Goal: Task Accomplishment & Management: Manage account settings

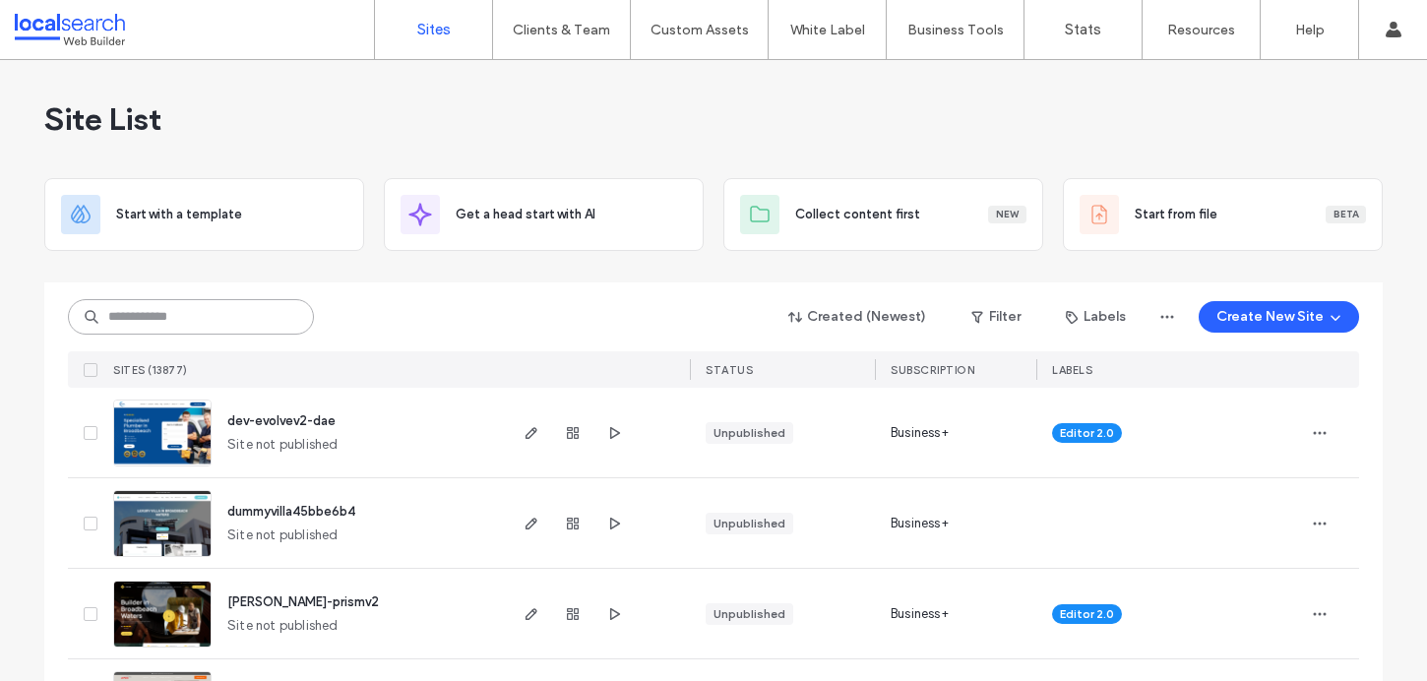
click at [199, 299] on input at bounding box center [191, 316] width 246 height 35
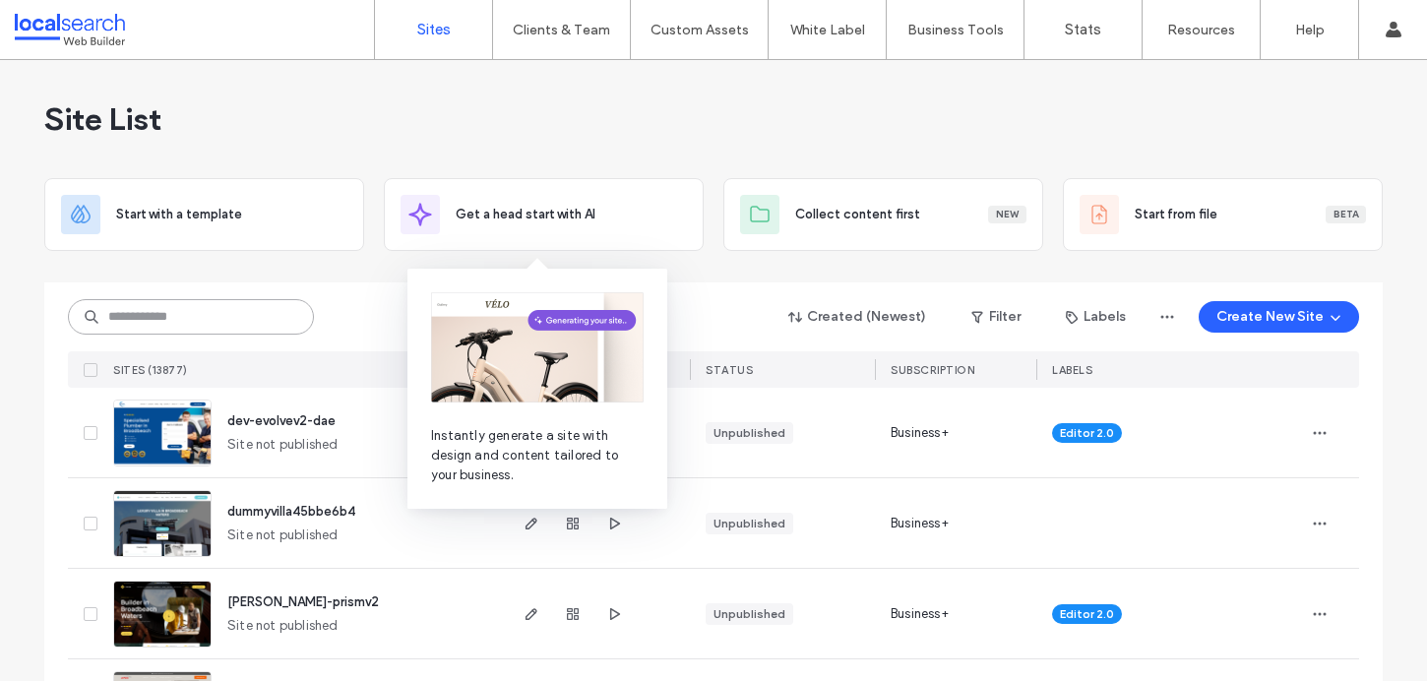
paste input "********"
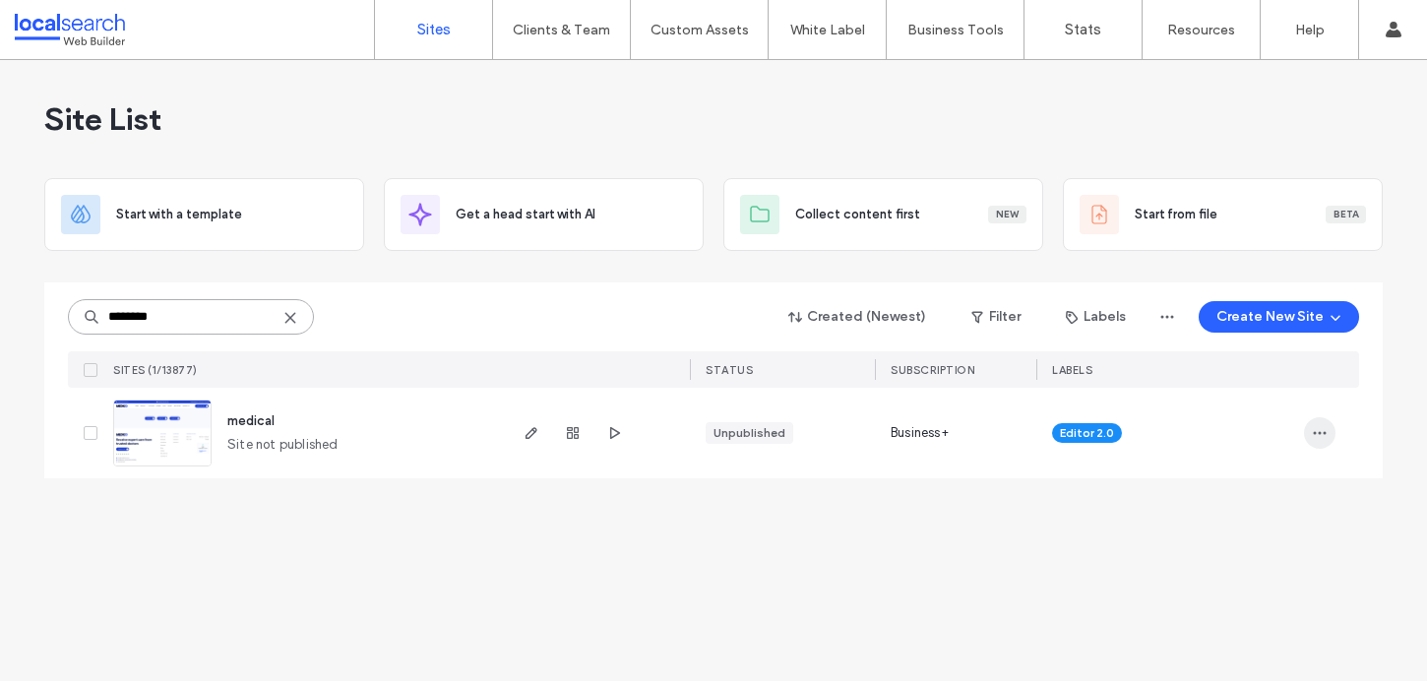
type input "********"
click at [1316, 441] on span "button" at bounding box center [1319, 432] width 31 height 31
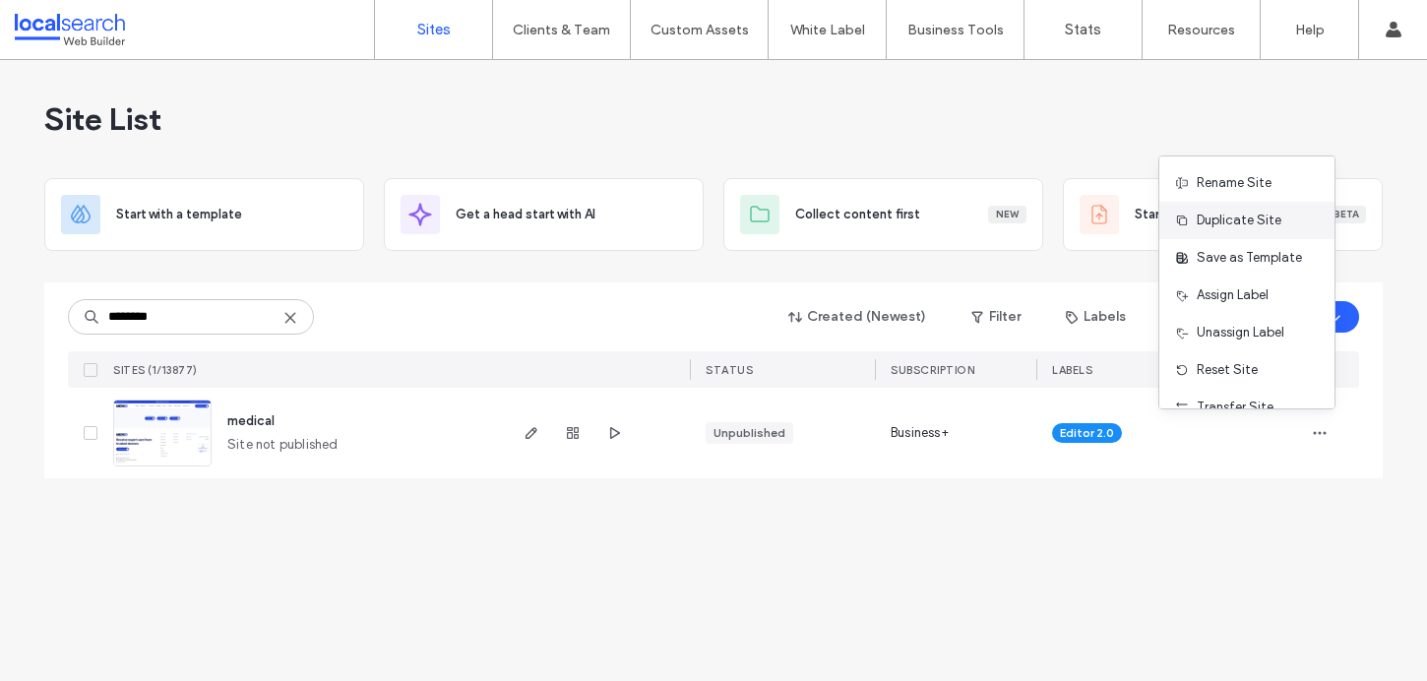
click at [1244, 225] on span "Duplicate Site" at bounding box center [1238, 221] width 85 height 20
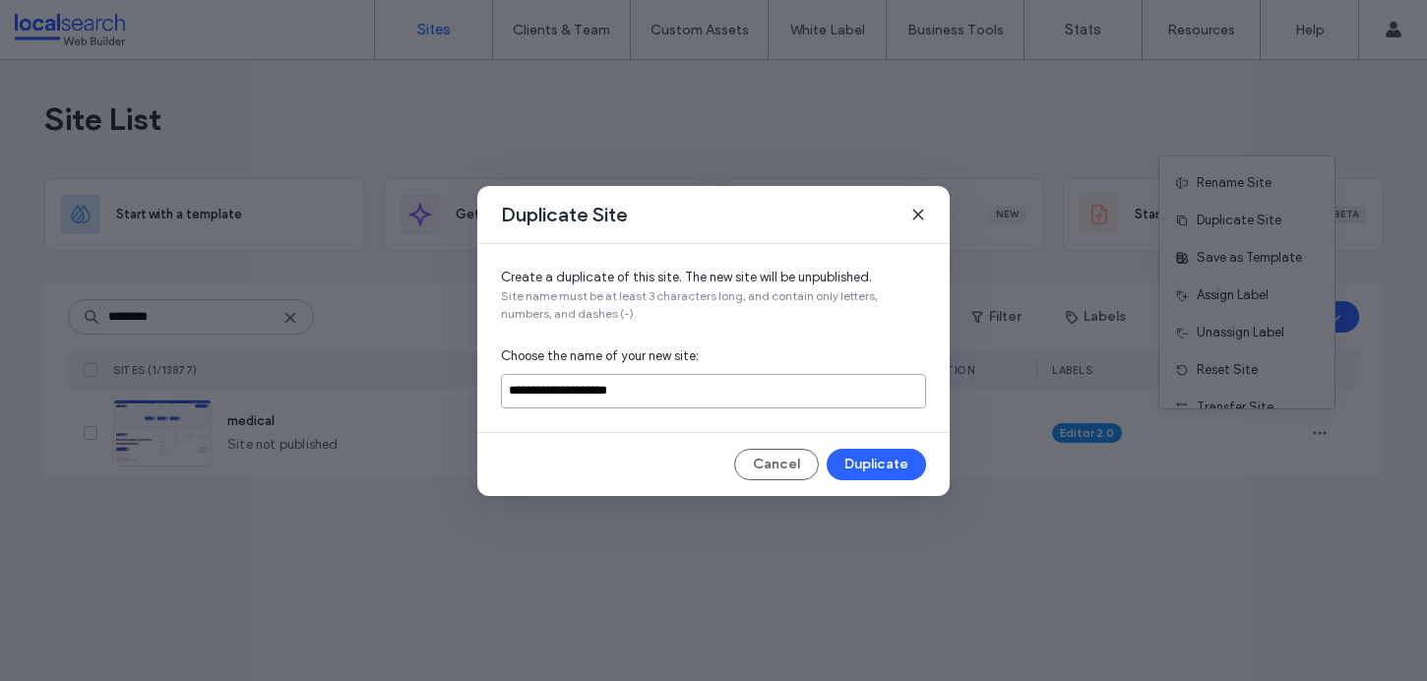
drag, startPoint x: 678, startPoint y: 389, endPoint x: 565, endPoint y: 394, distance: 113.3
click at [565, 394] on input "**********" at bounding box center [713, 391] width 425 height 34
type input "**********"
drag, startPoint x: 561, startPoint y: 390, endPoint x: 464, endPoint y: 390, distance: 96.4
click at [464, 390] on div "**********" at bounding box center [713, 340] width 1427 height 681
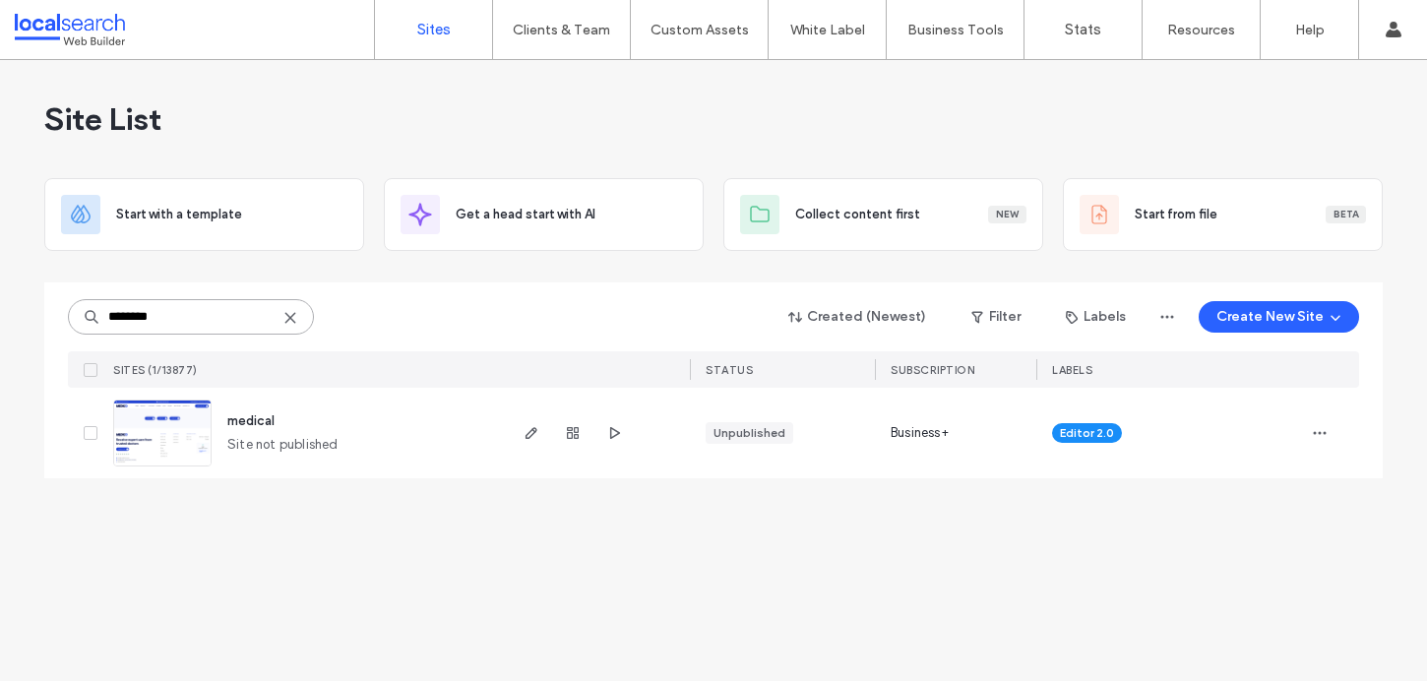
click at [188, 312] on input "********" at bounding box center [191, 316] width 246 height 35
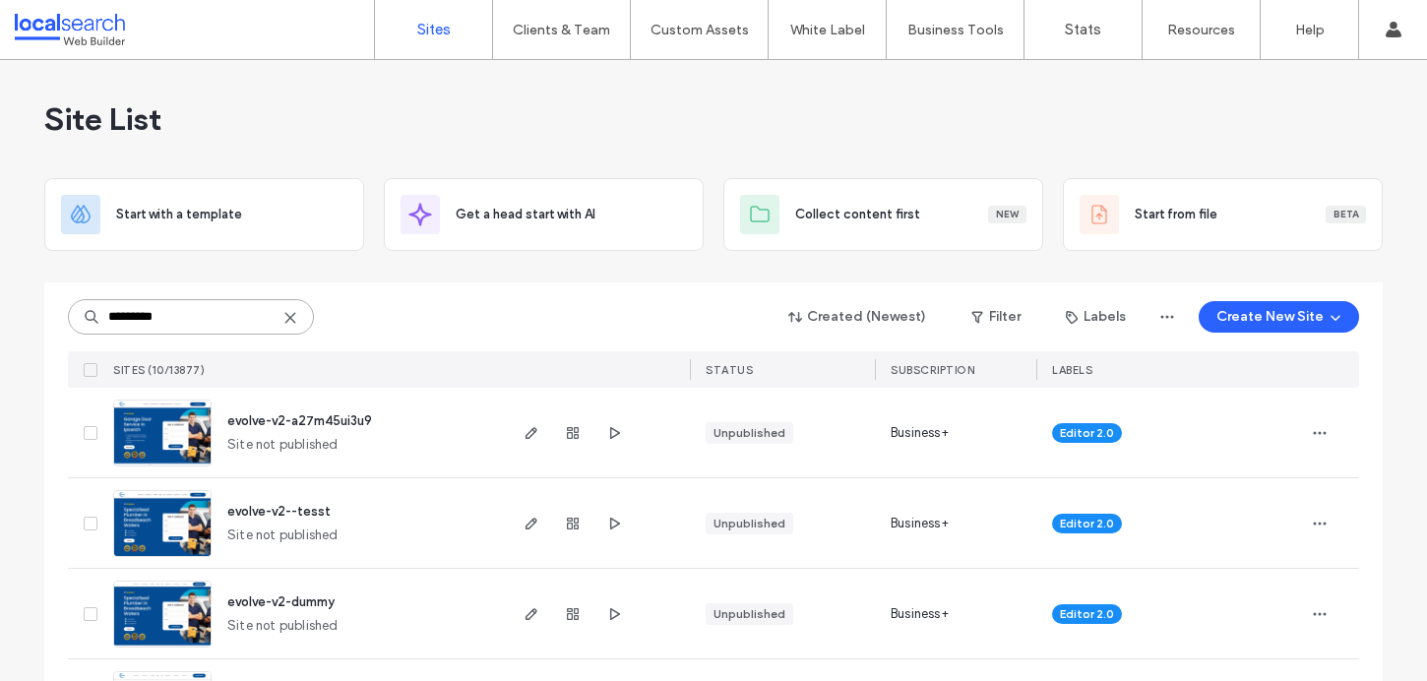
click at [194, 326] on input "*********" at bounding box center [191, 316] width 246 height 35
click at [194, 327] on input "*********" at bounding box center [191, 316] width 246 height 35
paste input
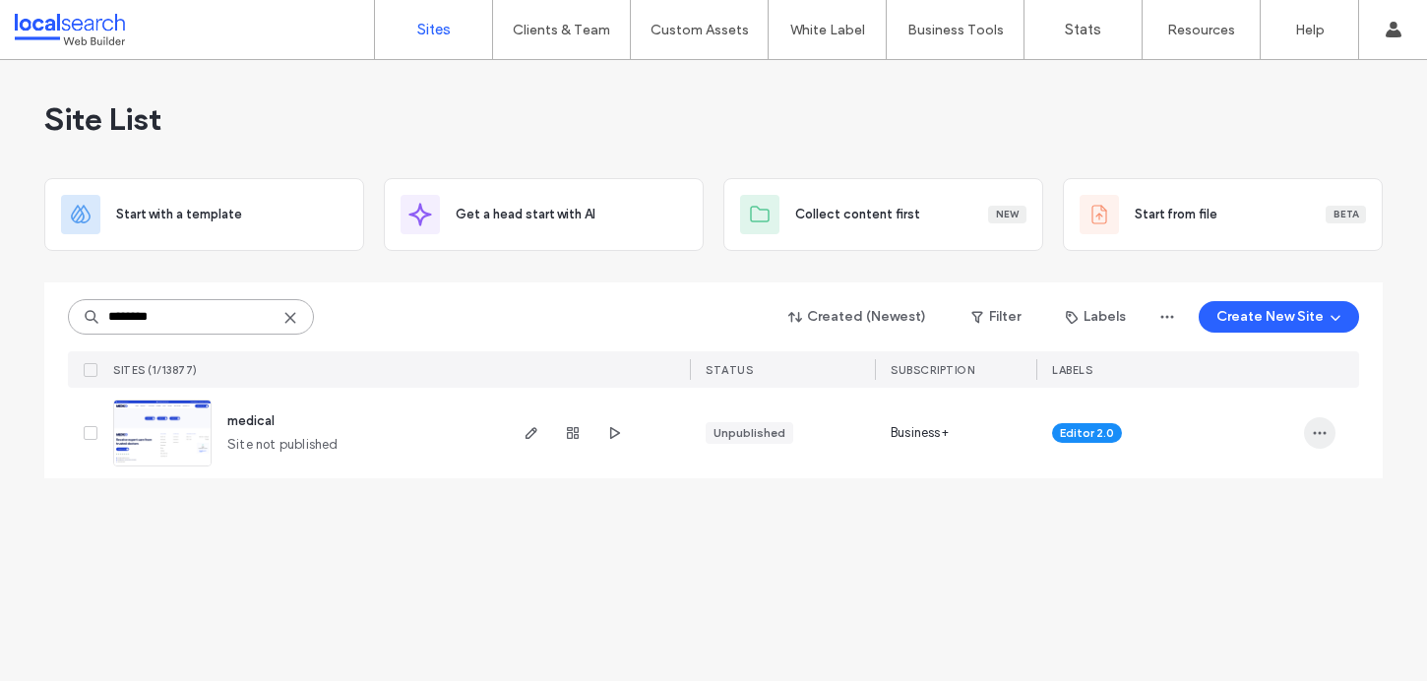
type input "********"
click at [1318, 436] on icon "button" at bounding box center [1320, 433] width 16 height 16
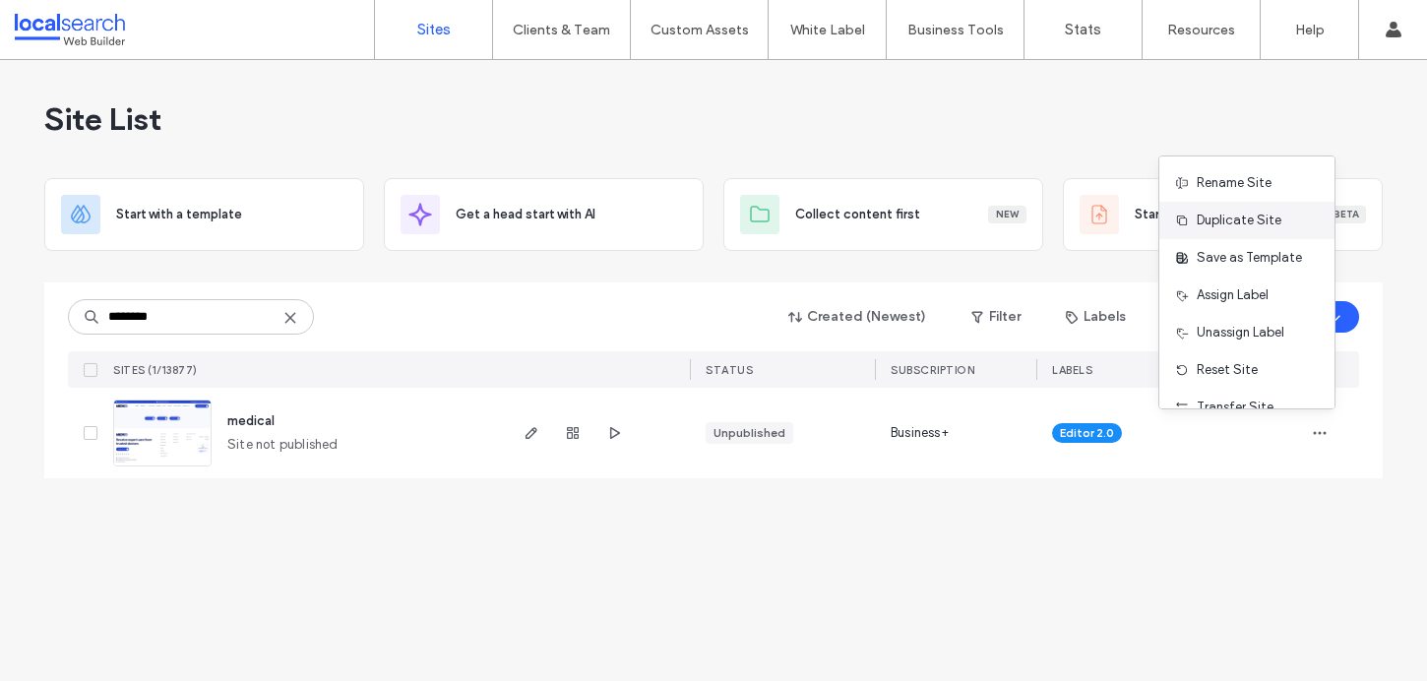
click at [1211, 215] on span "Duplicate Site" at bounding box center [1238, 221] width 85 height 20
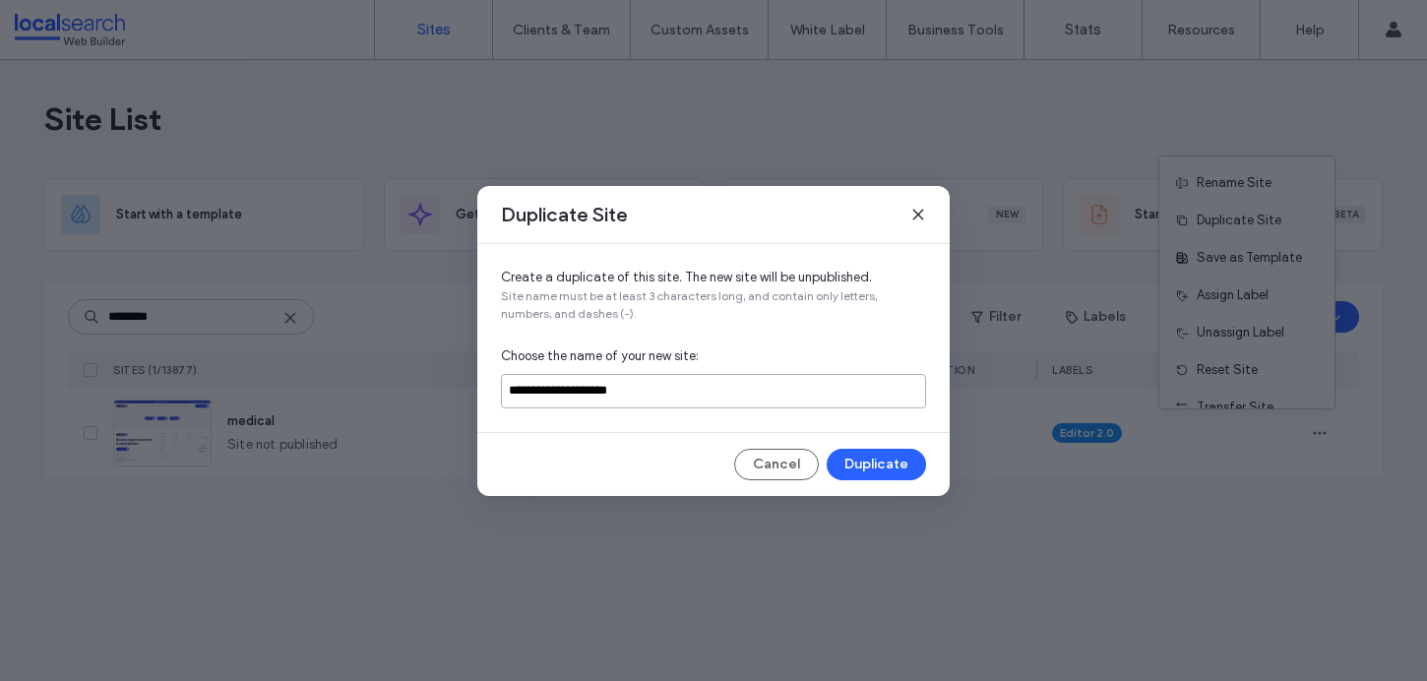
drag, startPoint x: 672, startPoint y: 399, endPoint x: 503, endPoint y: 394, distance: 169.3
click at [502, 395] on input "**********" at bounding box center [713, 391] width 425 height 34
paste input
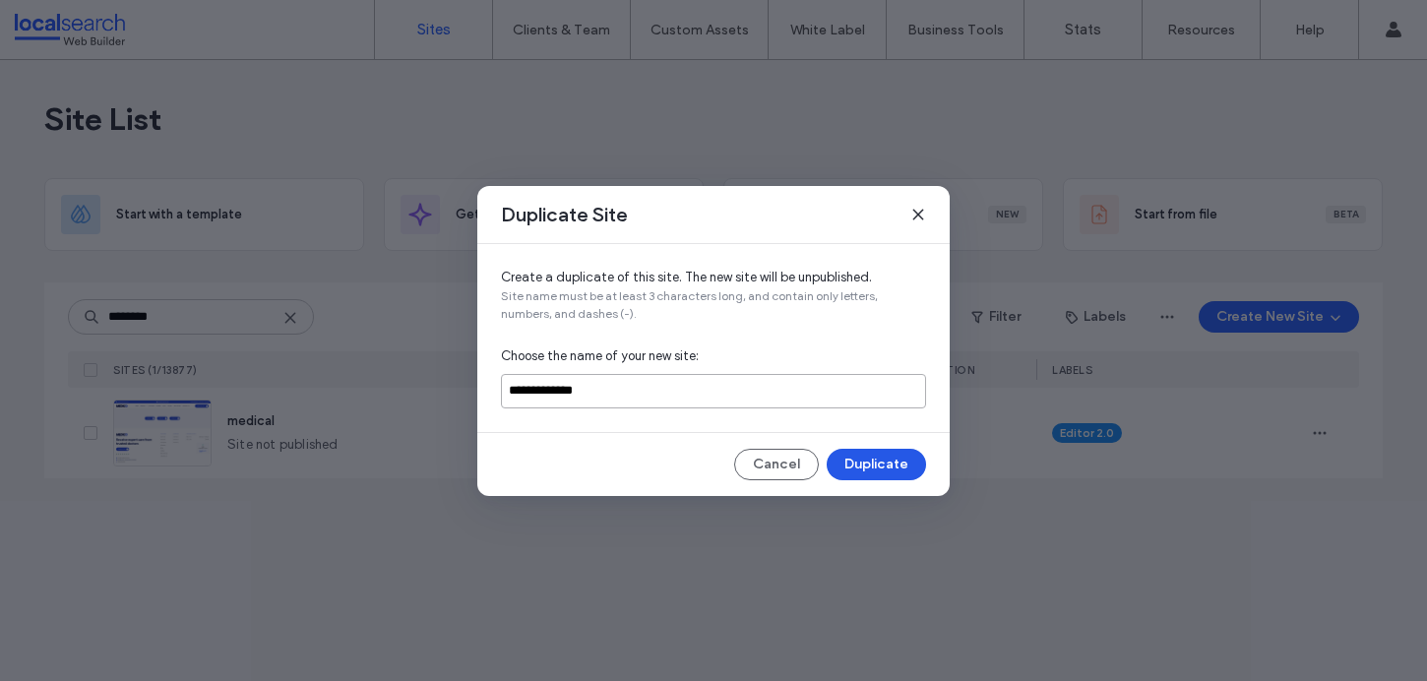
type input "**********"
click at [862, 473] on button "Duplicate" at bounding box center [875, 464] width 99 height 31
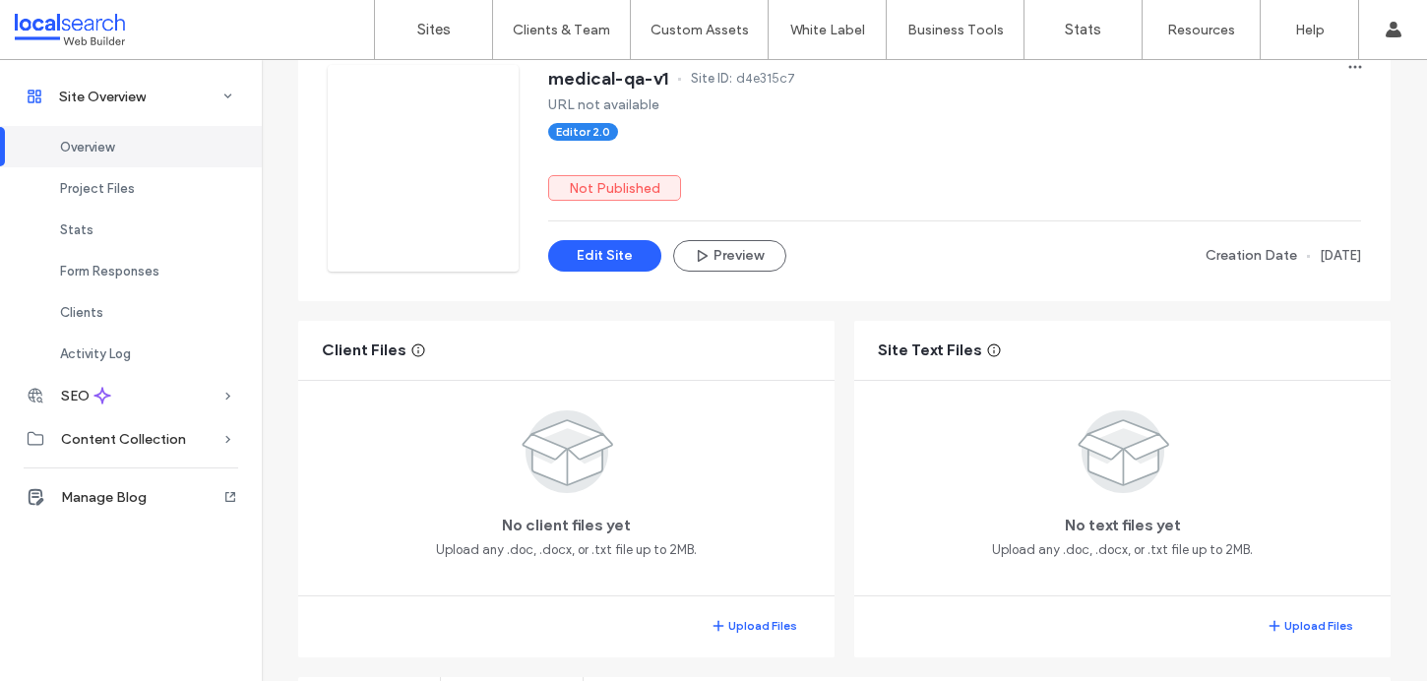
scroll to position [221, 0]
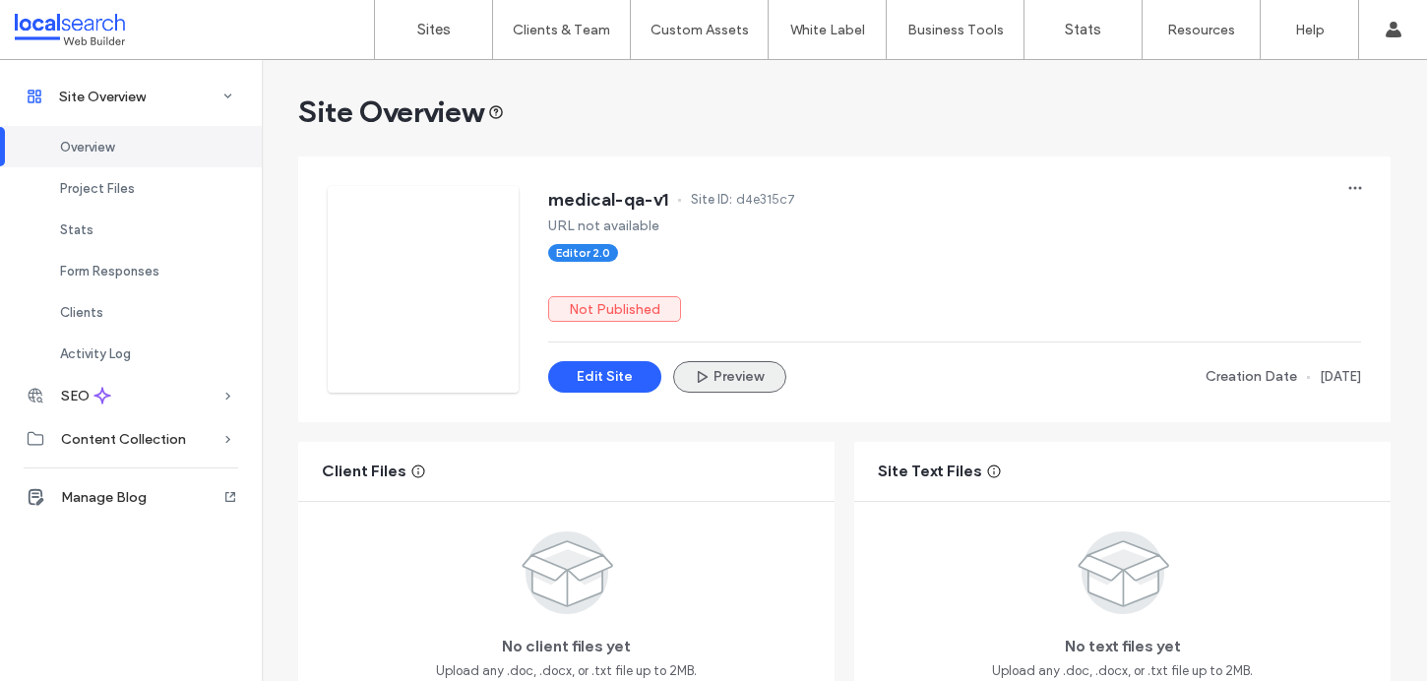
click at [720, 374] on button "Preview" at bounding box center [729, 376] width 113 height 31
click at [579, 377] on button "Edit Site" at bounding box center [604, 376] width 113 height 31
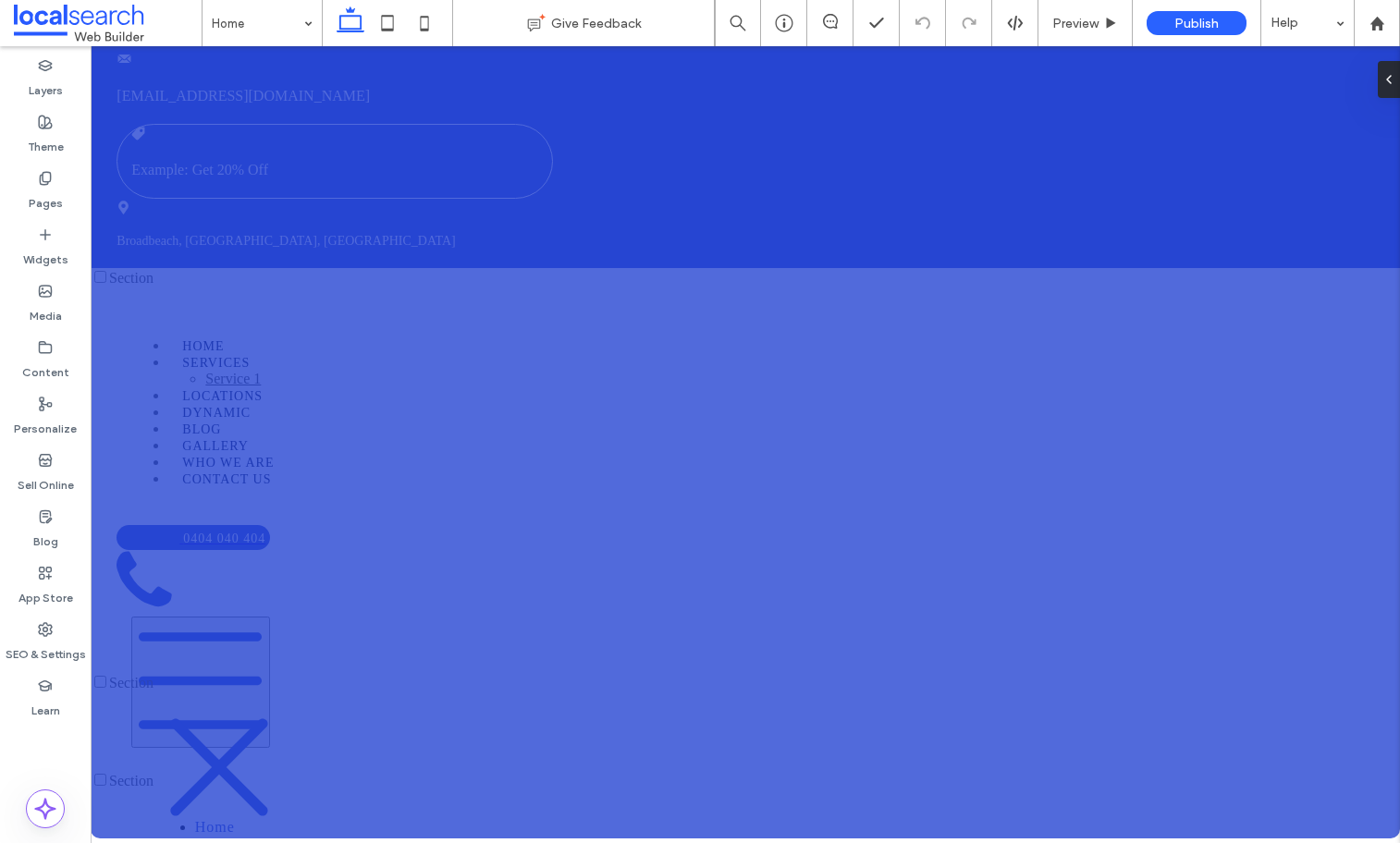
type input "*******"
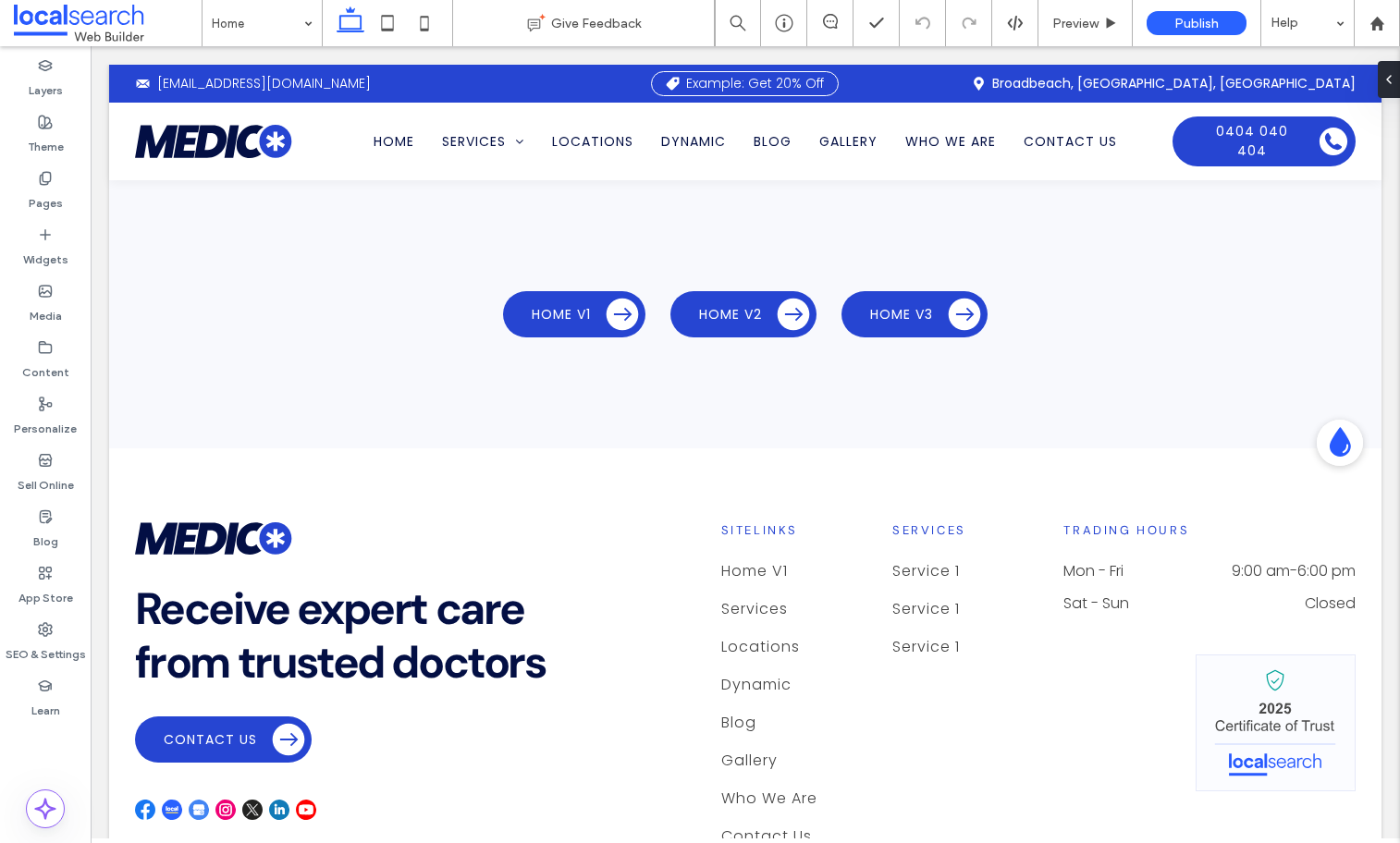
type input "*******"
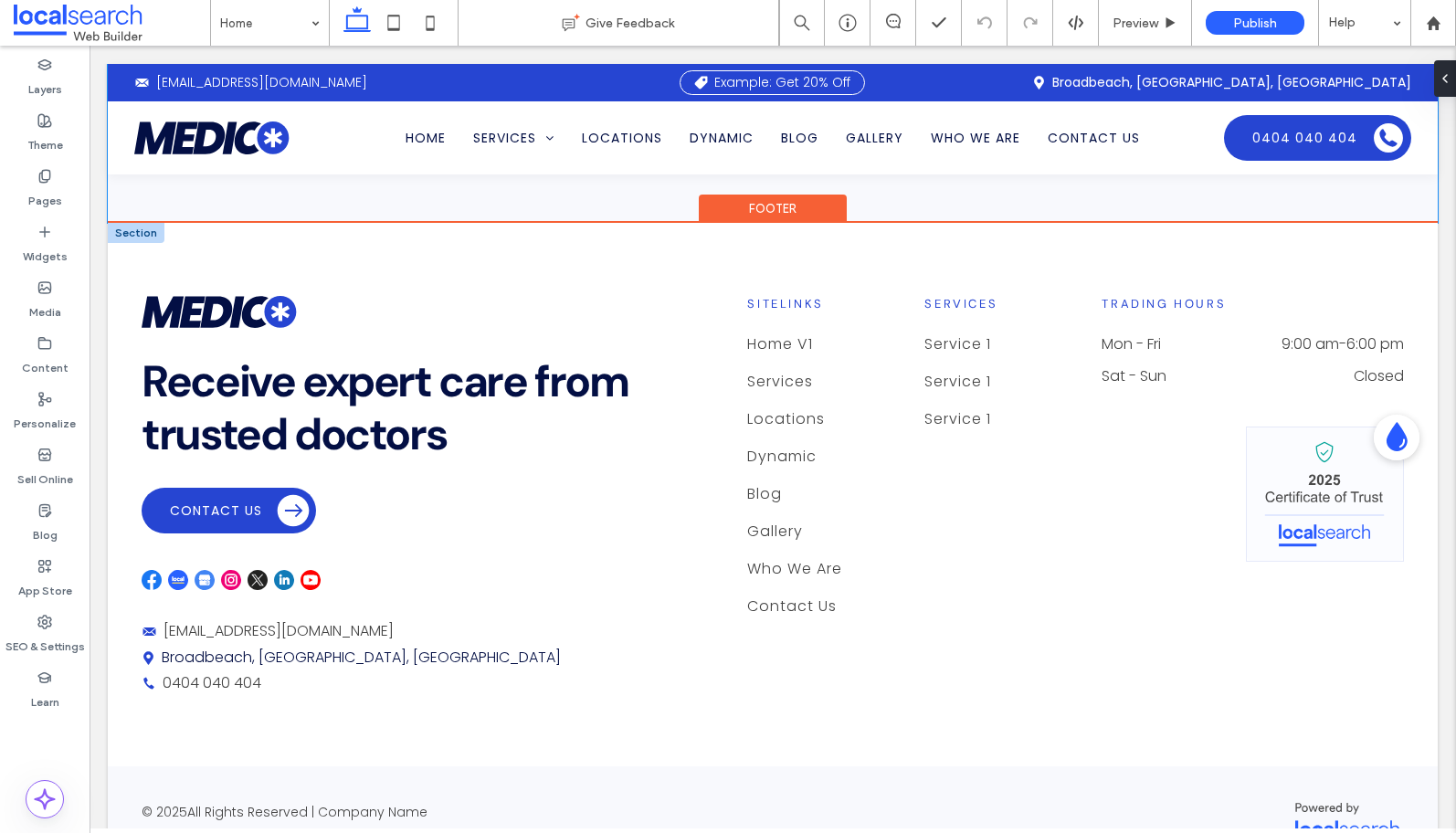
scroll to position [275, 0]
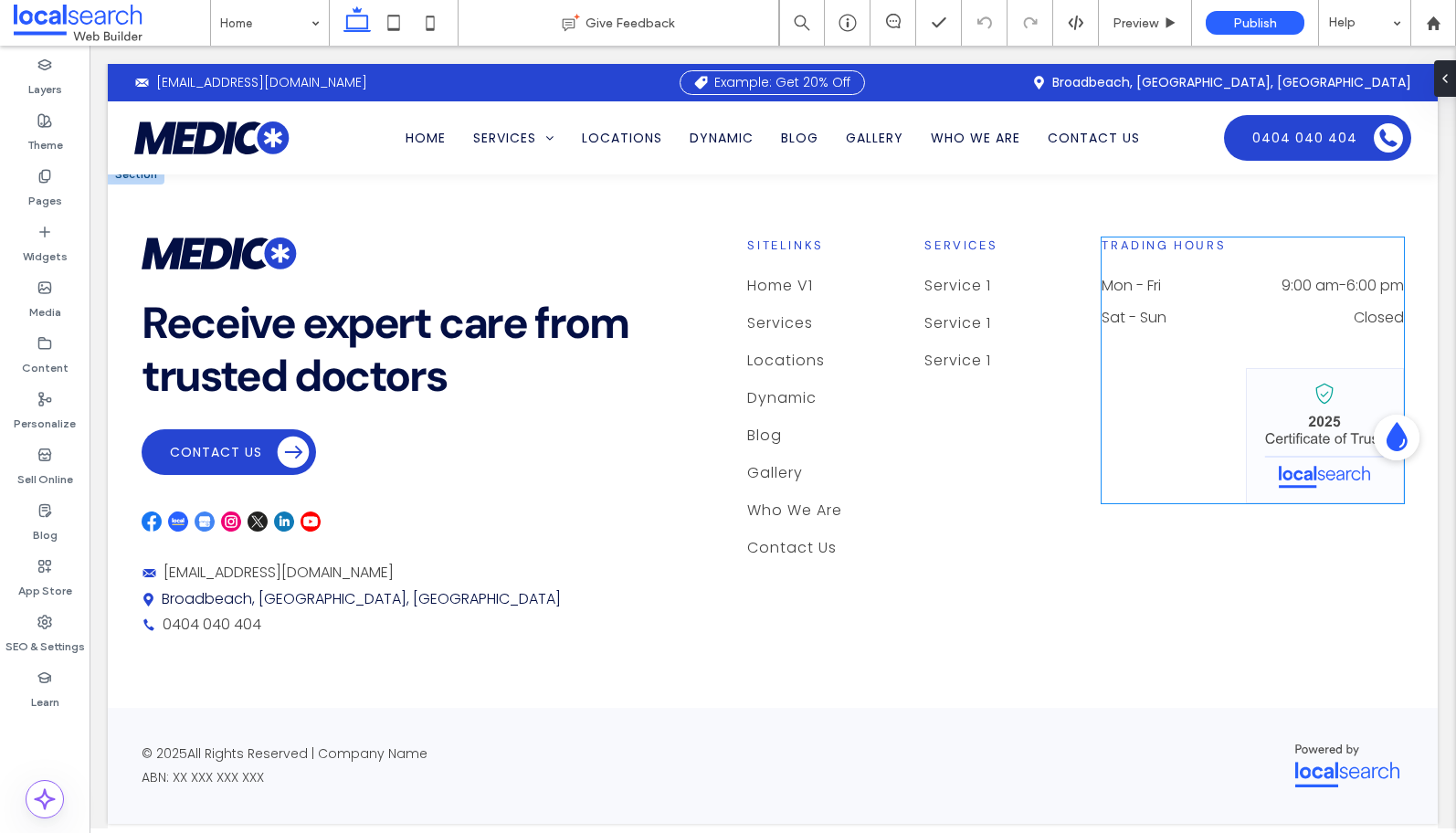
click at [1298, 413] on img at bounding box center [1325, 436] width 156 height 134
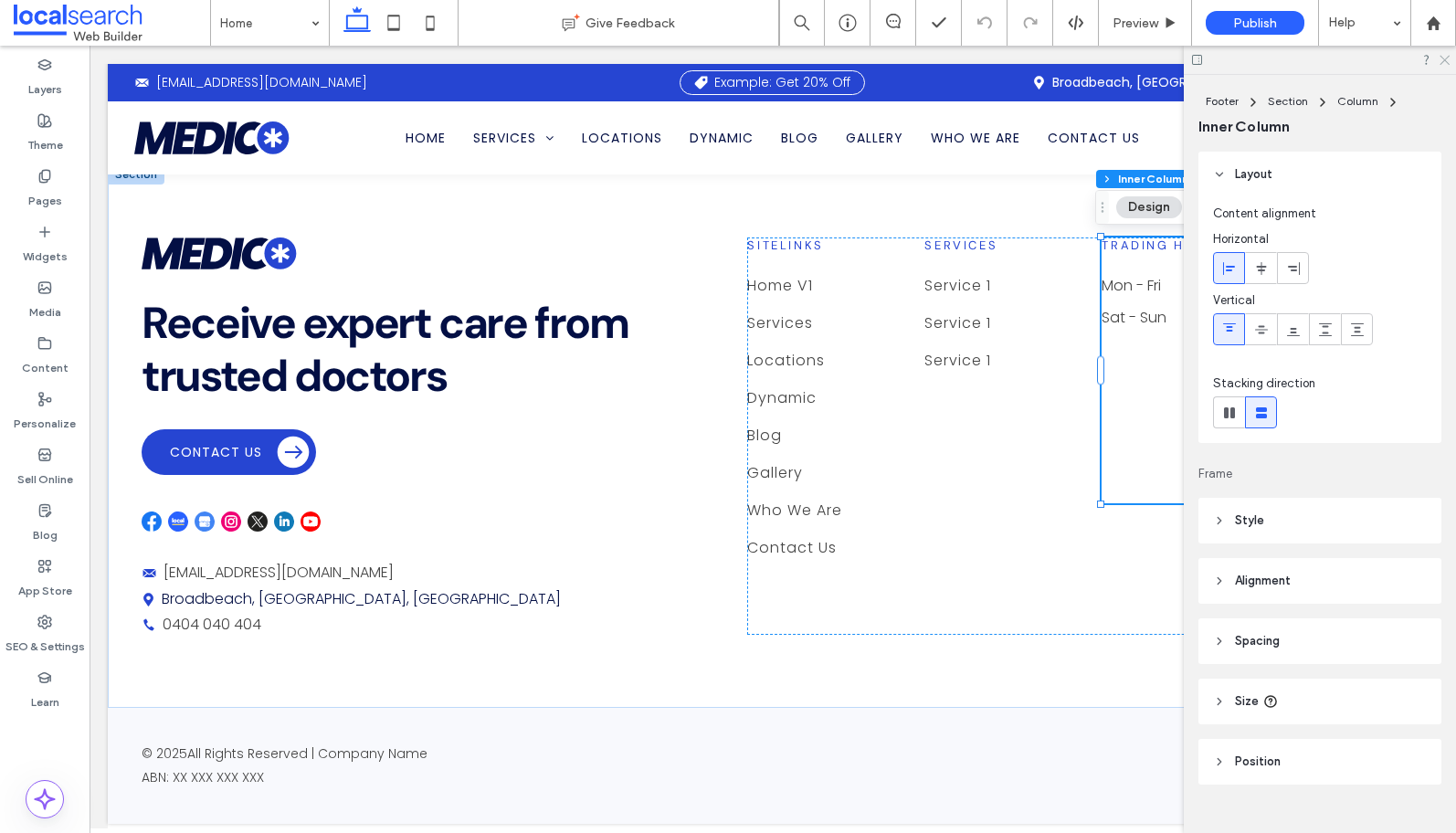
click at [1324, 56] on icon at bounding box center [1444, 59] width 12 height 12
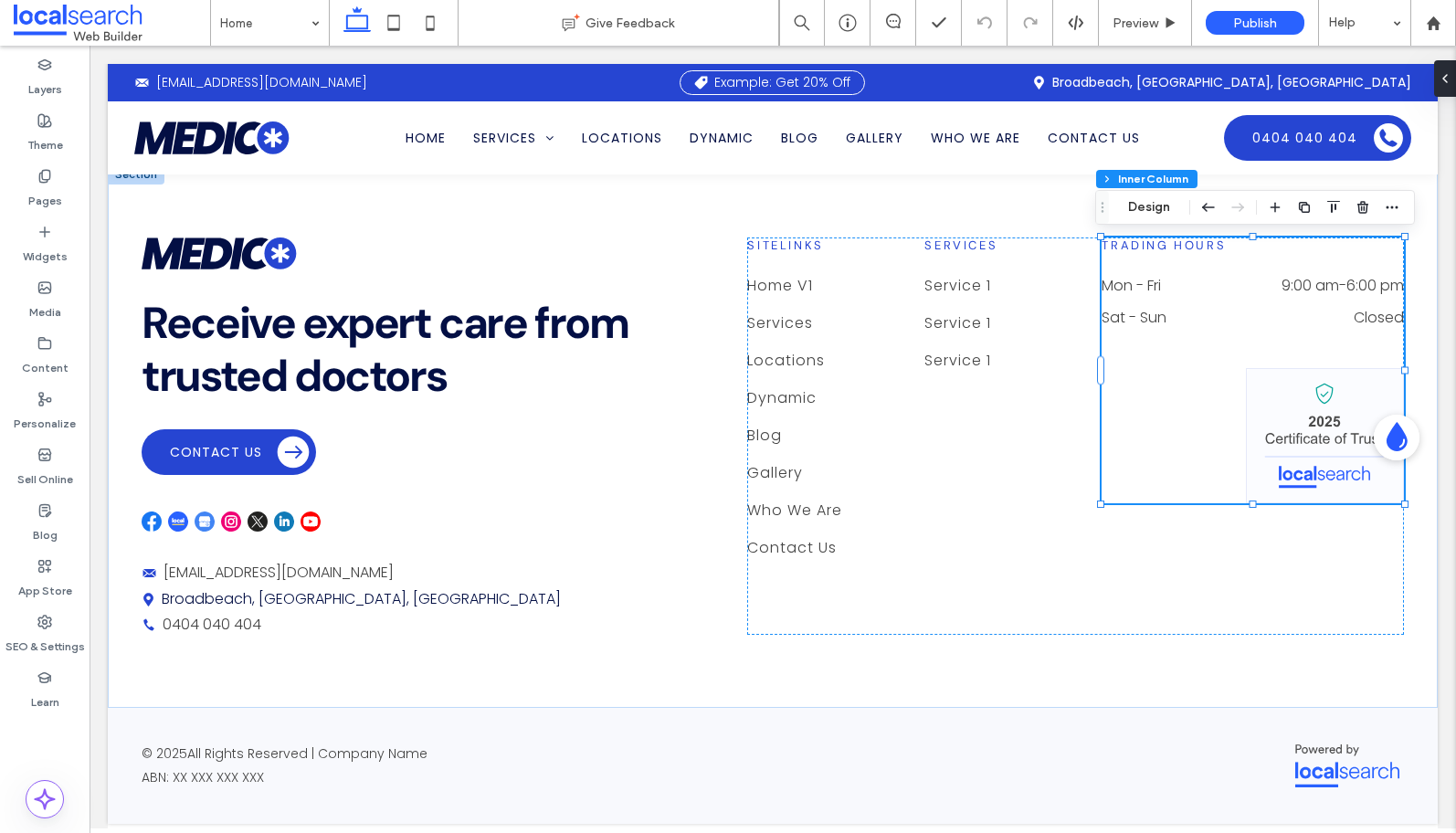
click at [1149, 376] on div "Trading Hours Mon - Fri 9:00 am - 6:00 pm Sat - Sun Closed" at bounding box center [1254, 371] width 303 height 266
click at [1291, 452] on img at bounding box center [1325, 436] width 156 height 134
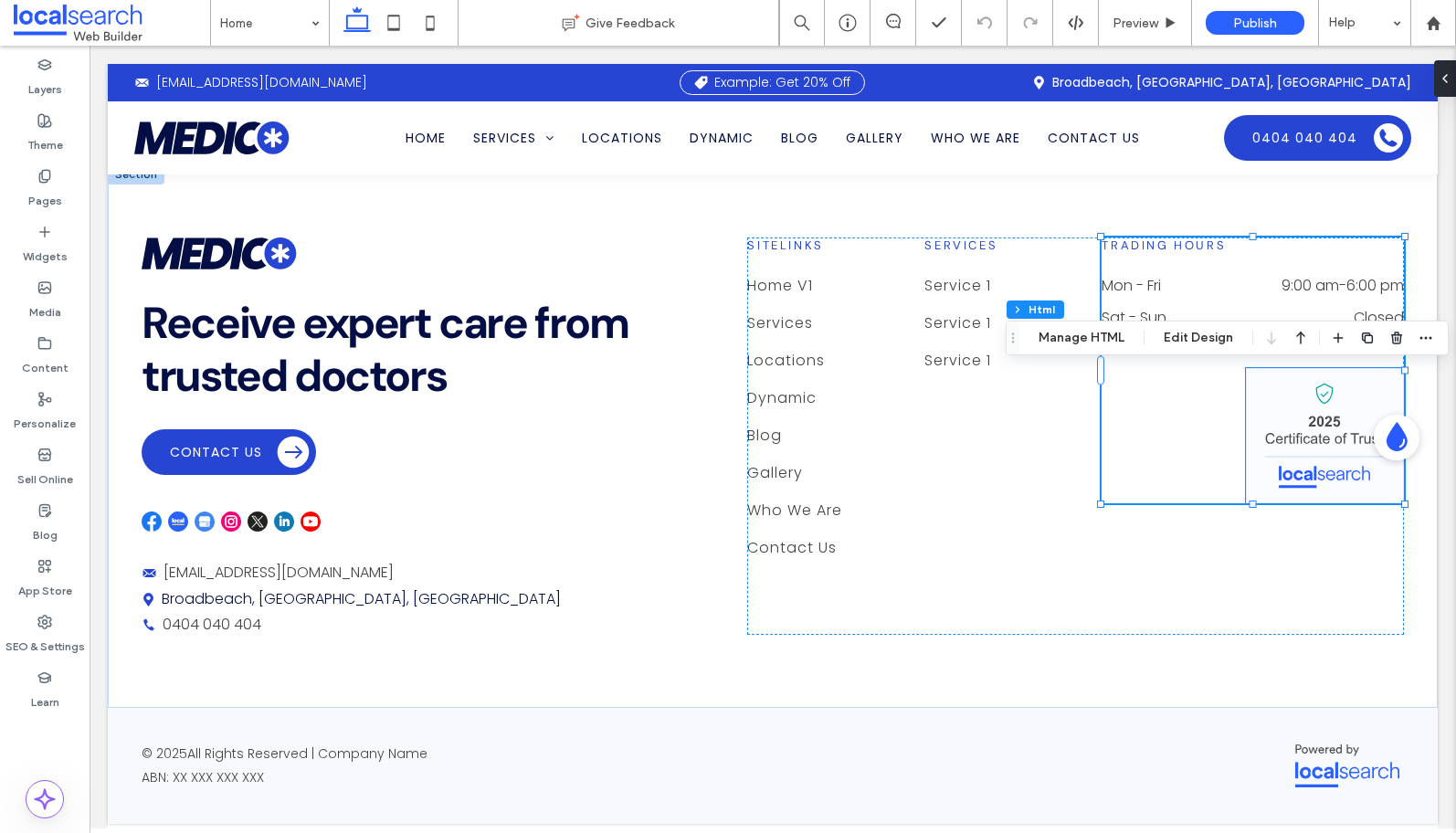
type input "*"
type input "***"
click at [1071, 336] on button "Manage HTML" at bounding box center [1082, 338] width 110 height 22
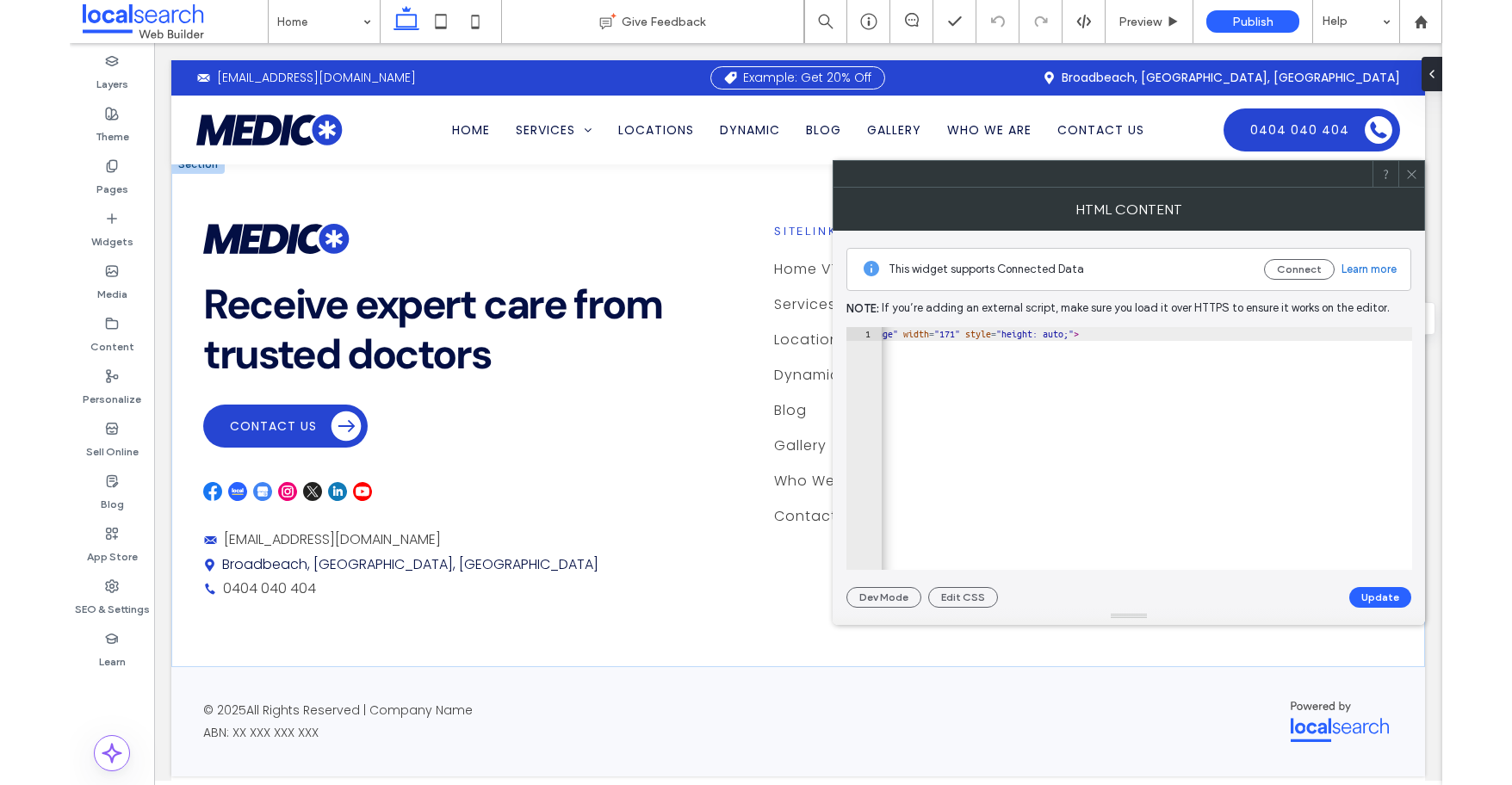
scroll to position [0, 0]
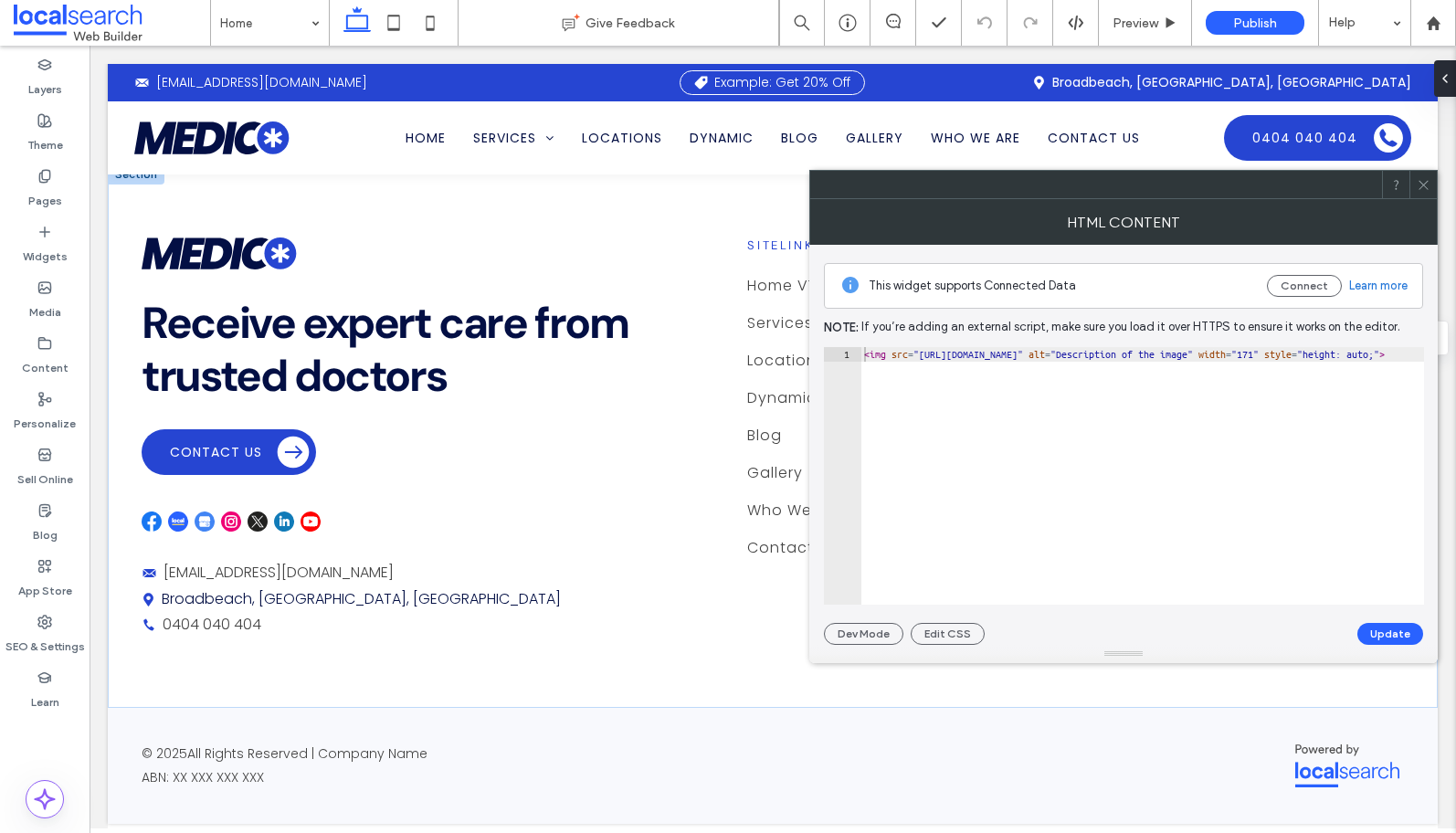
click at [1324, 182] on icon at bounding box center [1424, 185] width 14 height 14
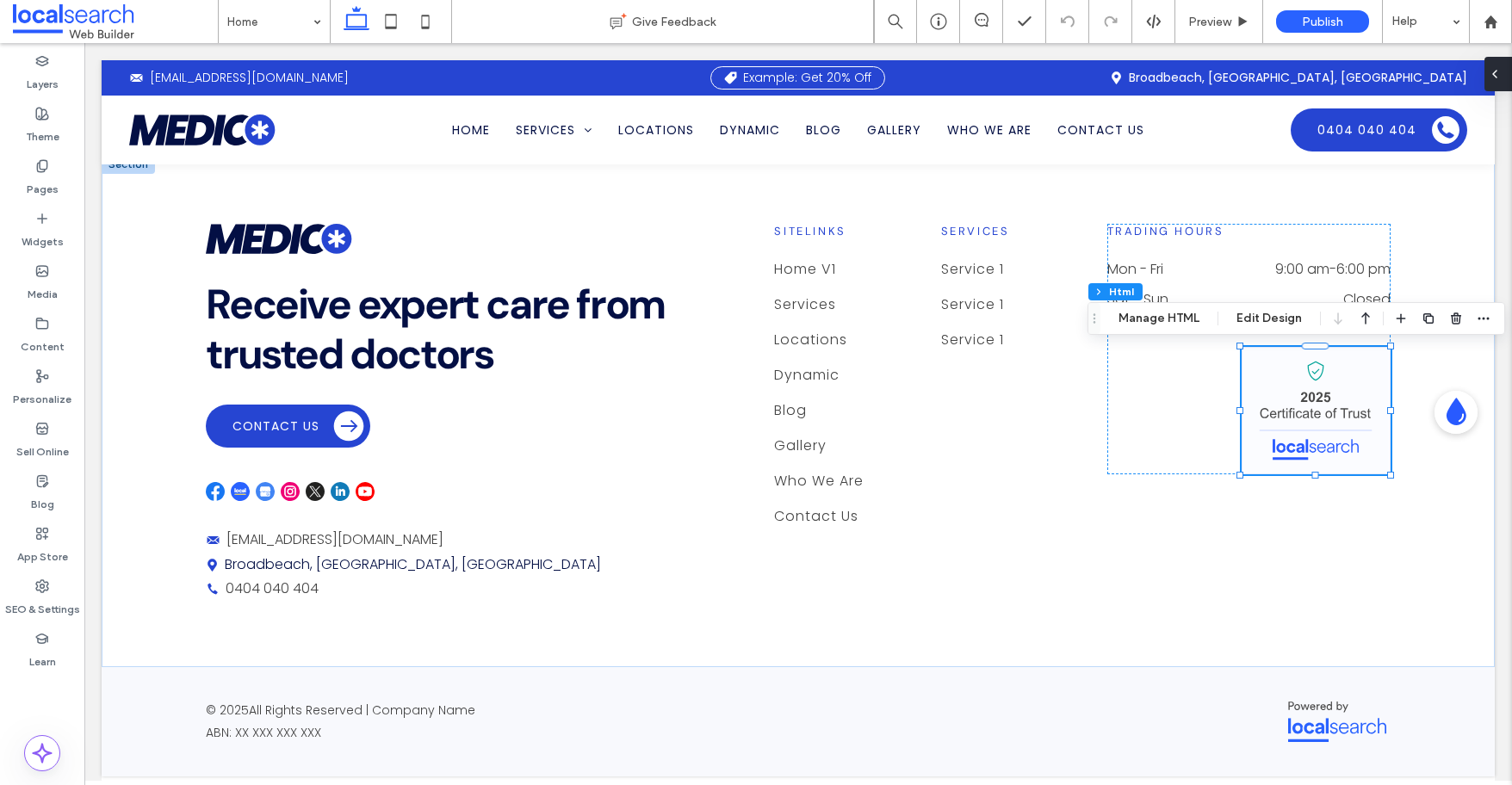
click at [1248, 74] on icon at bounding box center [1494, 74] width 14 height 14
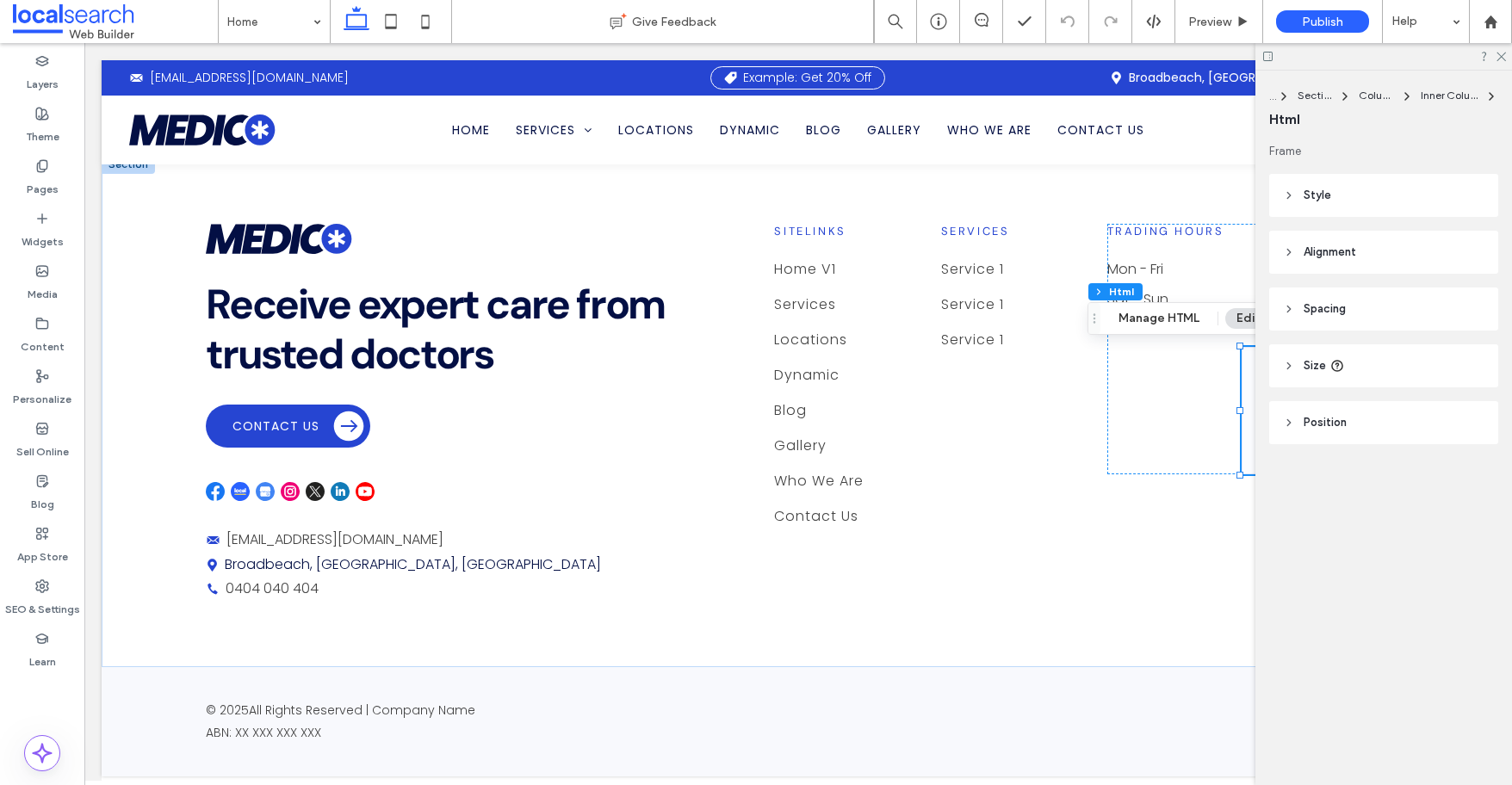
click at [1248, 53] on icon at bounding box center [1267, 56] width 13 height 13
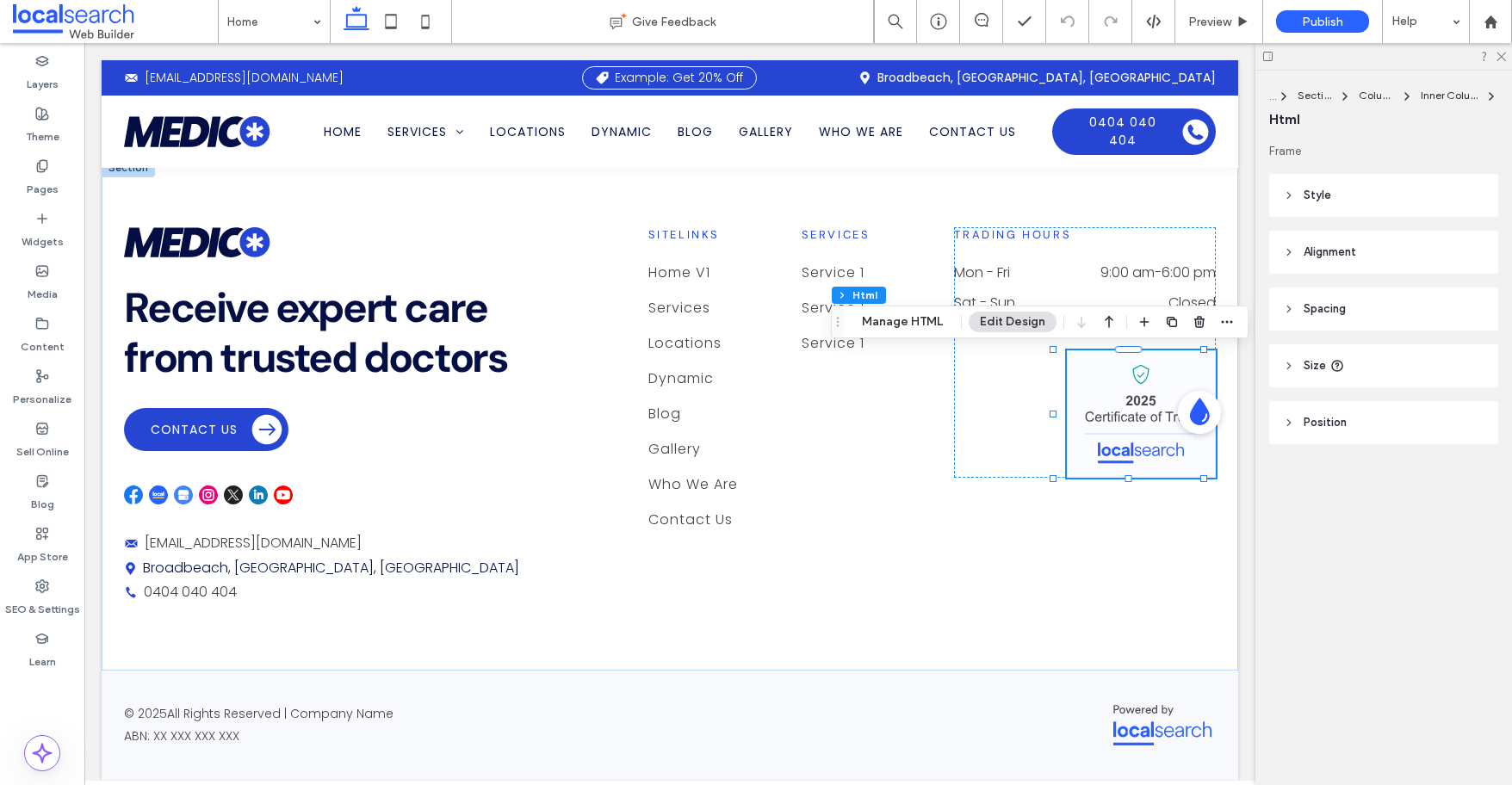
click at [1248, 364] on use at bounding box center [1289, 366] width 4 height 6
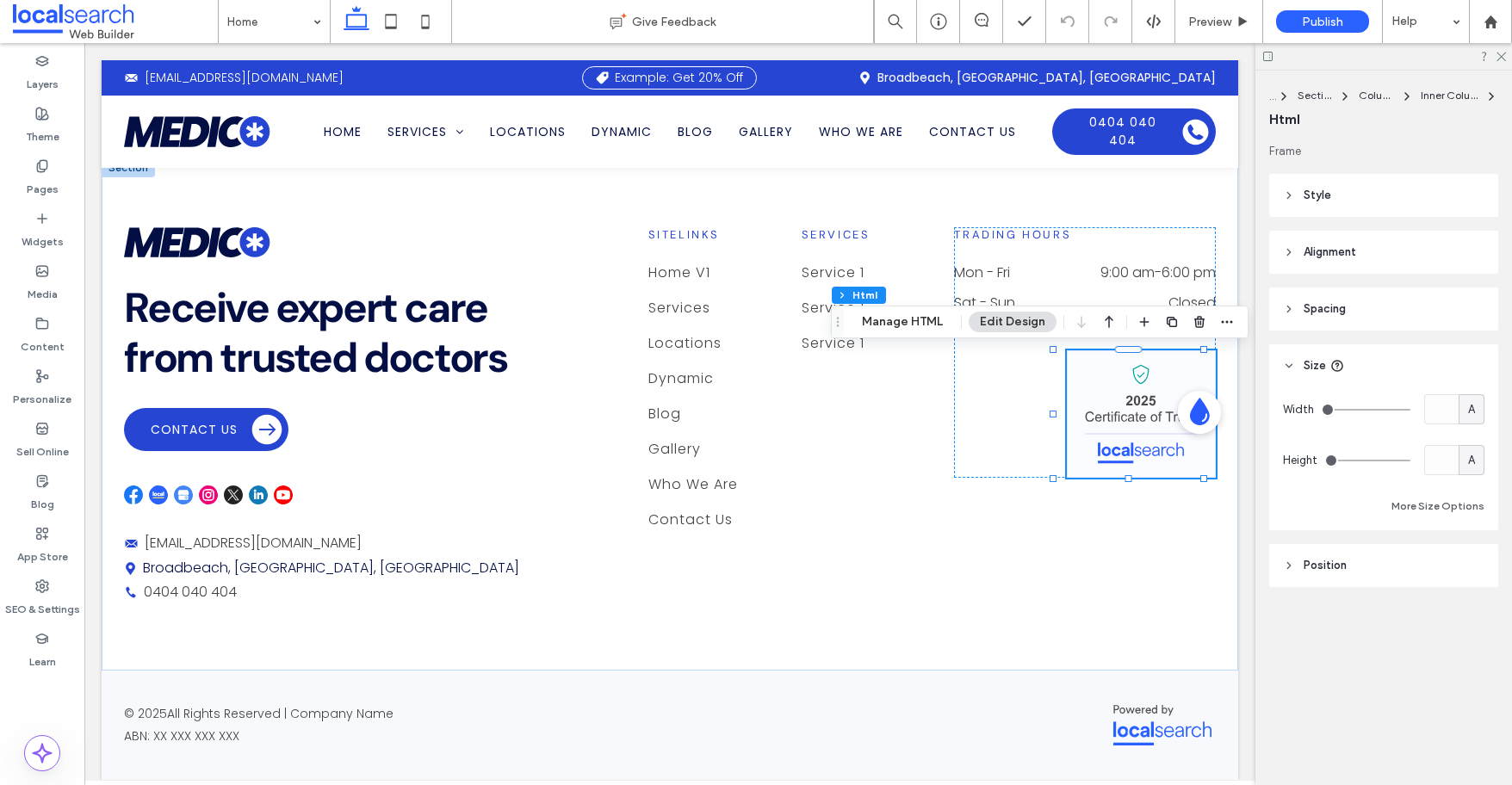
click at [1248, 357] on header "Size" at bounding box center [1383, 366] width 229 height 43
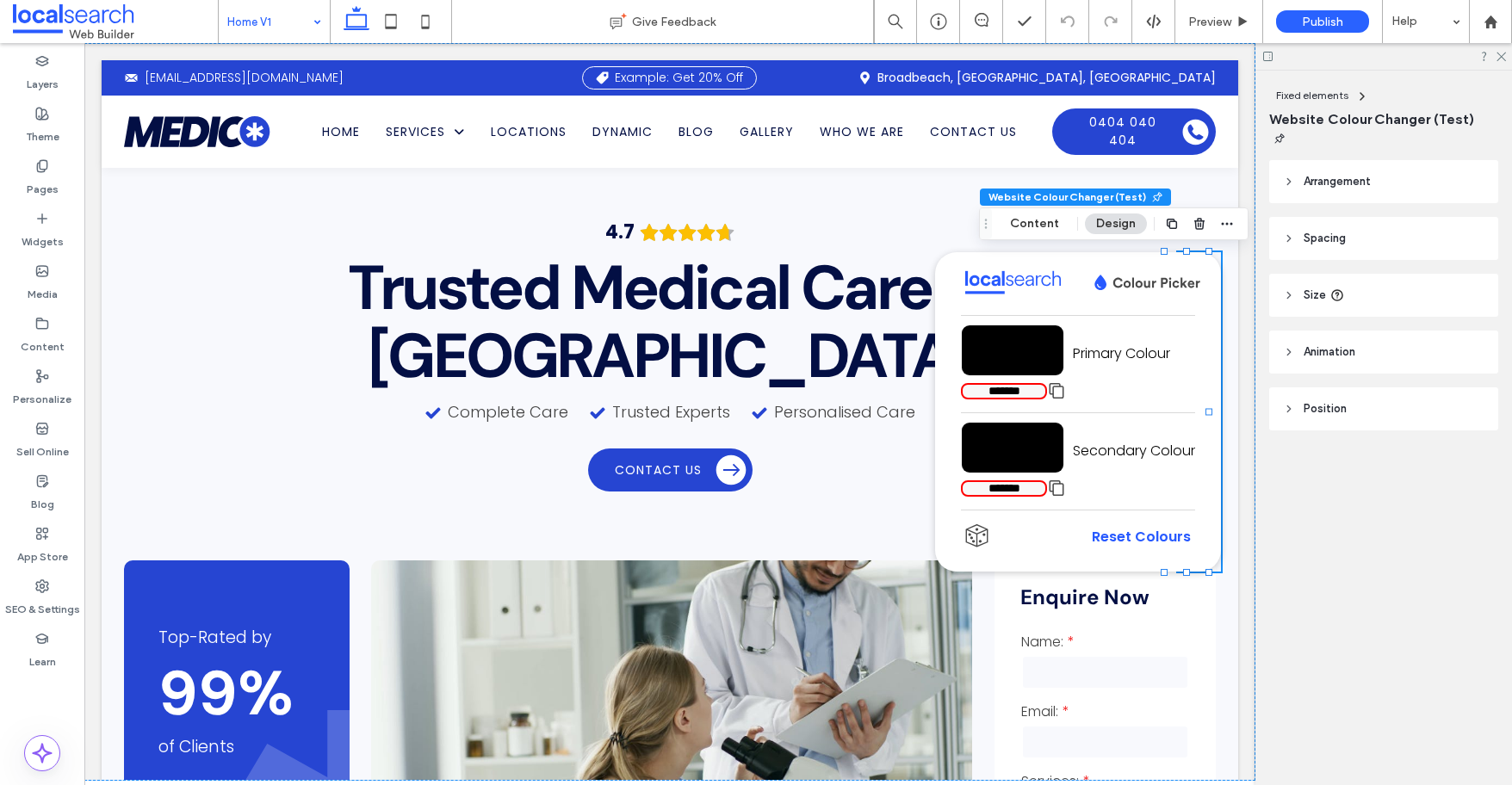
click at [988, 352] on input "*******" at bounding box center [1012, 350] width 103 height 52
click at [976, 390] on input "*******" at bounding box center [1004, 391] width 86 height 17
click at [1013, 353] on input "*******" at bounding box center [1012, 350] width 103 height 52
click at [989, 394] on input "*******" at bounding box center [1004, 391] width 86 height 17
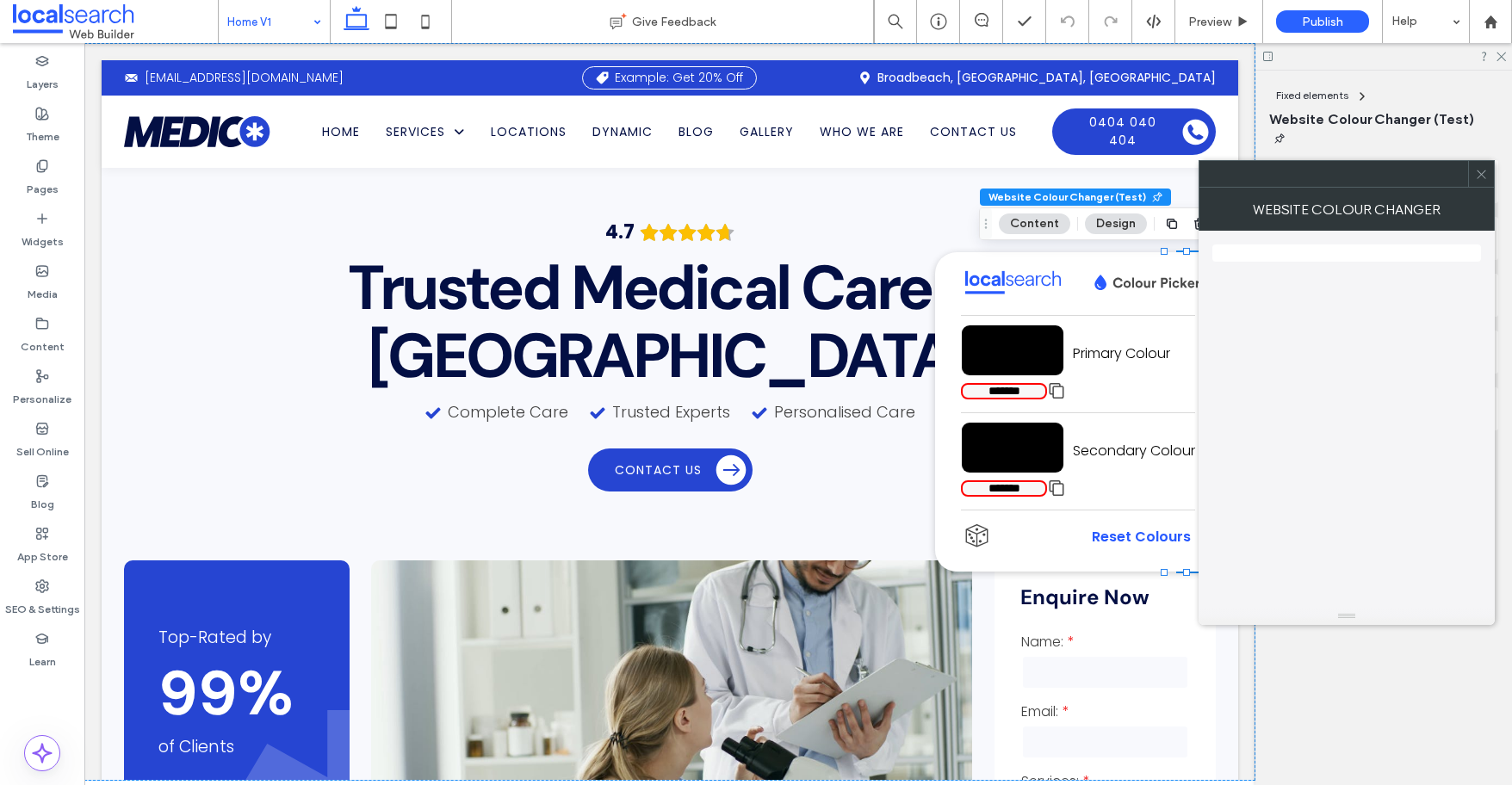
click at [989, 394] on input "*******" at bounding box center [1004, 391] width 86 height 17
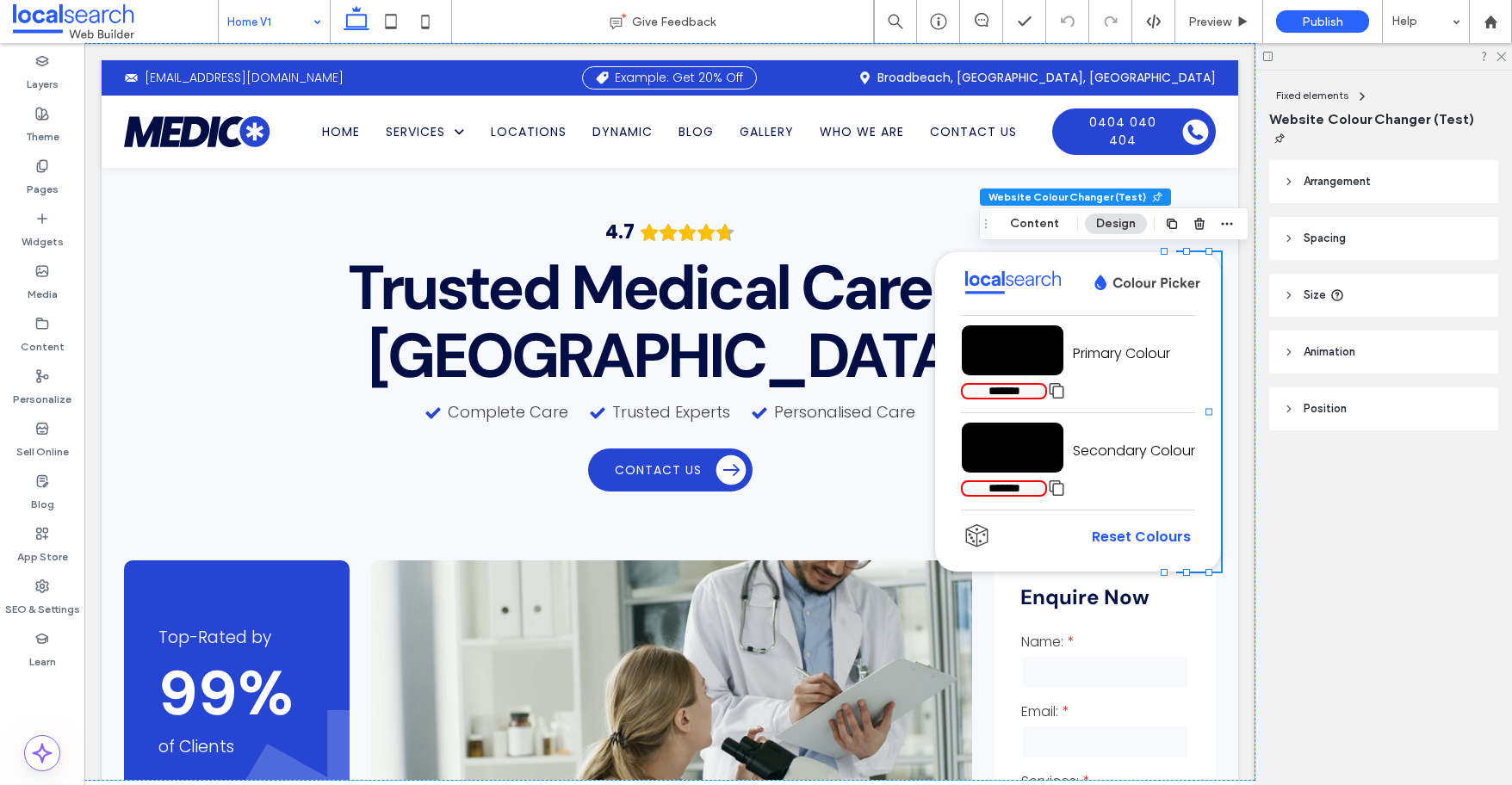
click at [996, 398] on input "*******" at bounding box center [1004, 391] width 86 height 17
click at [1130, 290] on icon at bounding box center [1148, 283] width 112 height 18
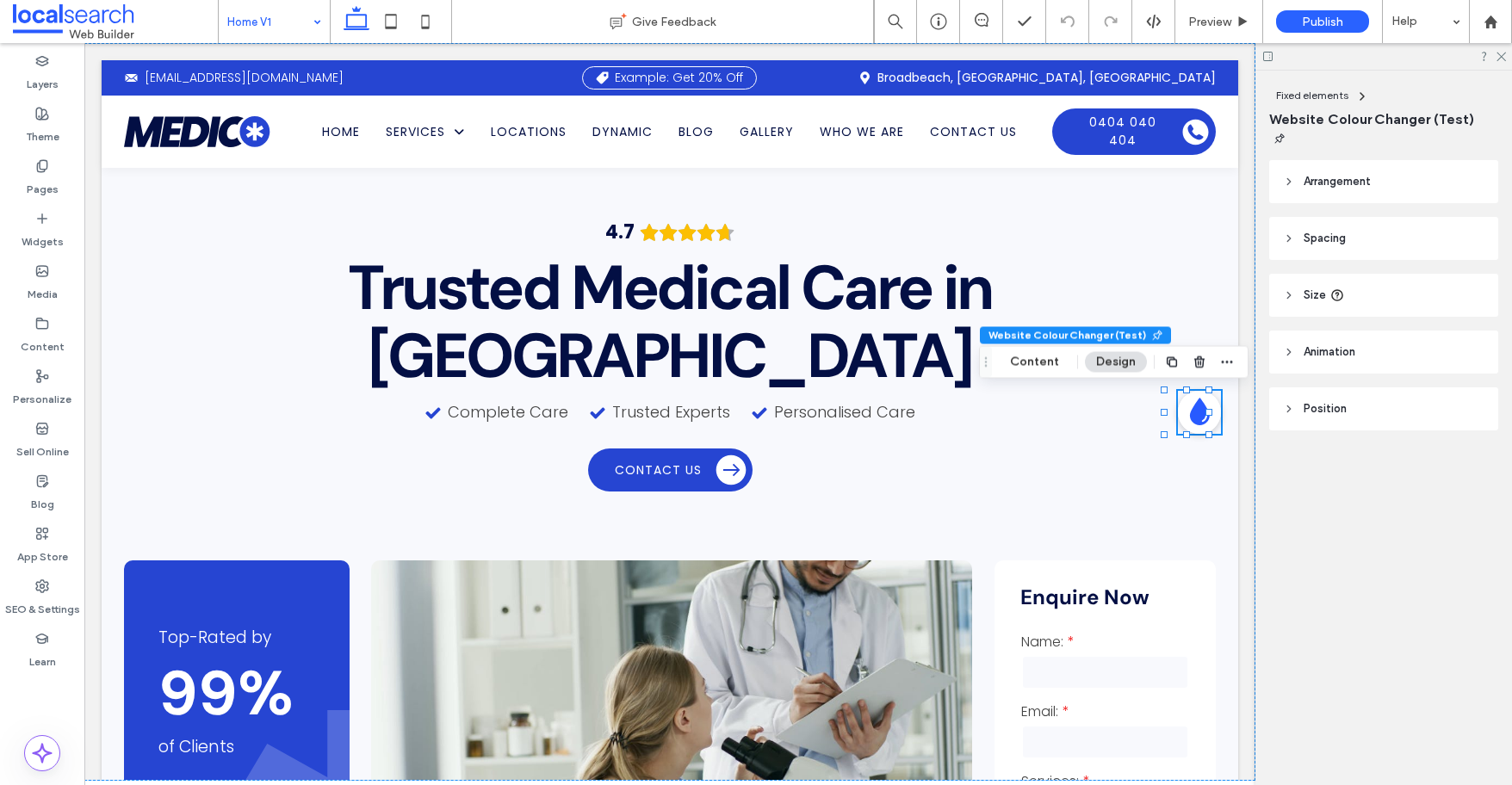
click at [1193, 392] on button at bounding box center [1199, 412] width 43 height 43
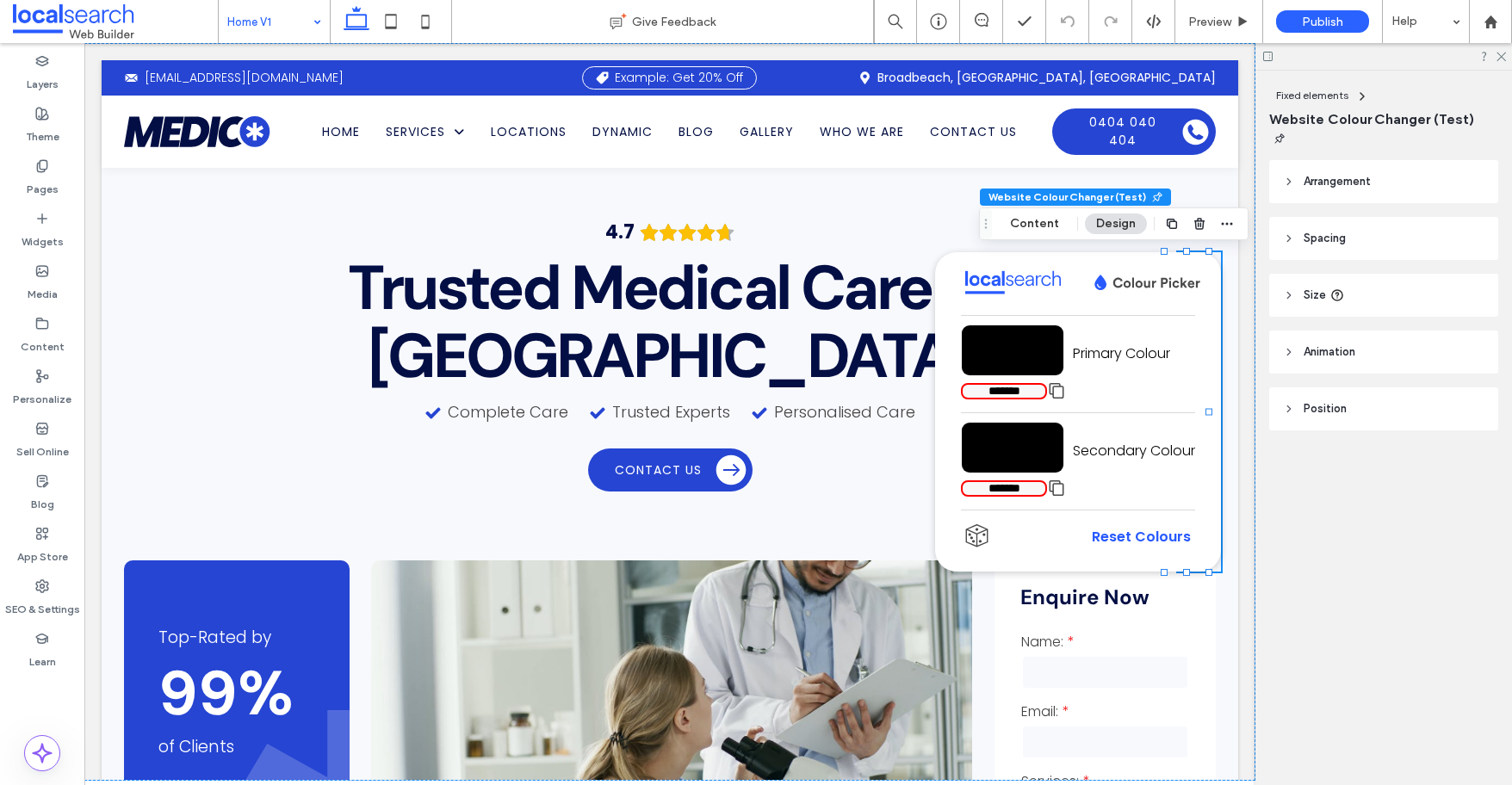
click at [987, 351] on input "*******" at bounding box center [1012, 350] width 103 height 52
click at [984, 384] on input "*******" at bounding box center [1004, 391] width 86 height 17
click at [983, 390] on input "*******" at bounding box center [1004, 391] width 86 height 17
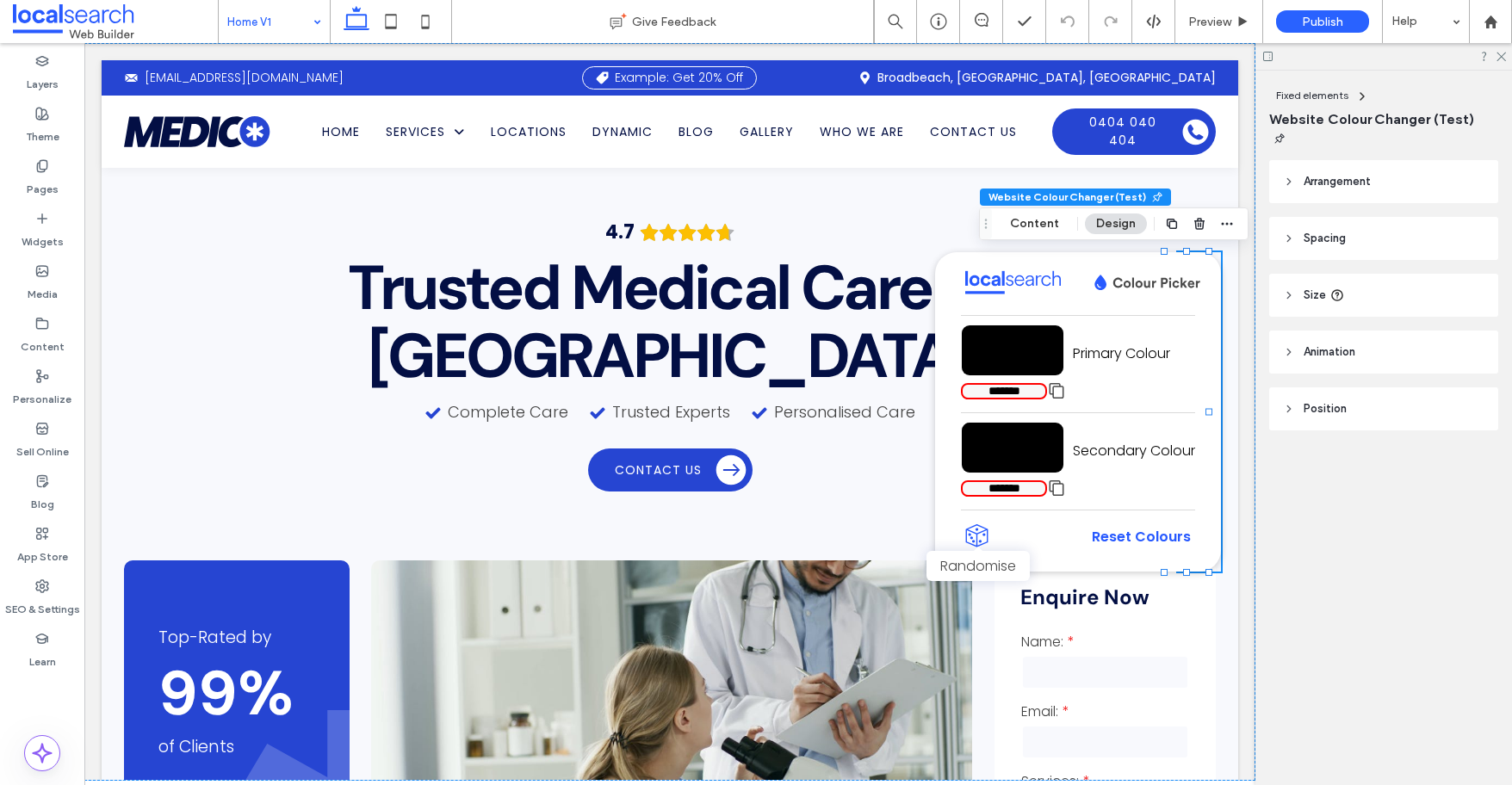
click at [969, 535] on icon at bounding box center [976, 536] width 17 height 14
type input "*******"
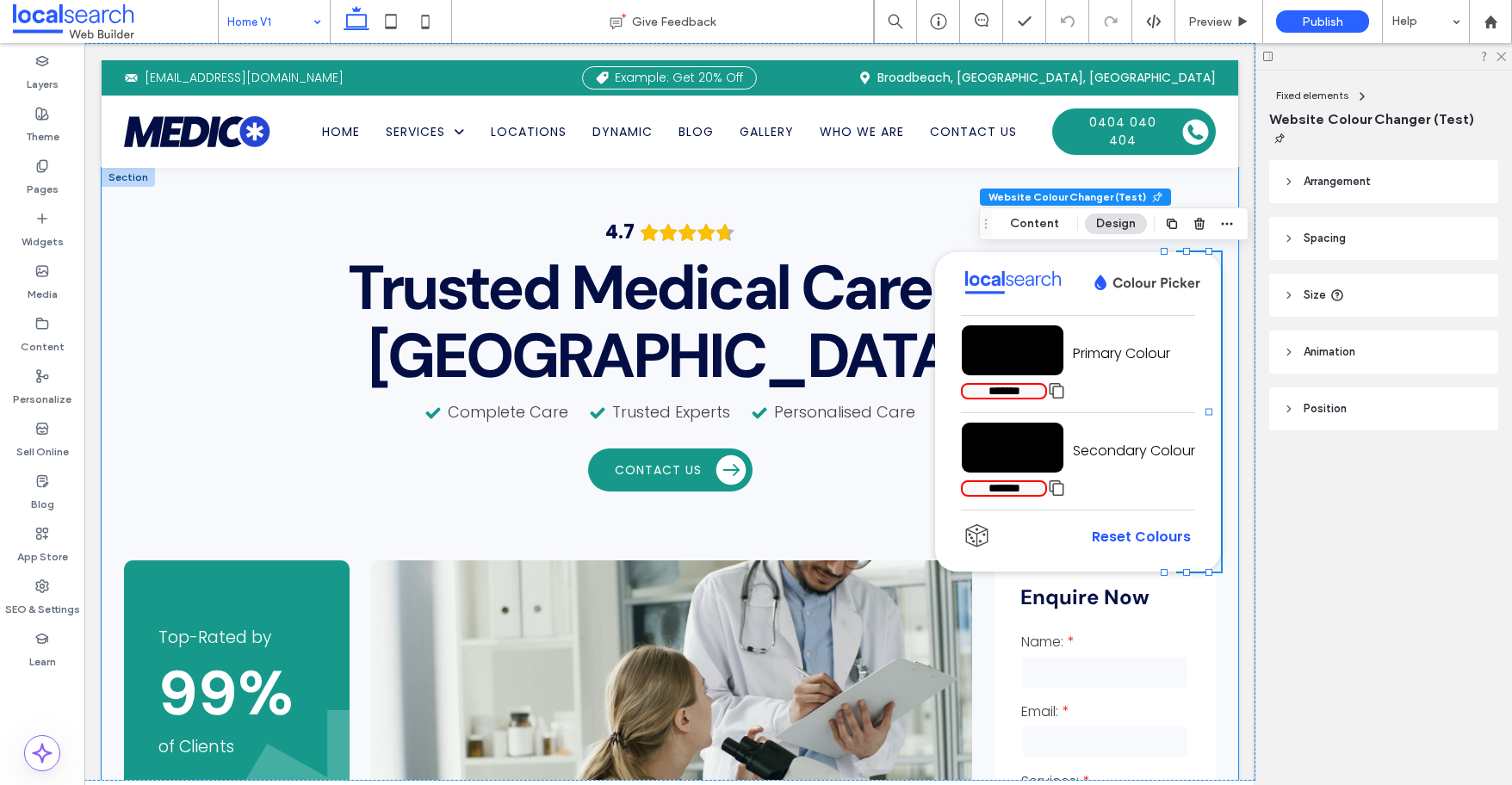
click at [361, 441] on div "4.7 Panel only seen by widget owner Edit widget Views 0%" at bounding box center [669, 563] width 1137 height 789
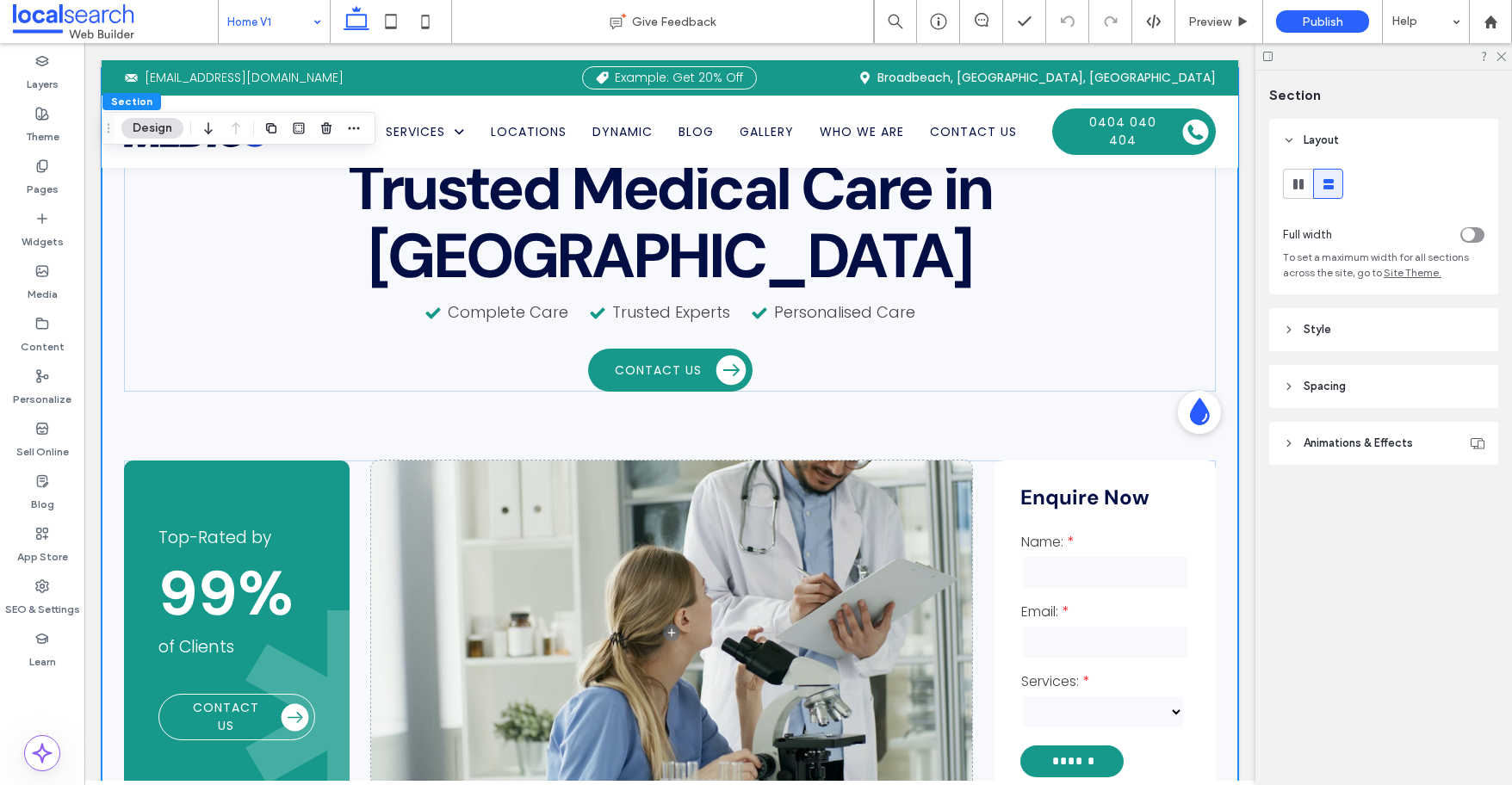
scroll to position [121, 0]
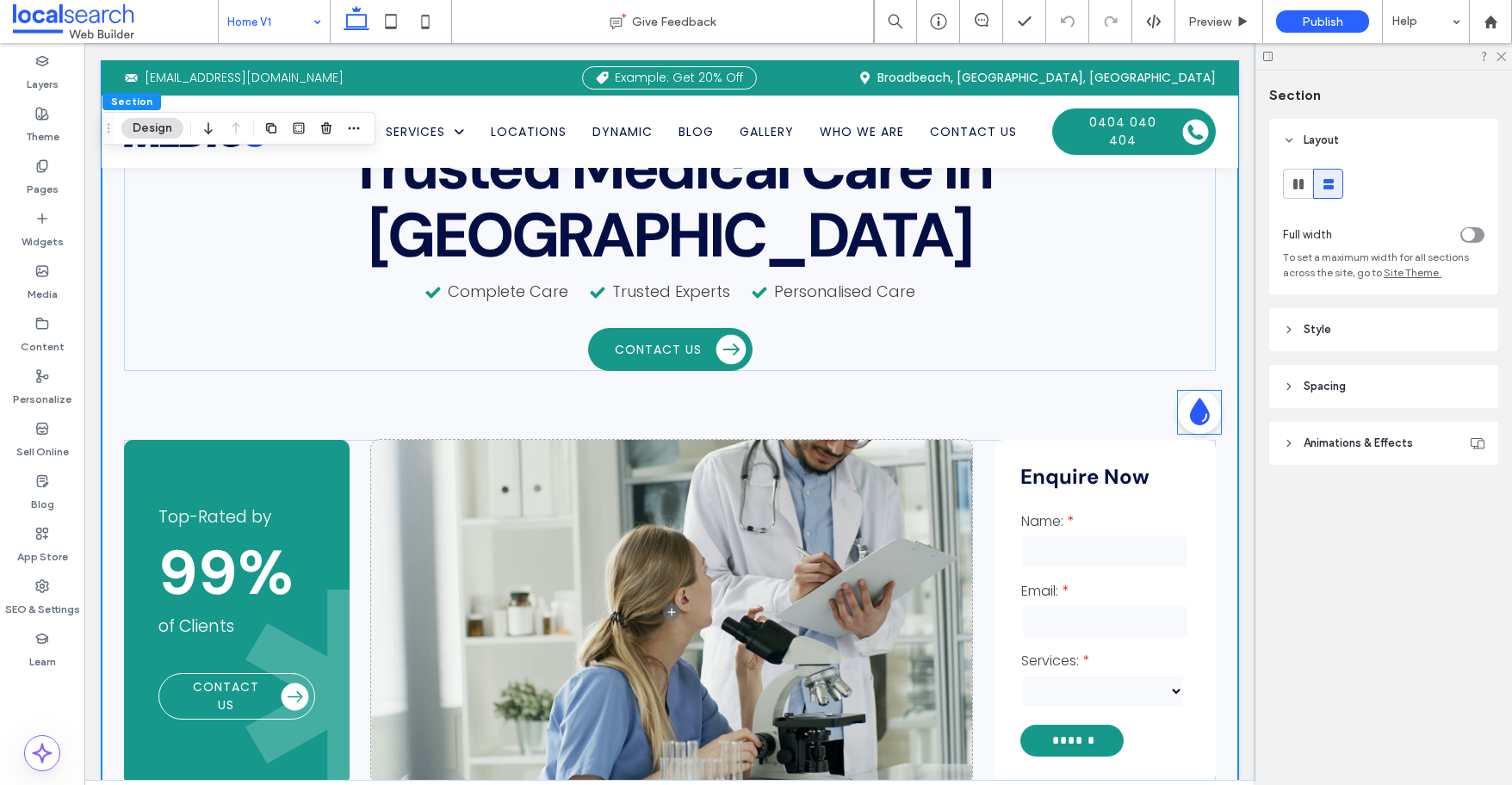
click at [1198, 410] on icon at bounding box center [1199, 412] width 27 height 35
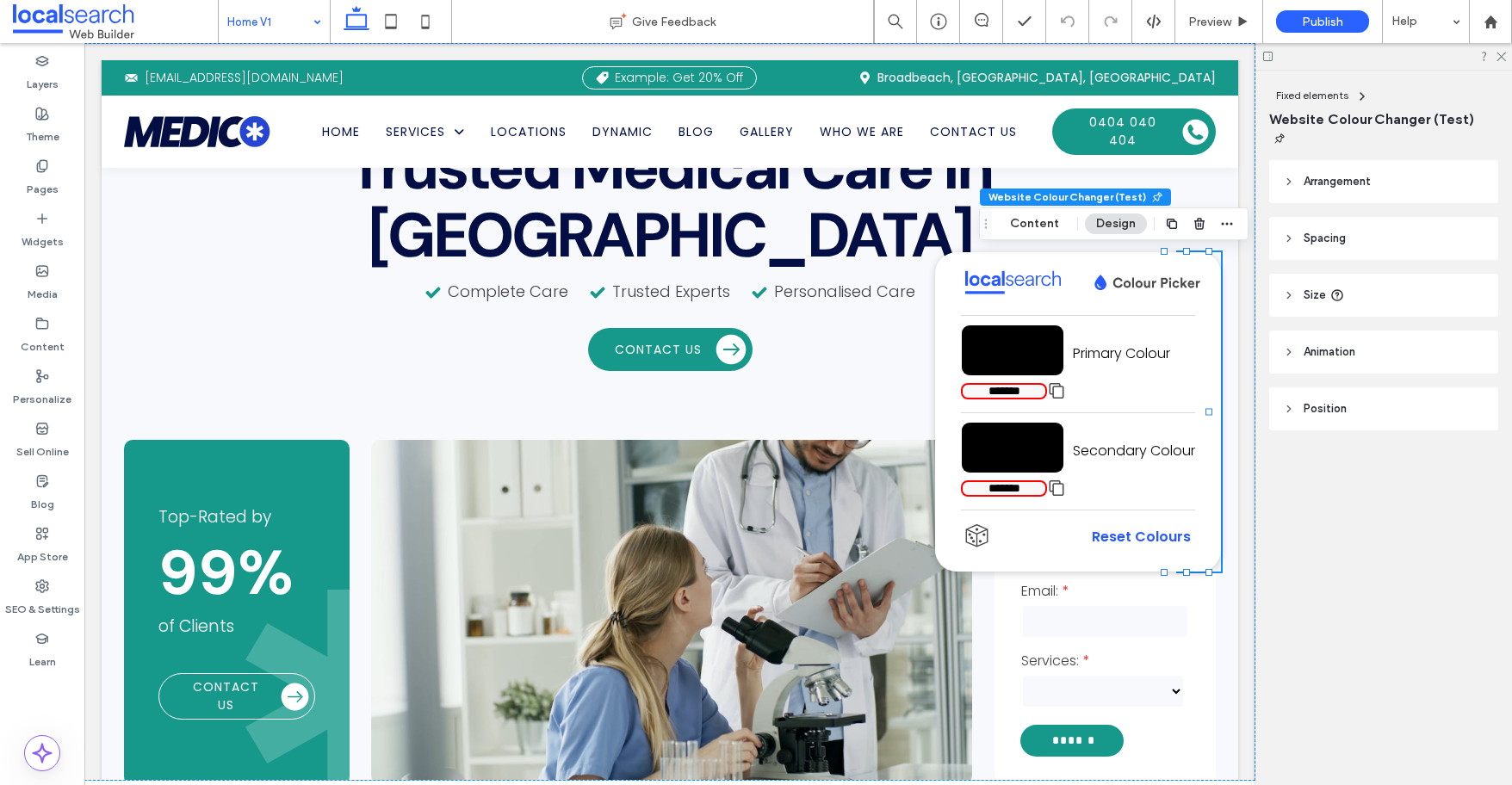
click at [992, 486] on input "*******" at bounding box center [1004, 488] width 86 height 17
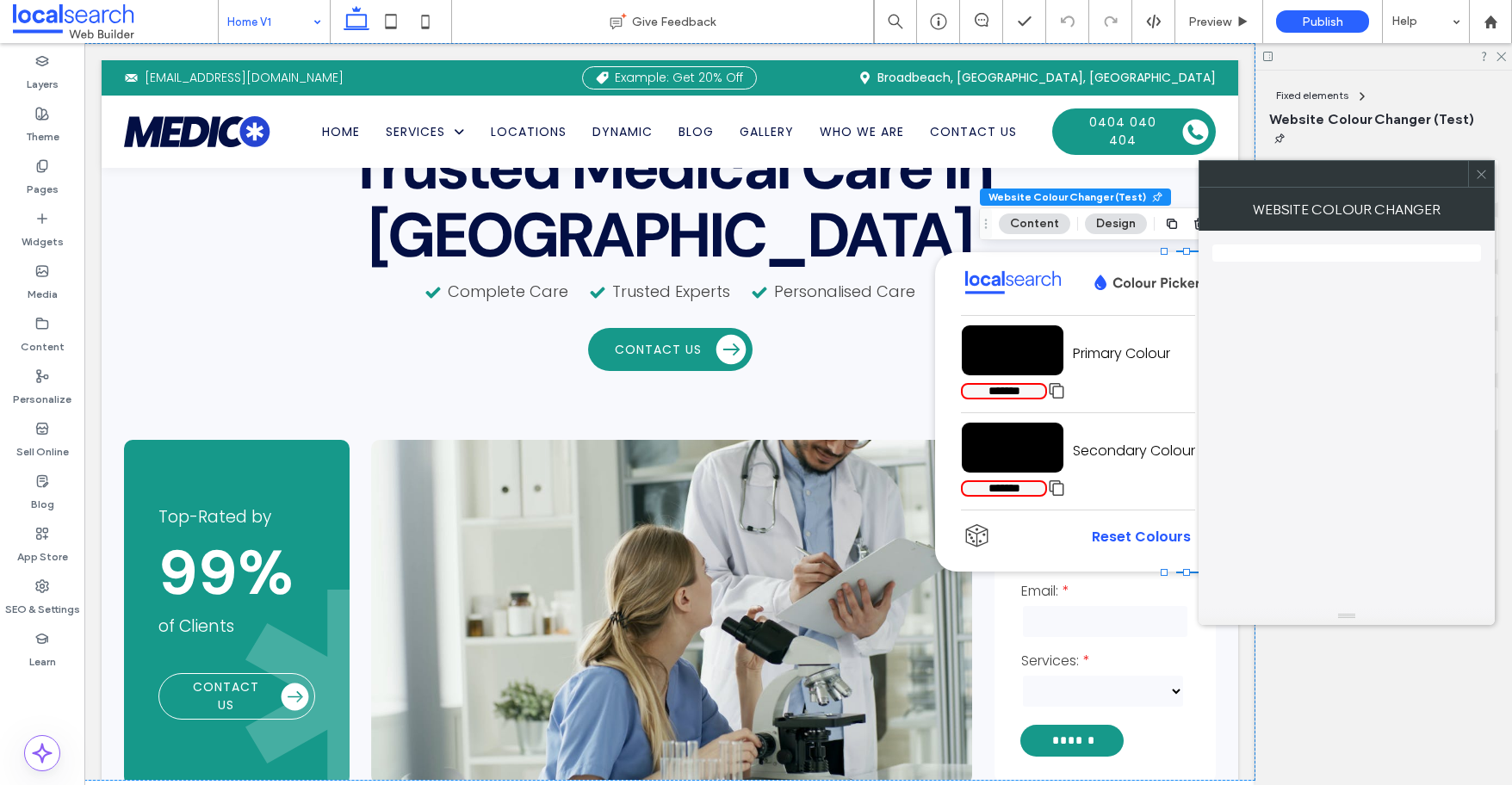
type input "*******"
click at [1012, 462] on input "*******" at bounding box center [1012, 447] width 103 height 52
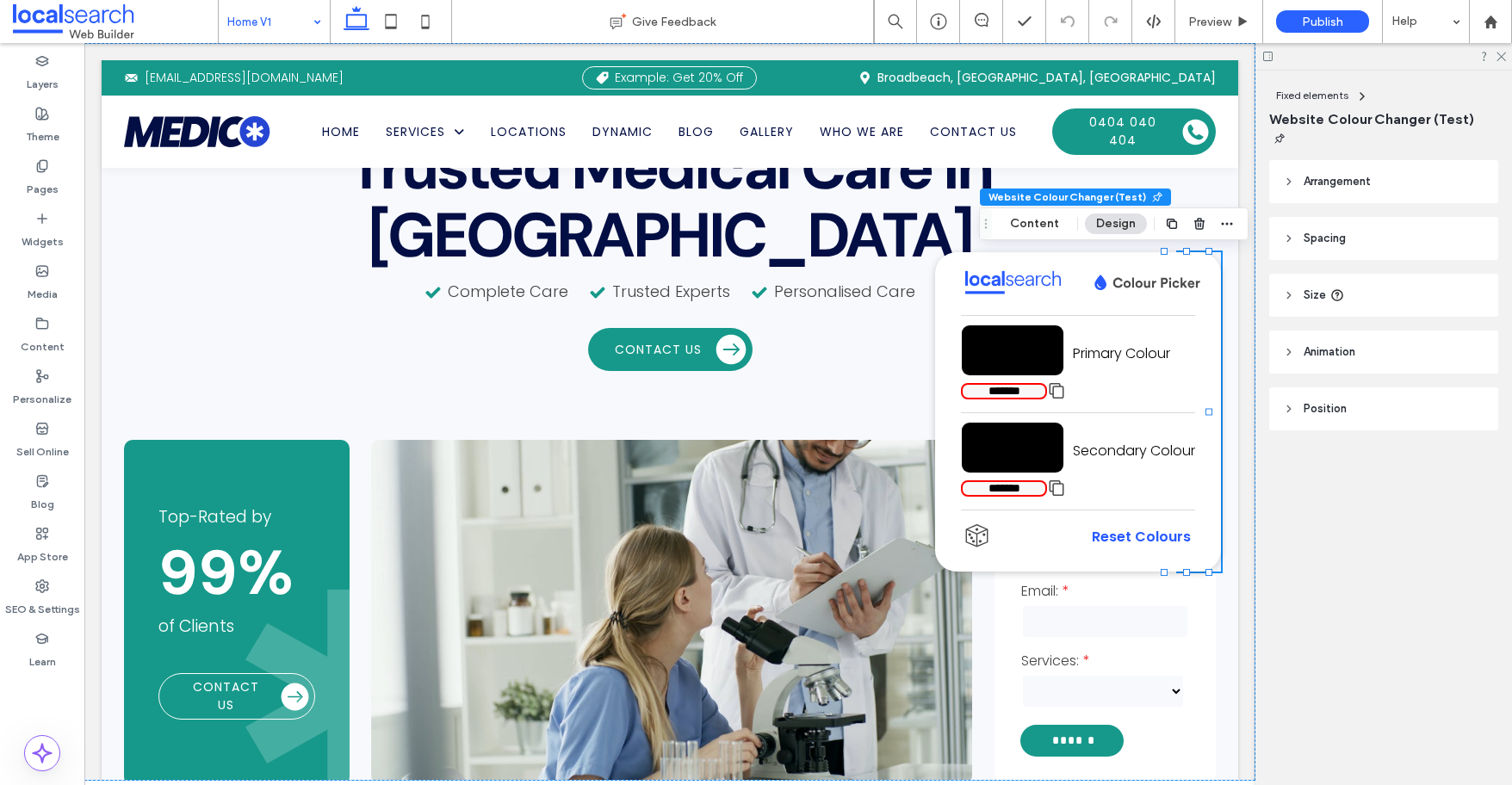
click at [996, 486] on input "*******" at bounding box center [1004, 488] width 86 height 17
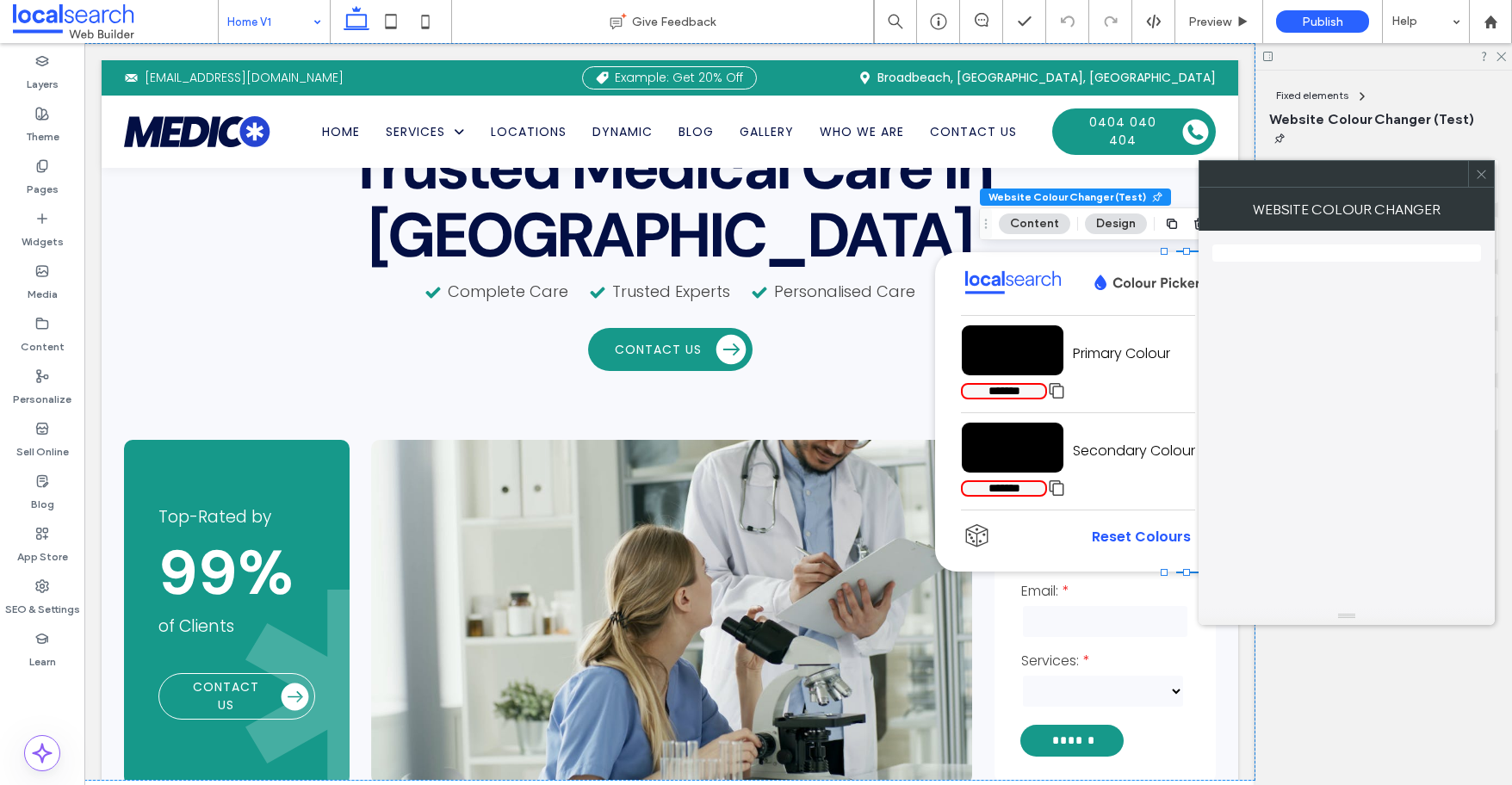
type input "*******"
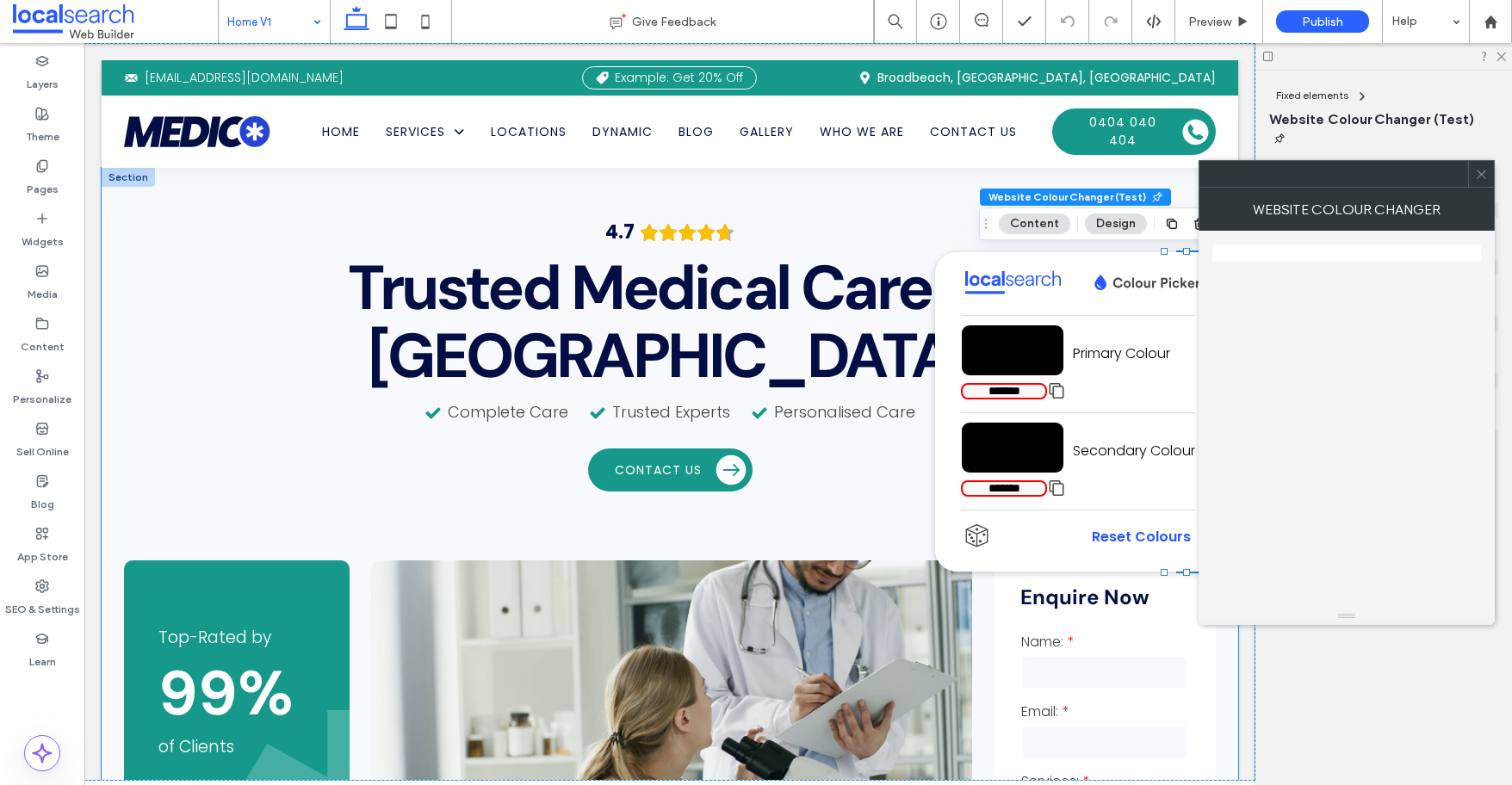
click at [858, 197] on div "4.7 Panel only seen by widget owner Edit widget Views 0%" at bounding box center [669, 563] width 1137 height 789
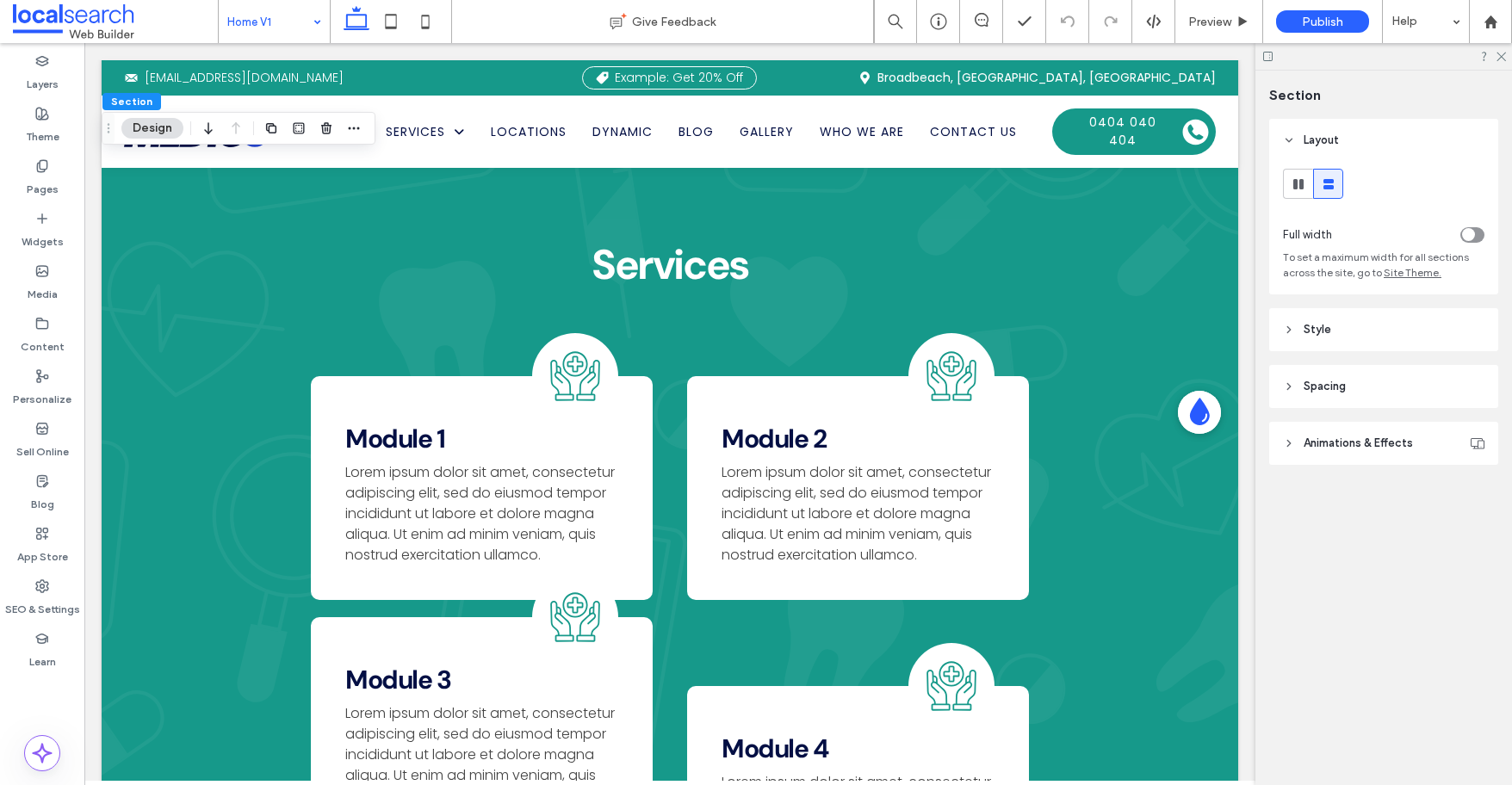
scroll to position [1757, 0]
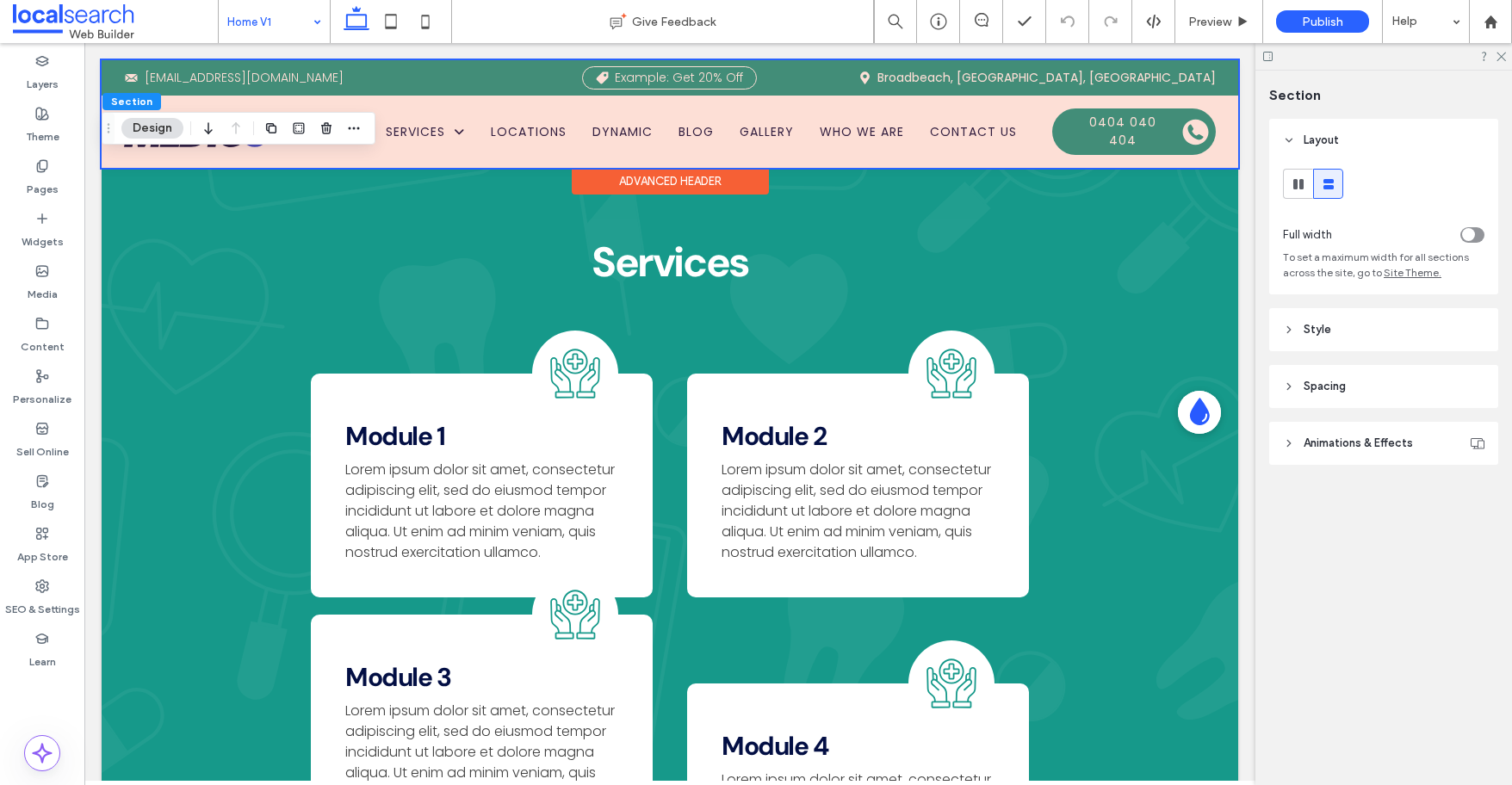
click at [1106, 120] on div at bounding box center [669, 114] width 1137 height 108
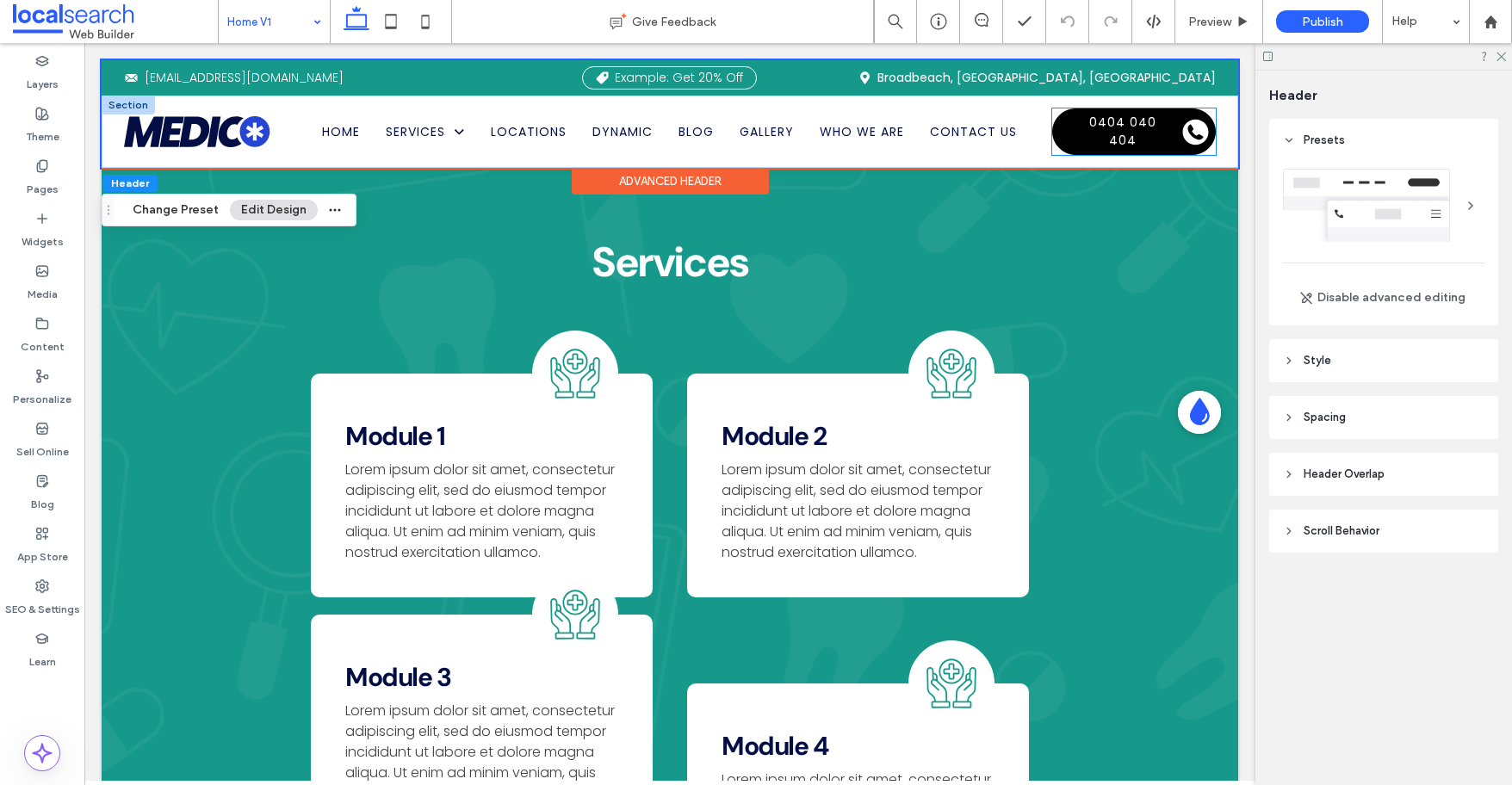
click at [1060, 119] on link "0404 040 404" at bounding box center [1133, 131] width 164 height 46
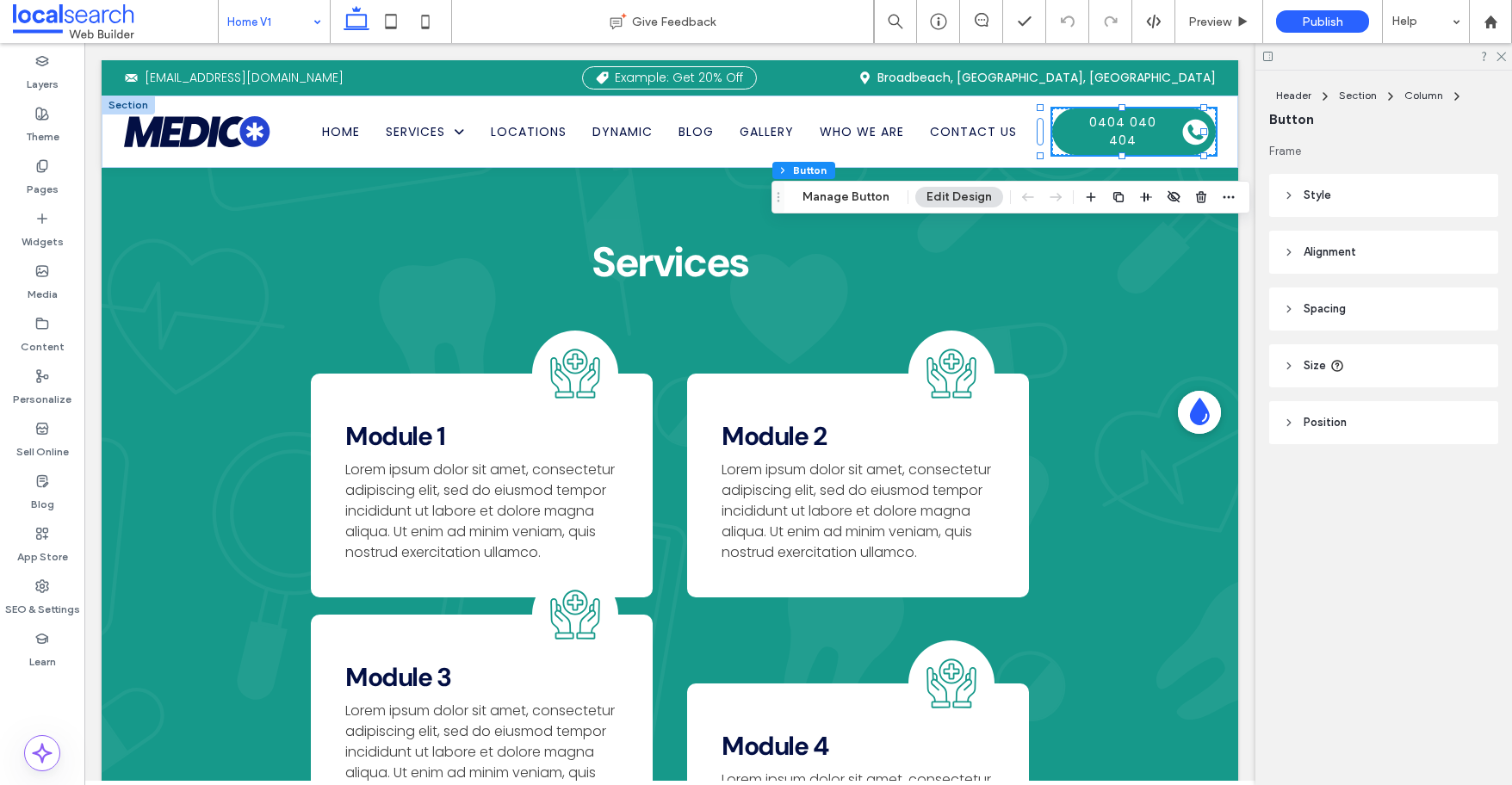
click at [932, 199] on button "Edit Design" at bounding box center [959, 198] width 88 height 21
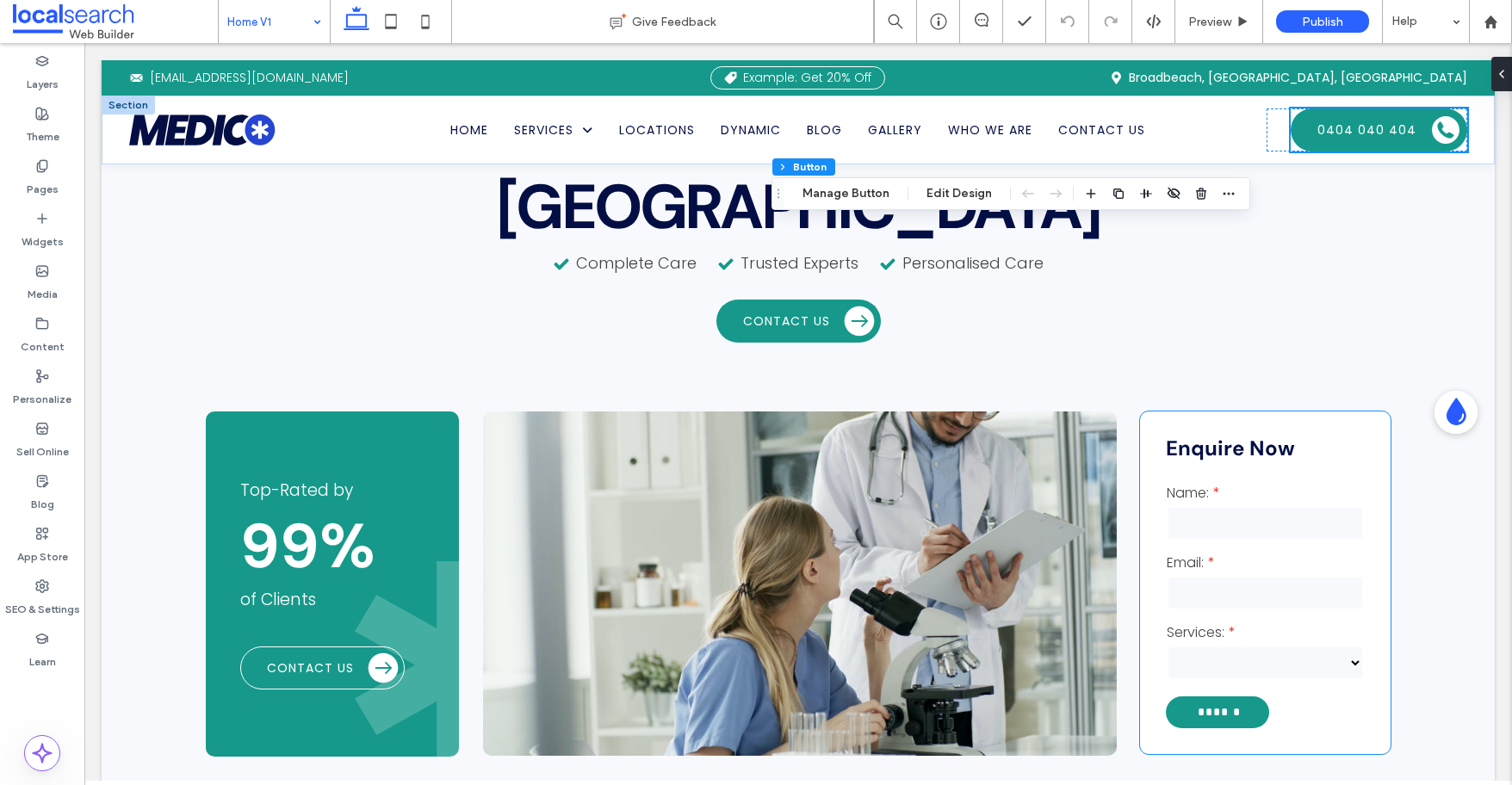
scroll to position [0, 0]
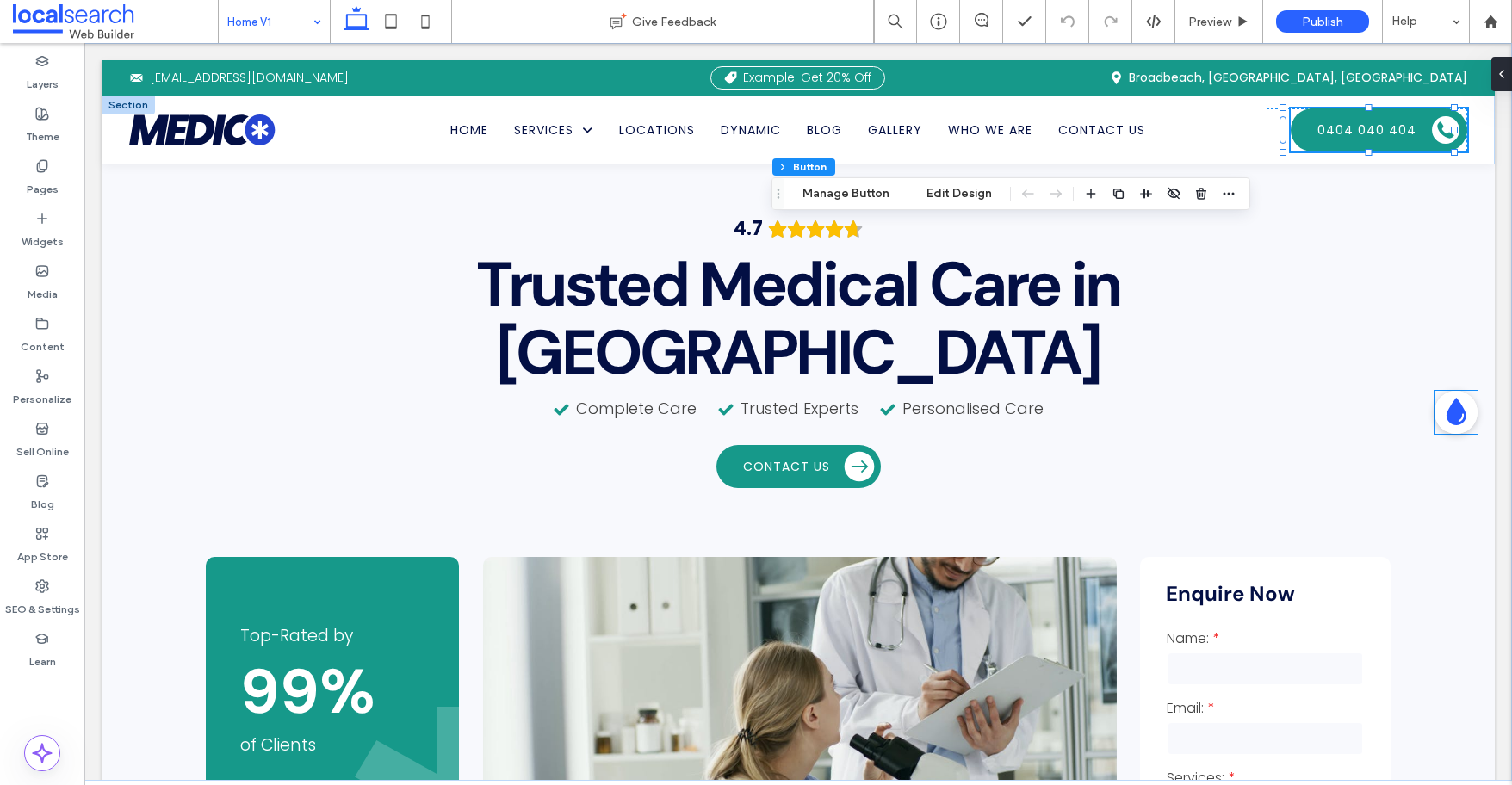
click at [1248, 403] on icon at bounding box center [1455, 412] width 27 height 35
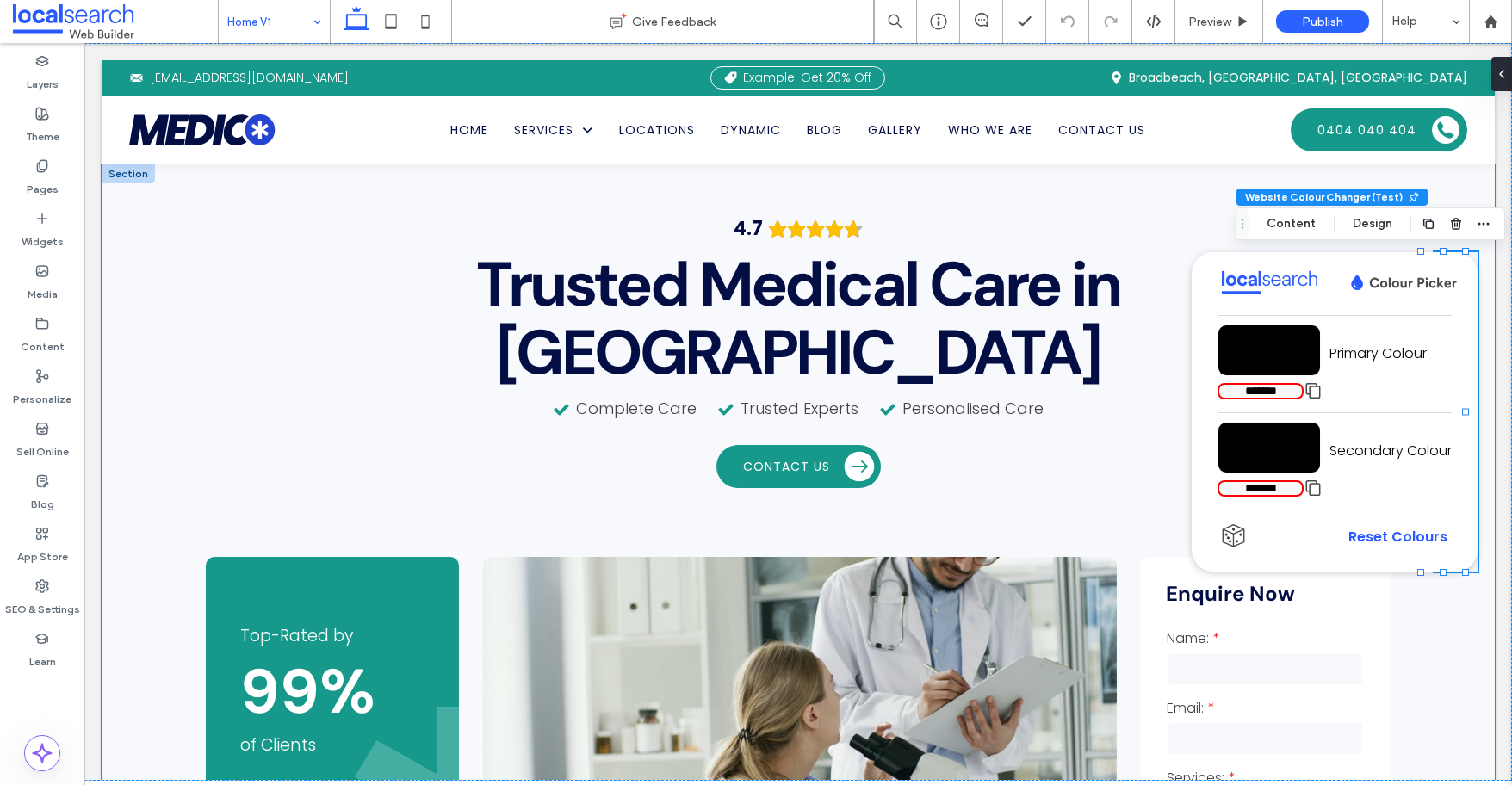
click at [1047, 440] on div "4.7 Panel only seen by widget owner Edit widget Views 0%" at bounding box center [798, 559] width 1240 height 789
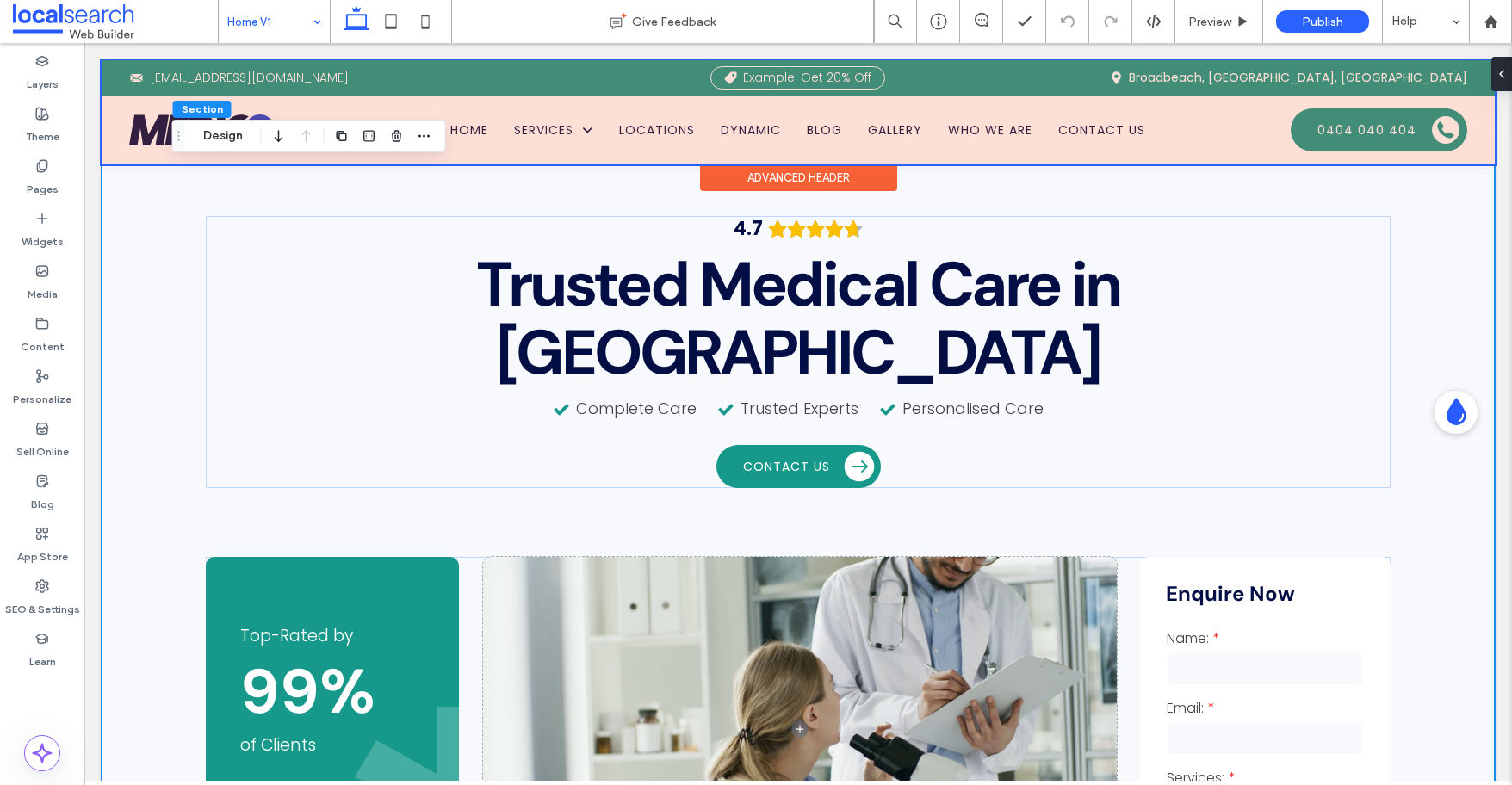
click at [1248, 132] on div at bounding box center [798, 112] width 1393 height 104
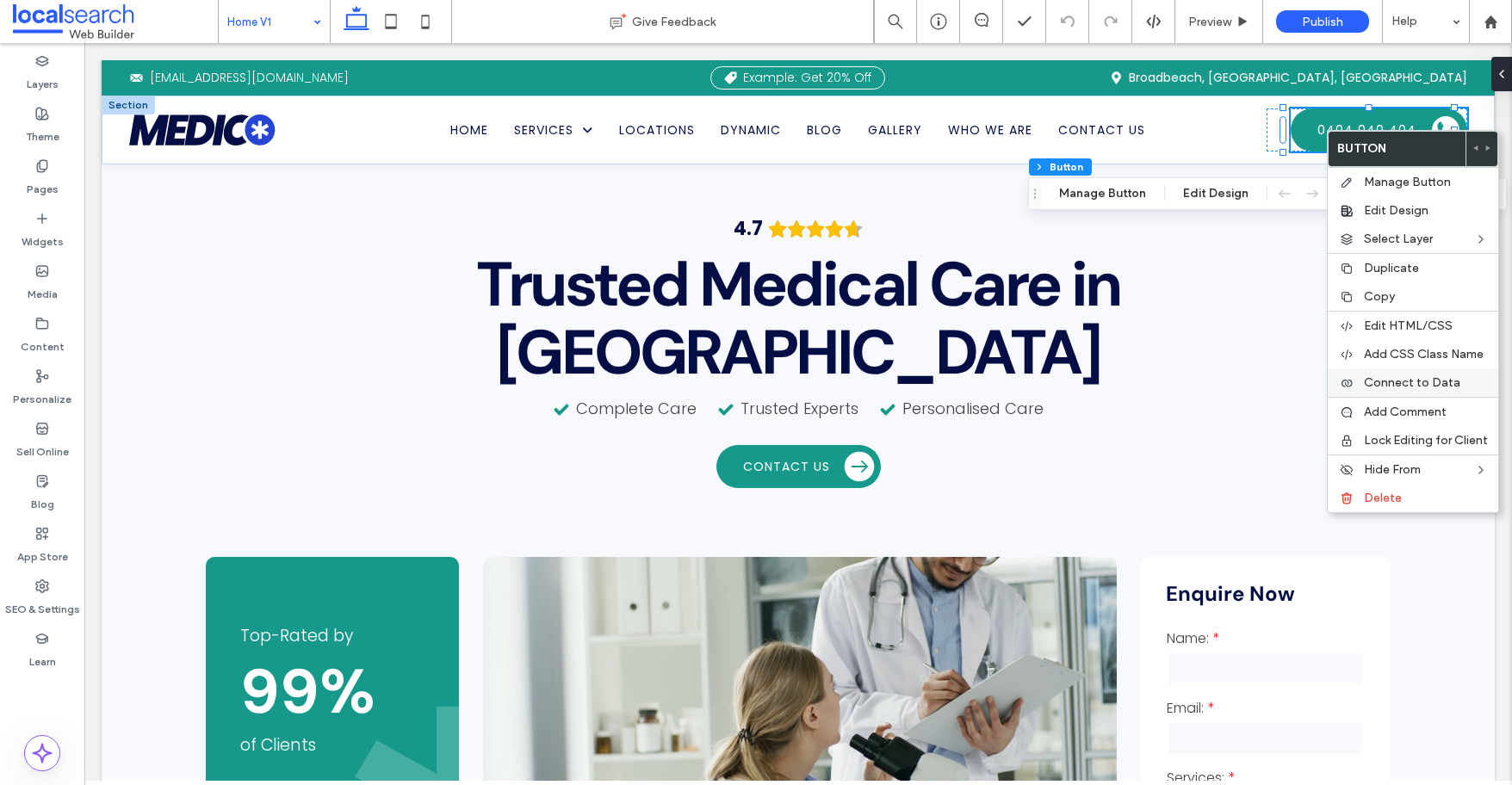
click at [1248, 382] on span "Connect to Data" at bounding box center [1411, 382] width 96 height 15
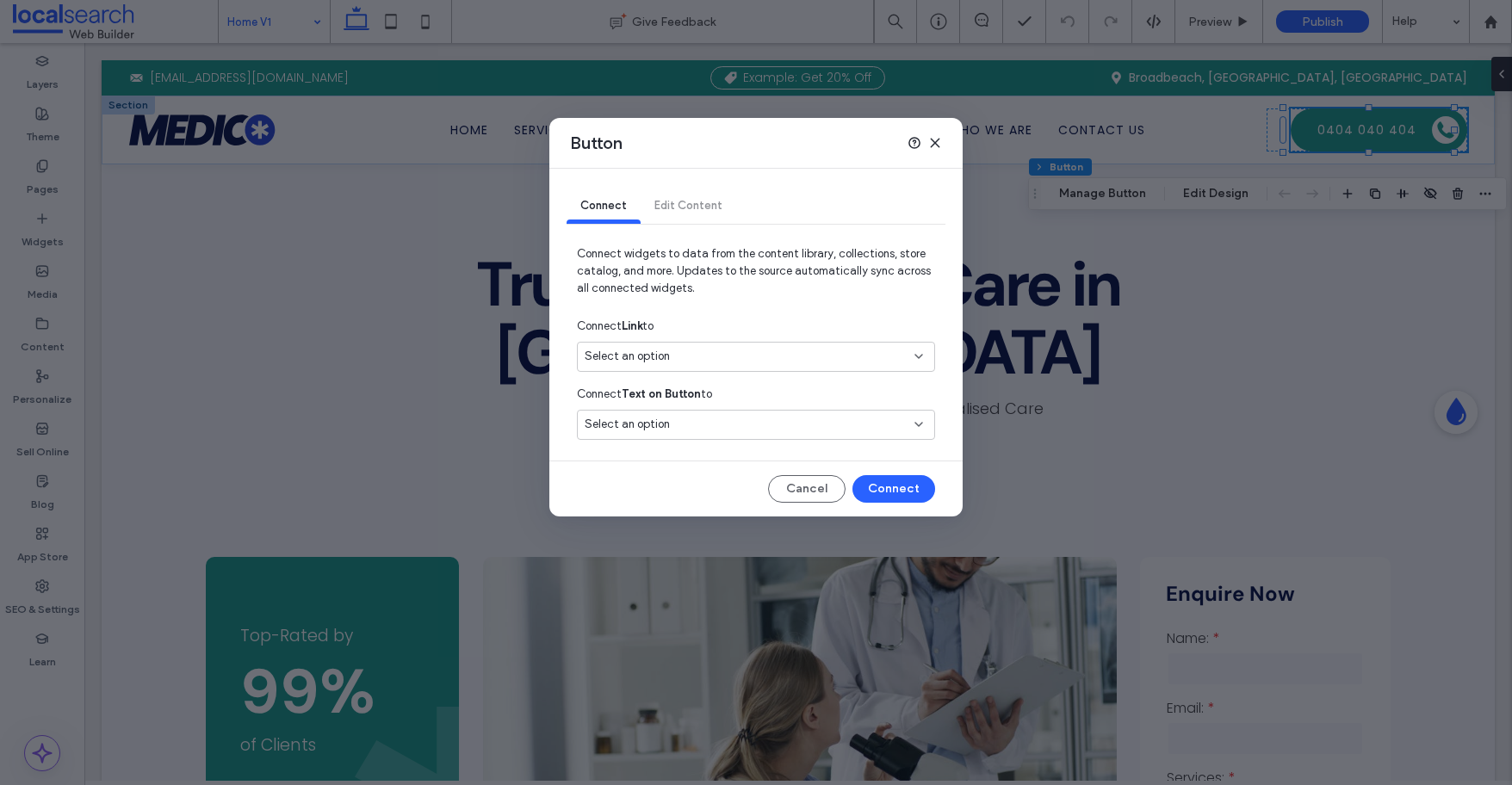
click at [648, 352] on span "Select an option" at bounding box center [626, 356] width 85 height 18
click at [676, 419] on span "0404 040 404" at bounding box center [792, 417] width 257 height 18
click at [676, 419] on div "Select an option" at bounding box center [746, 424] width 322 height 18
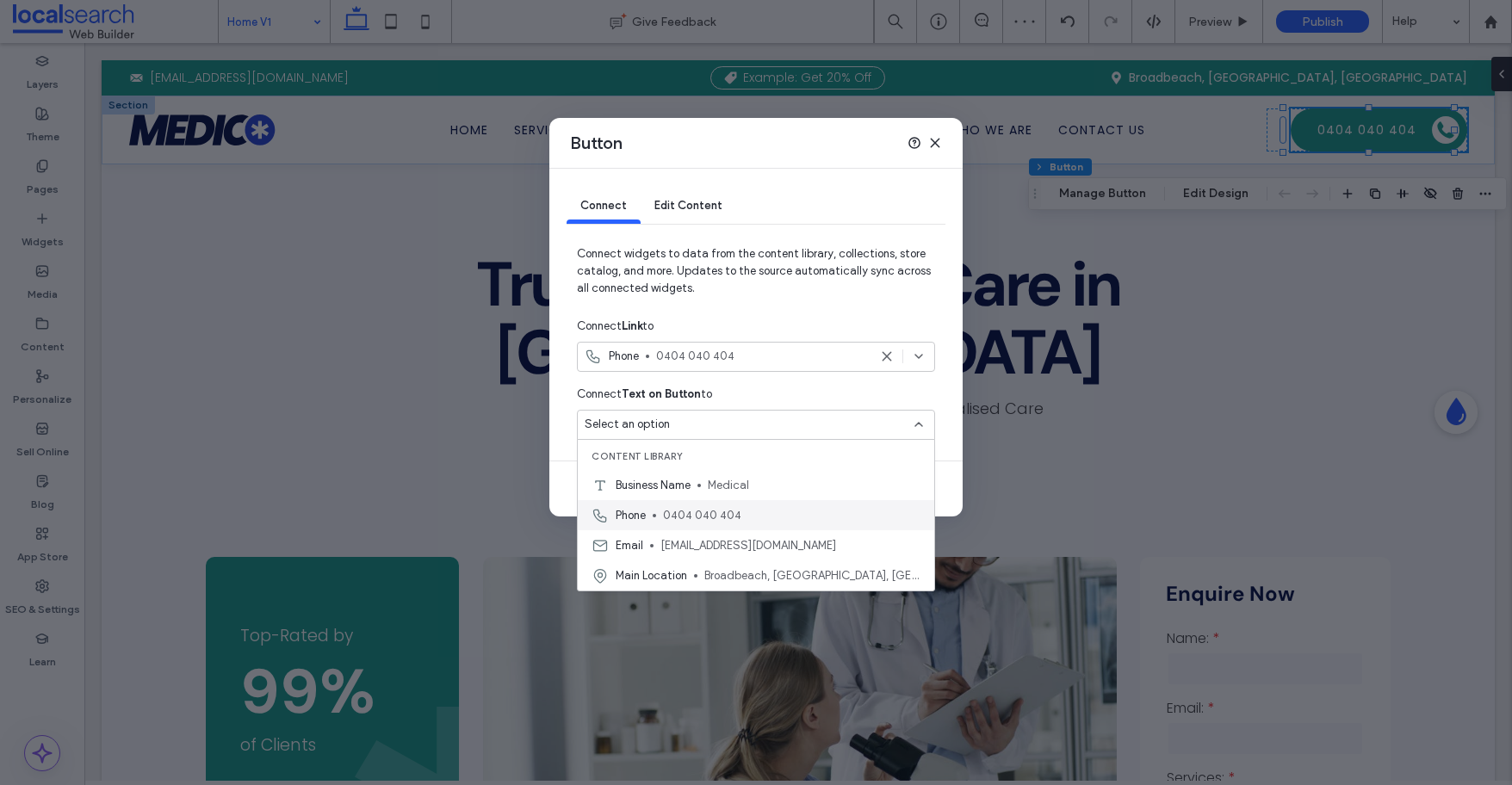
click at [677, 511] on span "0404 040 404" at bounding box center [792, 516] width 257 height 18
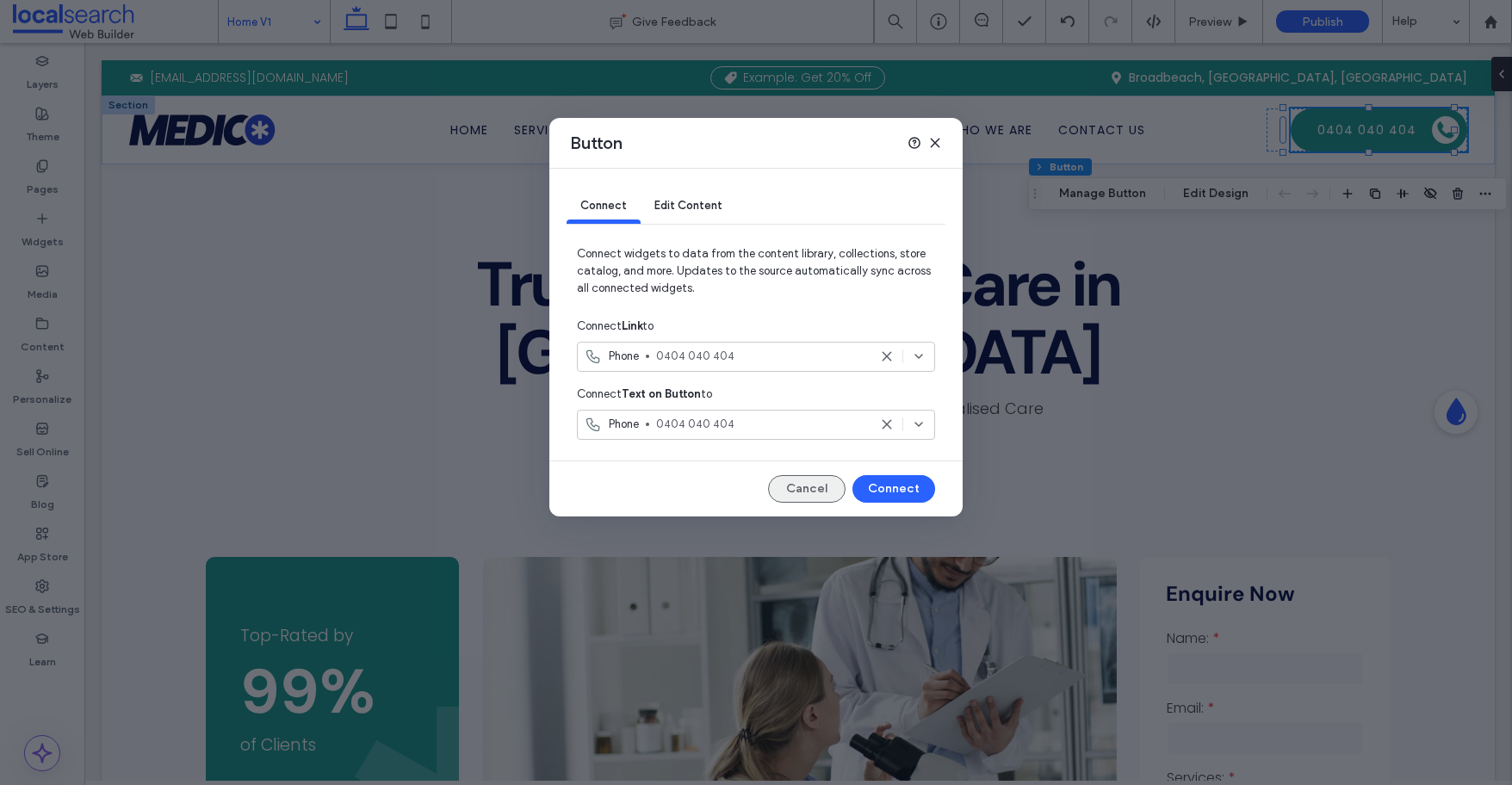
click at [808, 489] on button "Cancel" at bounding box center [807, 488] width 78 height 27
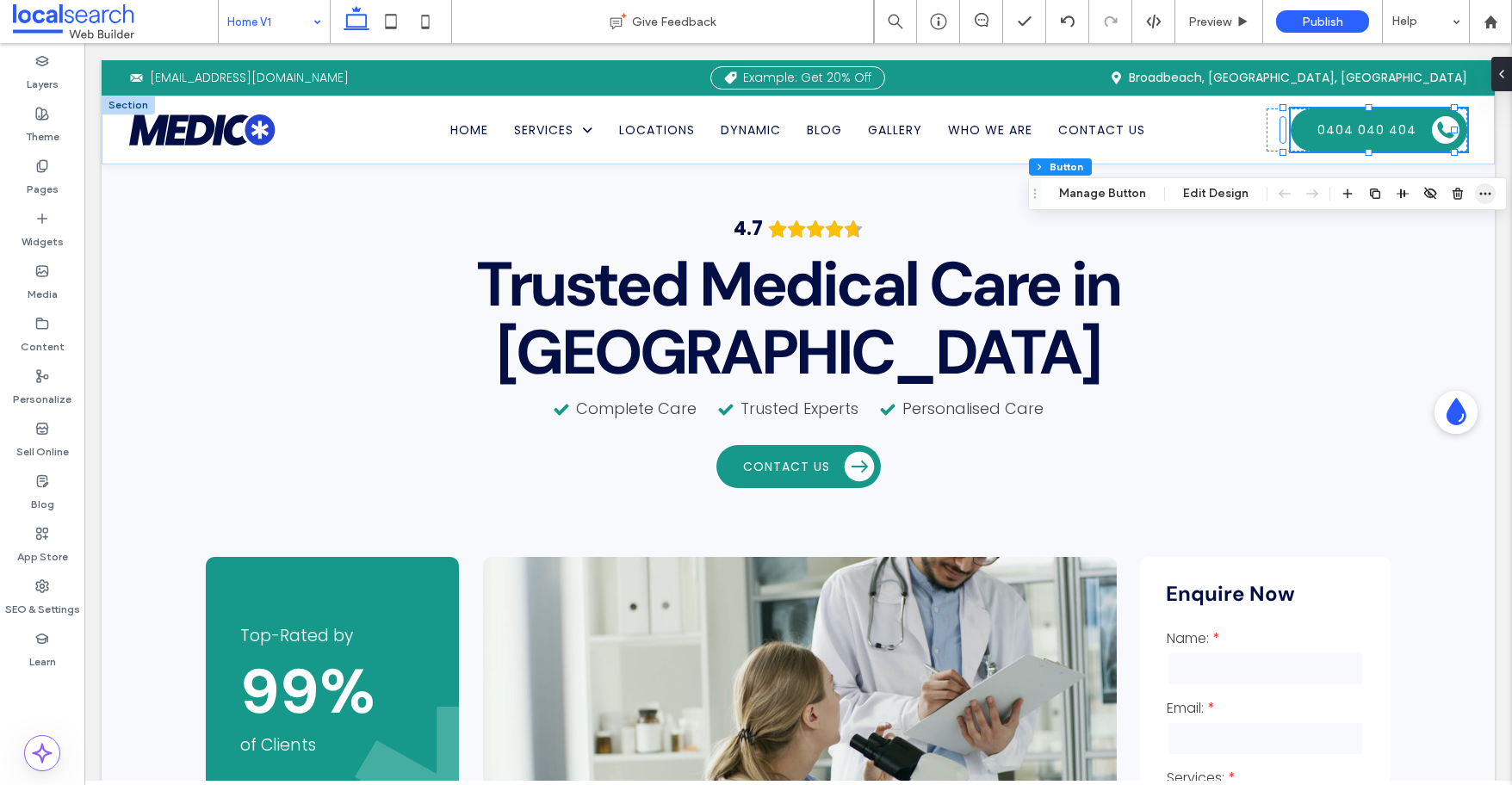
click at [1248, 193] on use "button" at bounding box center [1485, 193] width 11 height 3
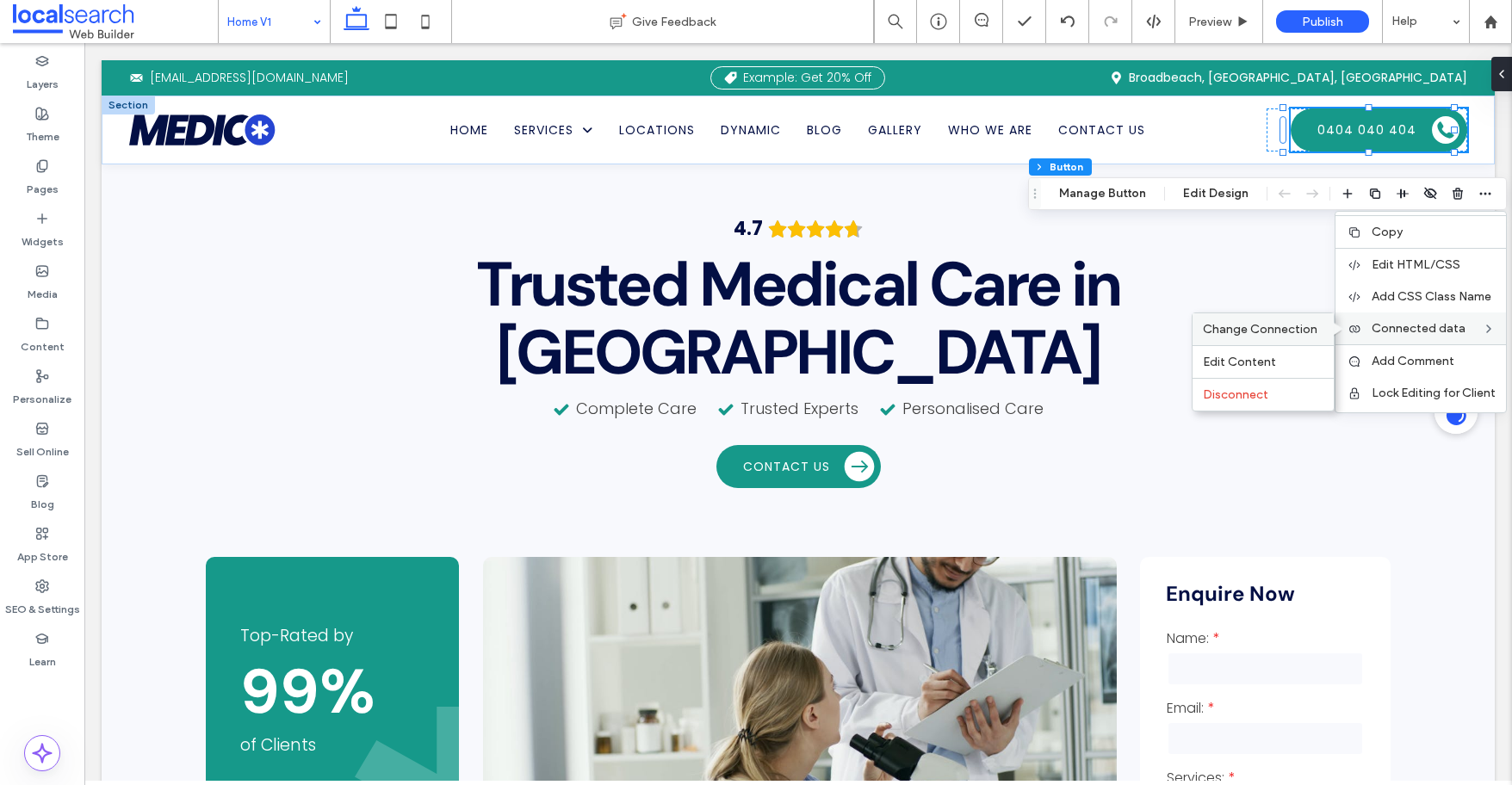
click at [1248, 331] on span "Change Connection" at bounding box center [1259, 329] width 115 height 15
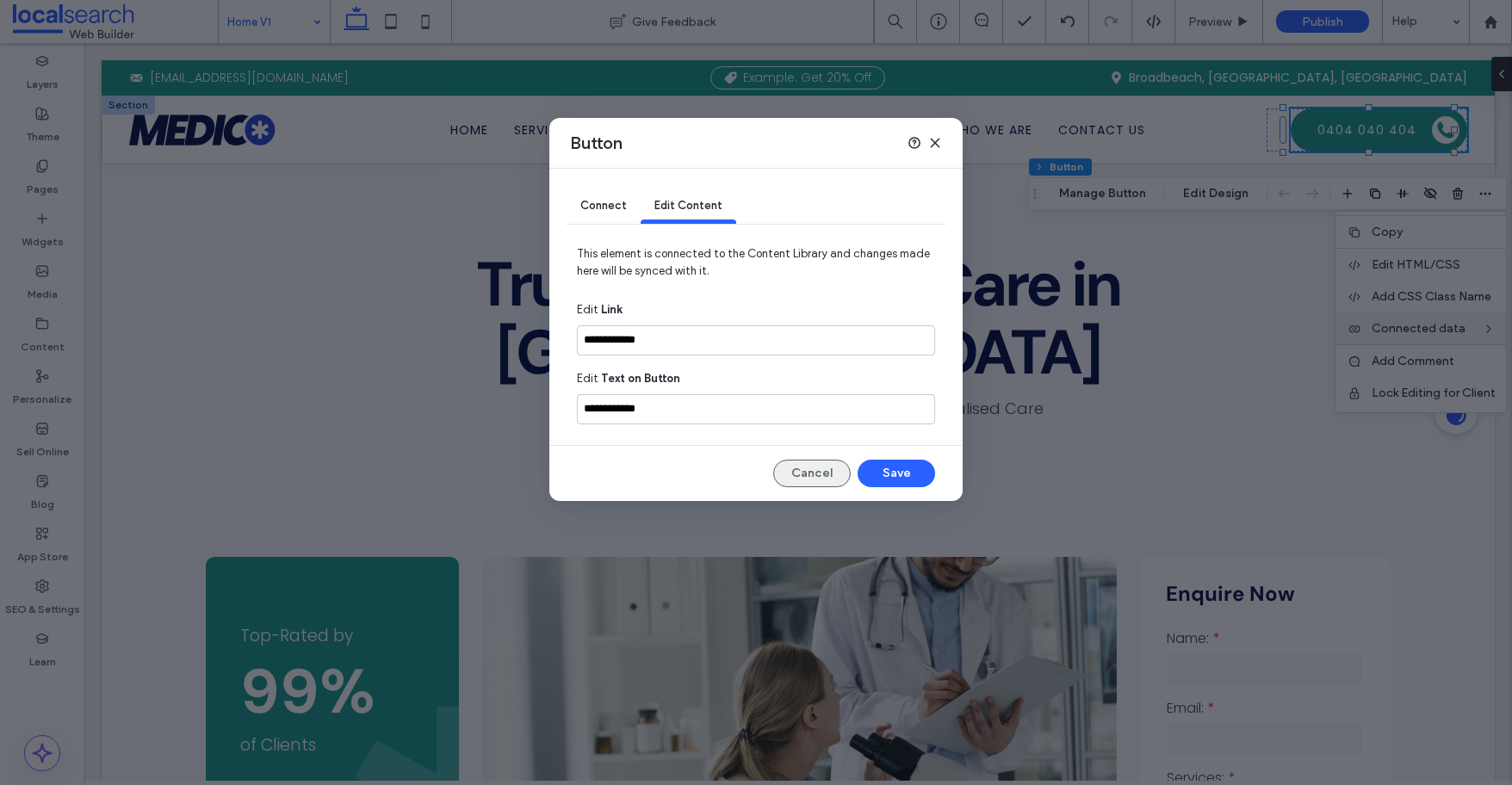
click at [826, 473] on button "Cancel" at bounding box center [812, 473] width 78 height 27
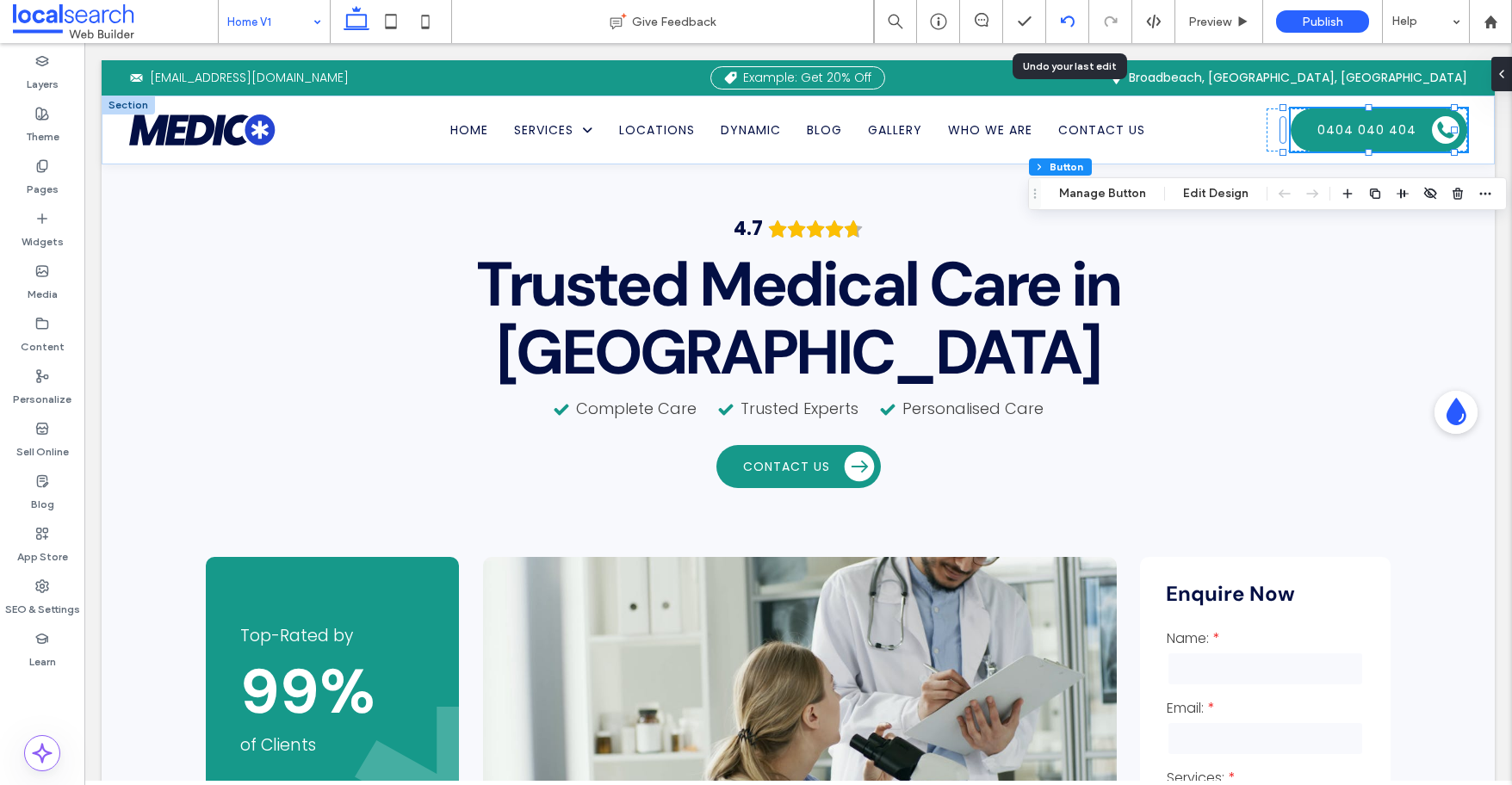
click at [1063, 20] on use at bounding box center [1067, 21] width 14 height 11
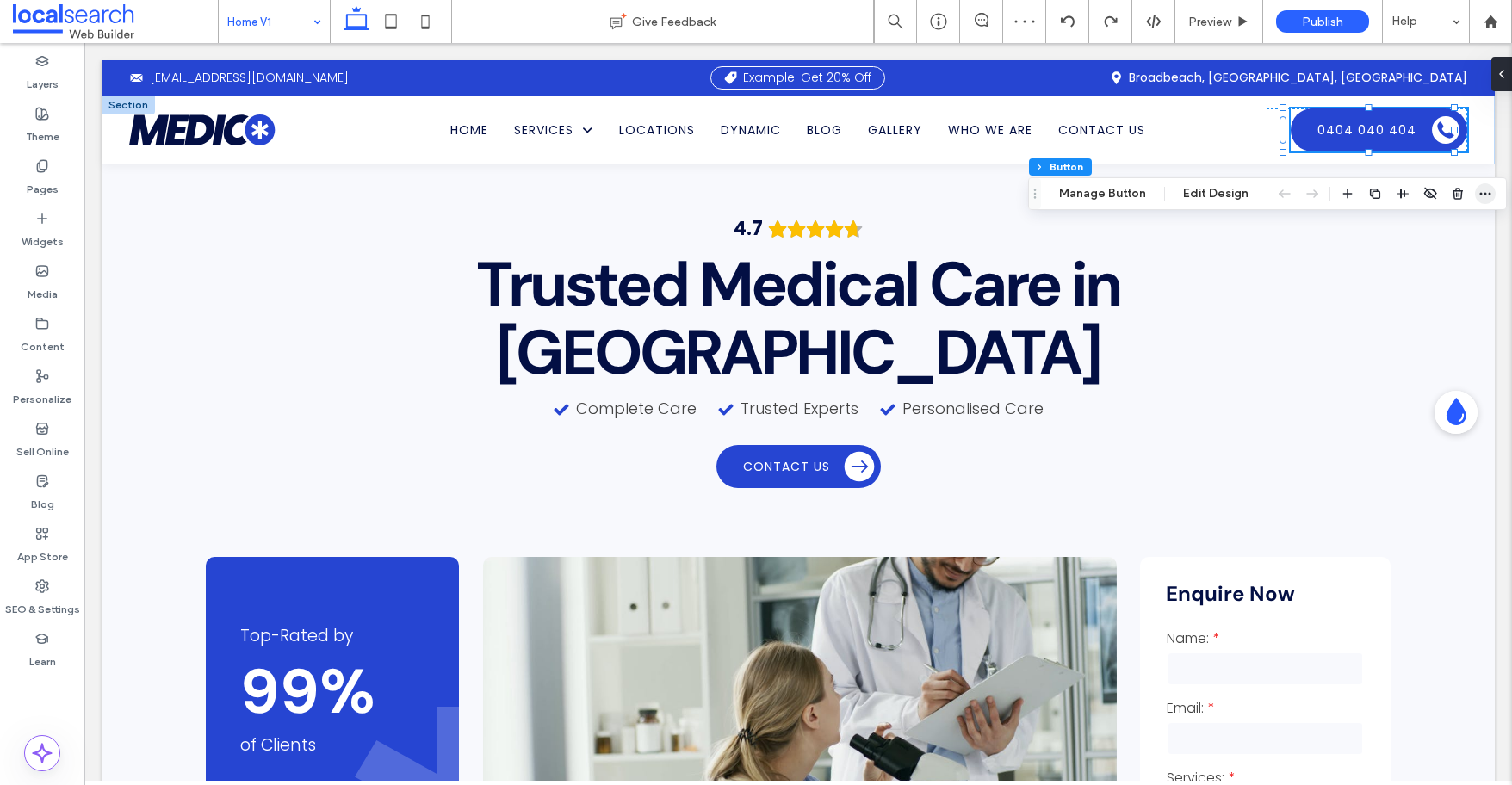
click at [1248, 198] on icon "button" at bounding box center [1485, 194] width 14 height 14
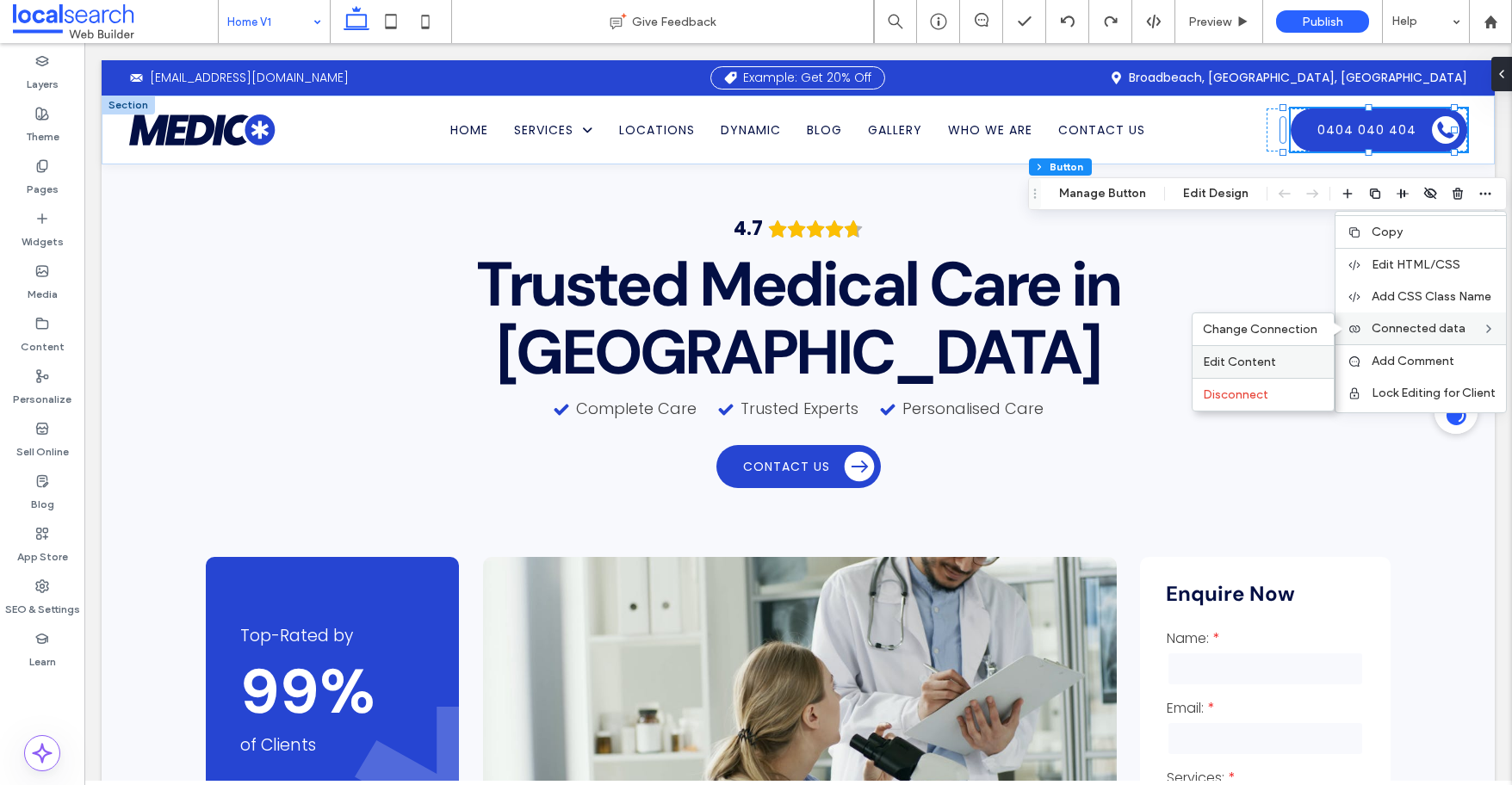
click at [1222, 367] on span "Edit Content" at bounding box center [1239, 361] width 74 height 15
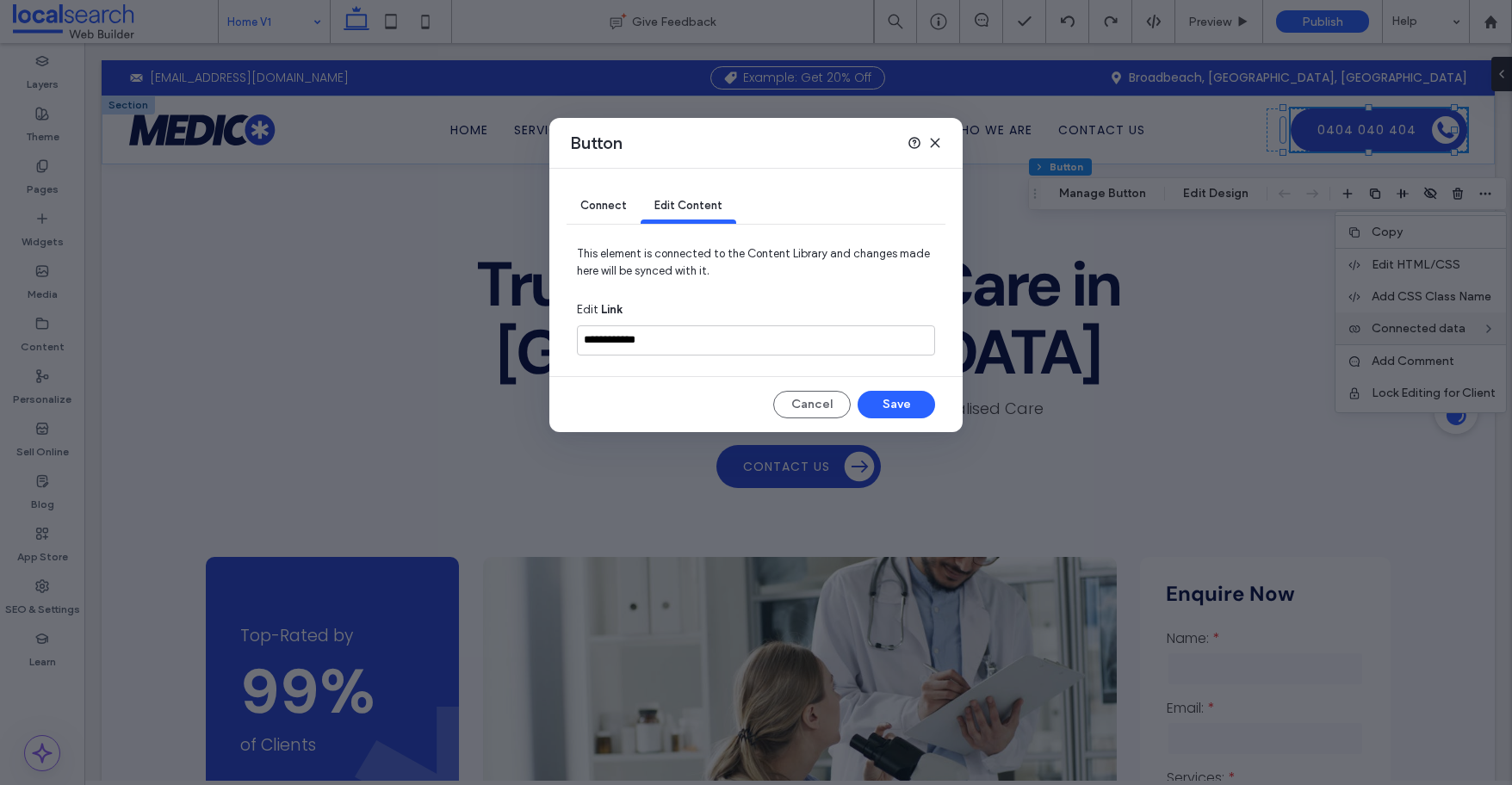
click at [611, 211] on div "Connect" at bounding box center [603, 206] width 74 height 34
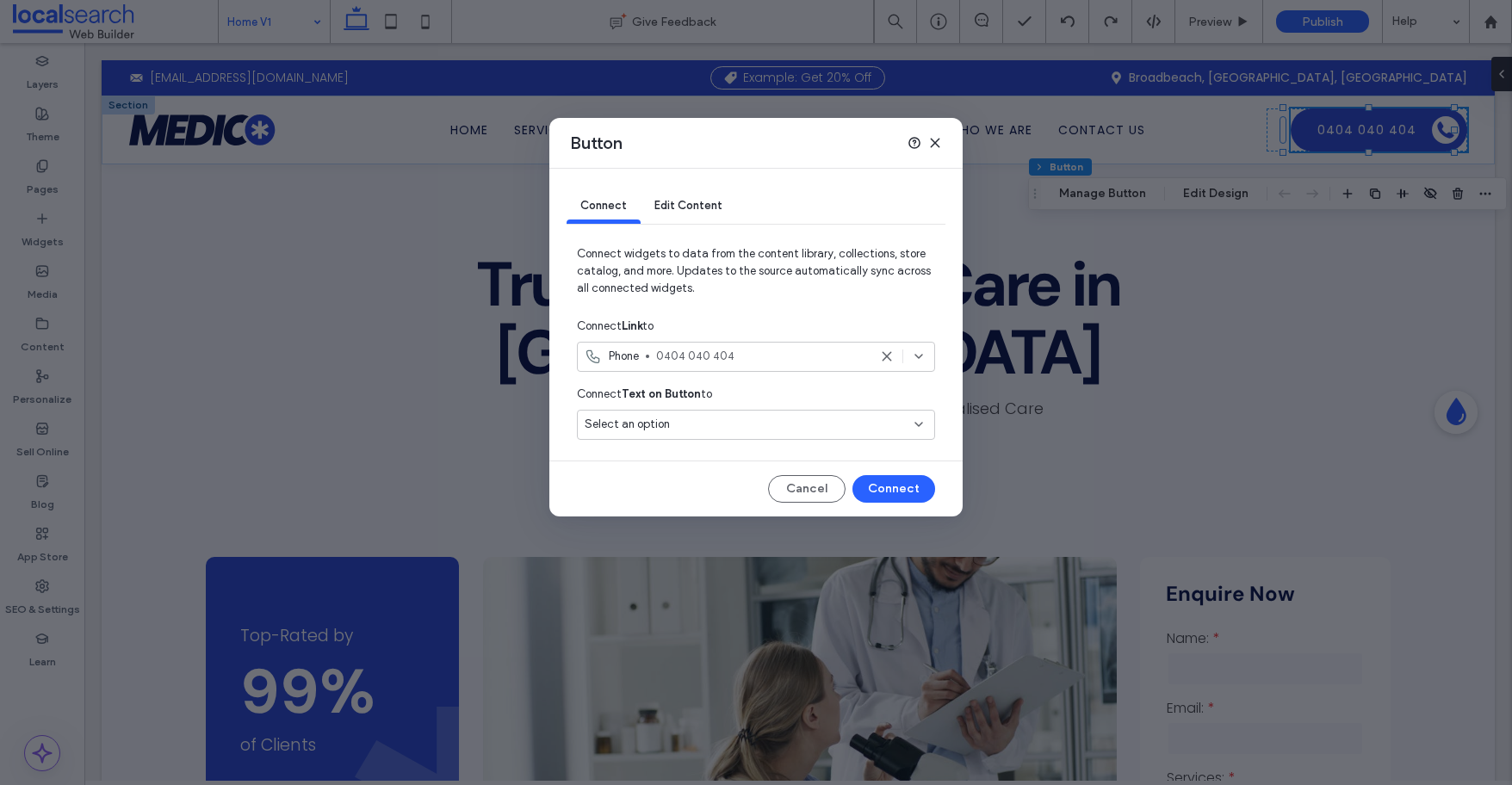
click at [934, 140] on icon at bounding box center [935, 143] width 14 height 14
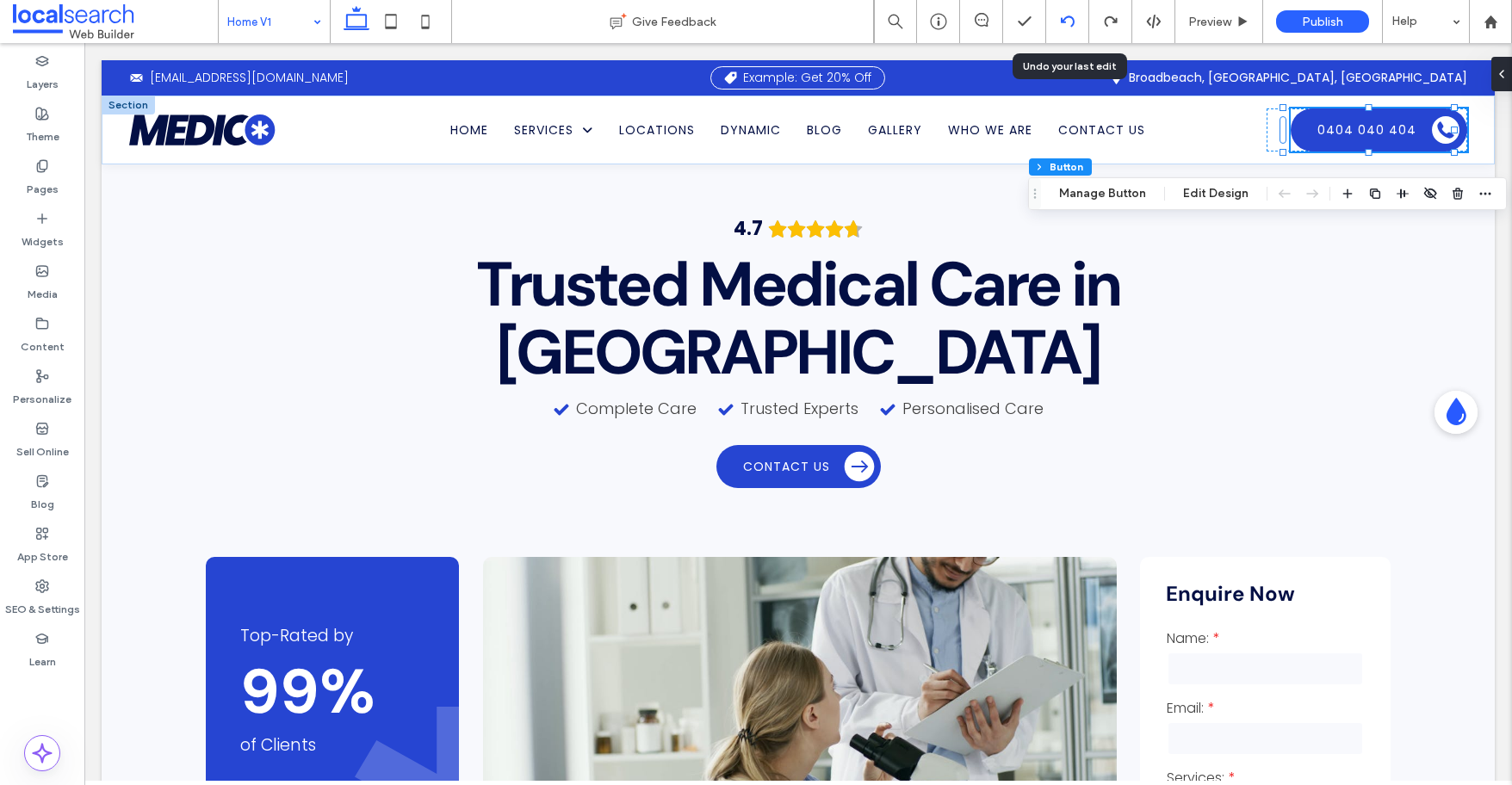
click at [1059, 22] on div at bounding box center [1067, 22] width 42 height 14
click at [26, 595] on label "SEO & Settings" at bounding box center [43, 606] width 75 height 25
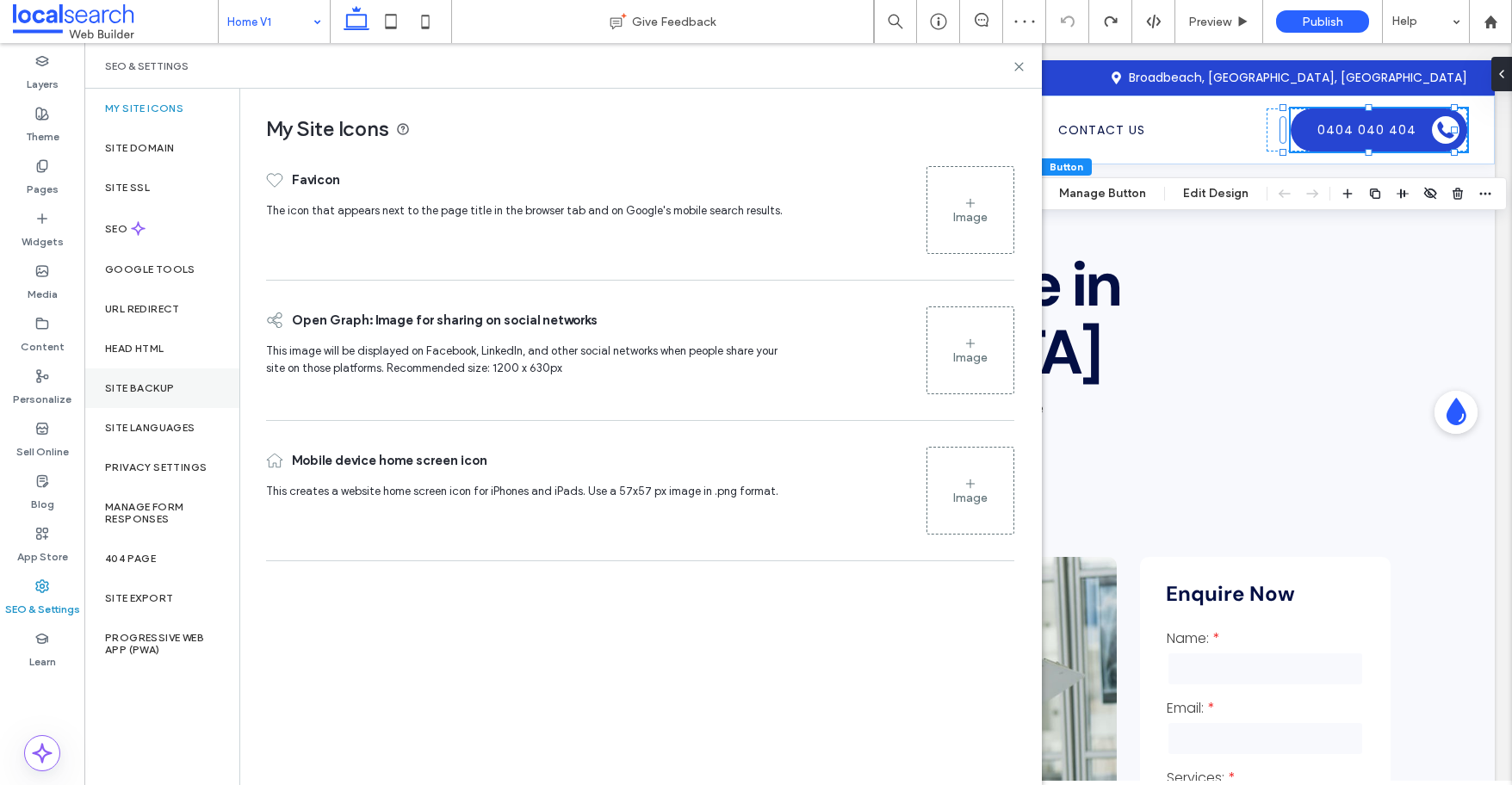
click at [110, 401] on div "Site Backup" at bounding box center [161, 388] width 155 height 39
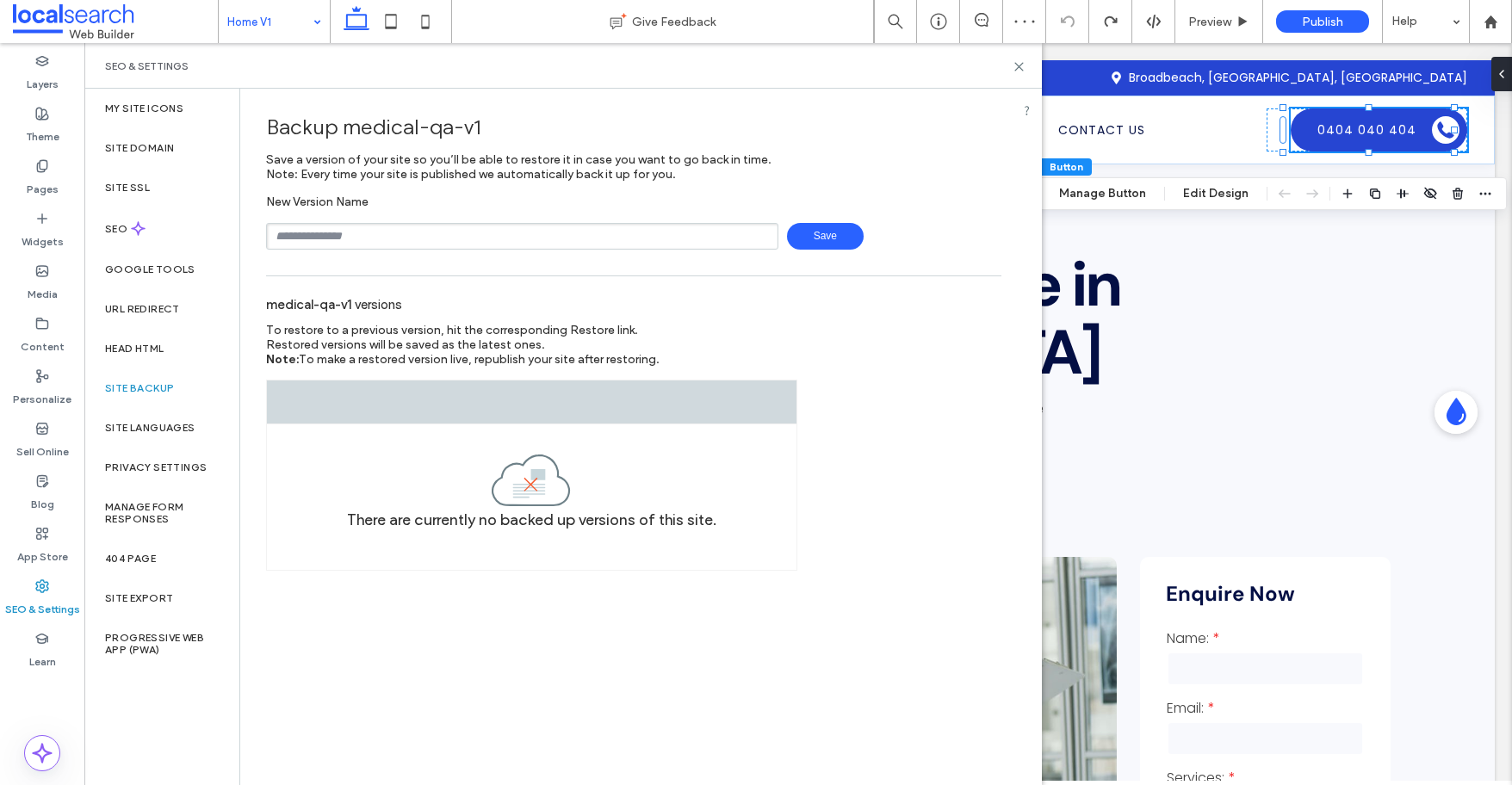
click at [409, 233] on input "text" at bounding box center [522, 236] width 512 height 27
type input "**********"
click at [816, 242] on span "Save" at bounding box center [825, 236] width 77 height 27
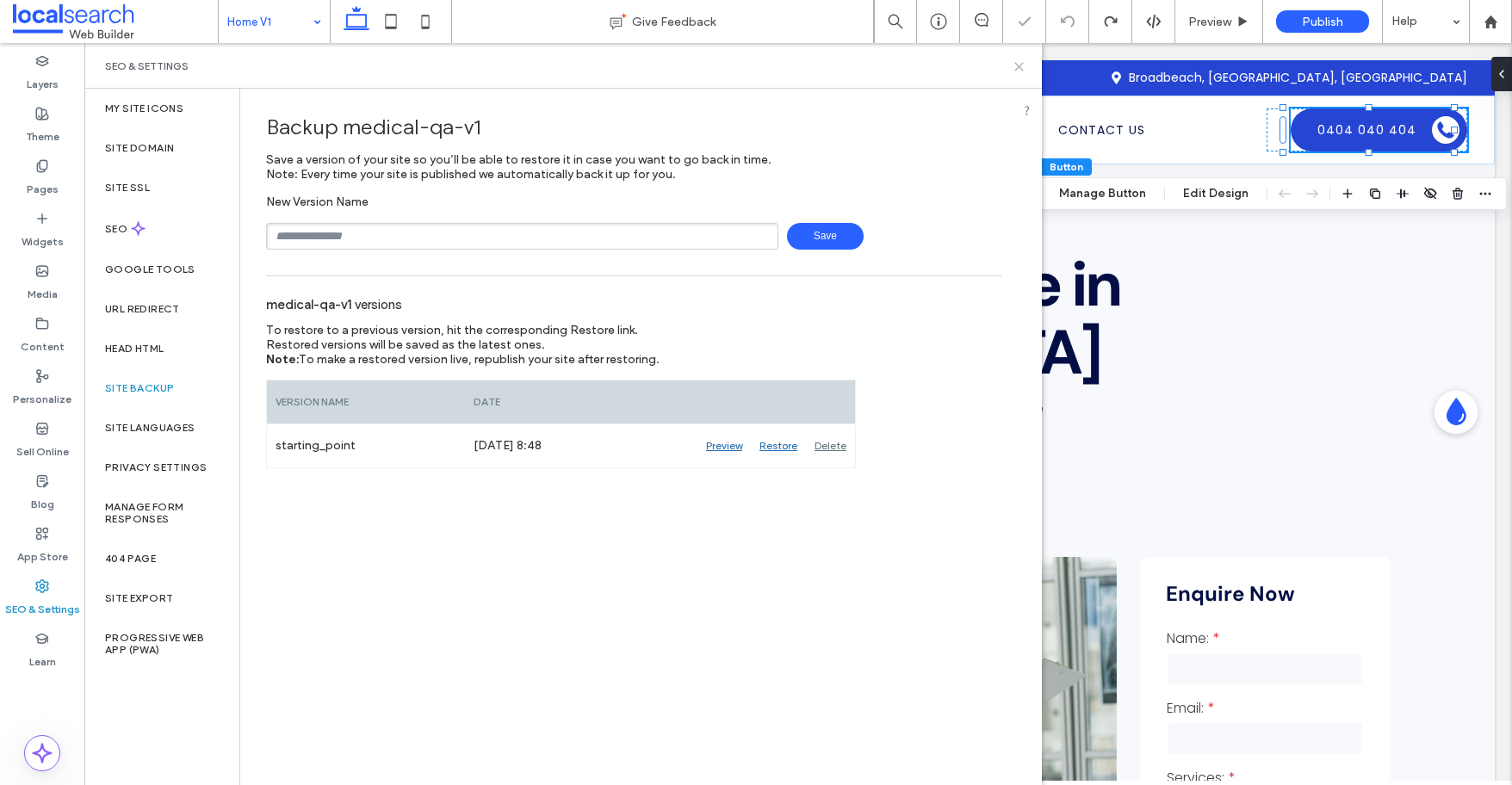
click at [1020, 67] on icon at bounding box center [1018, 67] width 13 height 13
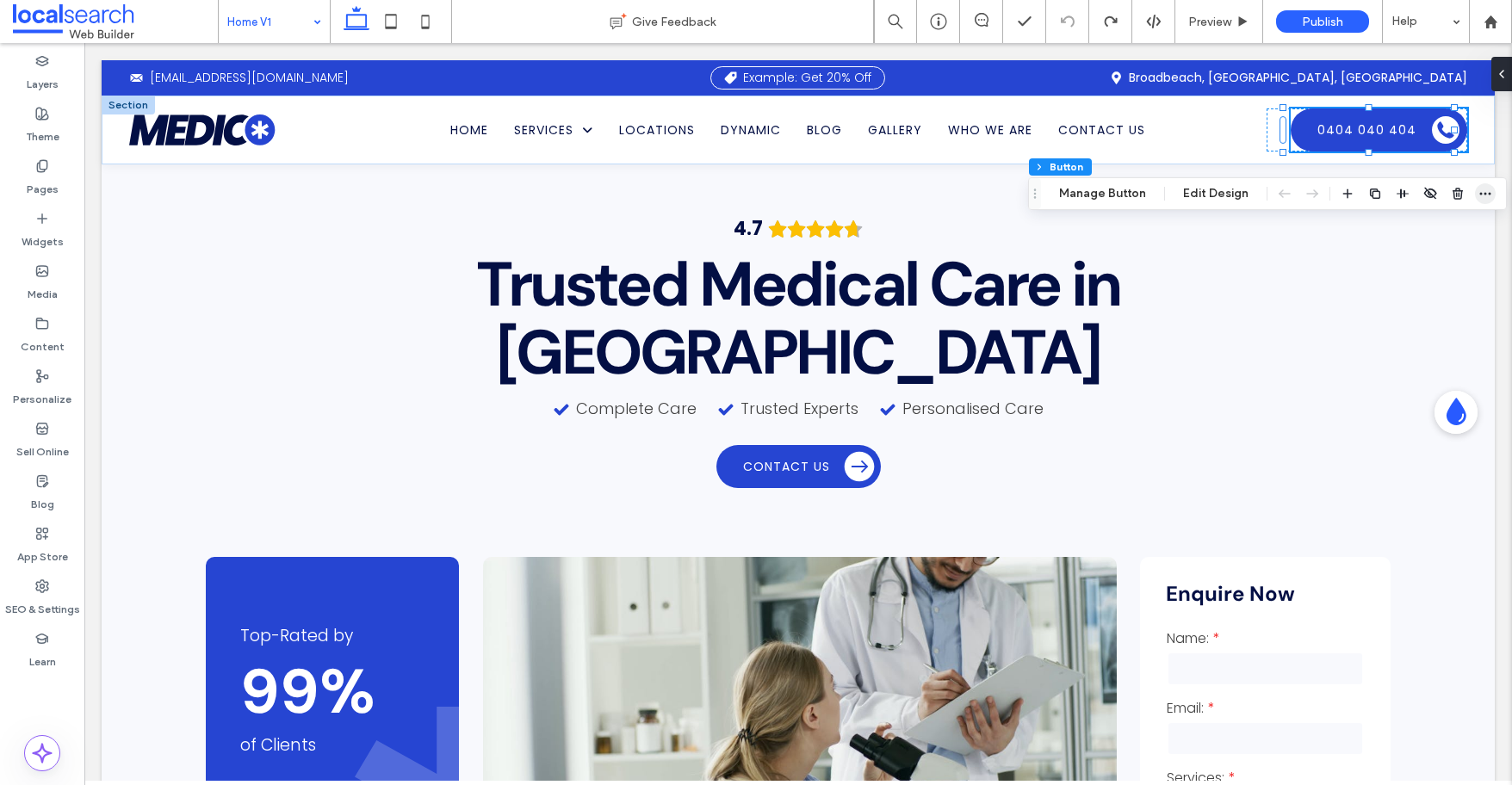
click at [1248, 189] on icon "button" at bounding box center [1485, 194] width 14 height 14
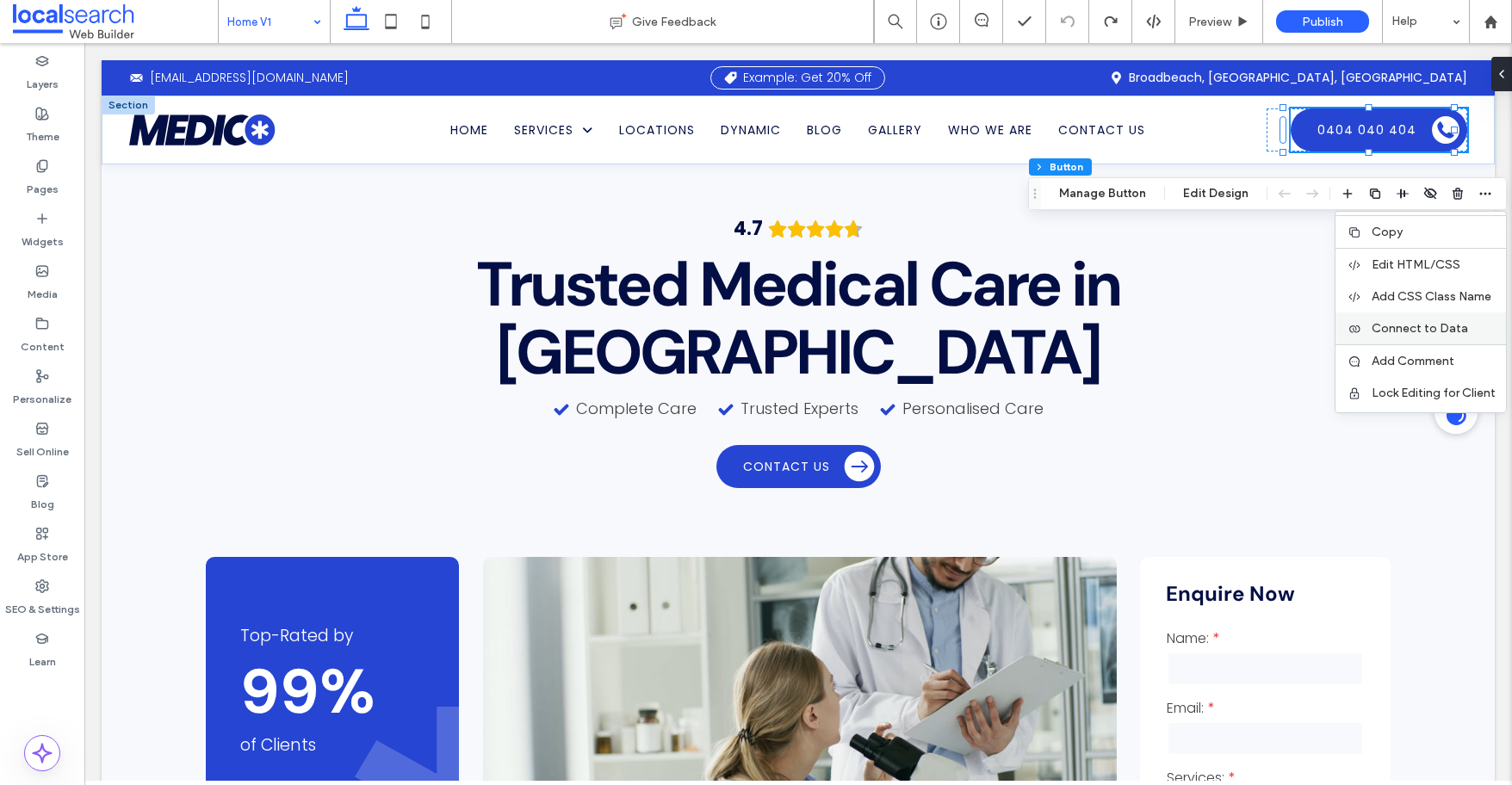
click at [1248, 324] on span "Connect to Data" at bounding box center [1419, 328] width 96 height 15
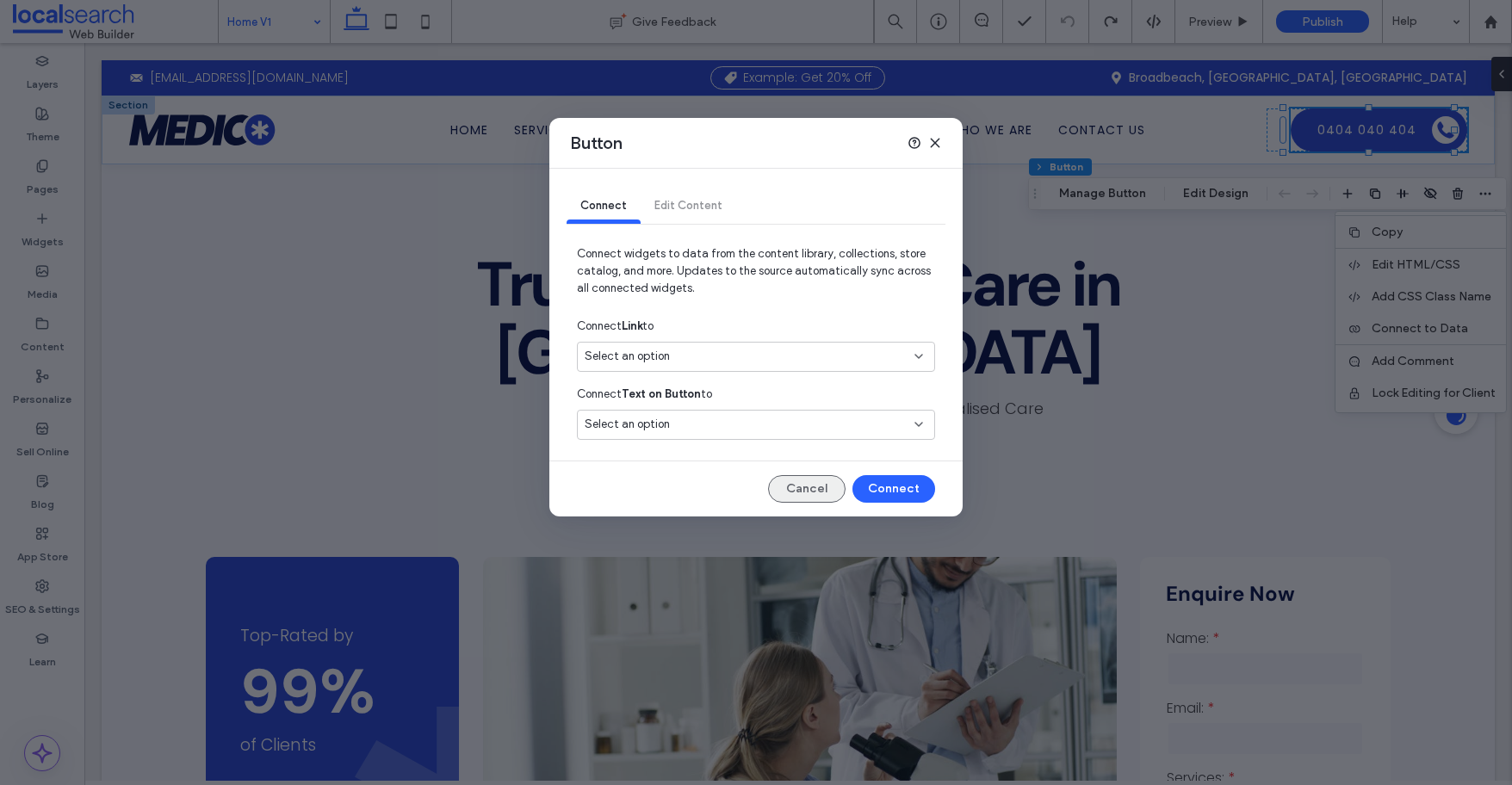
click at [796, 491] on button "Cancel" at bounding box center [807, 488] width 78 height 27
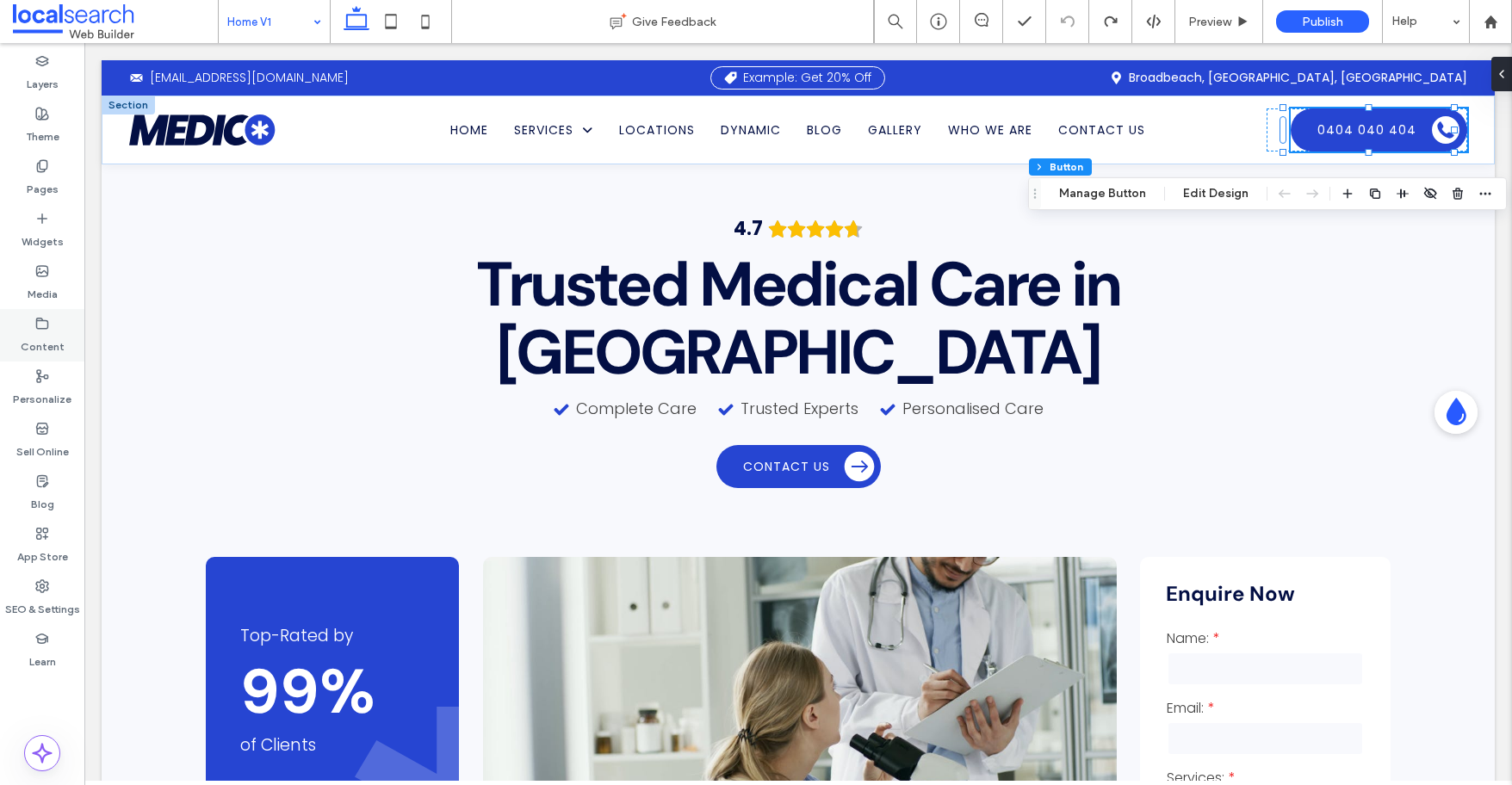
click at [38, 323] on icon at bounding box center [42, 324] width 14 height 14
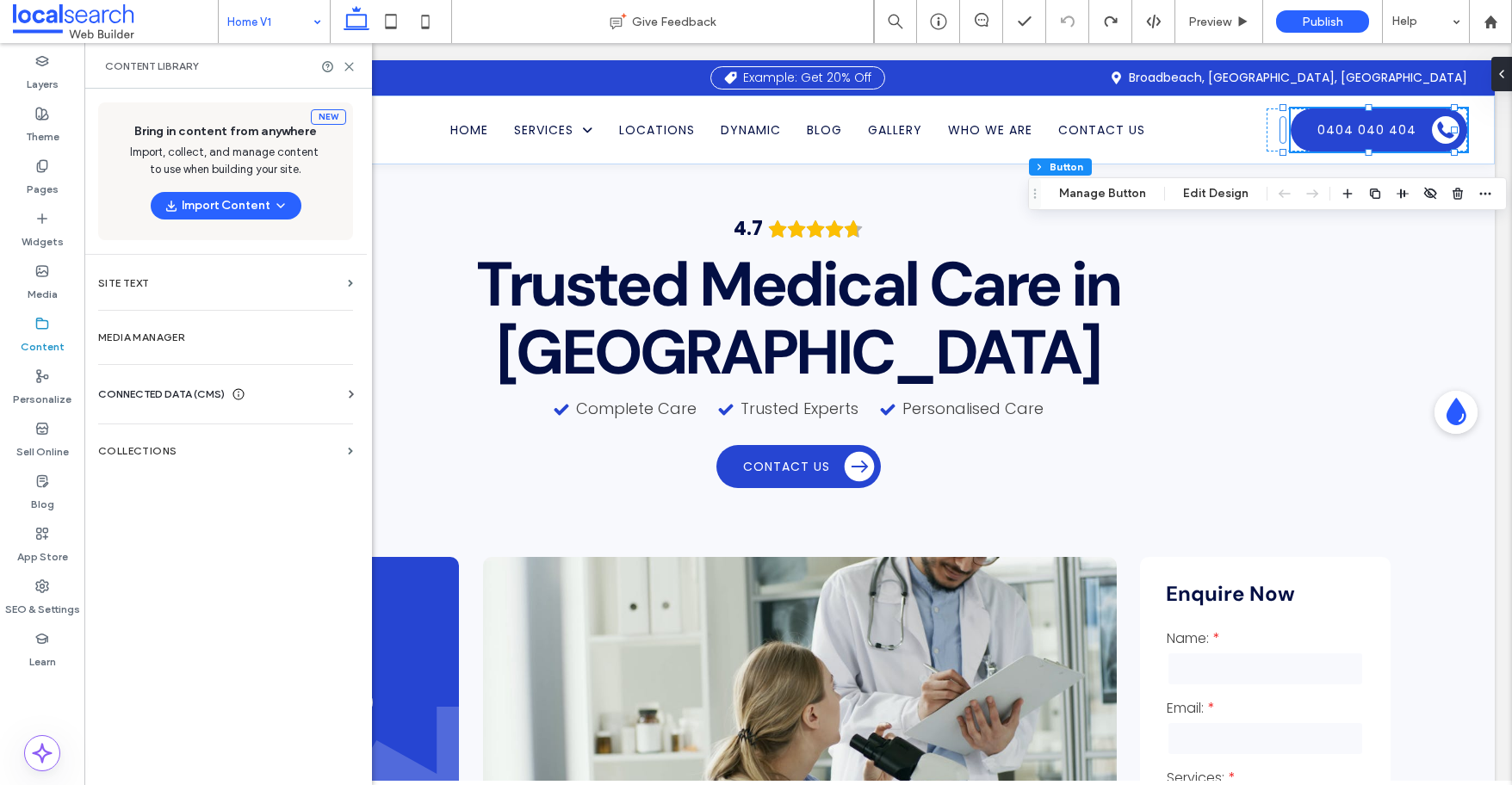
click at [164, 379] on div "CONNECTED DATA (CMS) Business Info Business Text Business Images Find and Repla…" at bounding box center [225, 394] width 283 height 45
click at [159, 389] on span "CONNECTED DATA (CMS)" at bounding box center [161, 395] width 127 height 18
click at [150, 442] on label "Business Info" at bounding box center [229, 437] width 234 height 12
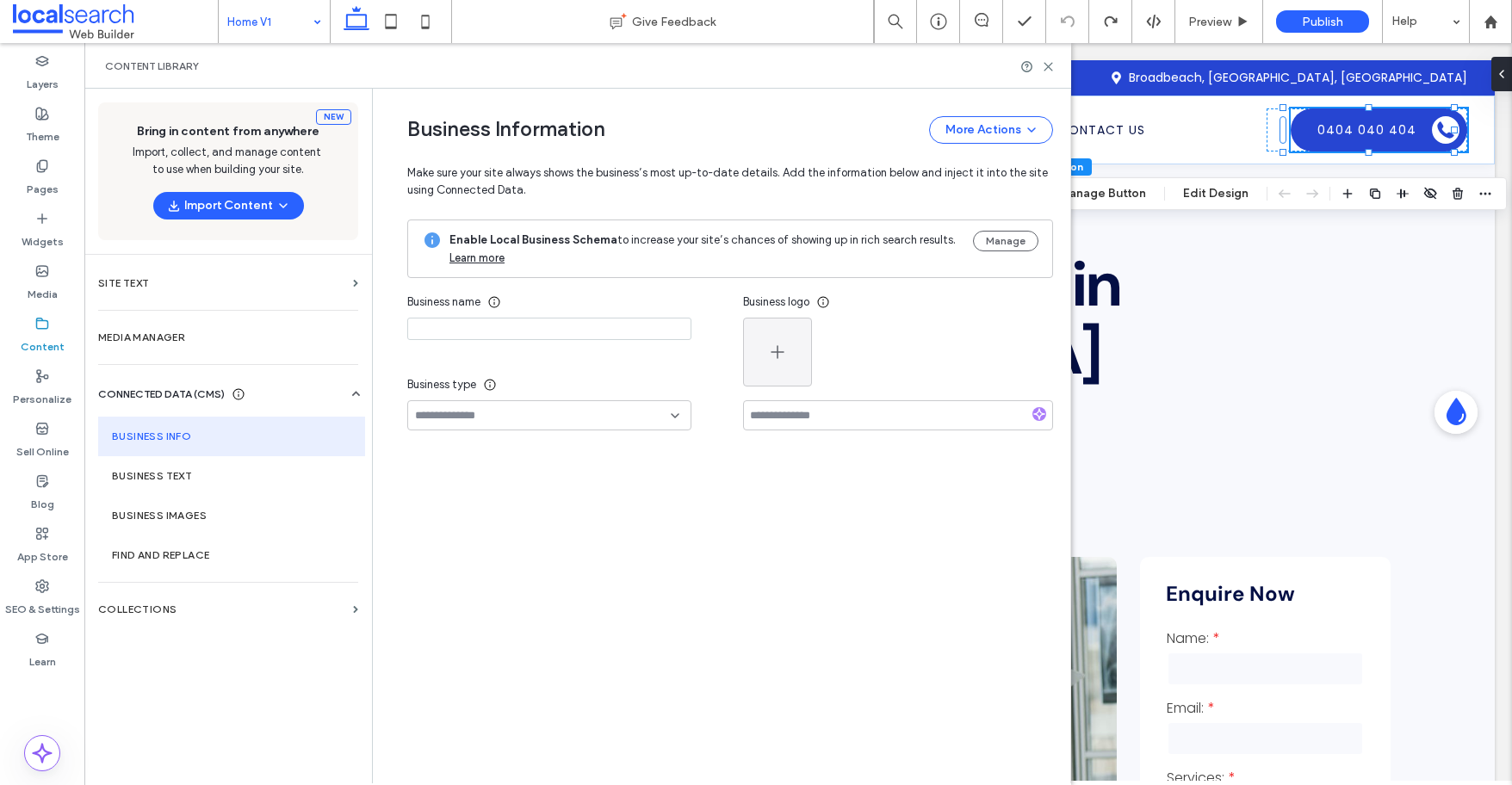
type input "*******"
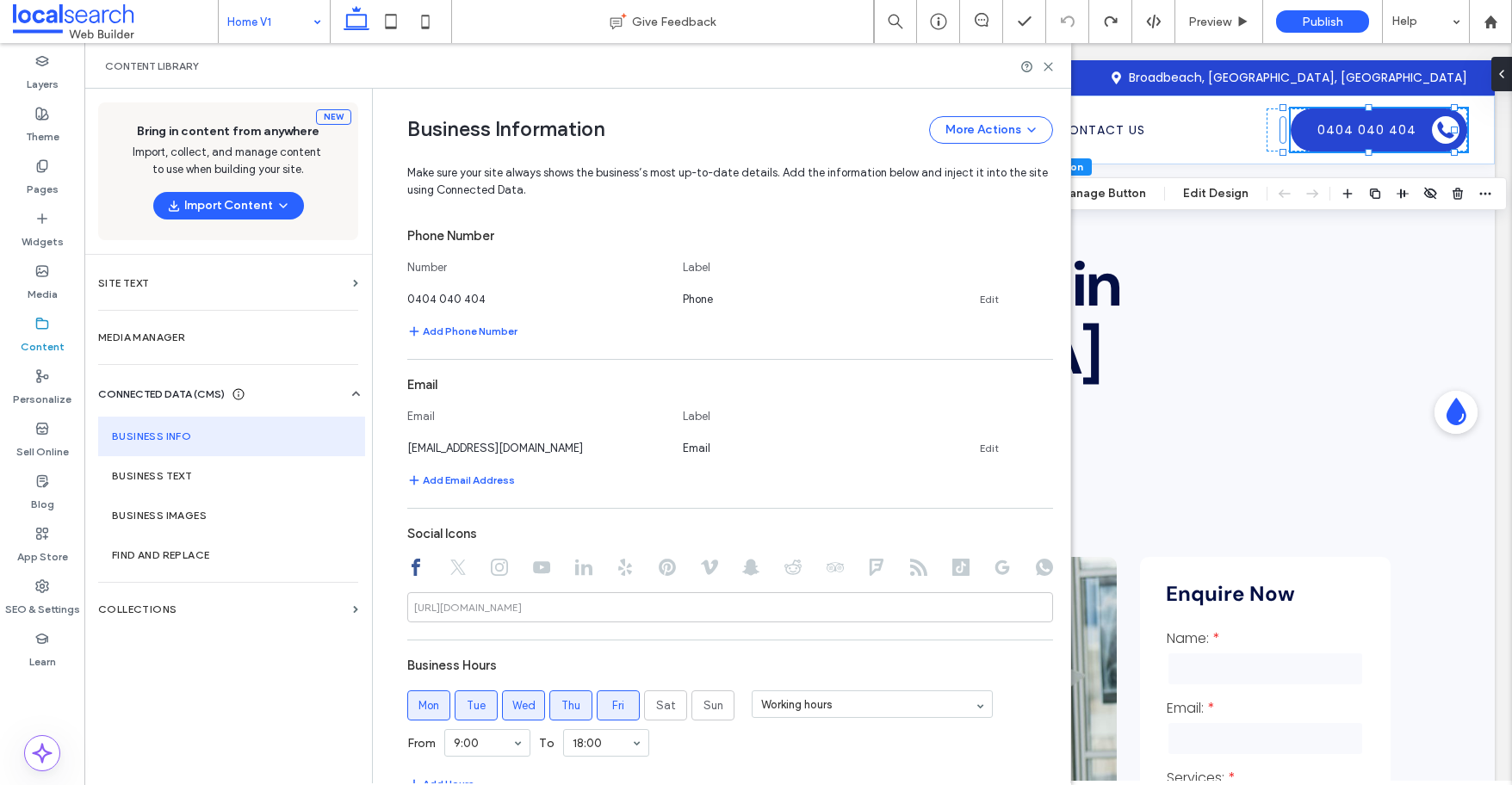
scroll to position [553, 0]
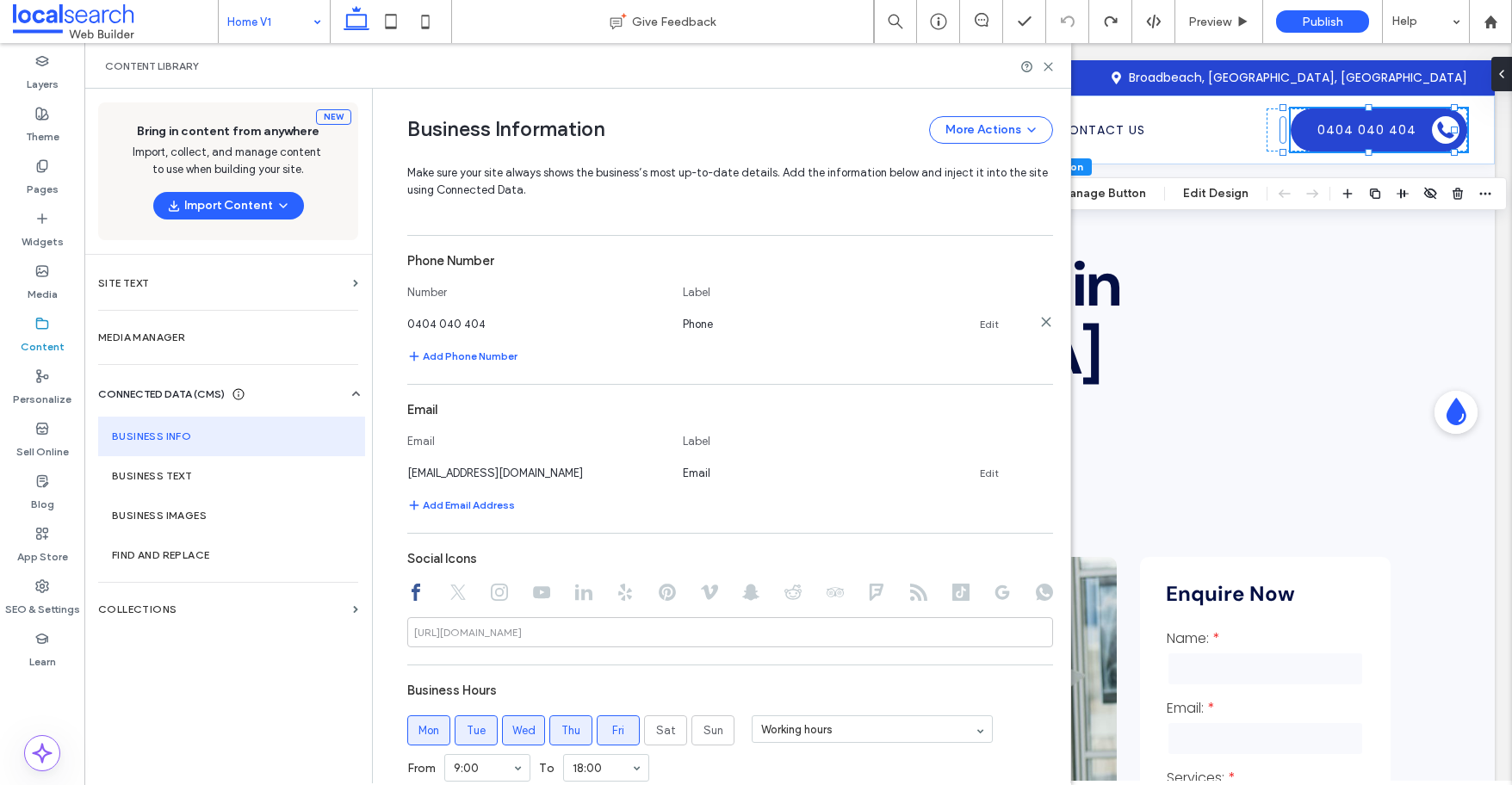
click at [990, 325] on link "Edit" at bounding box center [990, 325] width 19 height 14
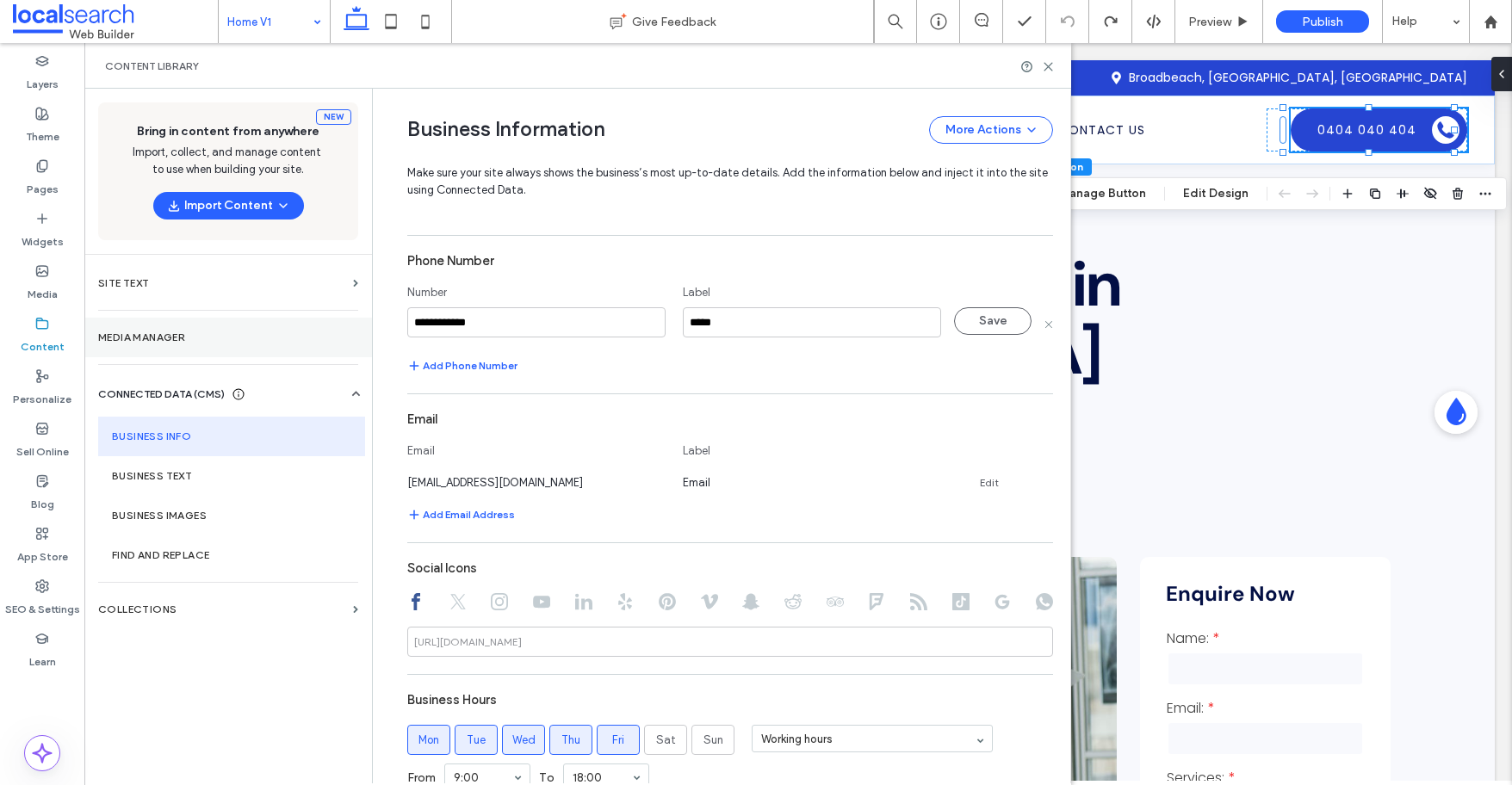
drag, startPoint x: 410, startPoint y: 320, endPoint x: 320, endPoint y: 319, distance: 90.0
click at [335, 320] on div "**********" at bounding box center [578, 436] width 987 height 695
type input "**********"
click at [999, 327] on button "Save" at bounding box center [992, 320] width 78 height 27
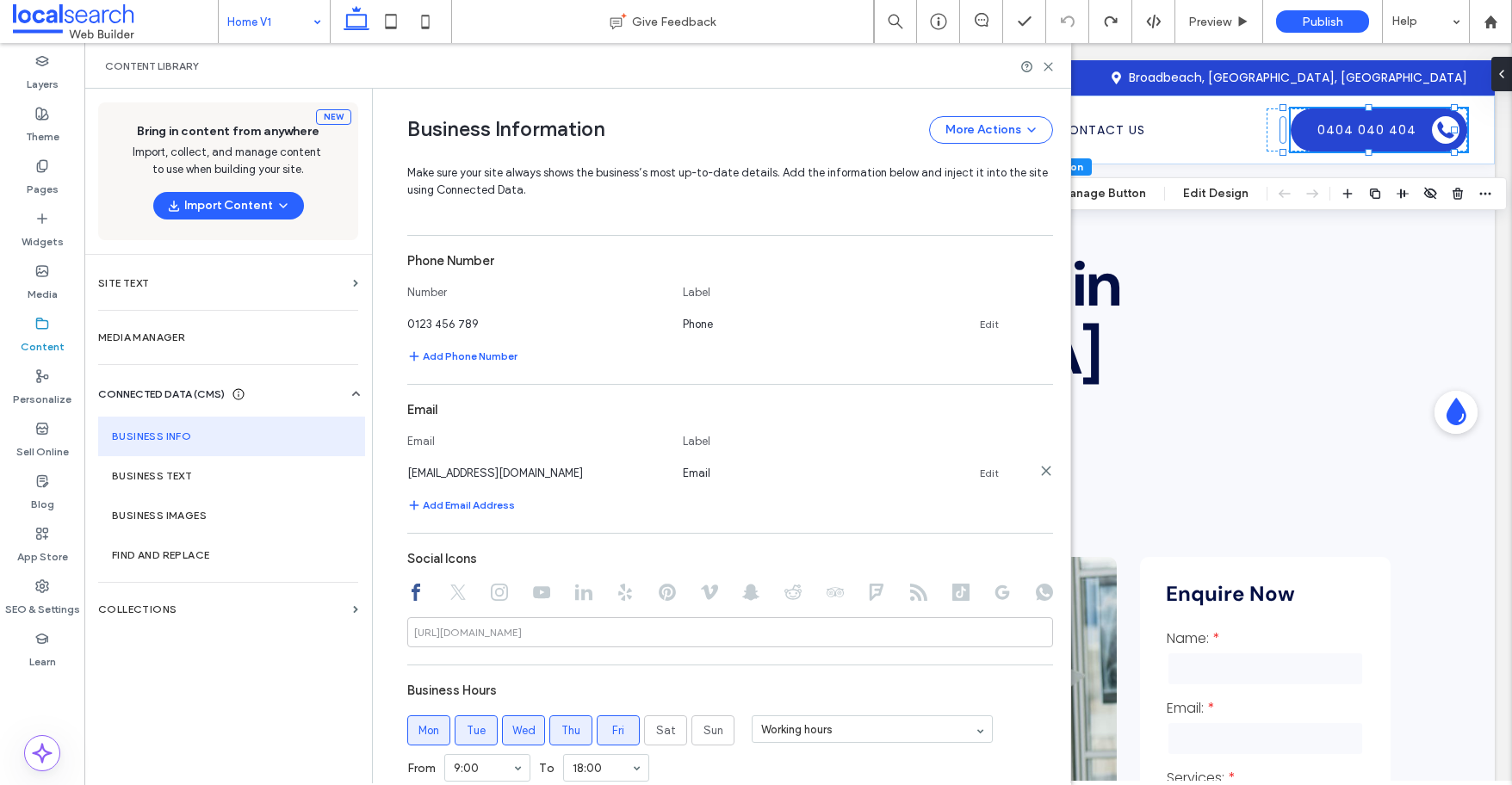
click at [984, 472] on link "Edit" at bounding box center [990, 473] width 19 height 14
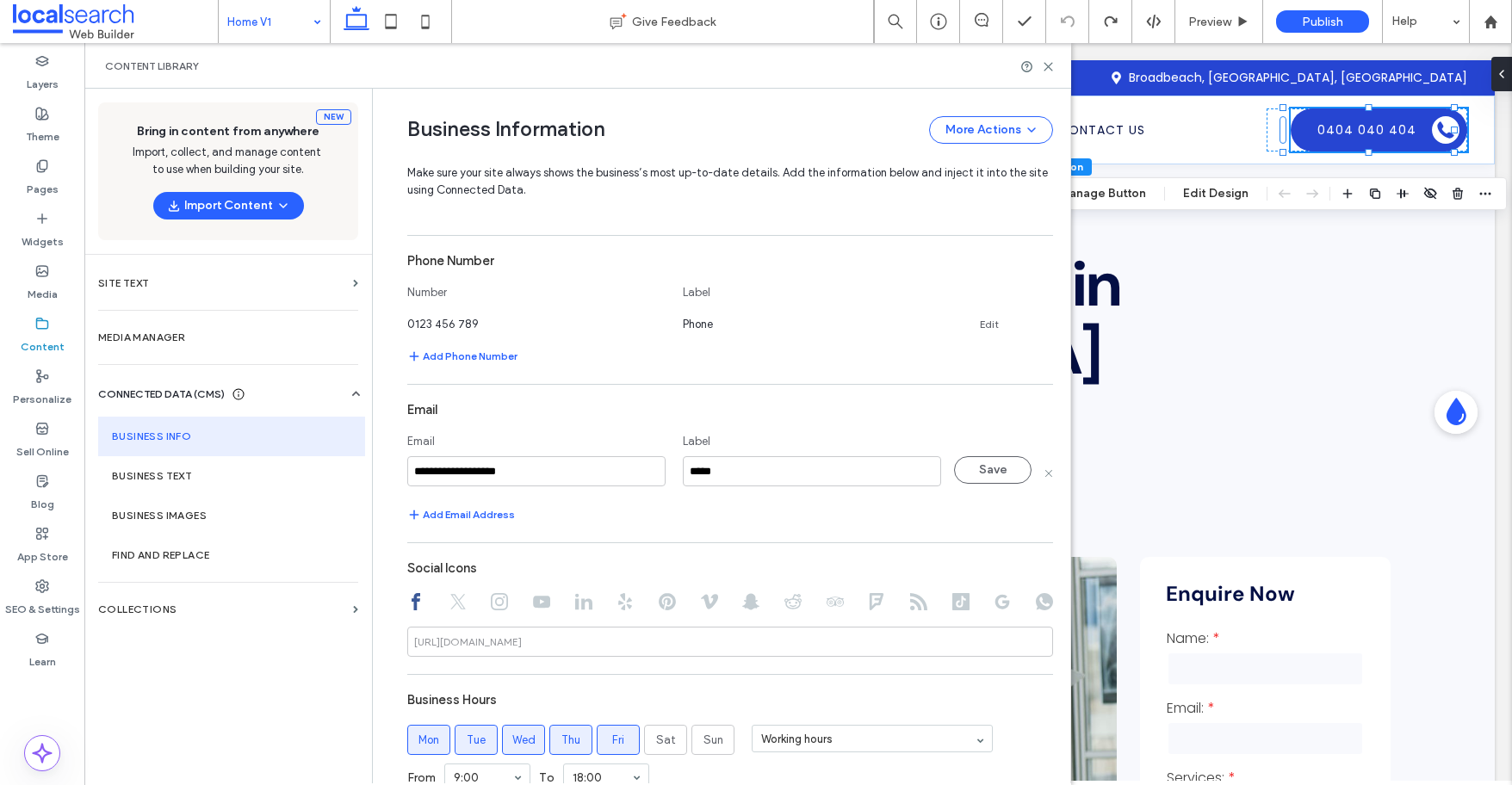
drag, startPoint x: 428, startPoint y: 473, endPoint x: 375, endPoint y: 472, distance: 53.0
click at [382, 472] on div "**********" at bounding box center [717, 268] width 671 height 1464
type input "**********"
click at [980, 466] on button "Save" at bounding box center [992, 469] width 78 height 27
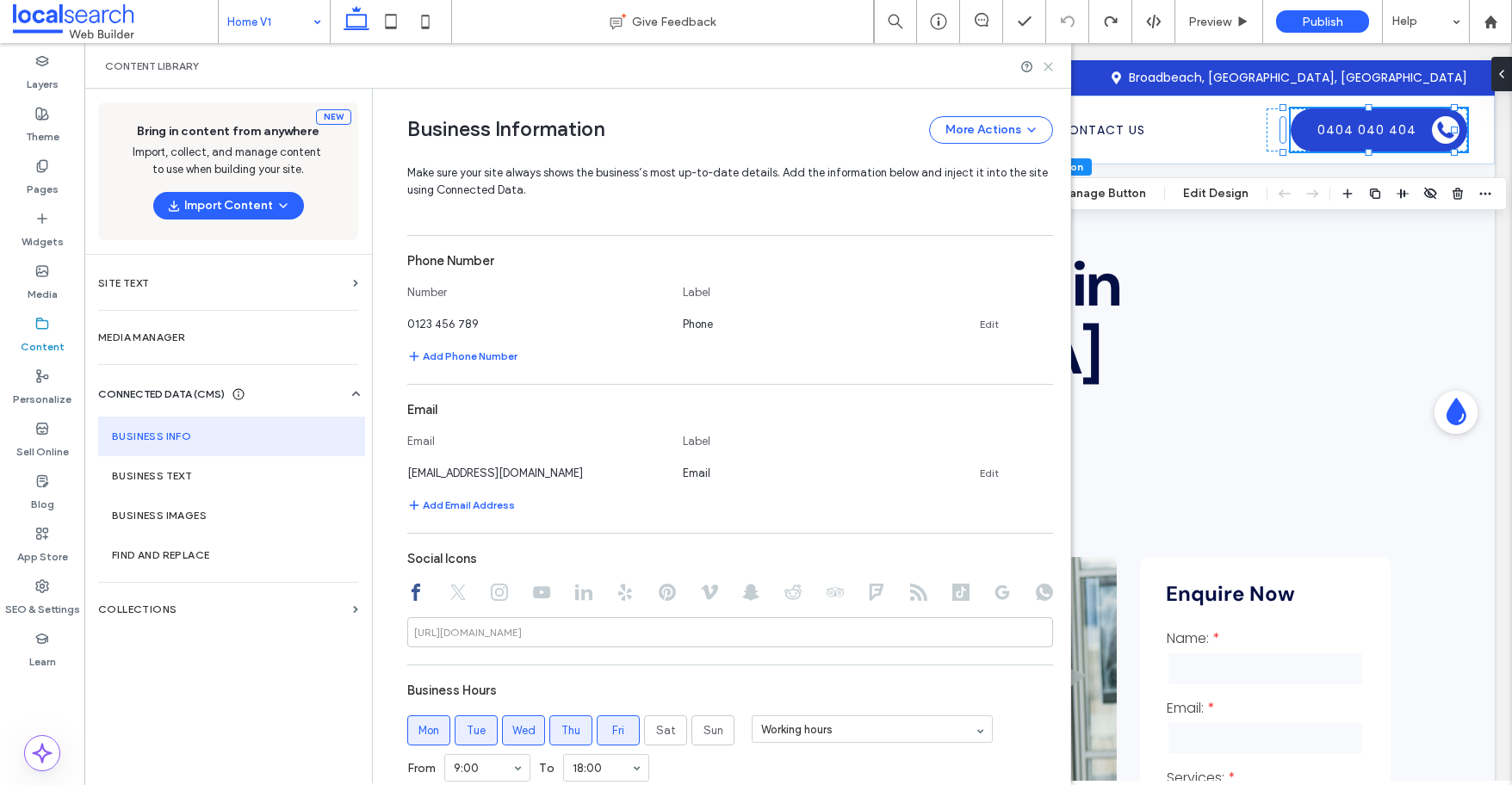
click at [1046, 64] on use at bounding box center [1047, 67] width 8 height 8
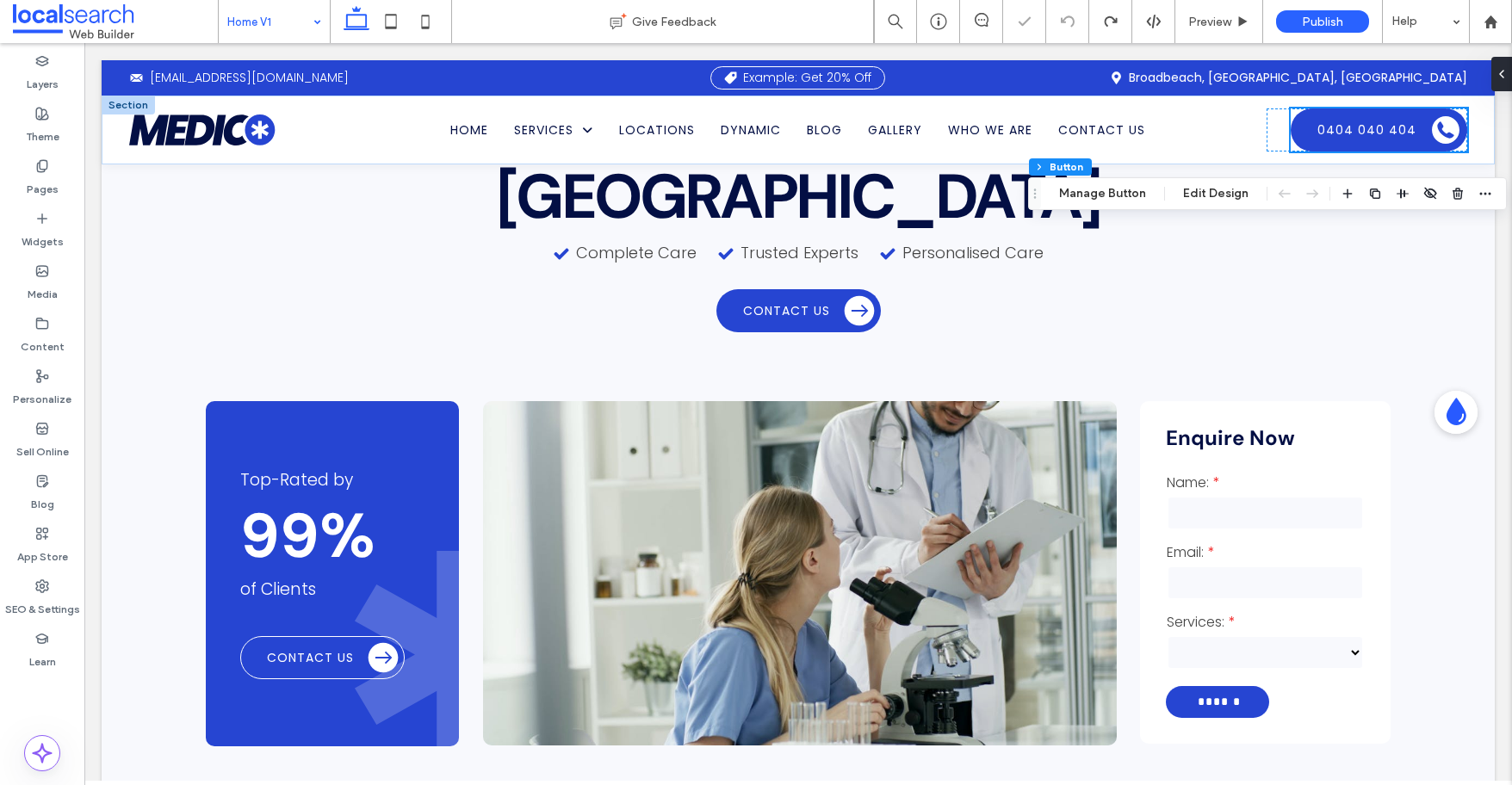
scroll to position [157, 0]
click at [1248, 564] on input "email" at bounding box center [1264, 581] width 196 height 34
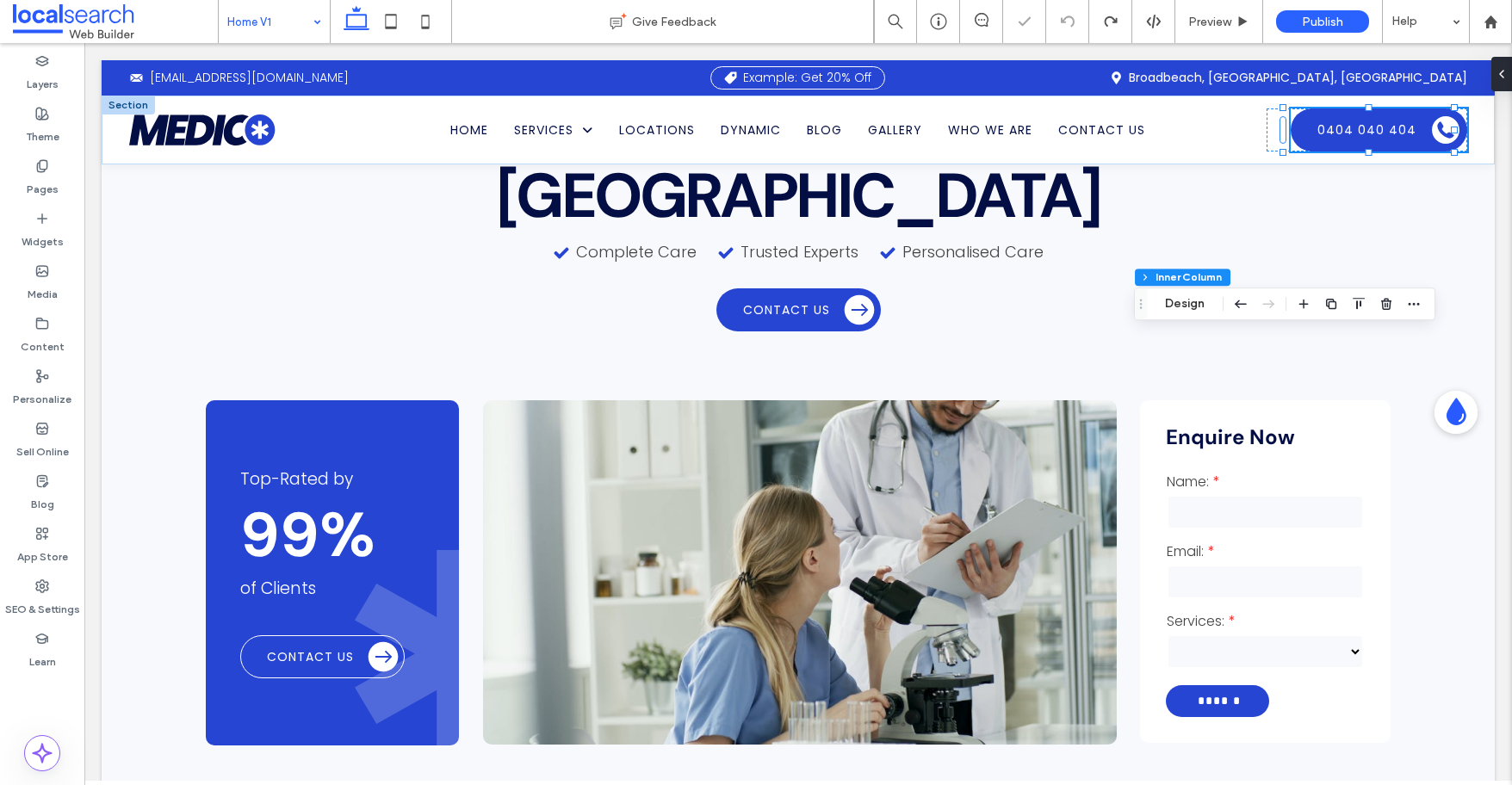
click at [1248, 564] on input "email" at bounding box center [1264, 581] width 196 height 34
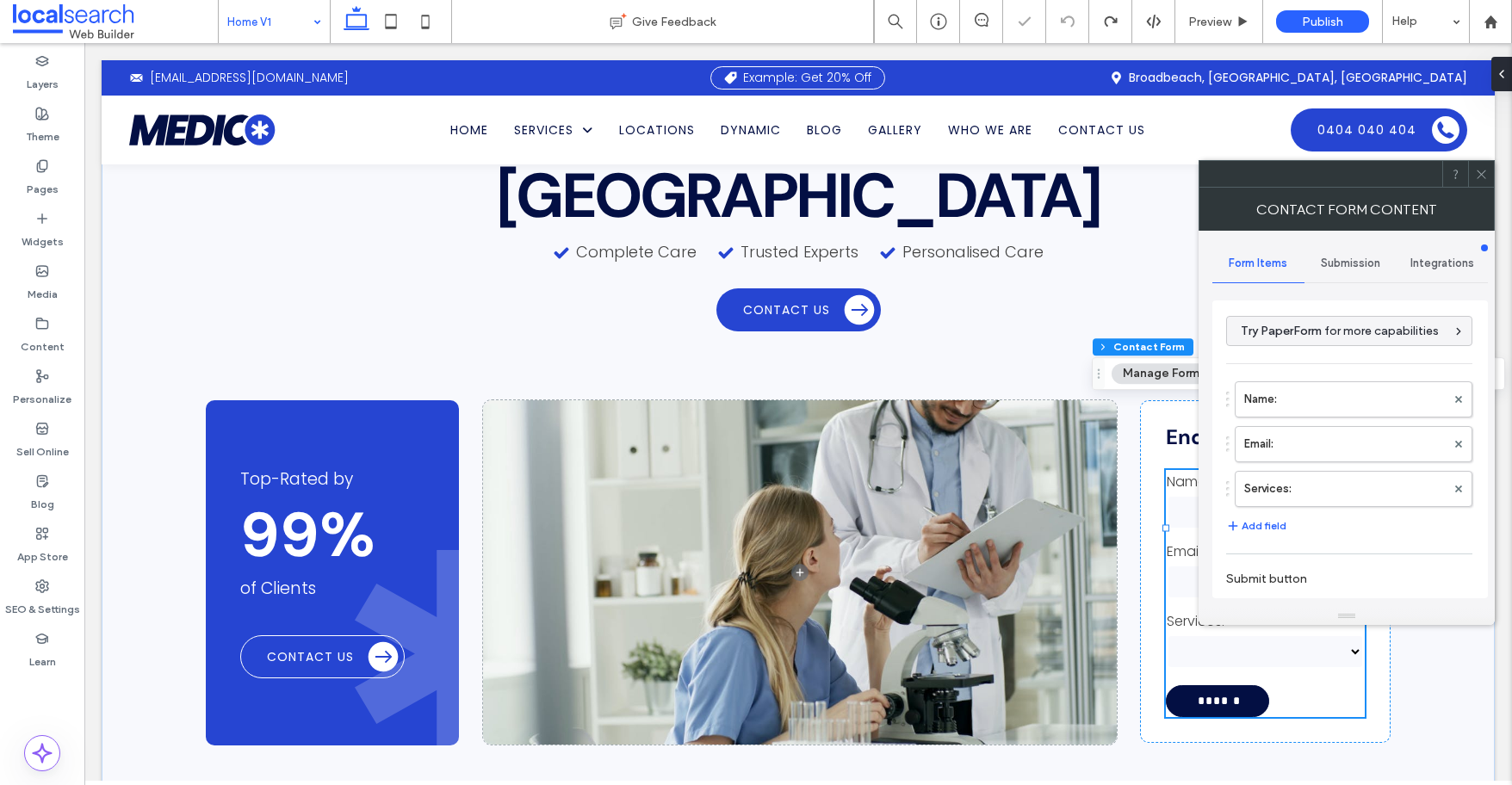
type input "******"
type input "*"
type input "***"
type input "*"
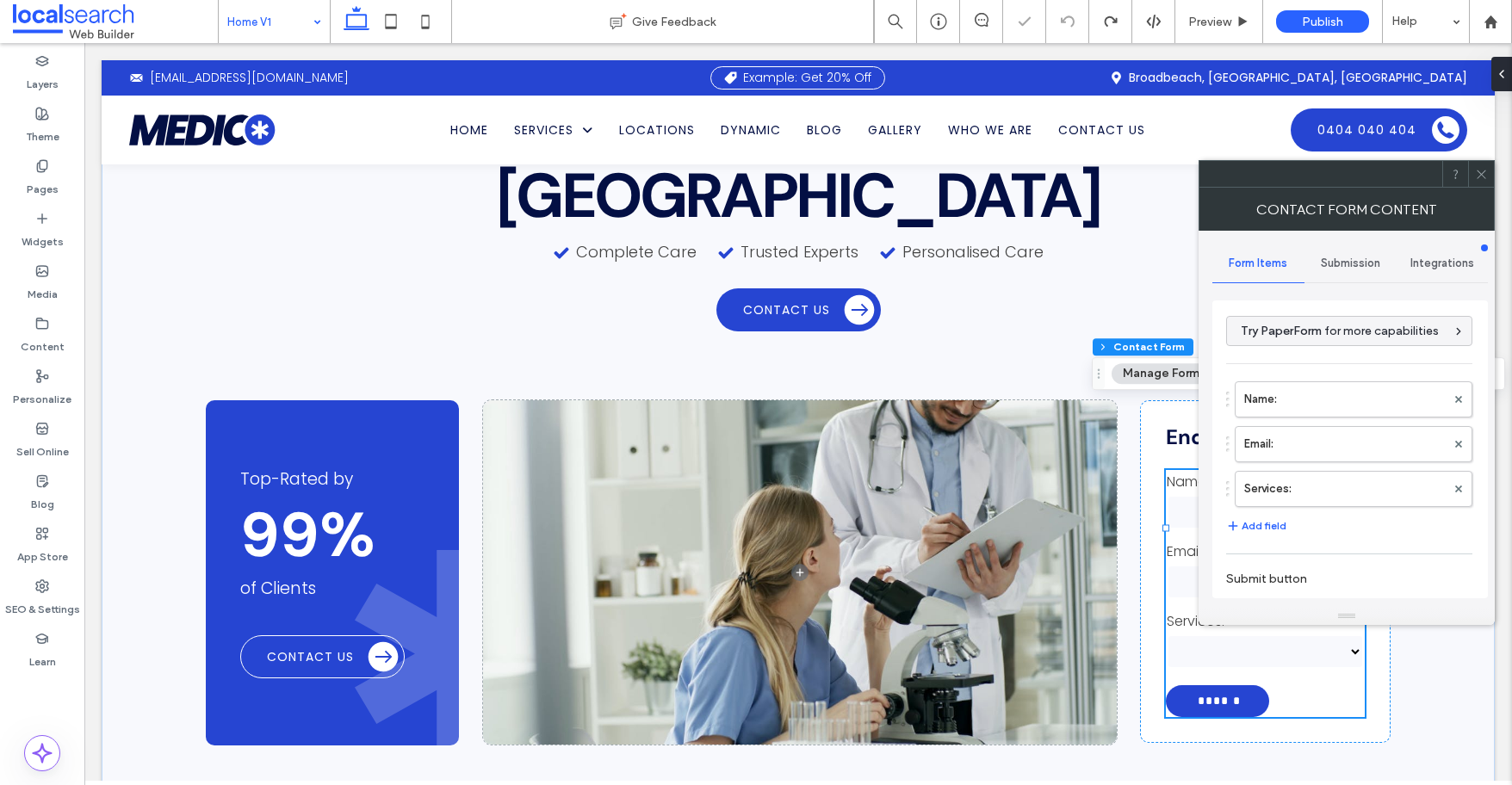
type input "*"
type input "***"
click at [1248, 270] on span "Submission" at bounding box center [1350, 263] width 60 height 14
click at [1248, 328] on label "New submission notification" at bounding box center [1350, 344] width 230 height 34
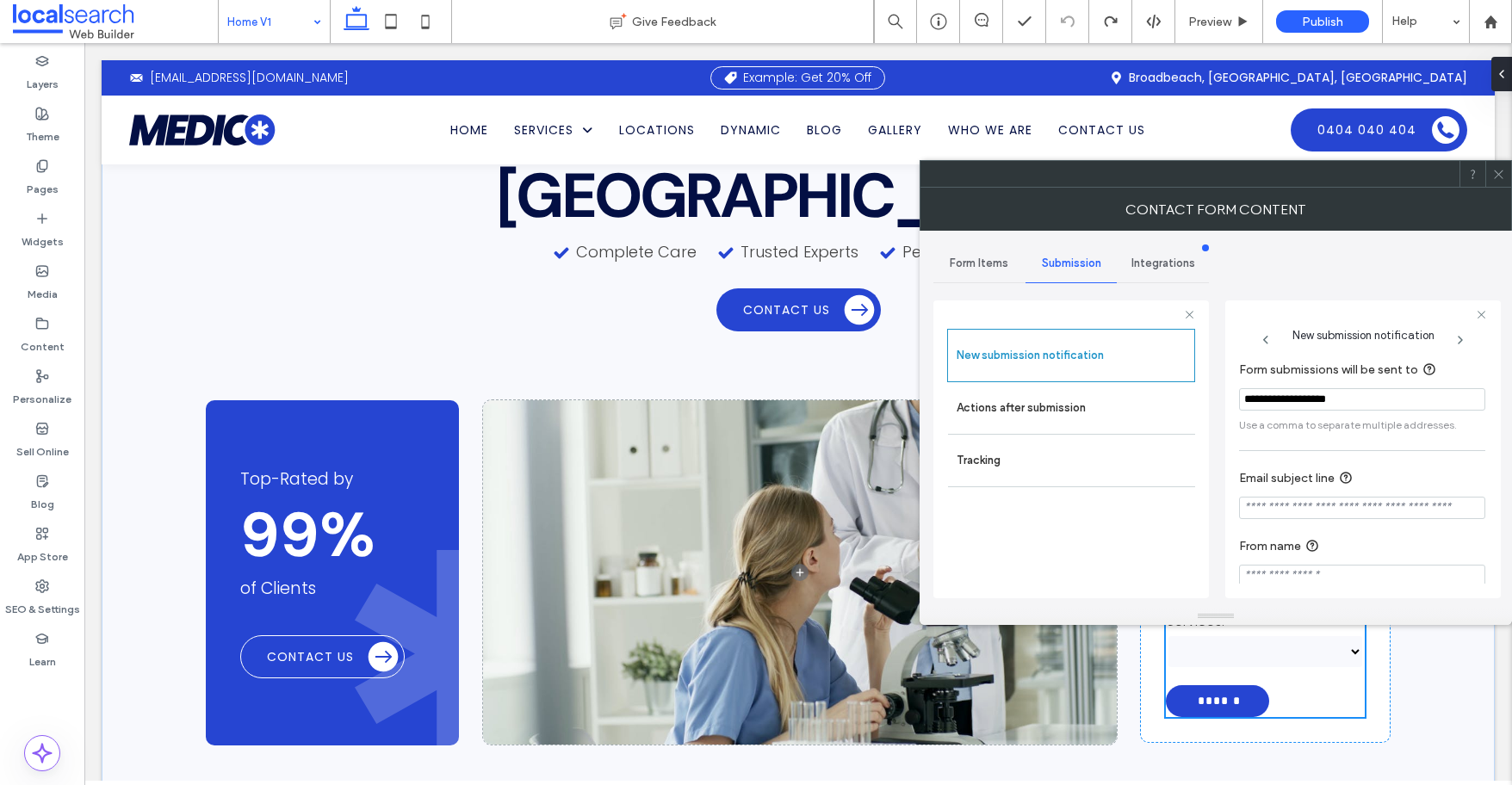
click at [1248, 177] on icon at bounding box center [1498, 174] width 13 height 13
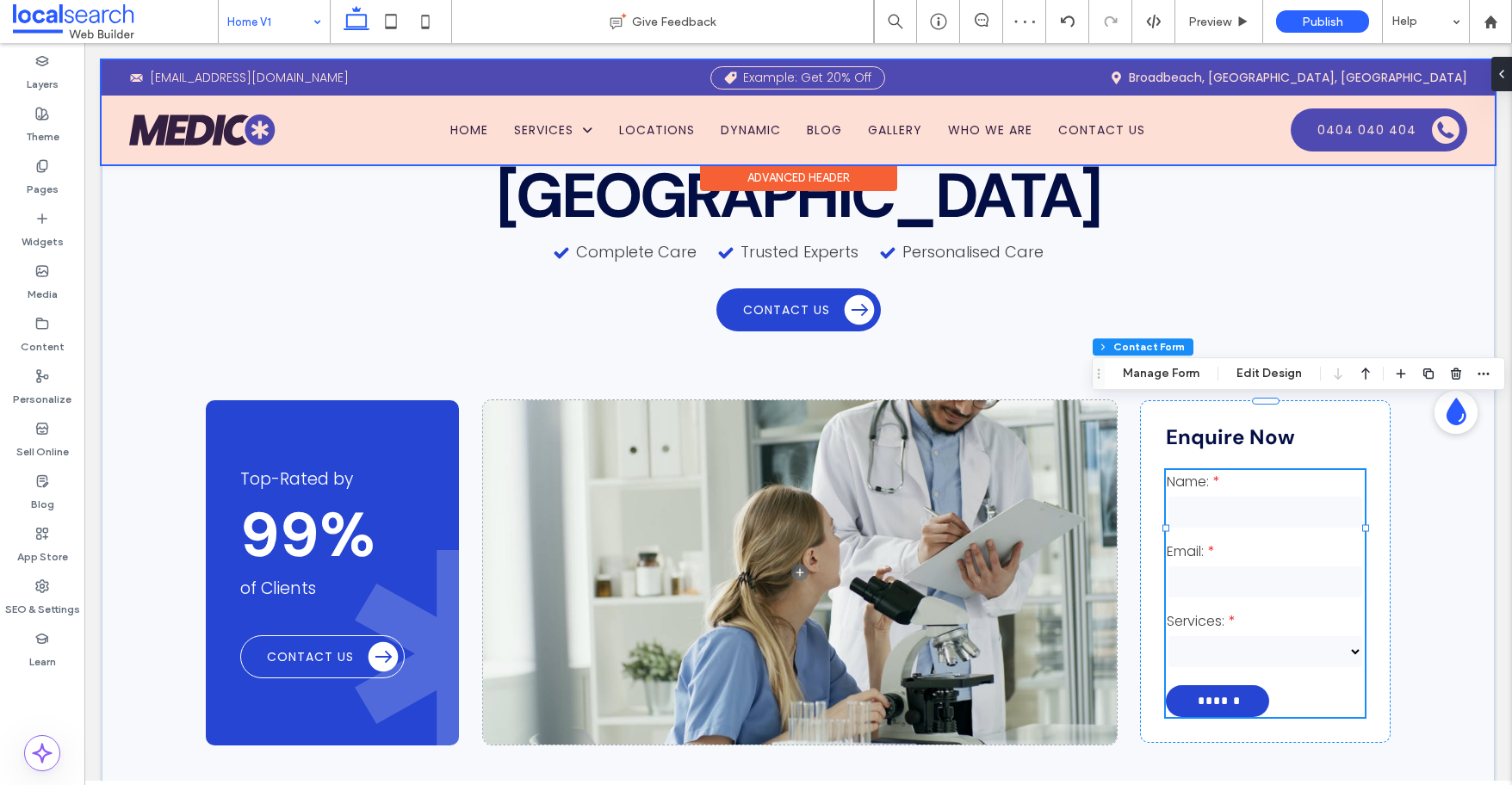
click at [1248, 139] on div at bounding box center [798, 112] width 1393 height 104
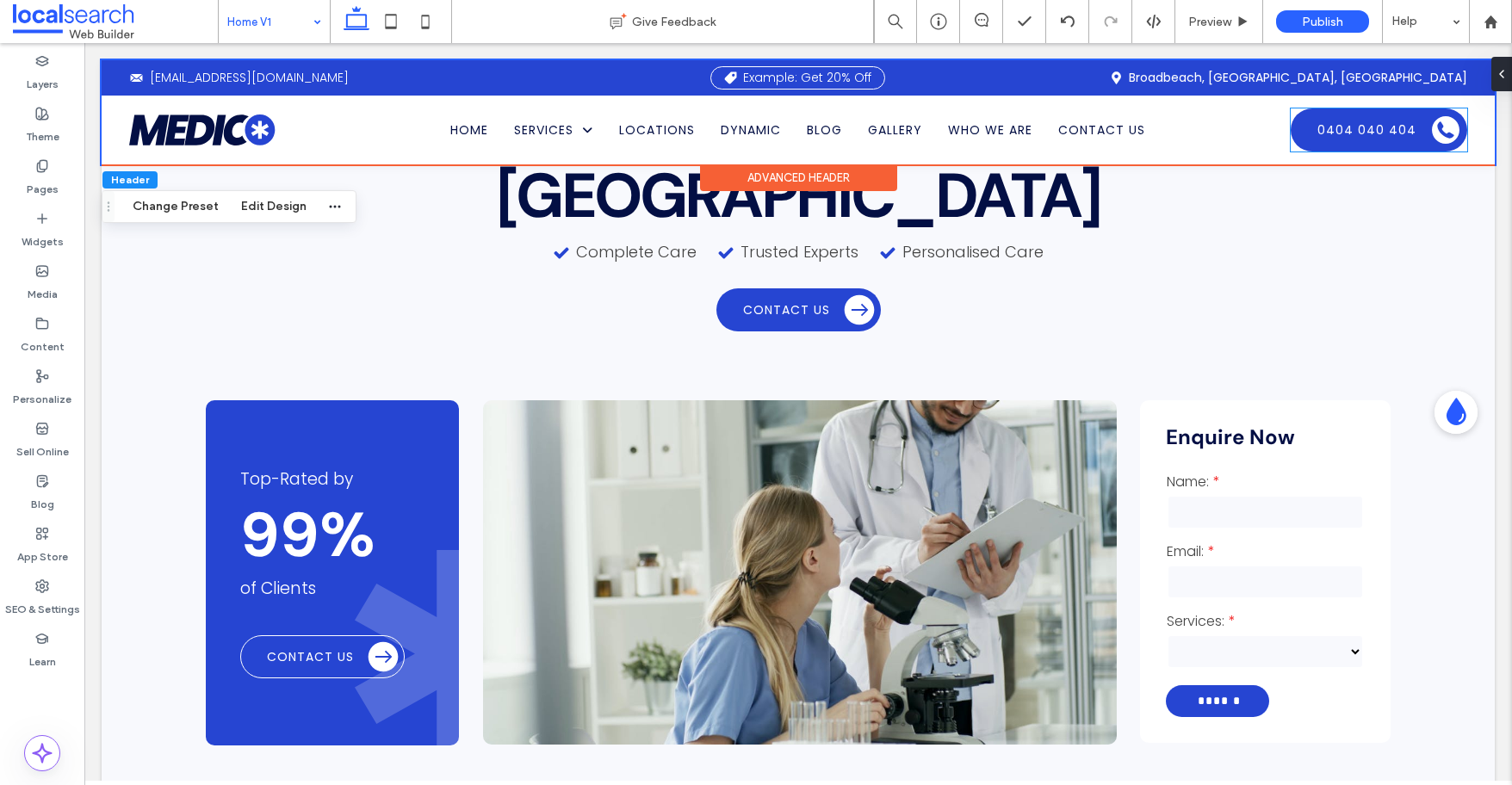
click at [1248, 139] on link "0404 040 404" at bounding box center [1379, 130] width 177 height 43
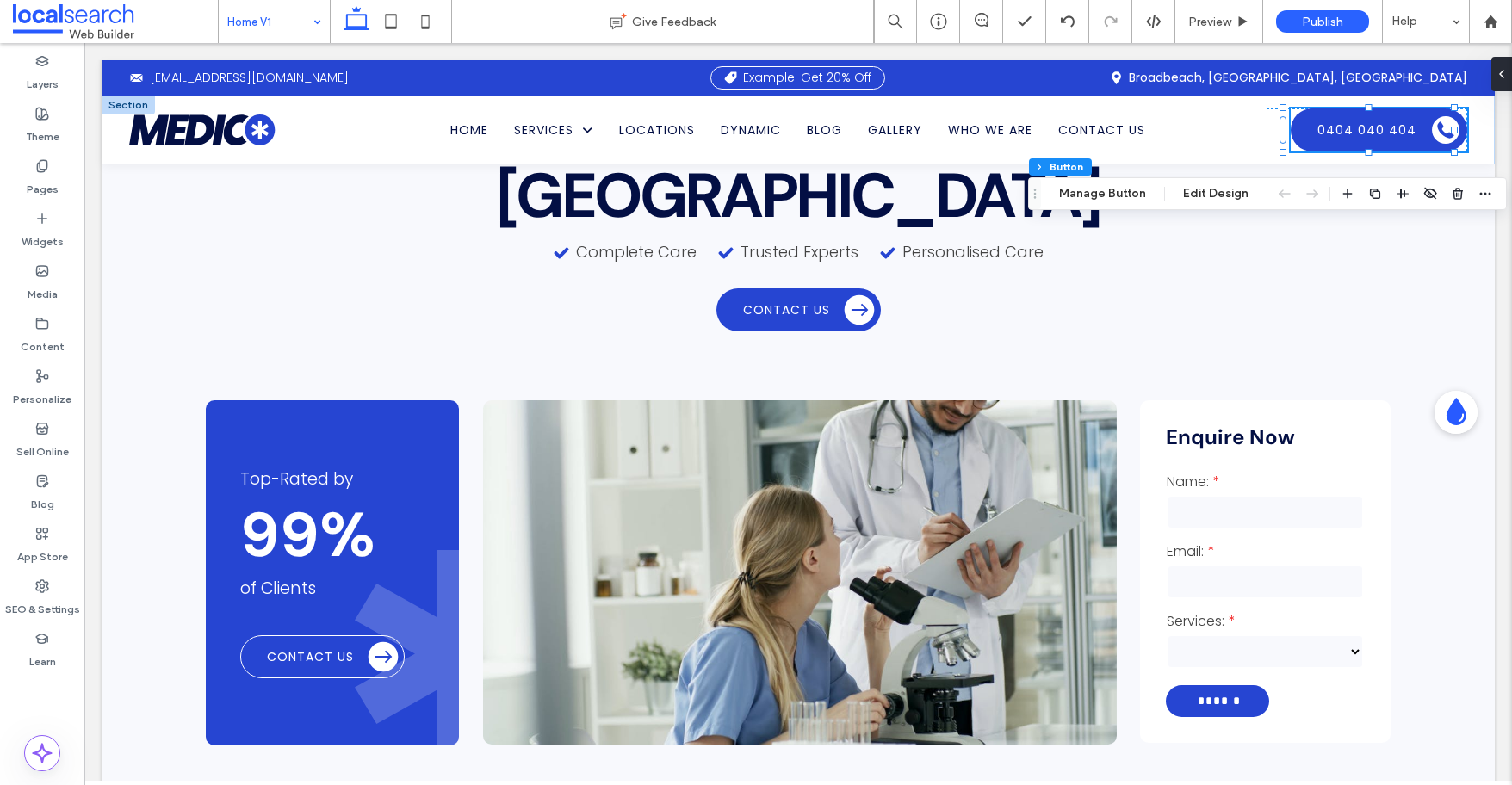
click at [1248, 202] on div "Header Section Column Button Manage Button Edit Design" at bounding box center [1267, 193] width 479 height 32
click at [1248, 200] on span "button" at bounding box center [1485, 194] width 21 height 21
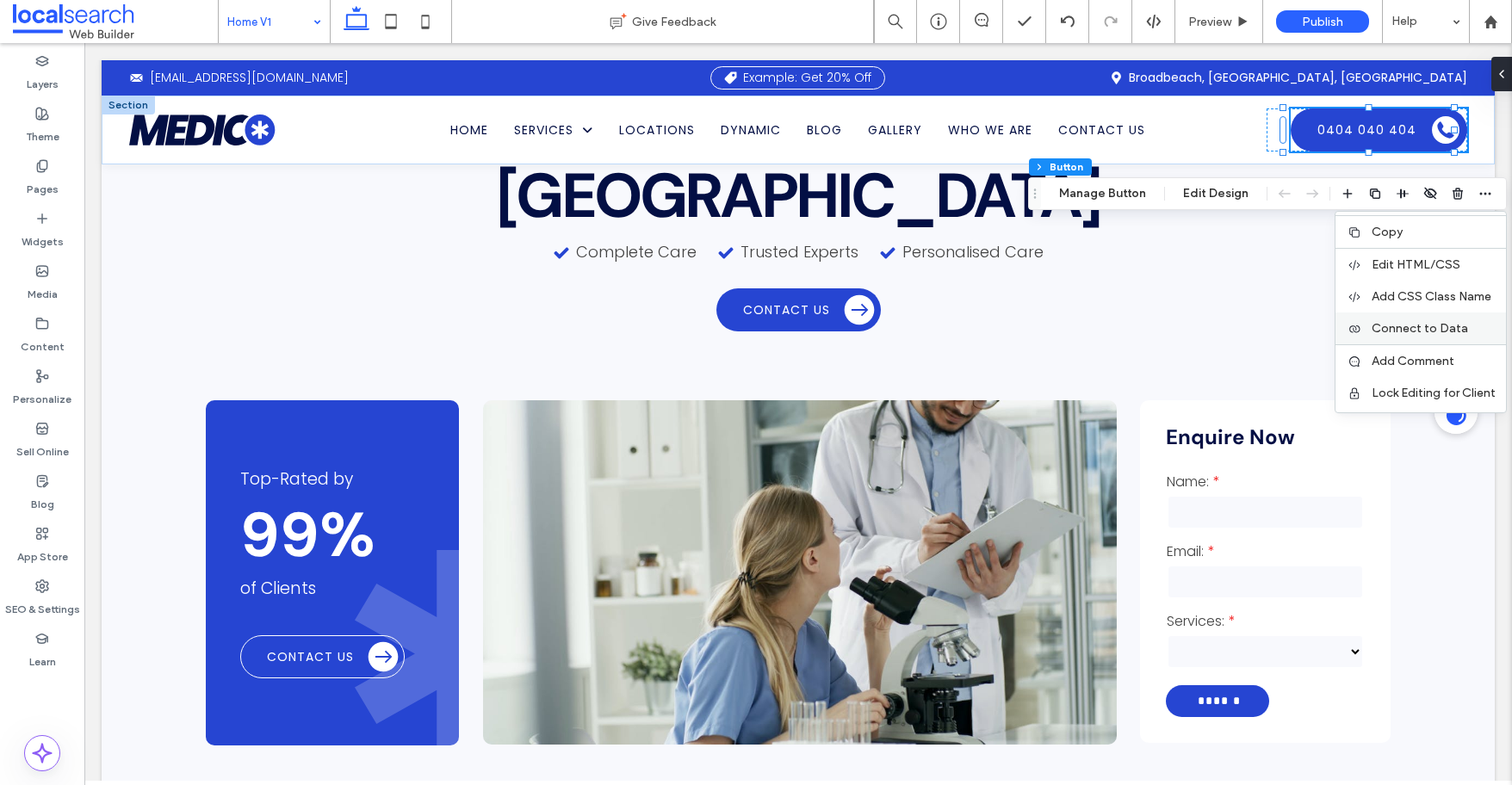
click at [1248, 337] on div "Connect to Data" at bounding box center [1420, 328] width 171 height 32
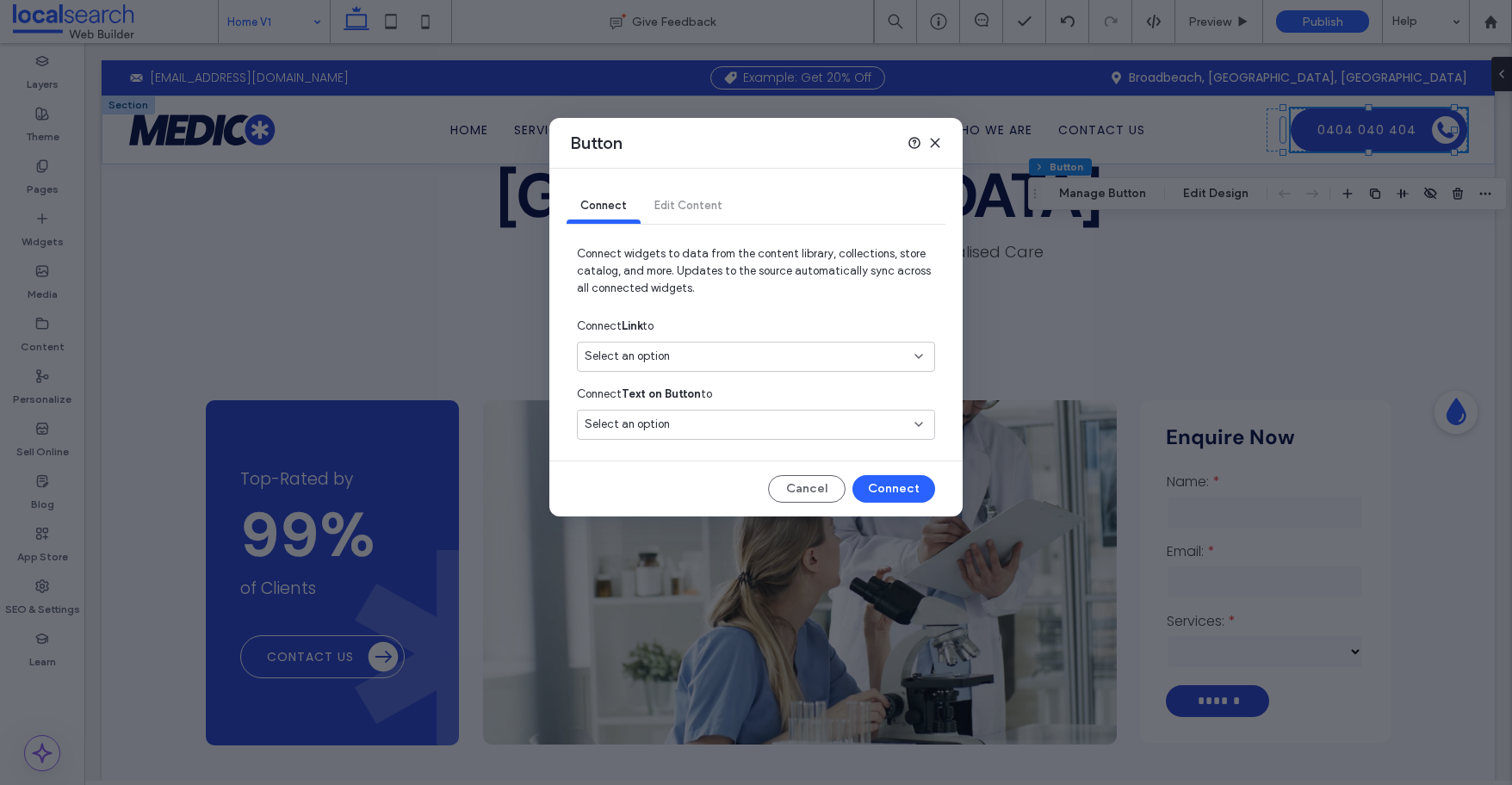
click at [676, 352] on div "Select an option" at bounding box center [746, 356] width 322 height 18
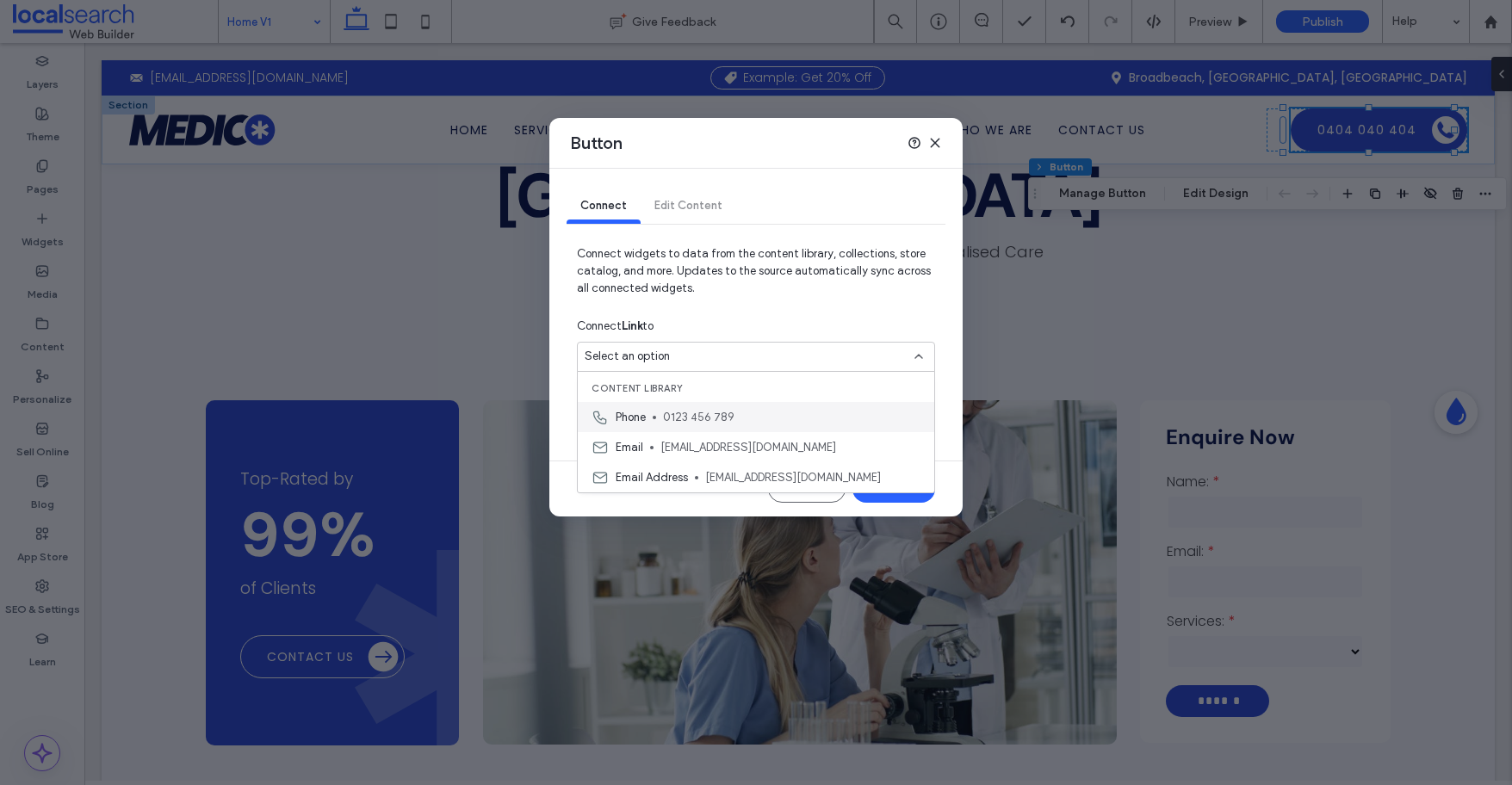
click at [673, 417] on span "0123 456 789" at bounding box center [792, 417] width 257 height 18
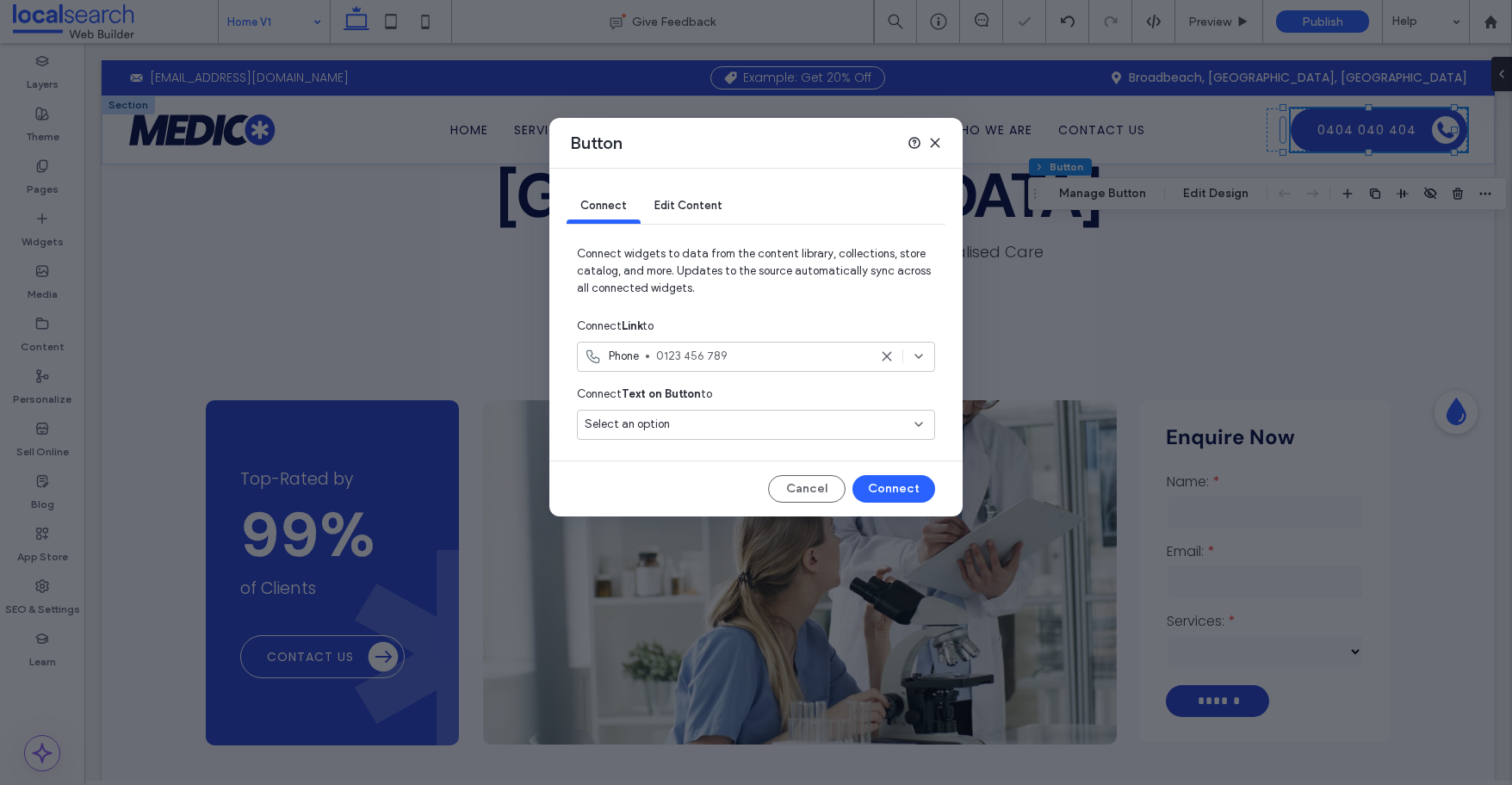
click at [668, 429] on div "Select an option" at bounding box center [746, 424] width 322 height 18
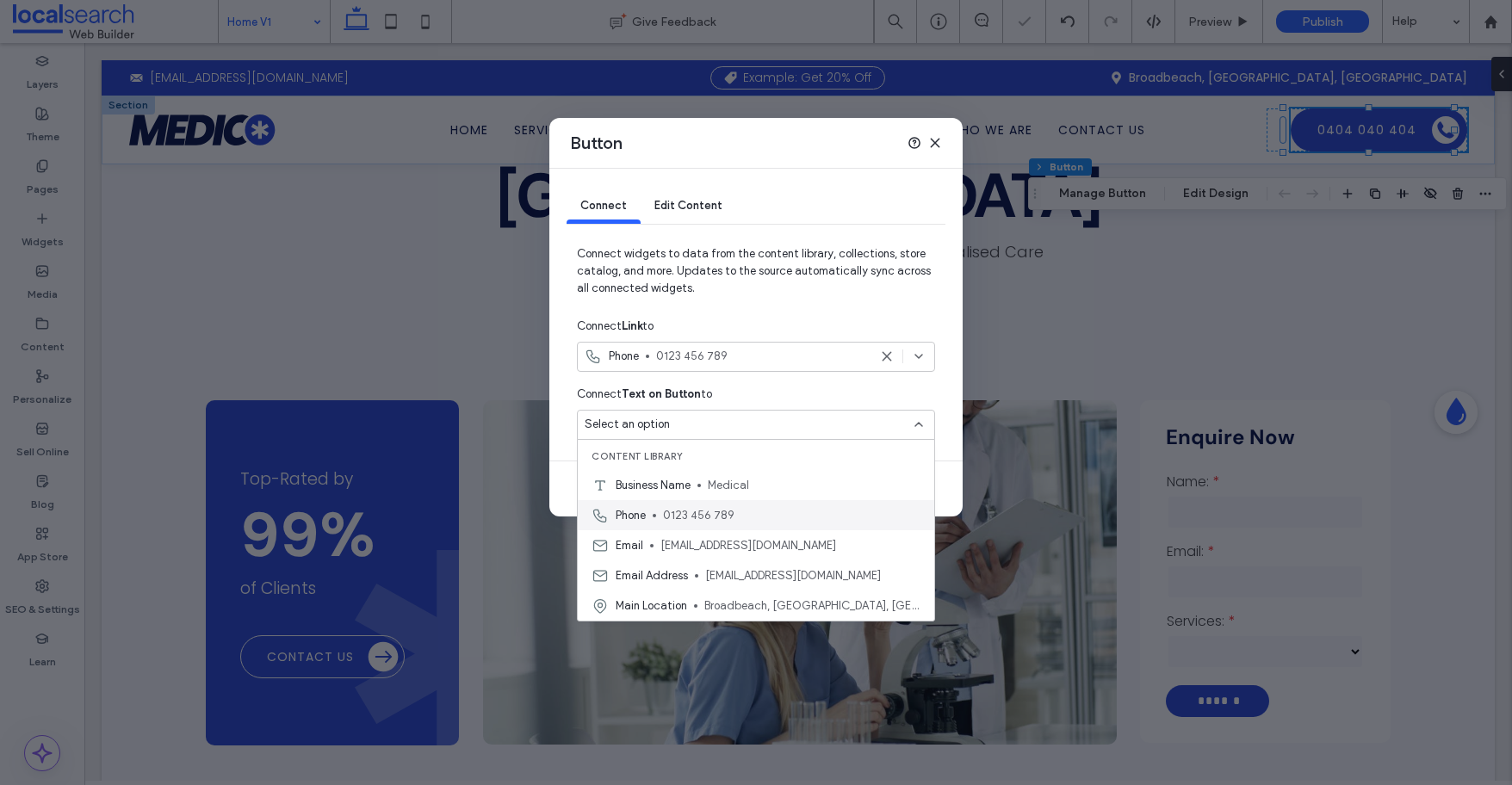
click at [671, 509] on span "0123 456 789" at bounding box center [792, 516] width 257 height 18
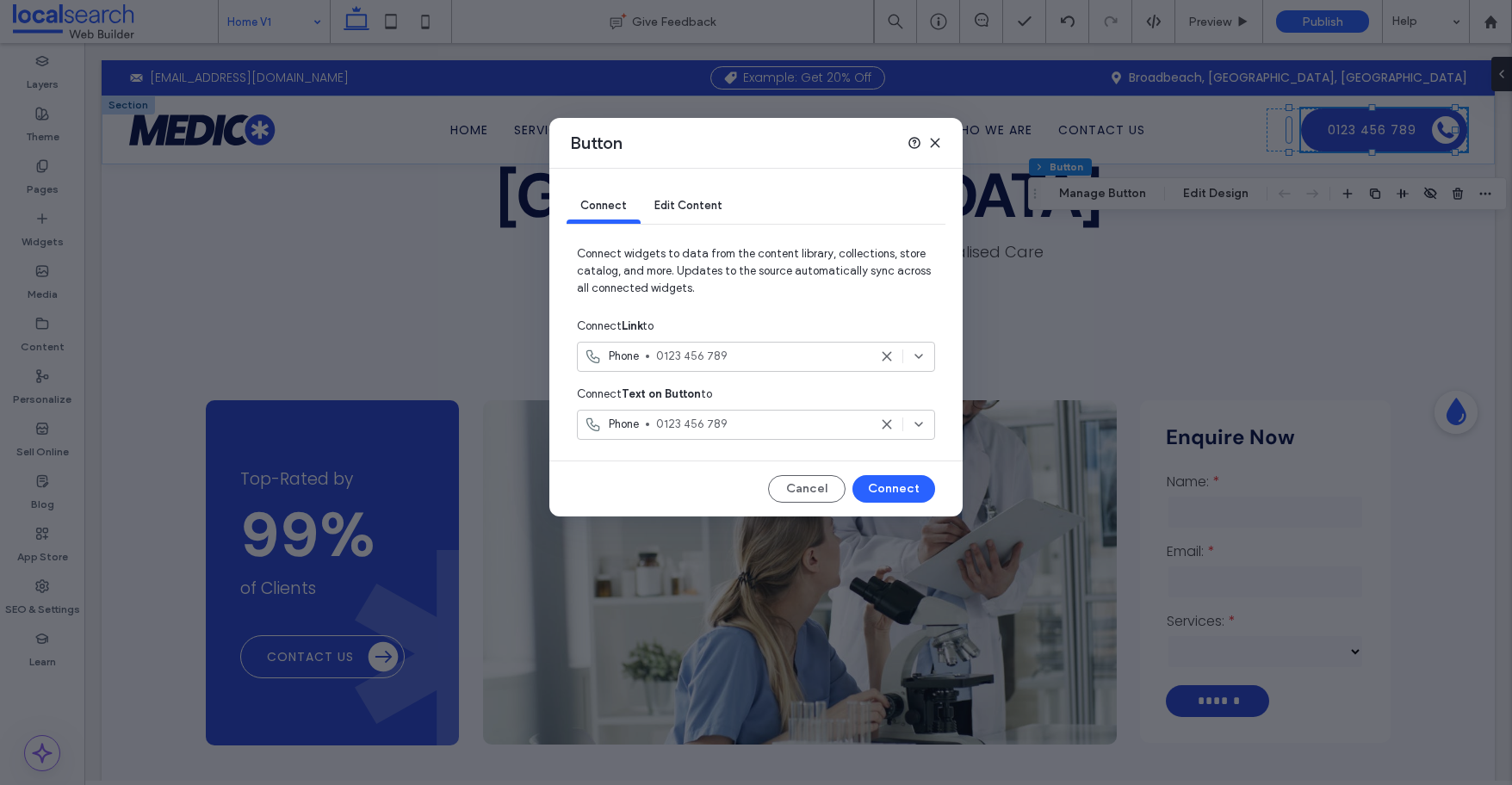
click at [935, 143] on use at bounding box center [934, 142] width 8 height 8
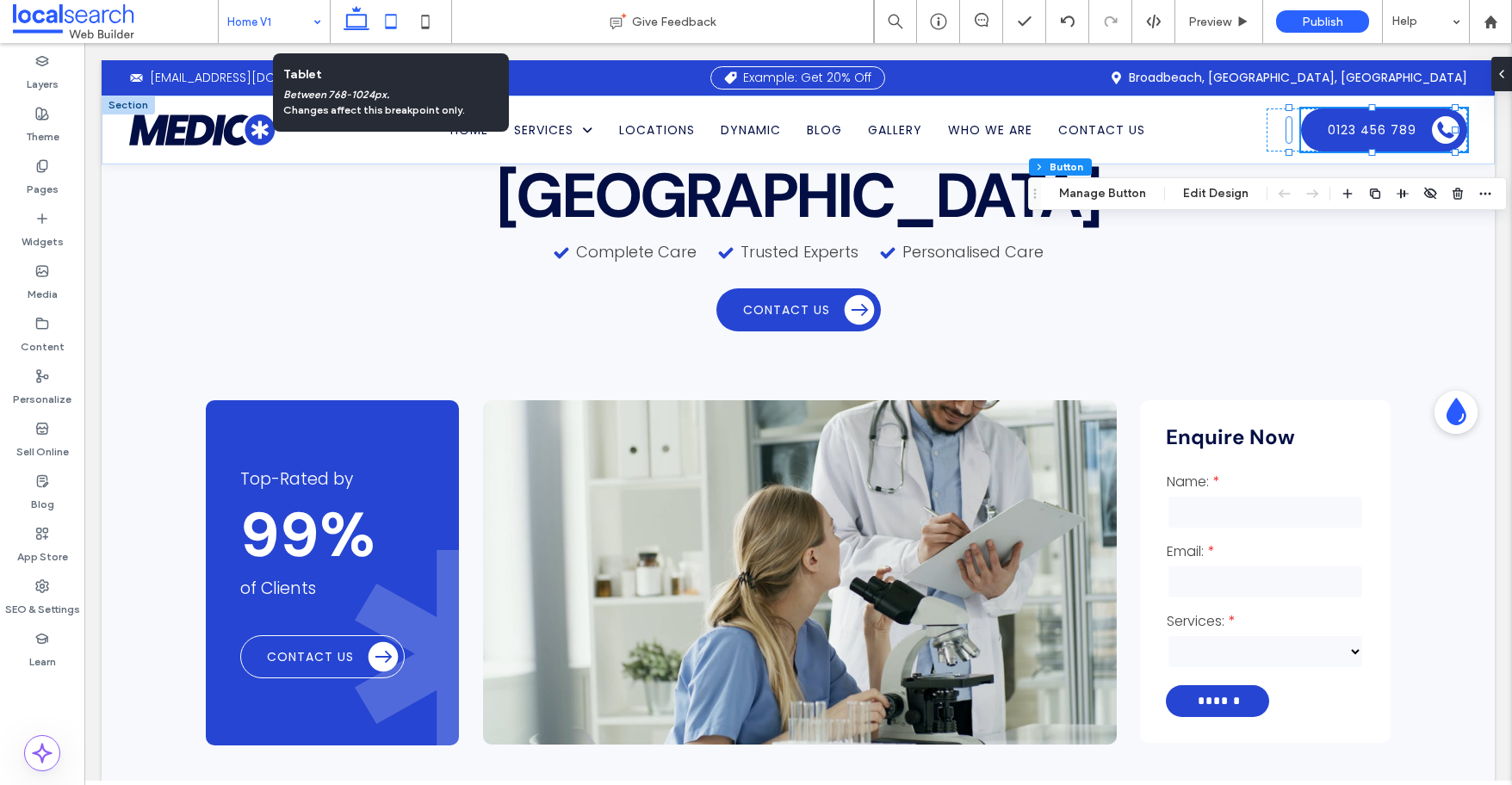
click at [377, 18] on icon at bounding box center [390, 21] width 34 height 34
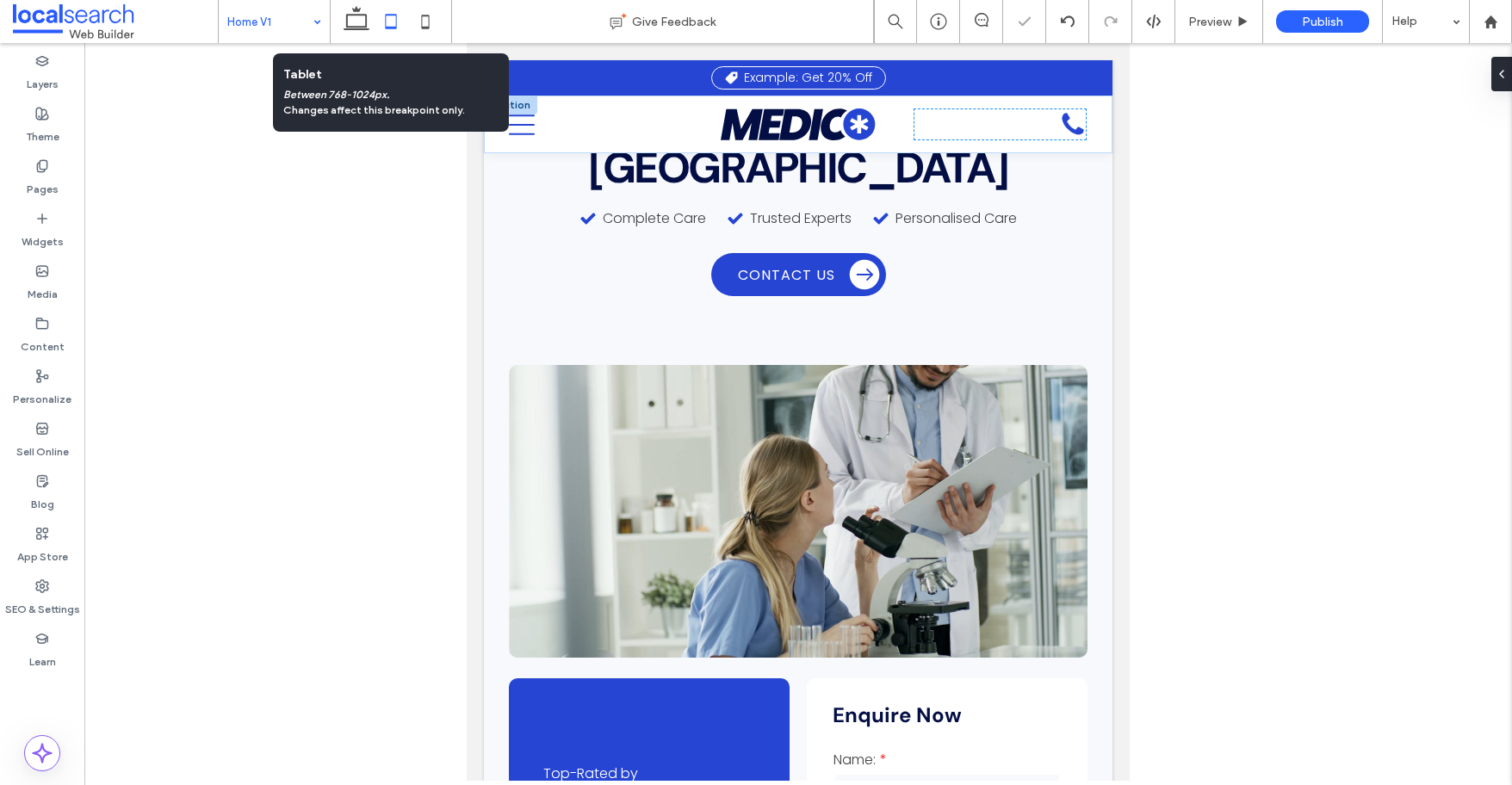
scroll to position [145, 0]
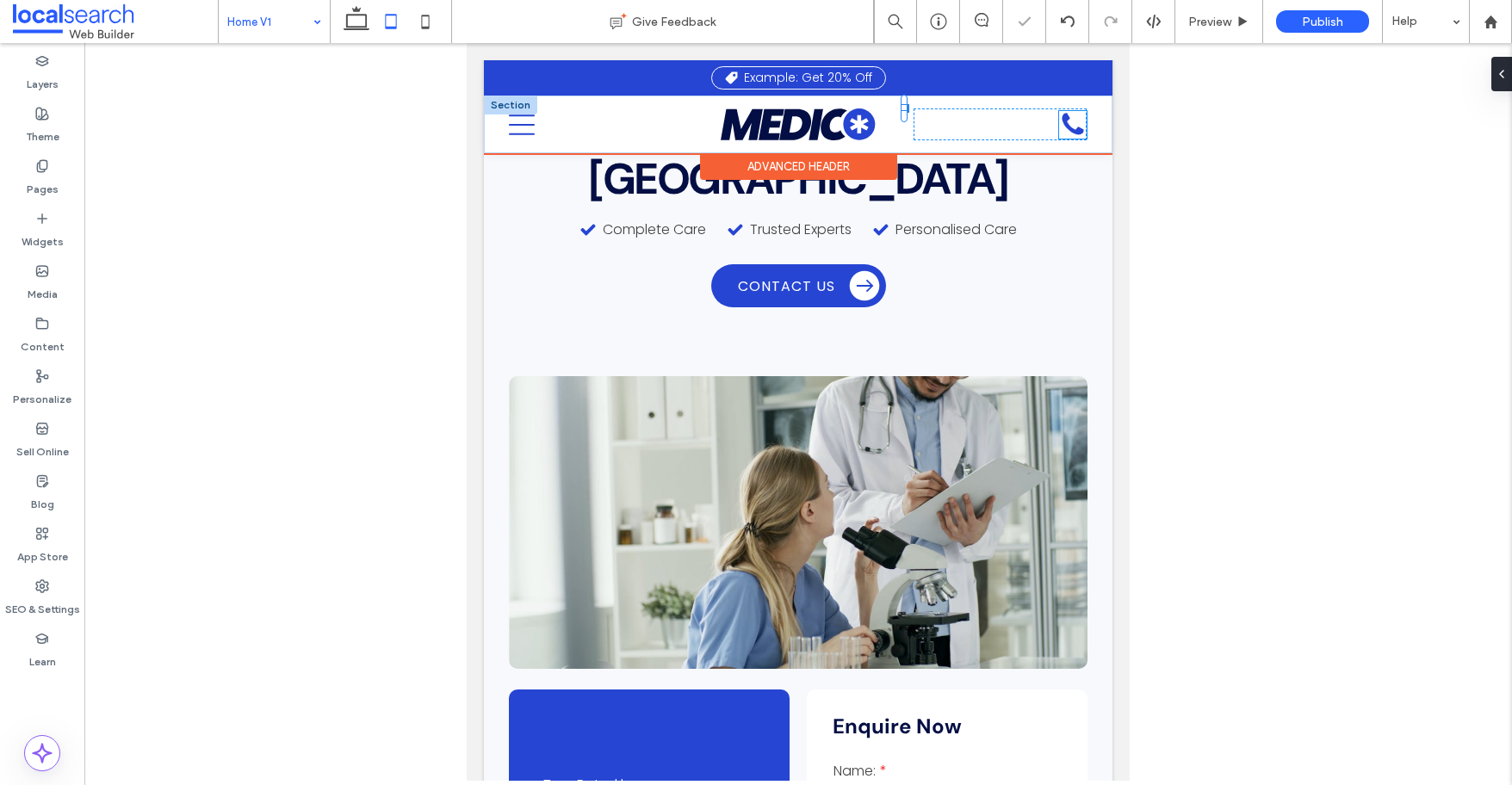
click at [1063, 120] on icon at bounding box center [1072, 124] width 27 height 27
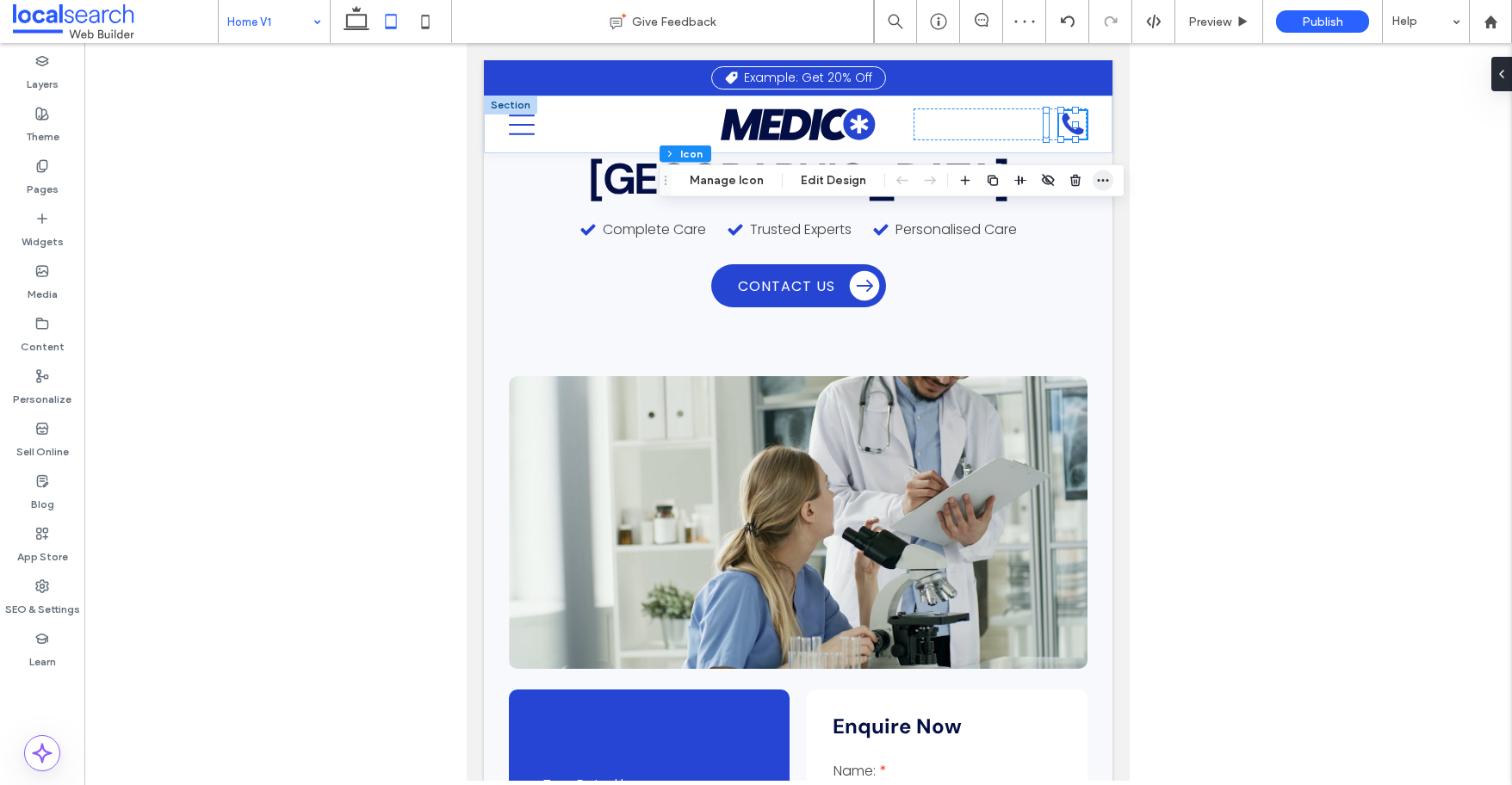
click at [1104, 182] on icon "button" at bounding box center [1102, 181] width 14 height 14
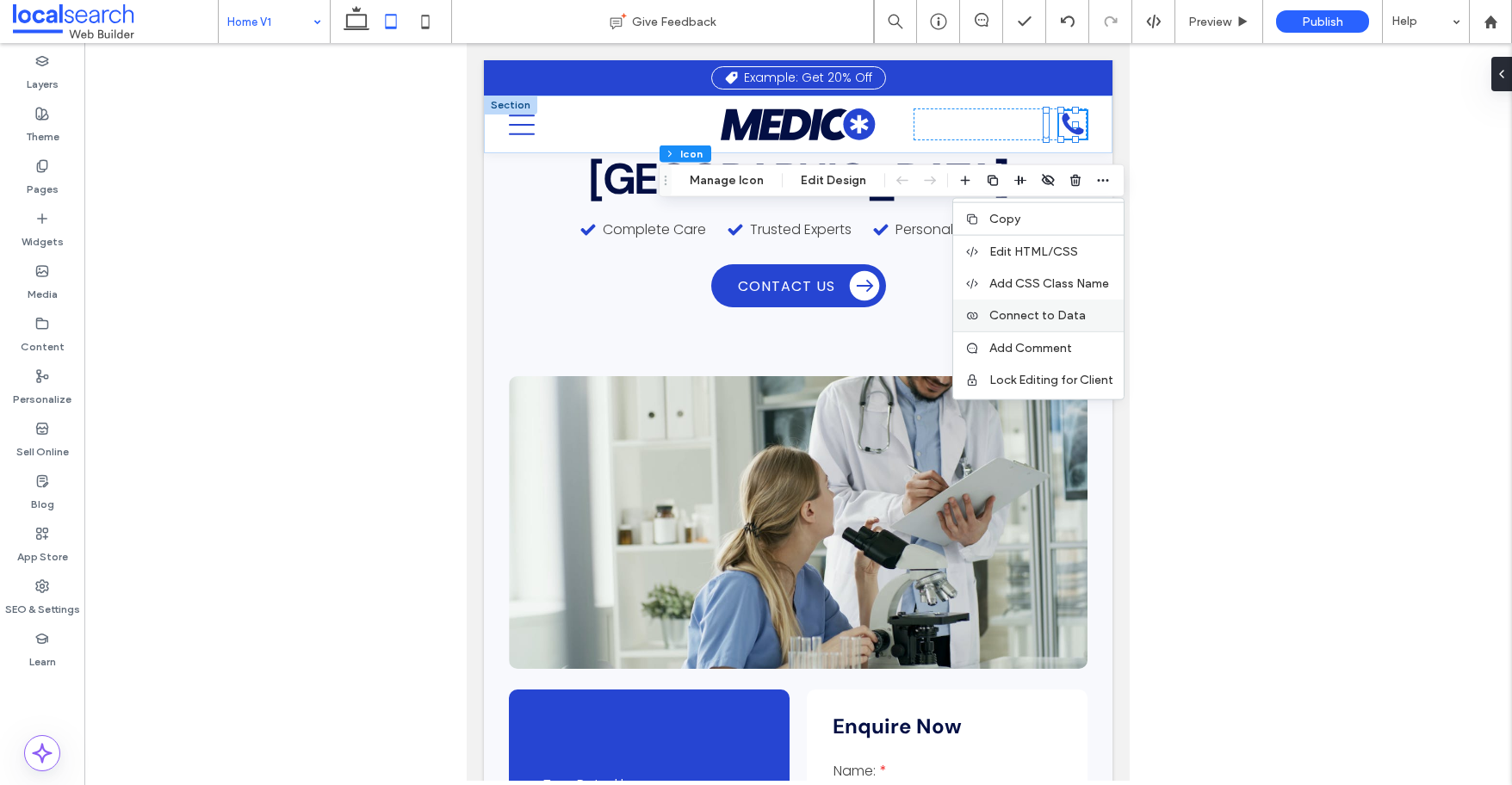
click at [1017, 315] on span "Connect to Data" at bounding box center [1037, 315] width 96 height 15
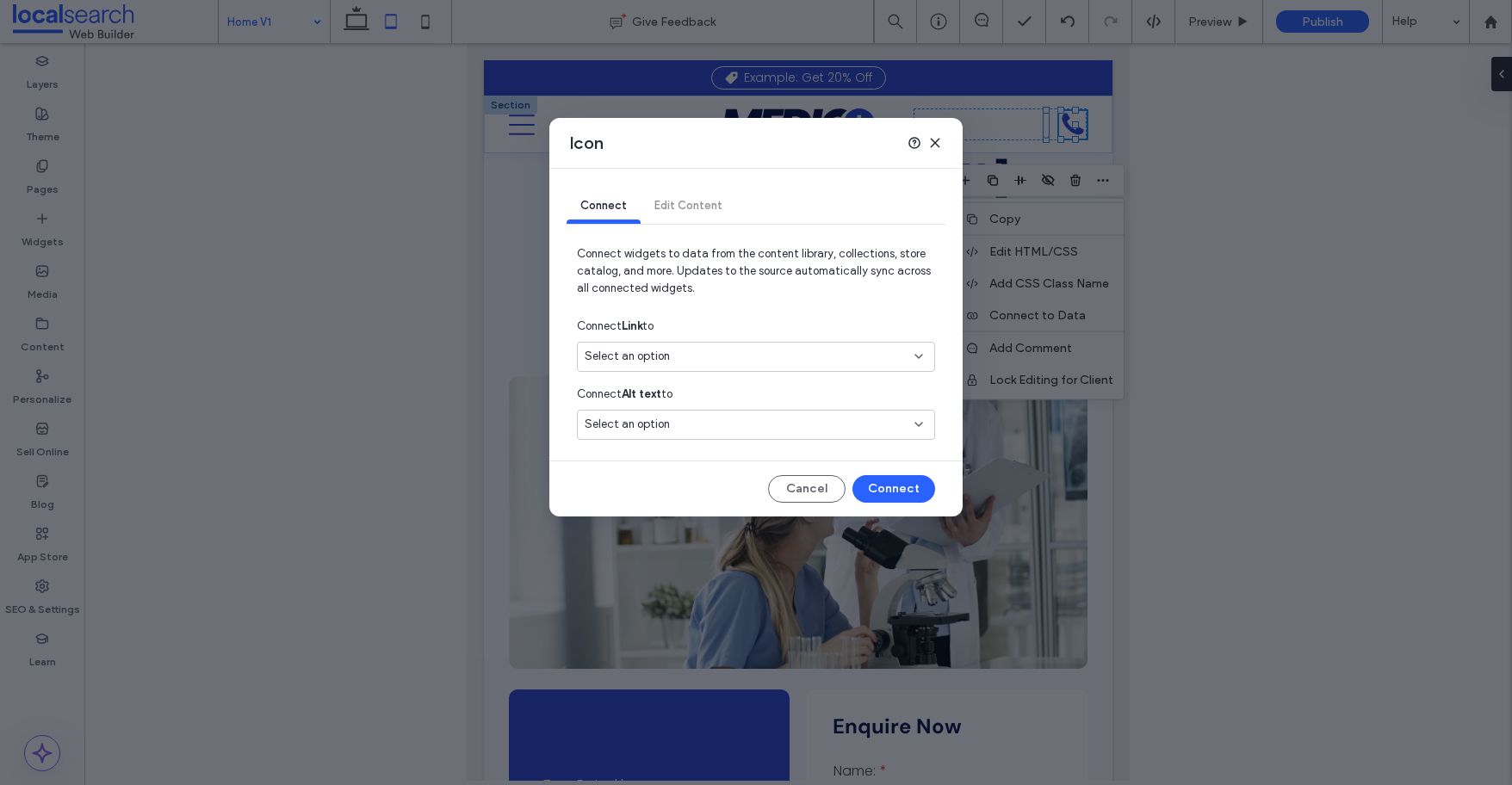
click at [691, 348] on div "Select an option" at bounding box center [746, 356] width 322 height 18
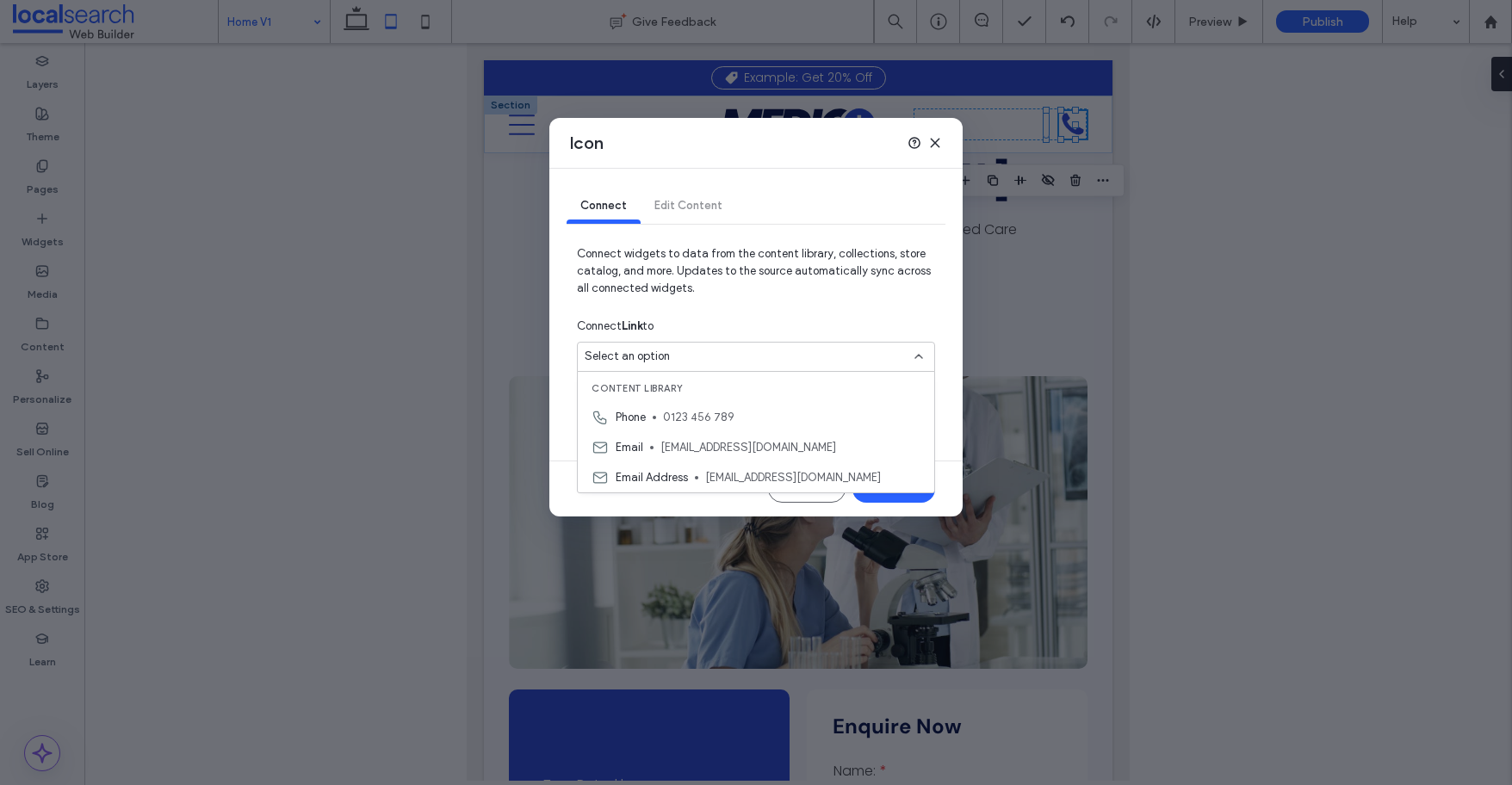
click at [706, 410] on span "0123 456 789" at bounding box center [792, 417] width 257 height 18
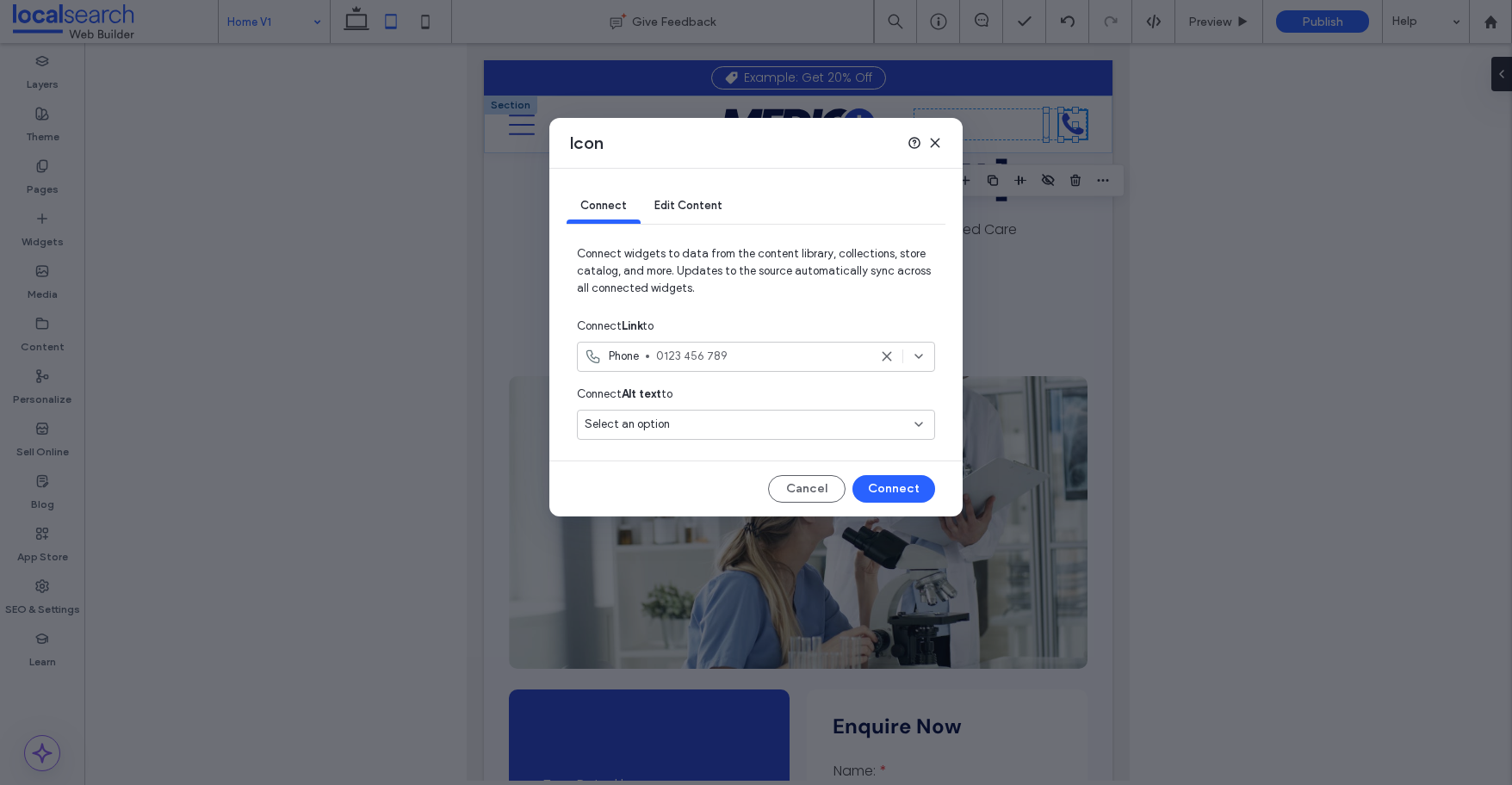
click at [937, 142] on icon at bounding box center [935, 143] width 14 height 14
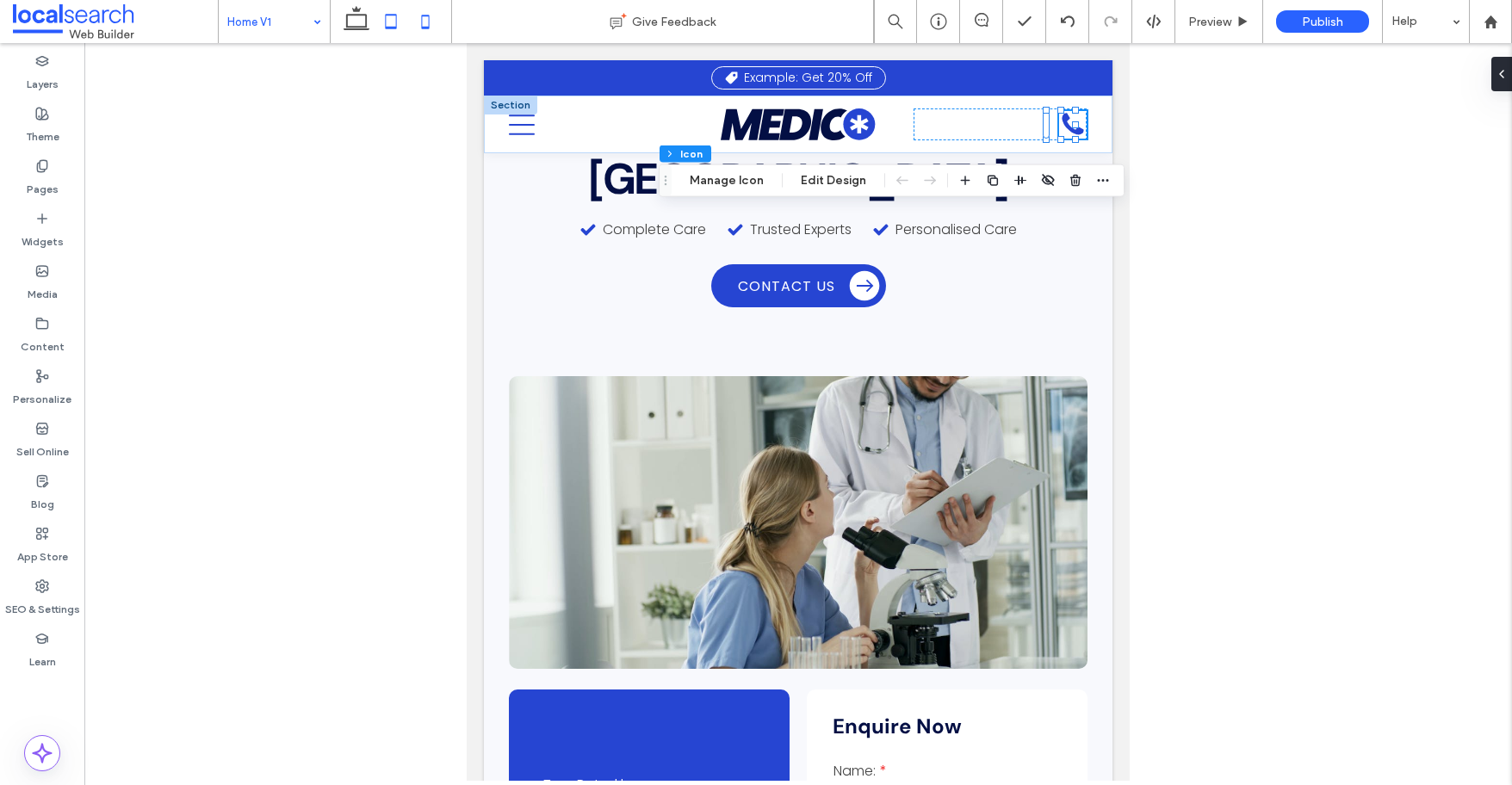
click at [423, 19] on icon at bounding box center [424, 21] width 34 height 34
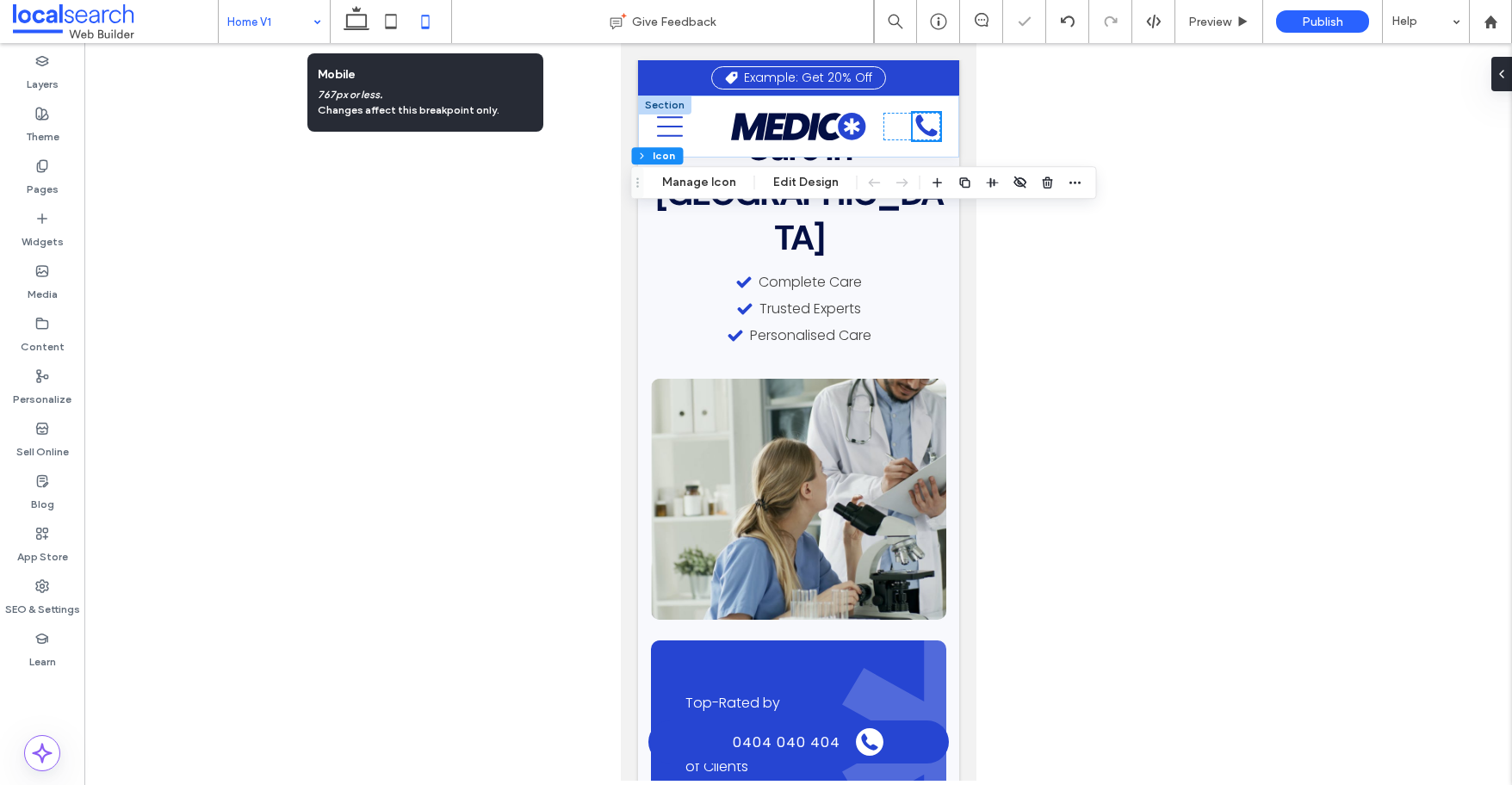
scroll to position [0, 0]
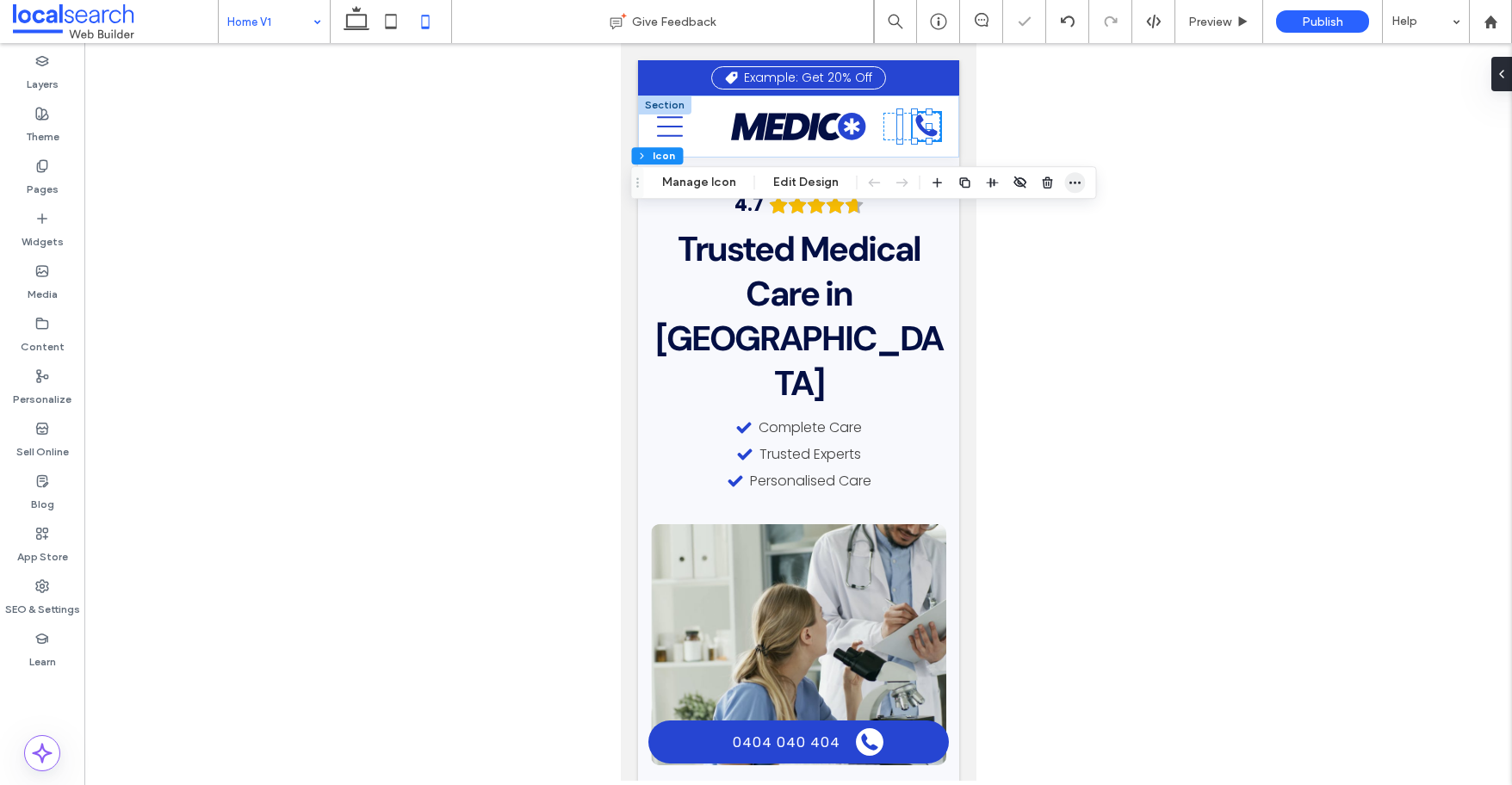
click at [1076, 181] on icon "button" at bounding box center [1075, 183] width 14 height 14
click at [397, 21] on icon at bounding box center [390, 21] width 34 height 34
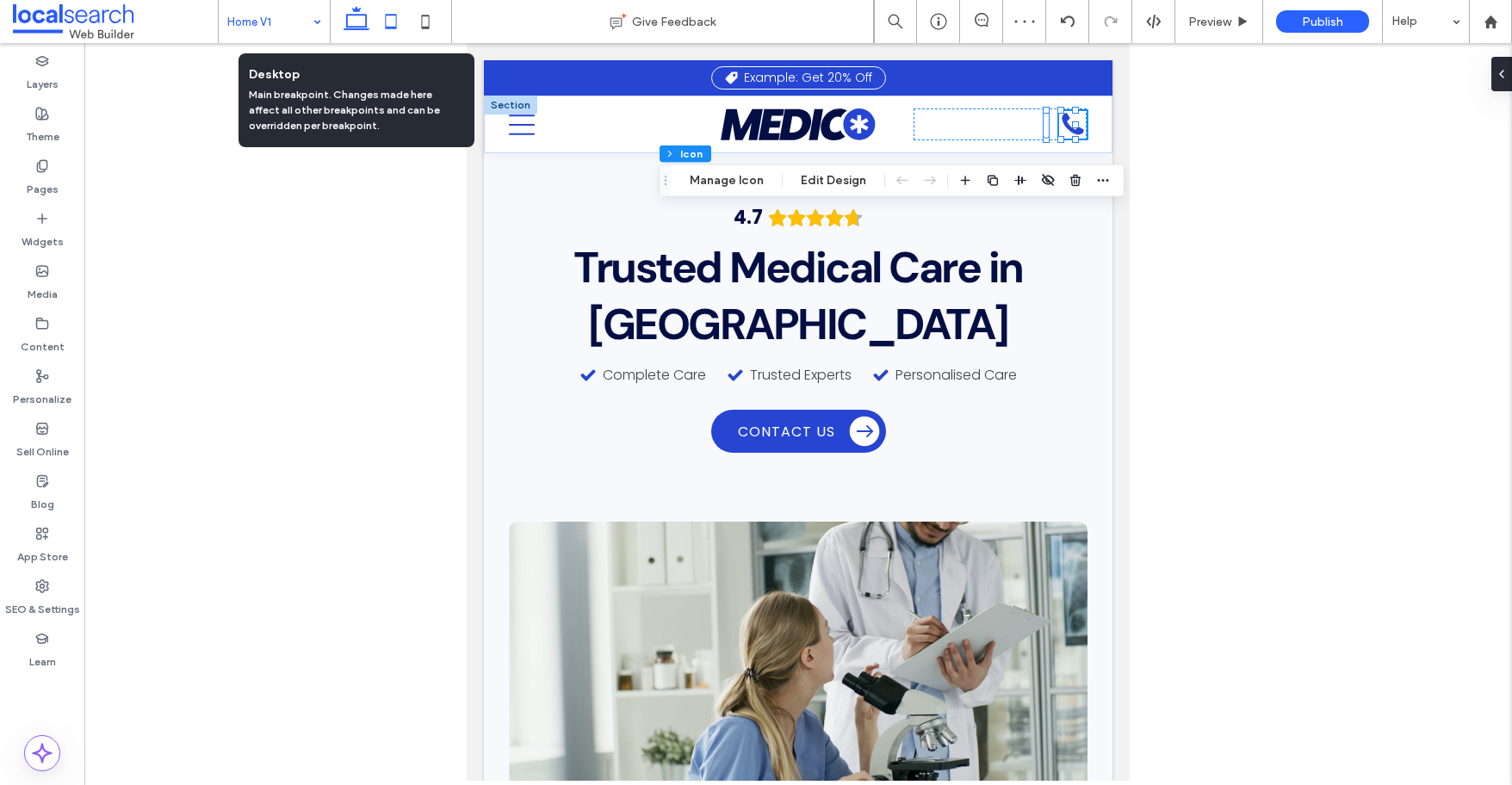
click at [358, 19] on icon at bounding box center [356, 21] width 34 height 34
type input "**"
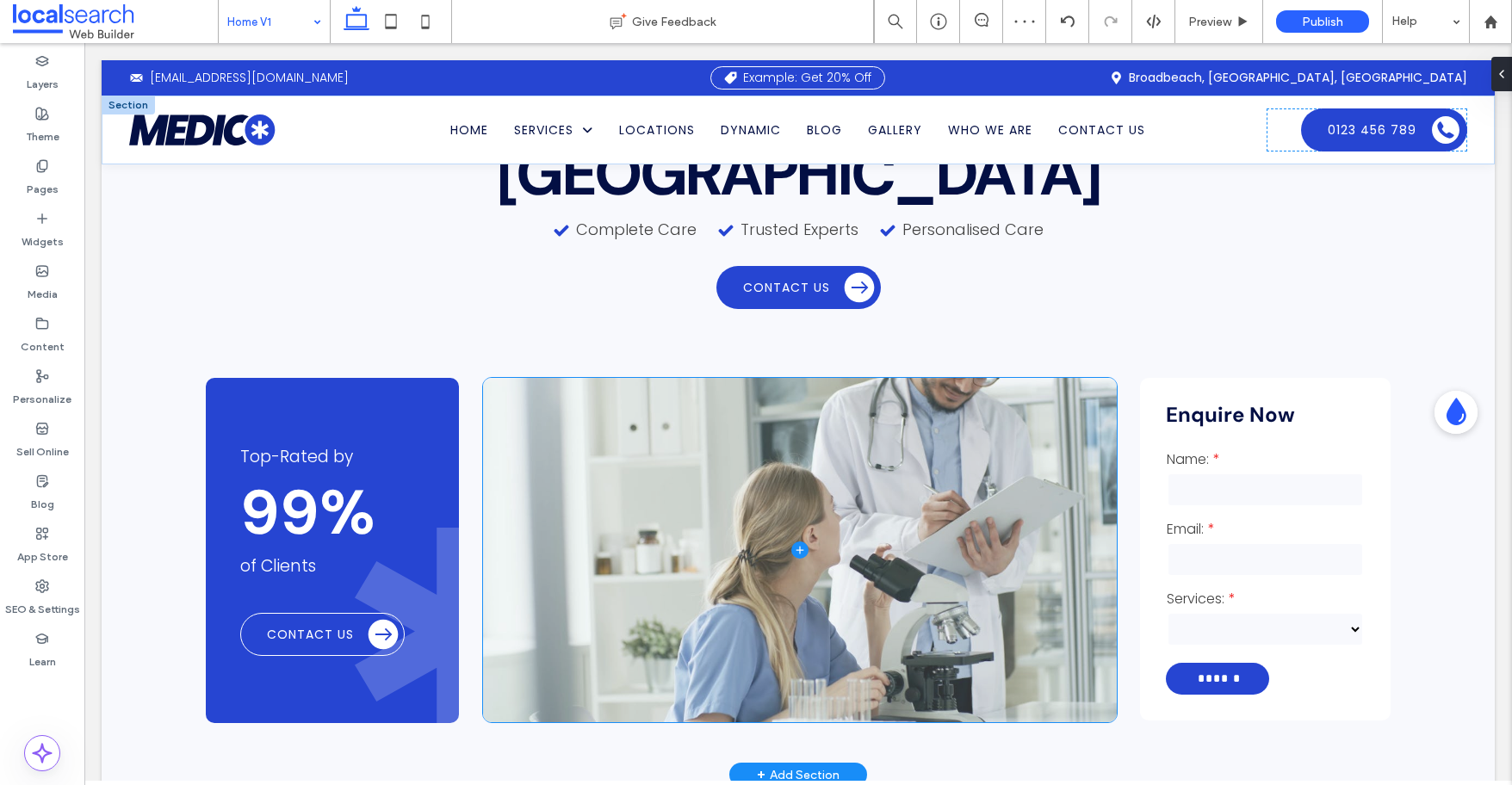
scroll to position [200, 0]
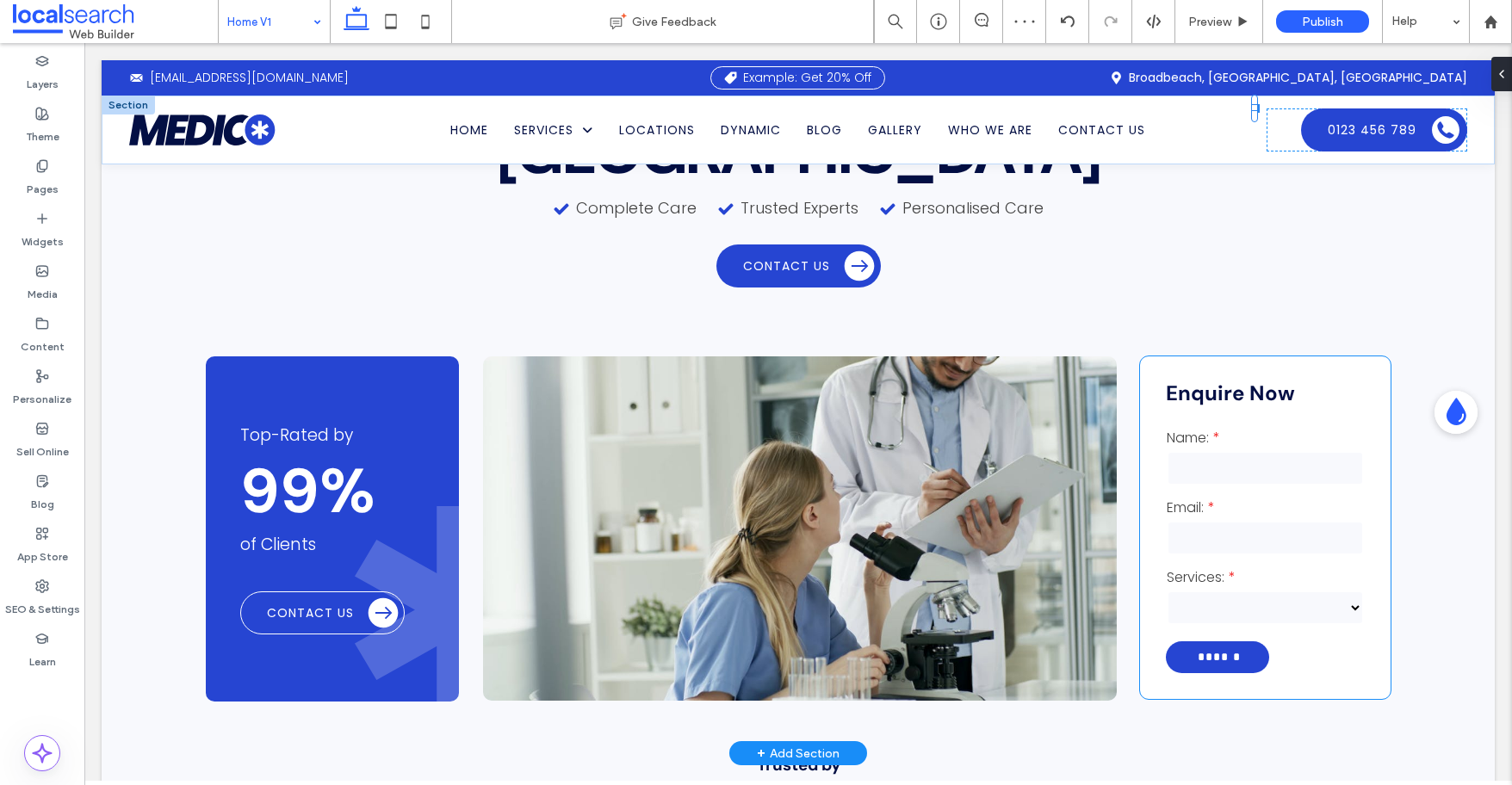
click at [1231, 452] on input "text" at bounding box center [1264, 468] width 196 height 34
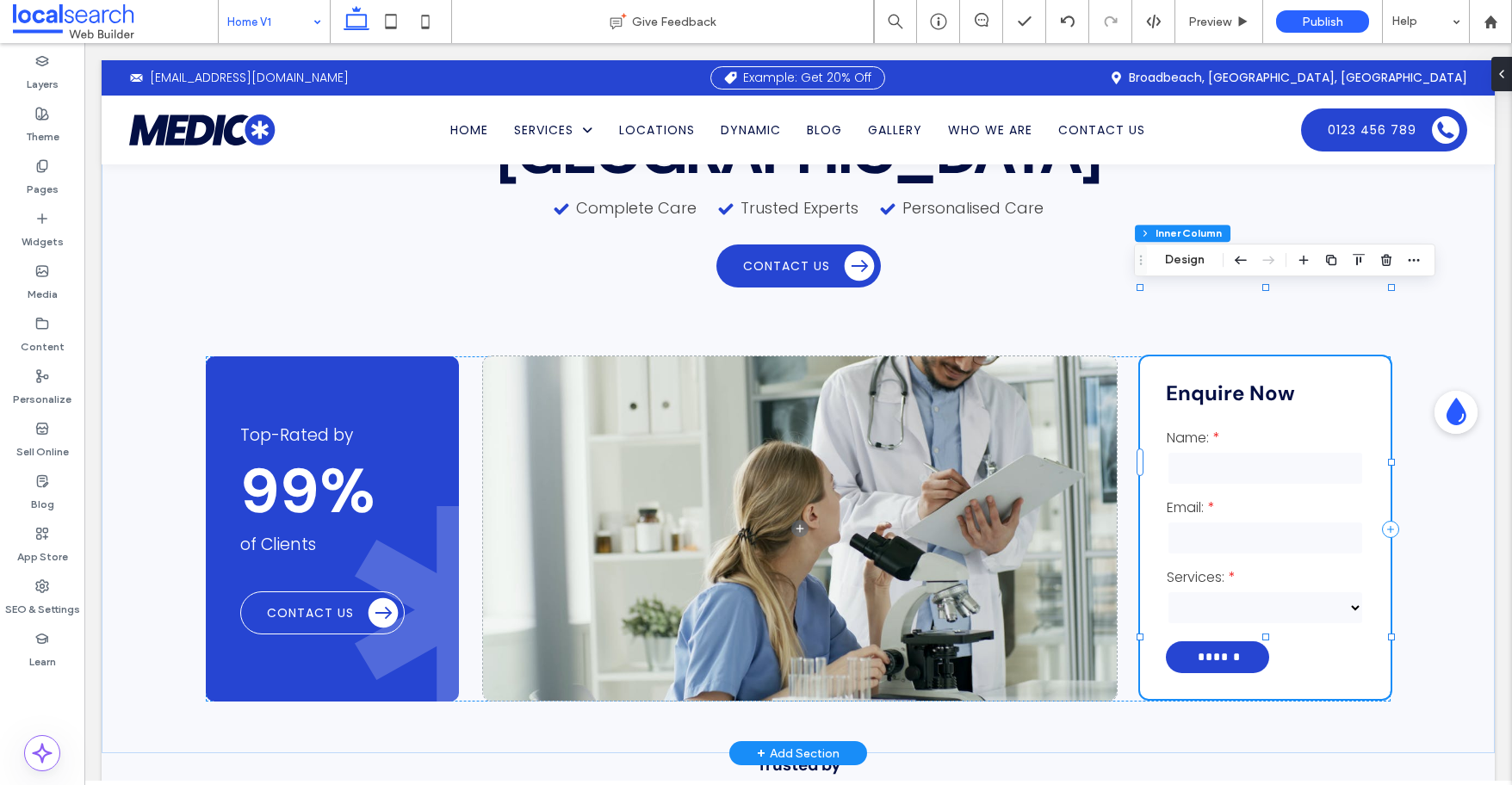
click at [1231, 452] on input "text" at bounding box center [1264, 468] width 196 height 34
type input "*"
type input "***"
type input "*"
type input "***"
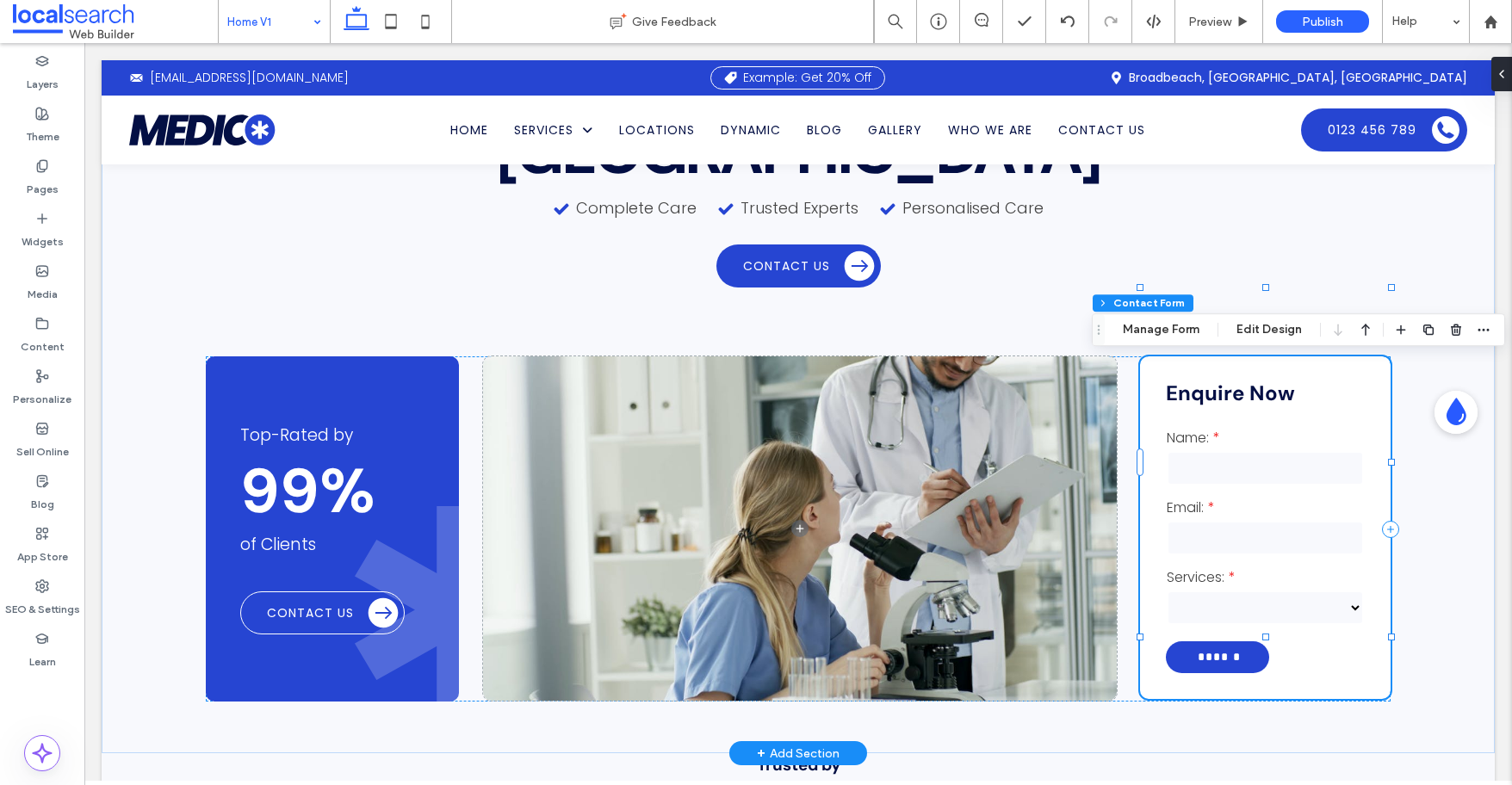
type input "*"
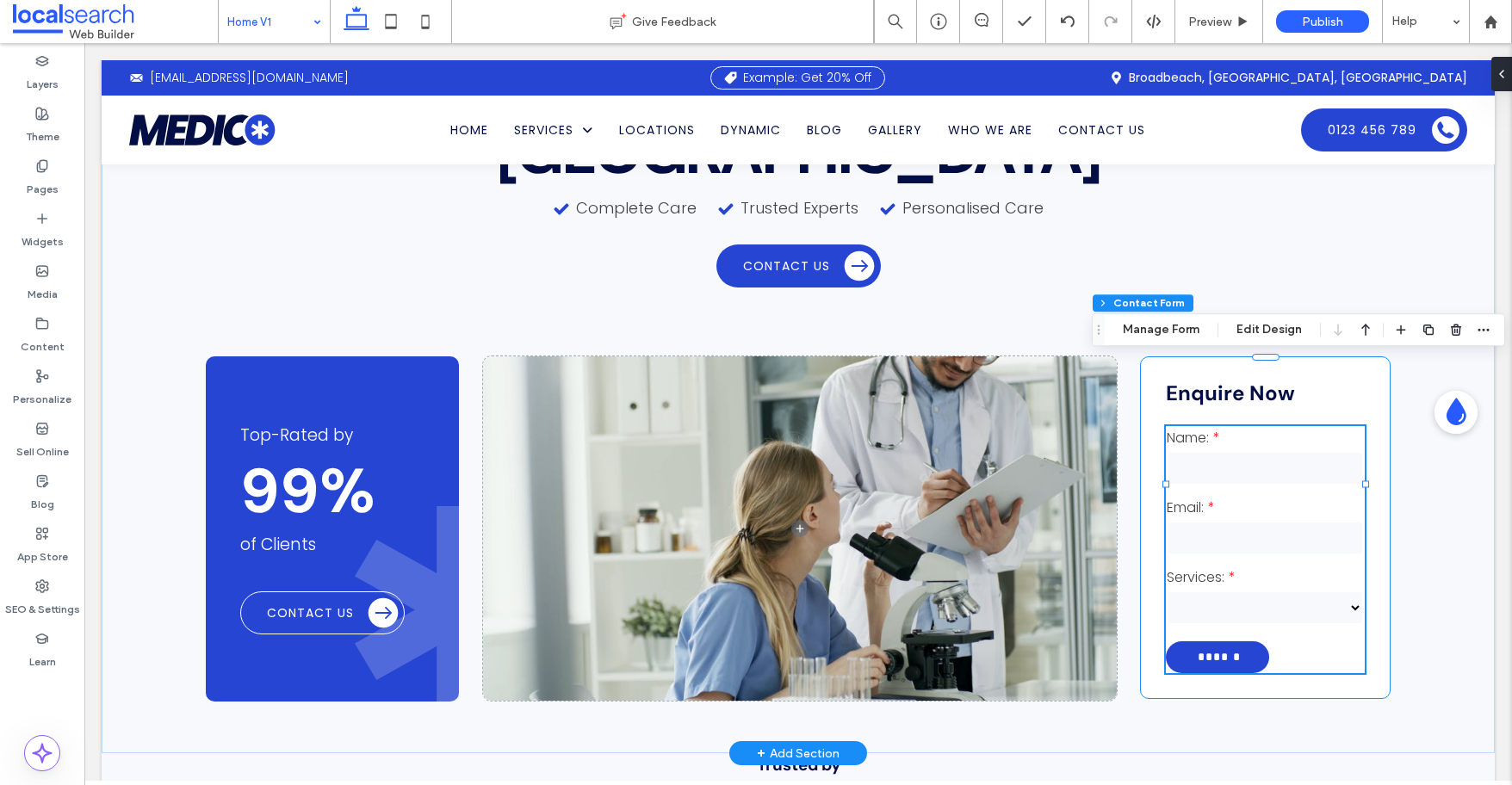
click at [1231, 452] on input "text" at bounding box center [1264, 468] width 196 height 34
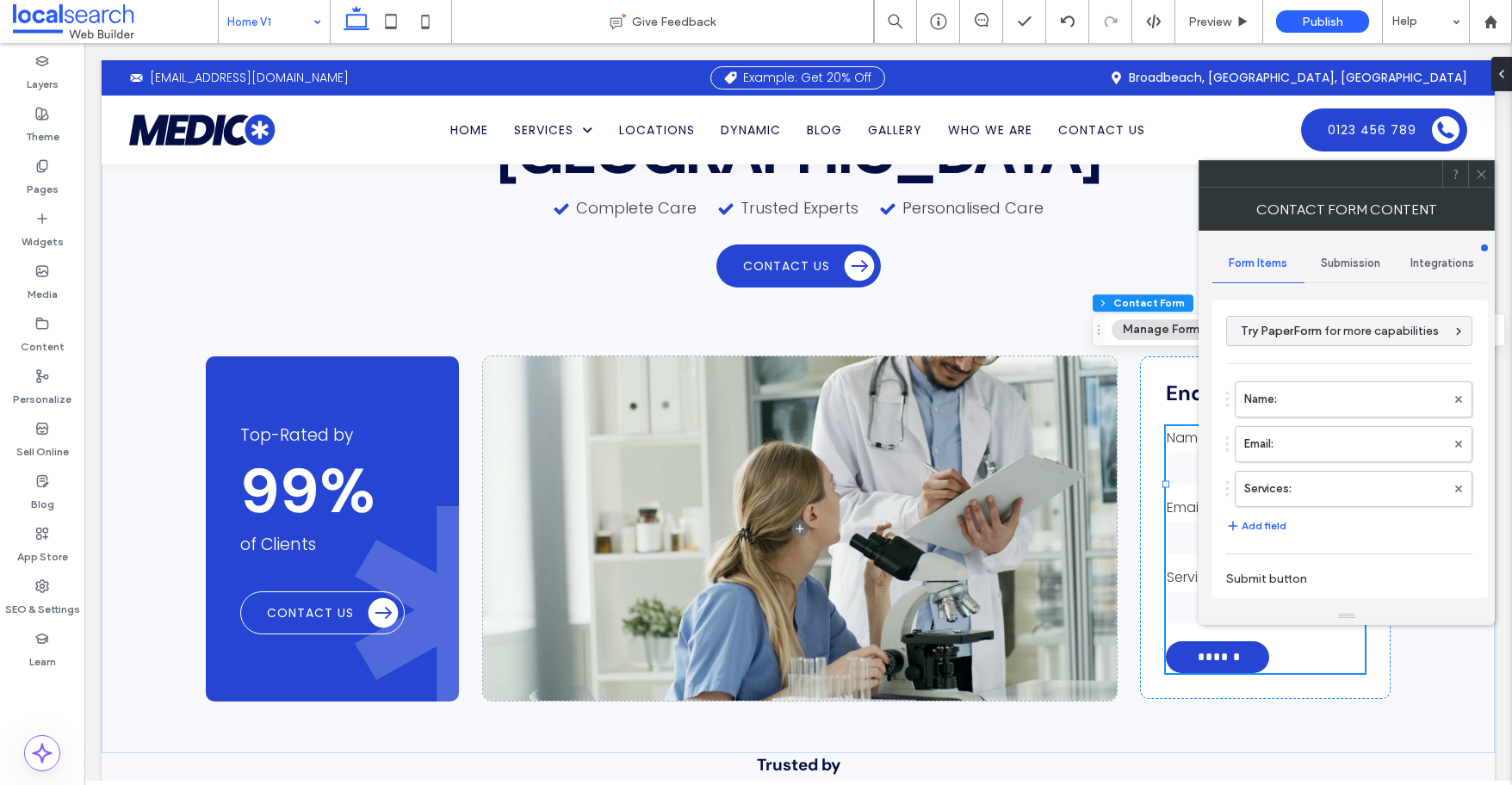
click at [1248, 262] on span "Submission" at bounding box center [1350, 263] width 60 height 14
click at [1248, 341] on label "New submission notification" at bounding box center [1350, 344] width 230 height 34
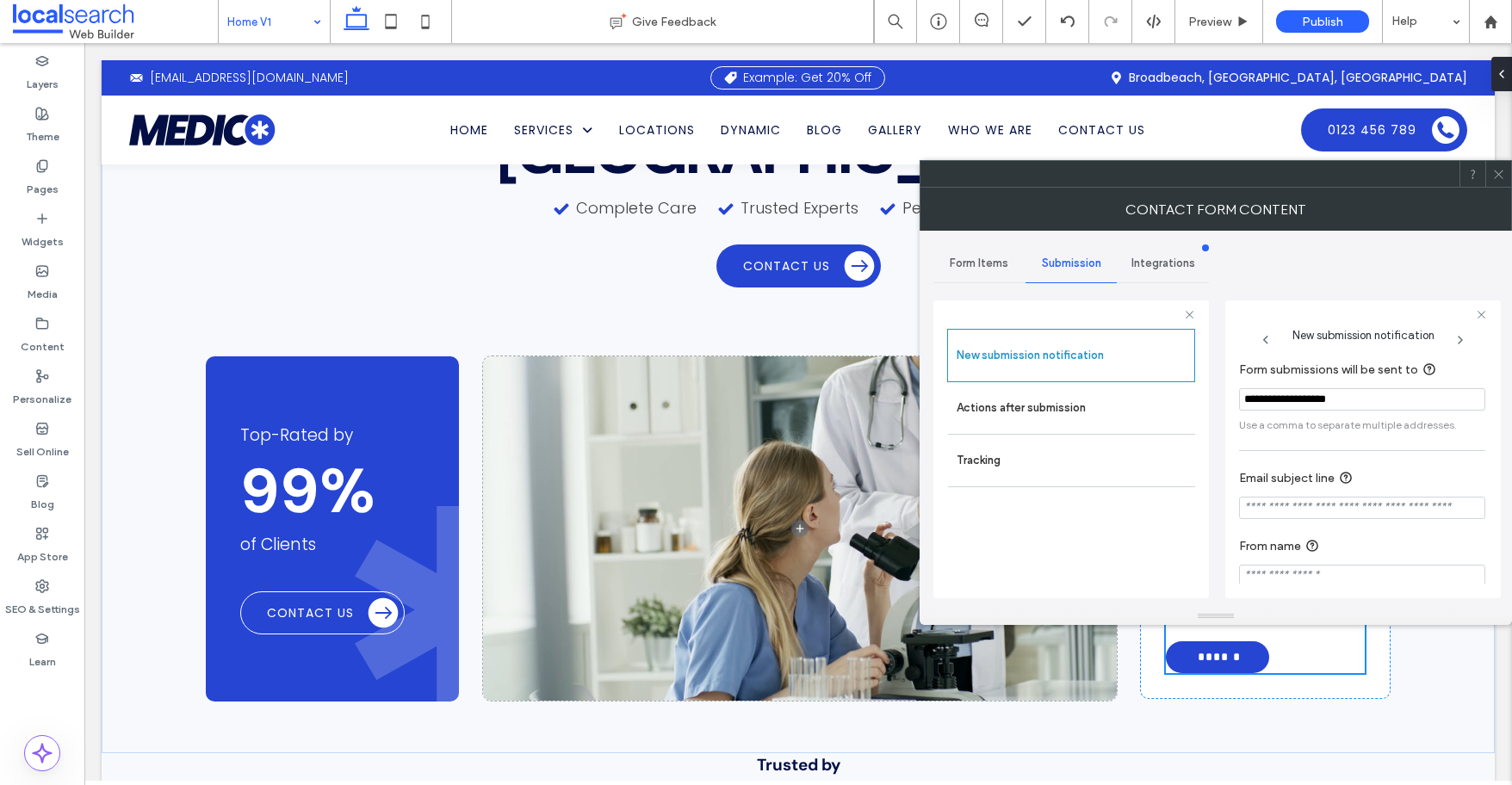
scroll to position [17, 0]
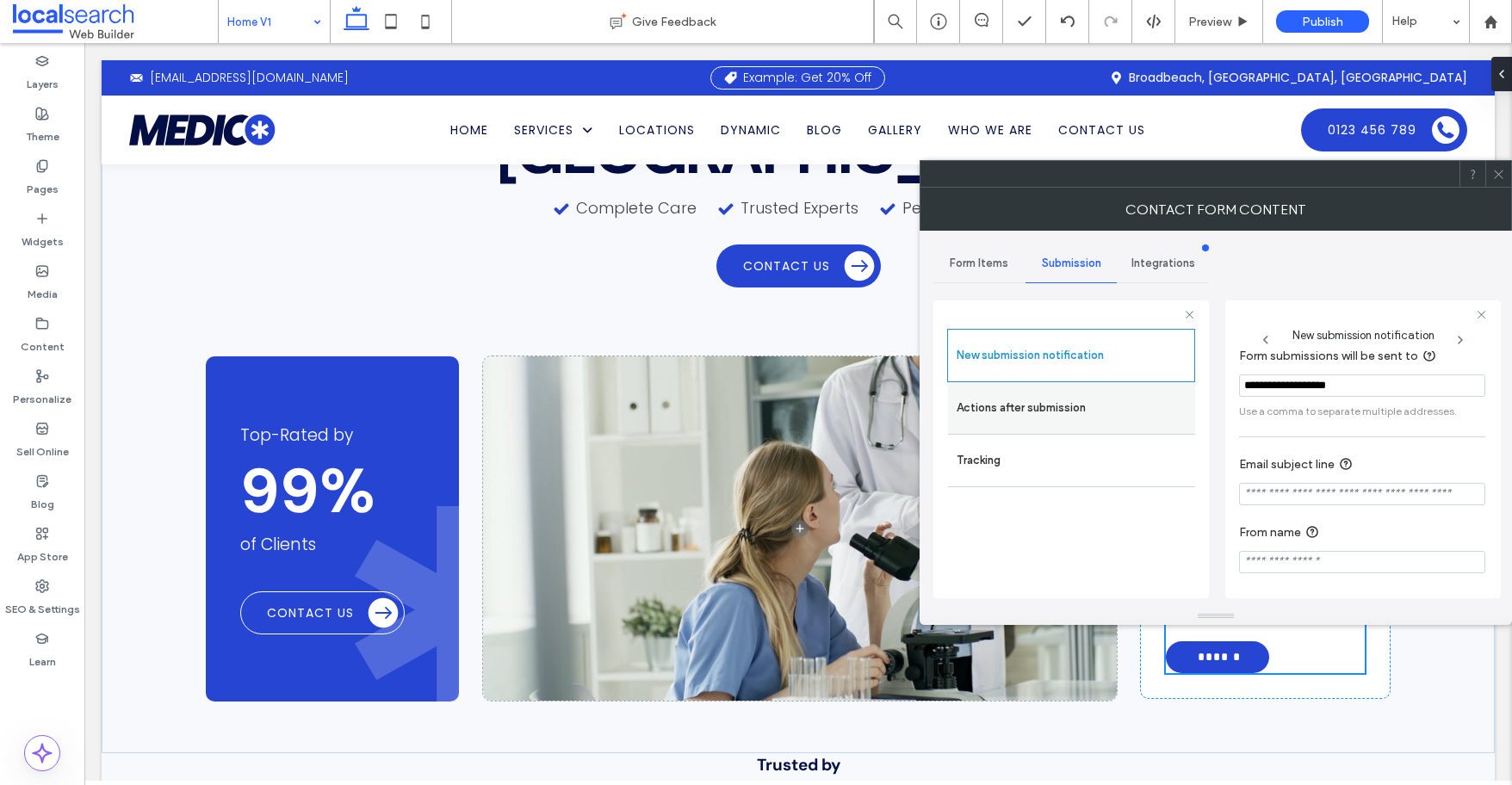
click at [1074, 412] on label "Actions after submission" at bounding box center [1071, 408] width 230 height 34
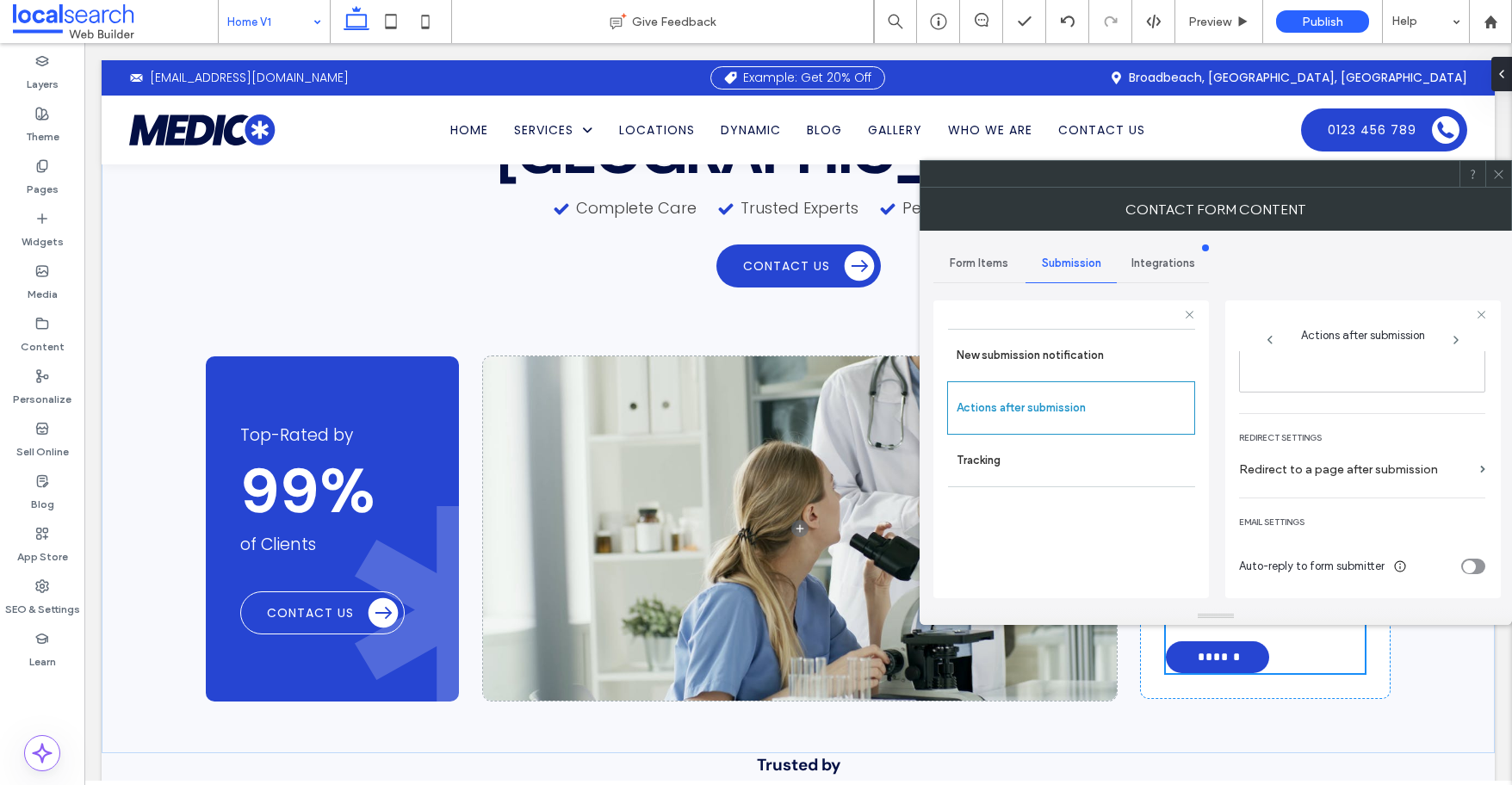
scroll to position [0, 0]
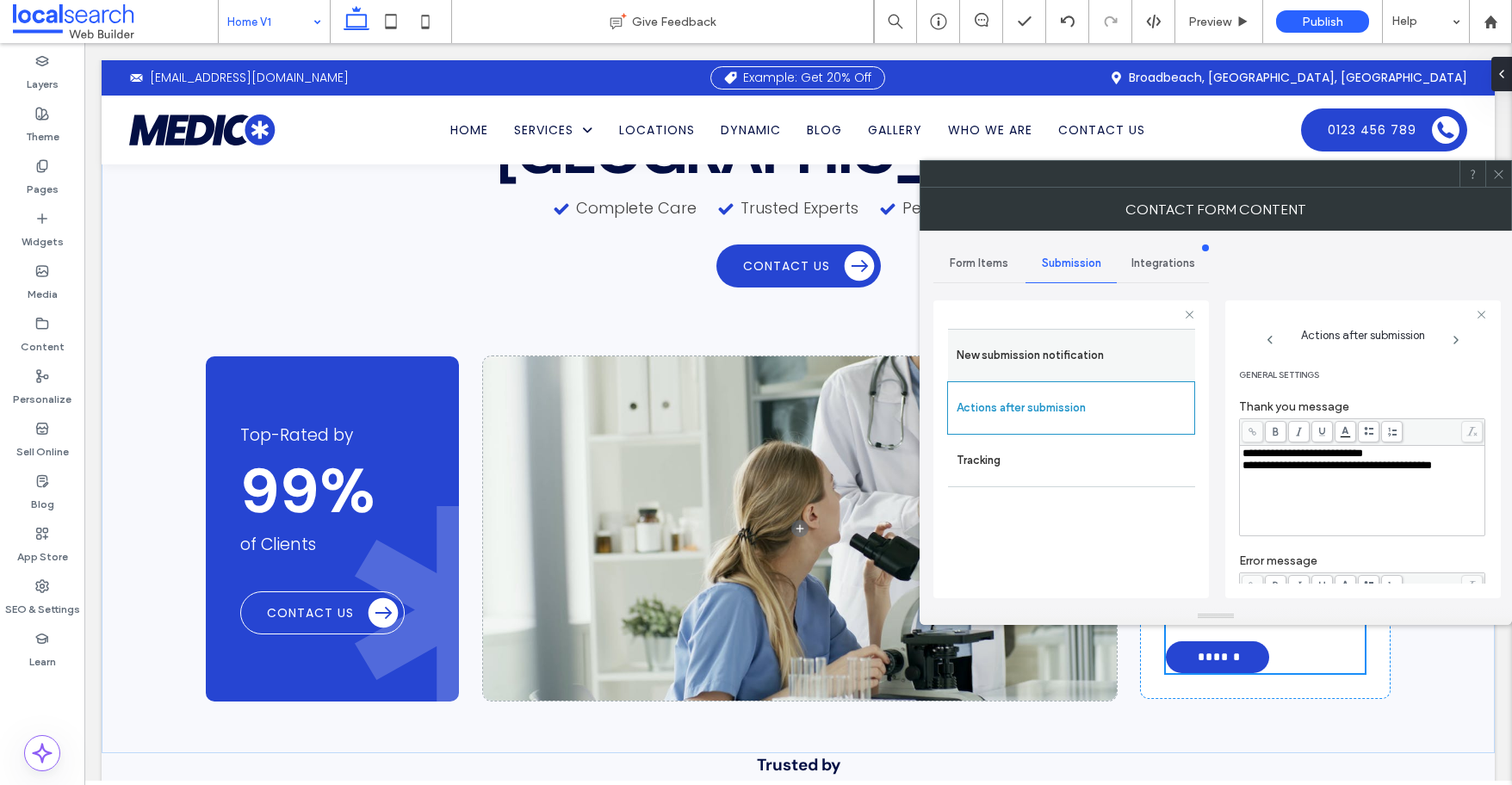
click at [1029, 361] on label "New submission notification" at bounding box center [1071, 355] width 230 height 34
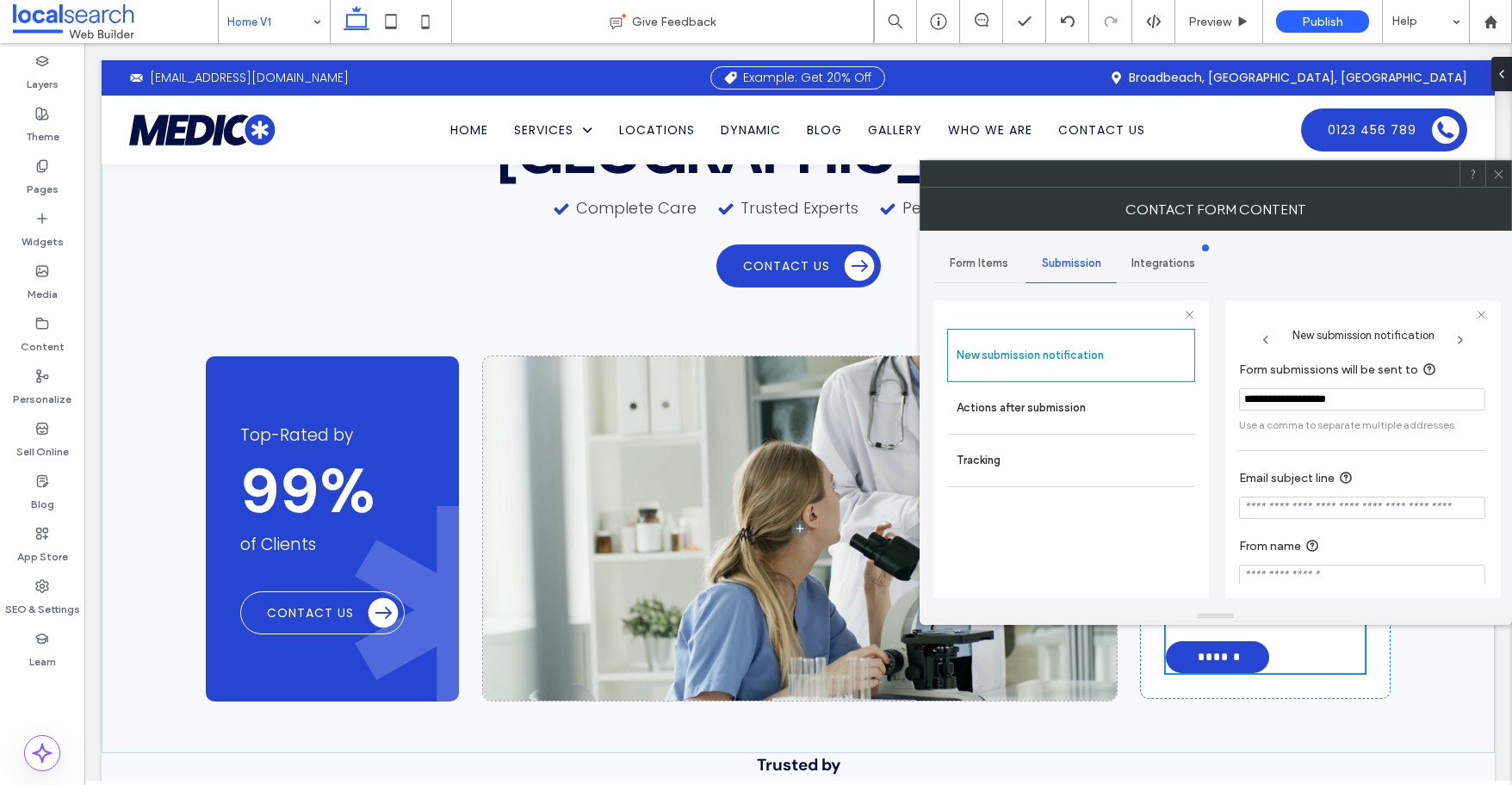
click at [1248, 179] on icon at bounding box center [1498, 174] width 13 height 13
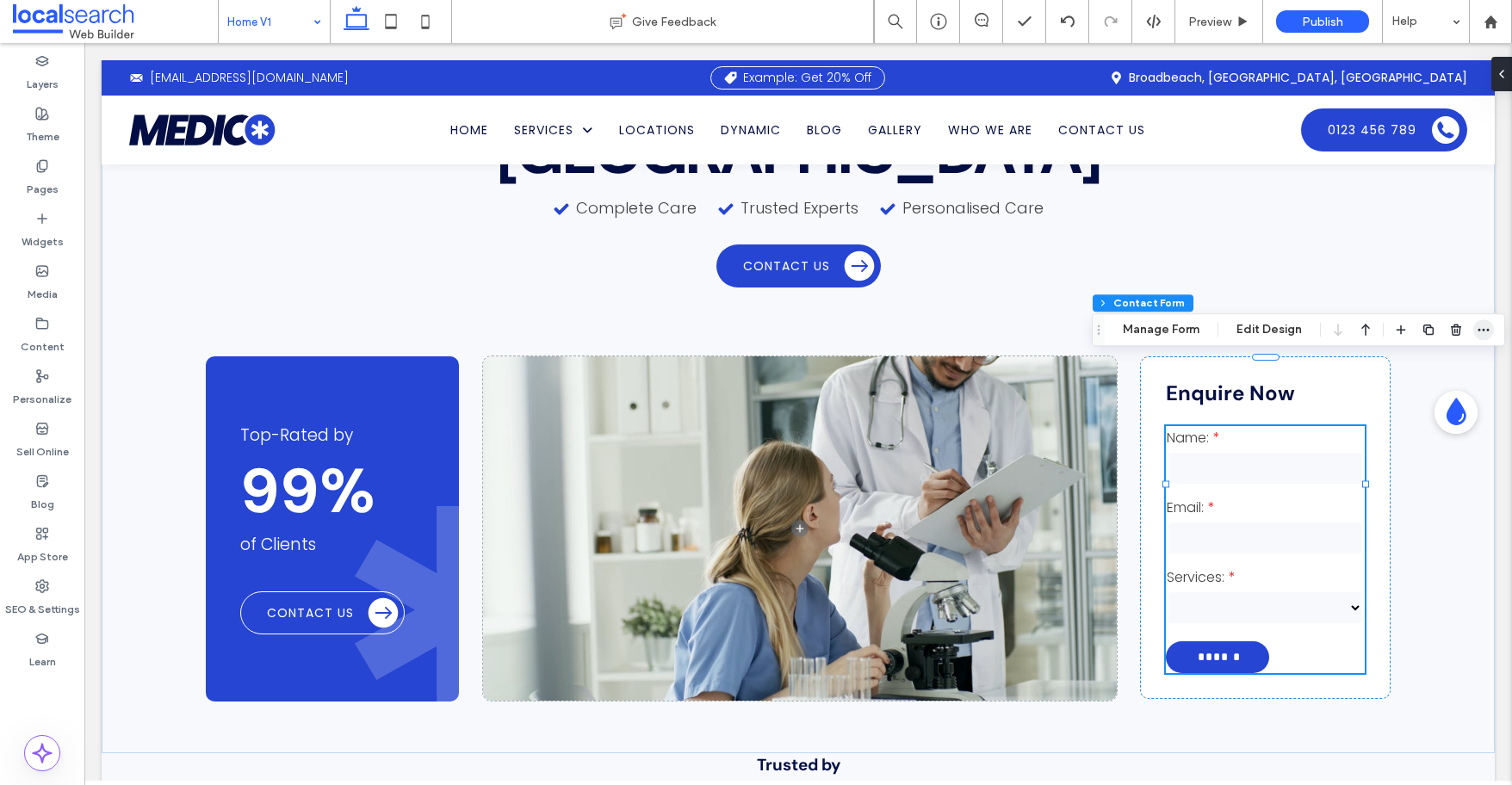
click at [1248, 326] on icon "button" at bounding box center [1483, 330] width 14 height 14
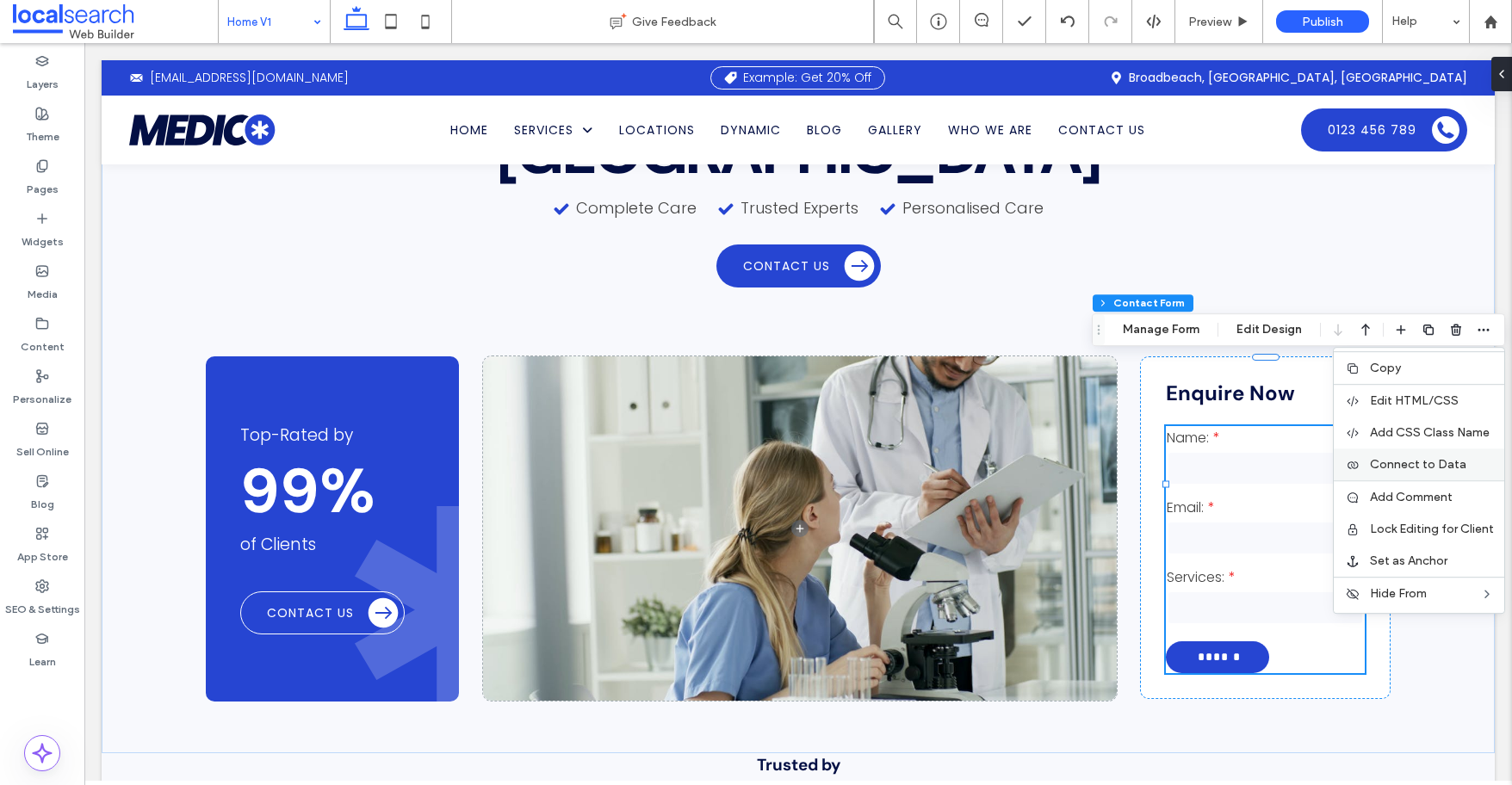
click at [1248, 458] on span "Connect to Data" at bounding box center [1418, 464] width 96 height 15
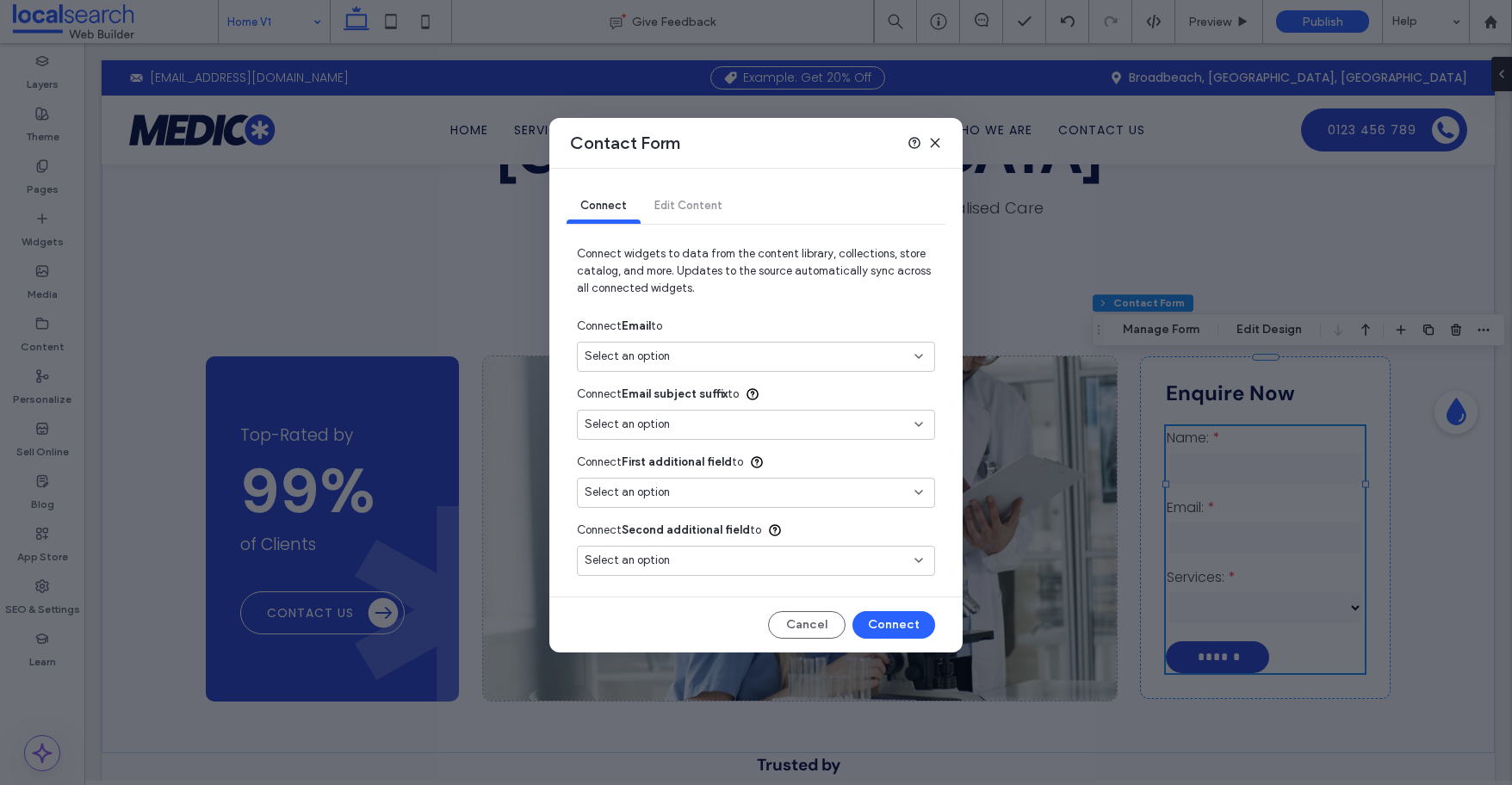
click at [724, 346] on div "Select an option" at bounding box center [755, 357] width 358 height 30
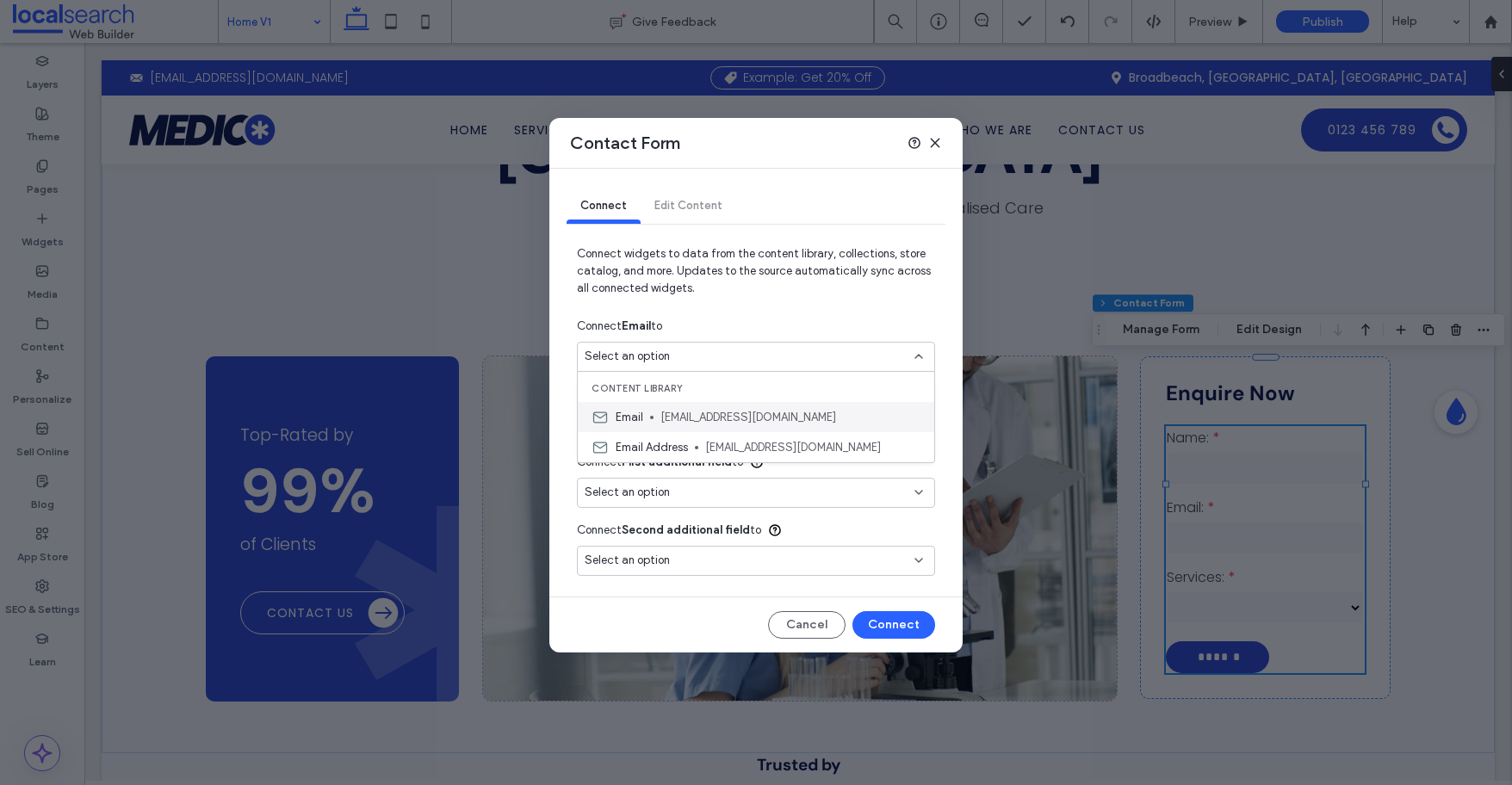
click at [679, 414] on span "testing@medical.com.au" at bounding box center [790, 417] width 260 height 18
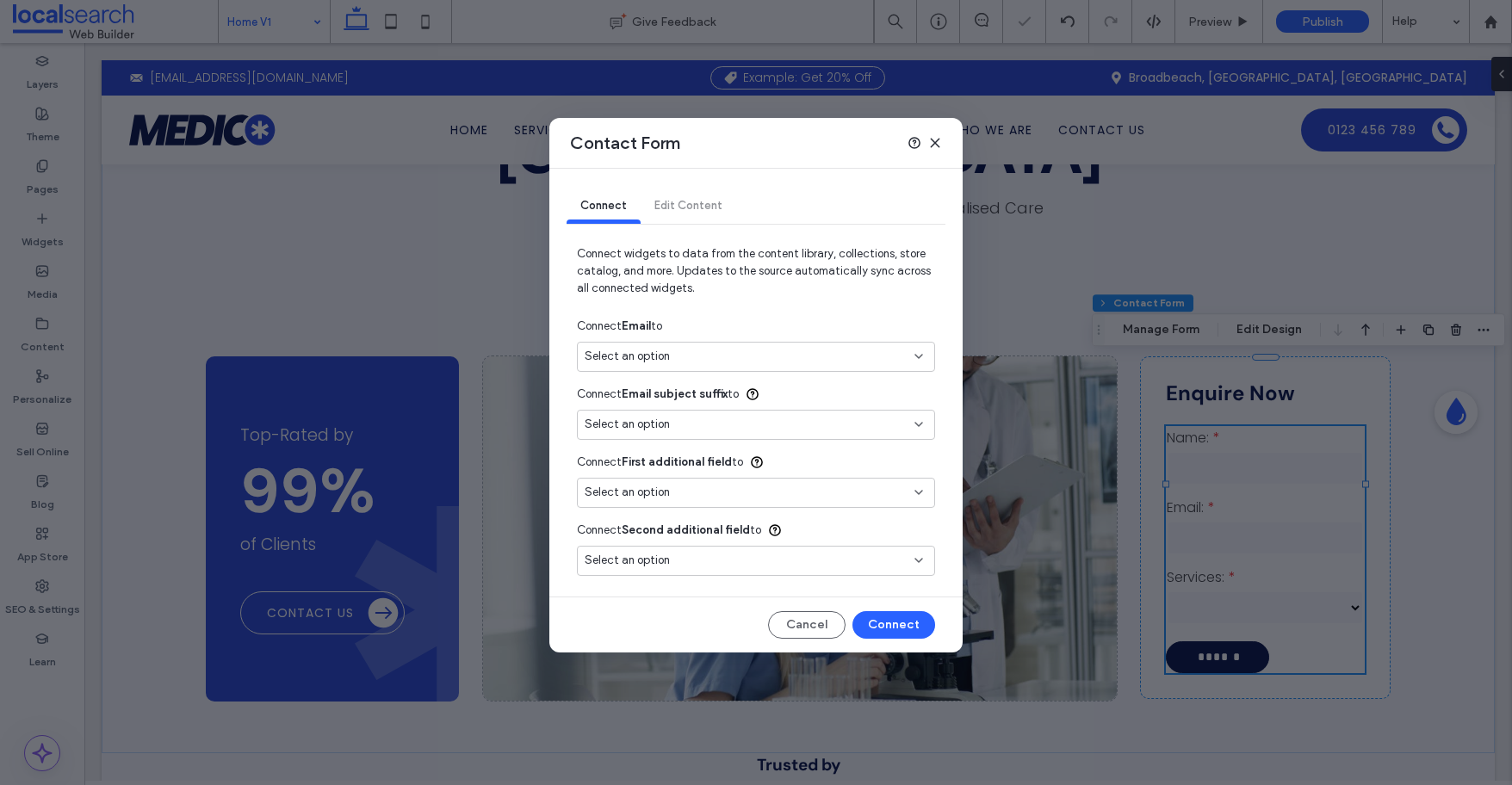
type input "***"
click at [697, 204] on span "Edit Content" at bounding box center [689, 205] width 68 height 13
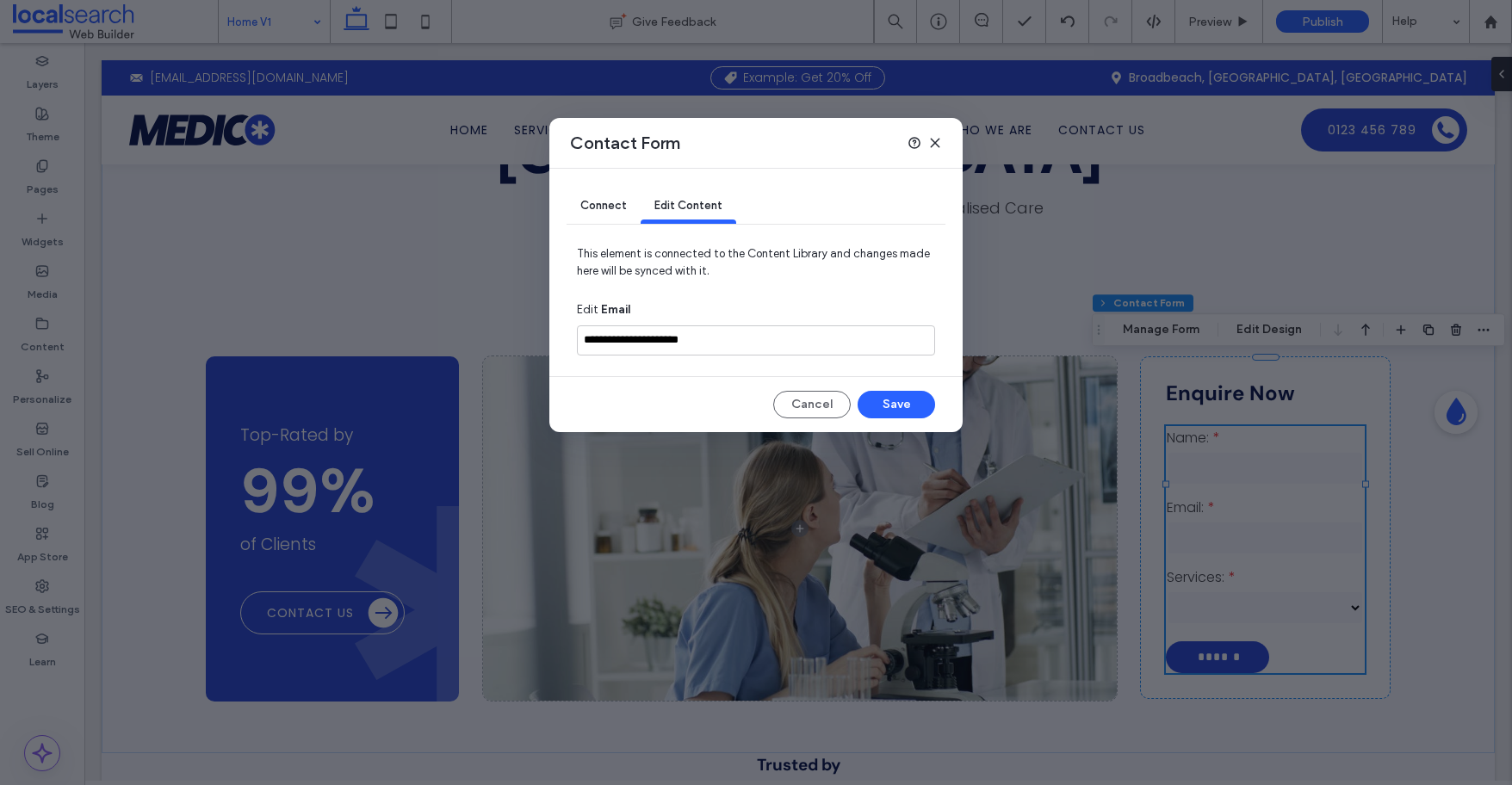
click at [613, 204] on span "Connect" at bounding box center [603, 205] width 46 height 13
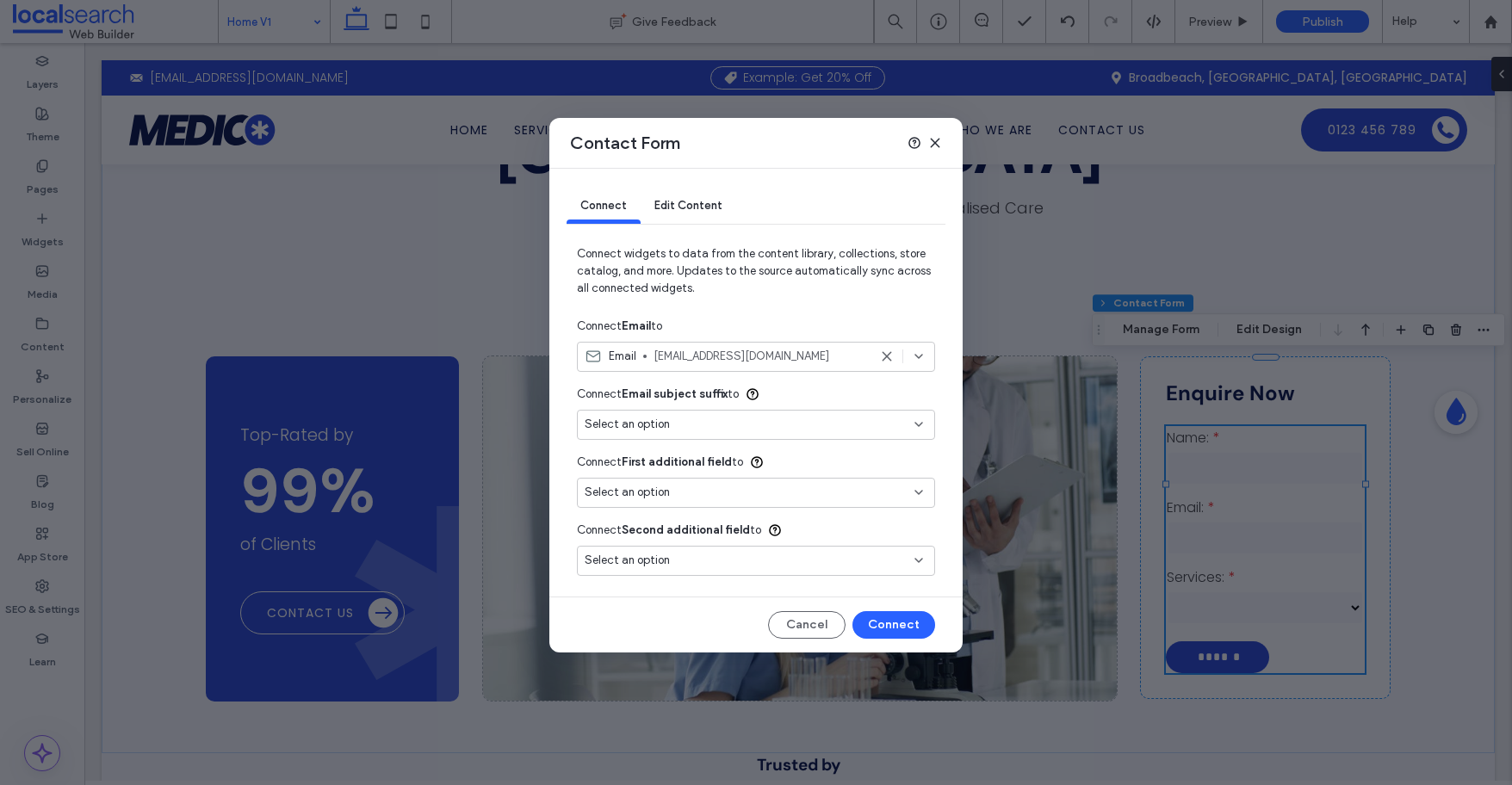
click at [934, 140] on icon at bounding box center [935, 143] width 14 height 14
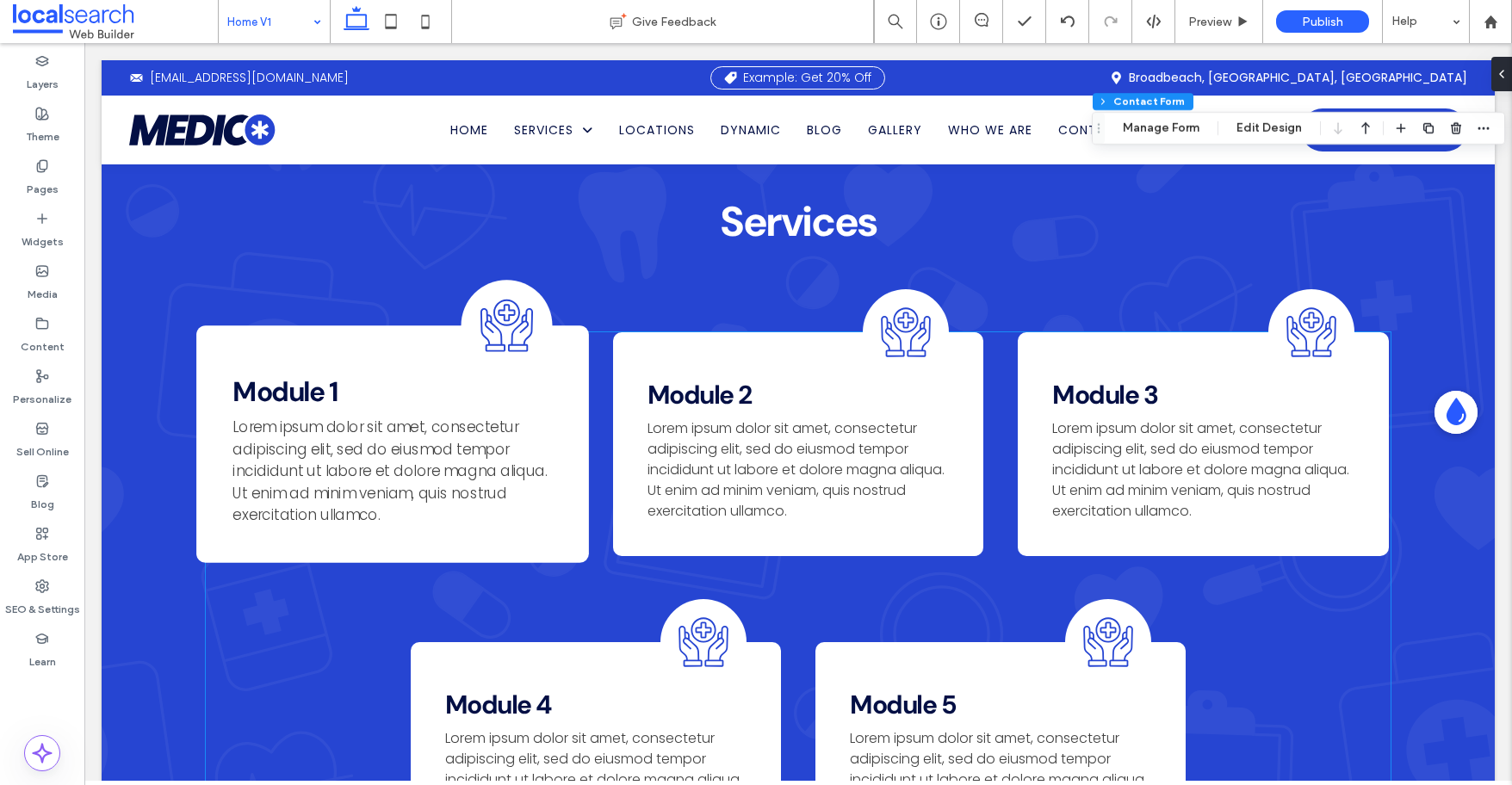
scroll to position [1798, 0]
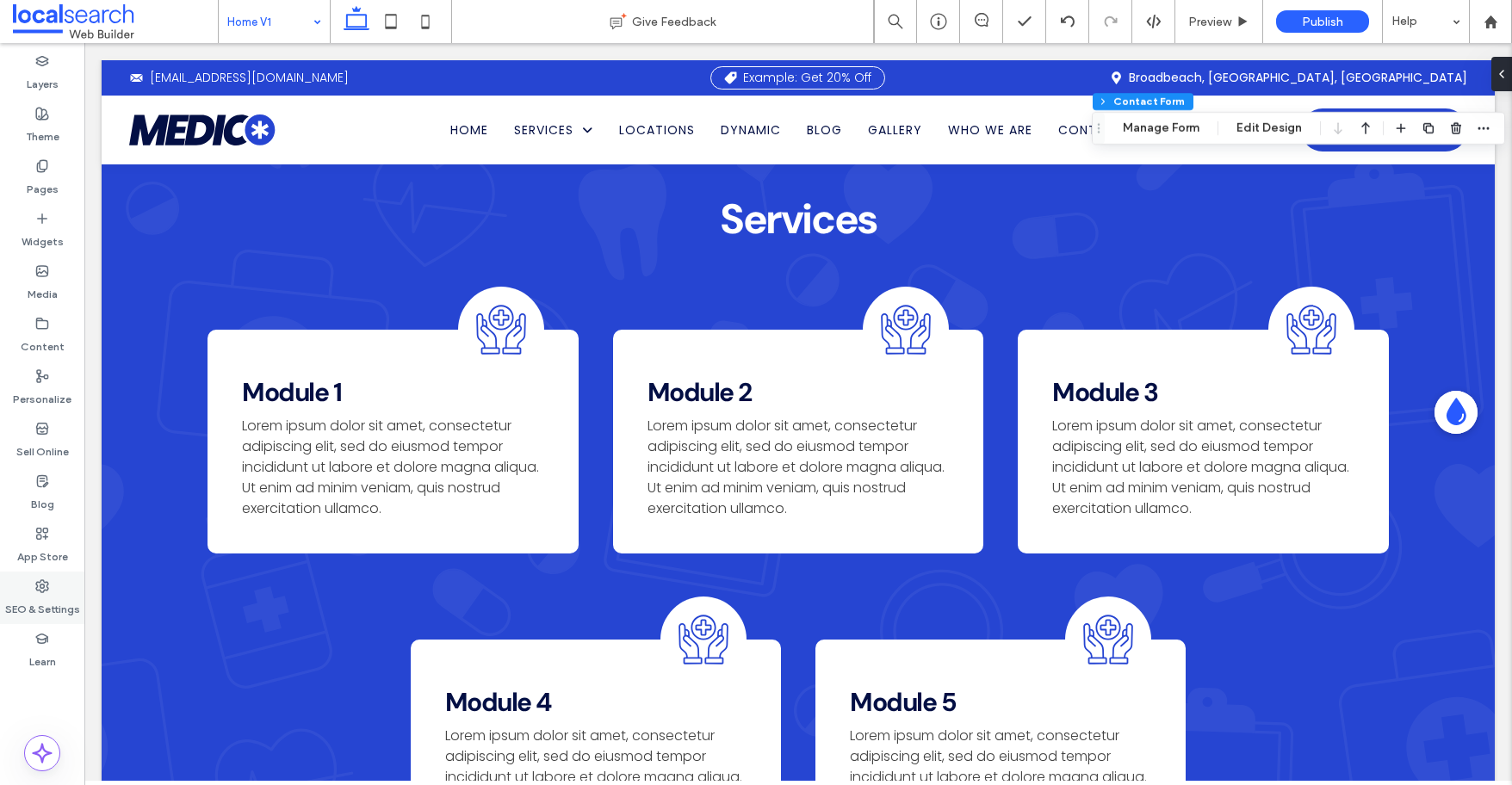
click at [60, 595] on label "SEO & Settings" at bounding box center [43, 606] width 75 height 25
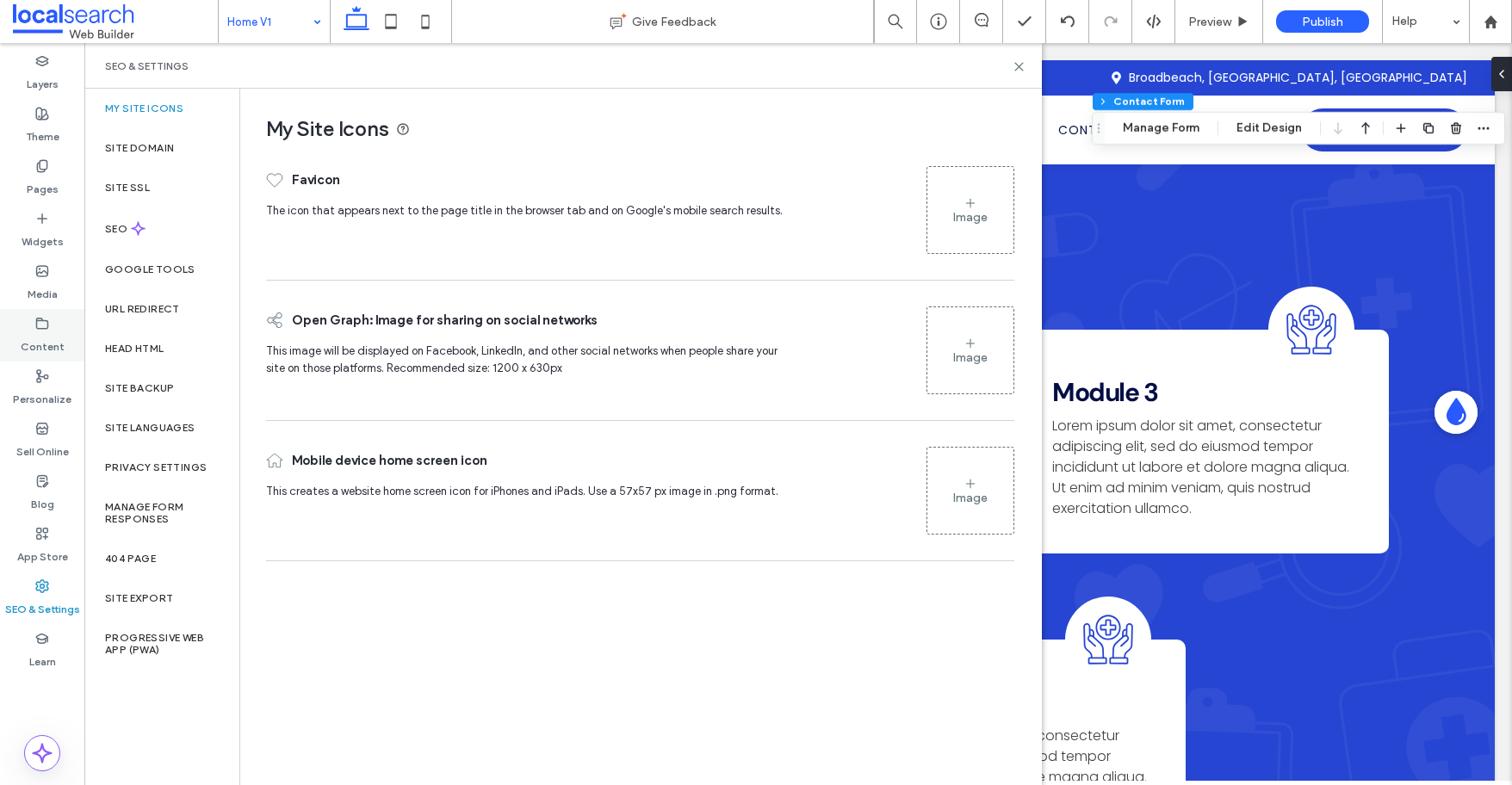
click at [32, 339] on label "Content" at bounding box center [43, 343] width 44 height 25
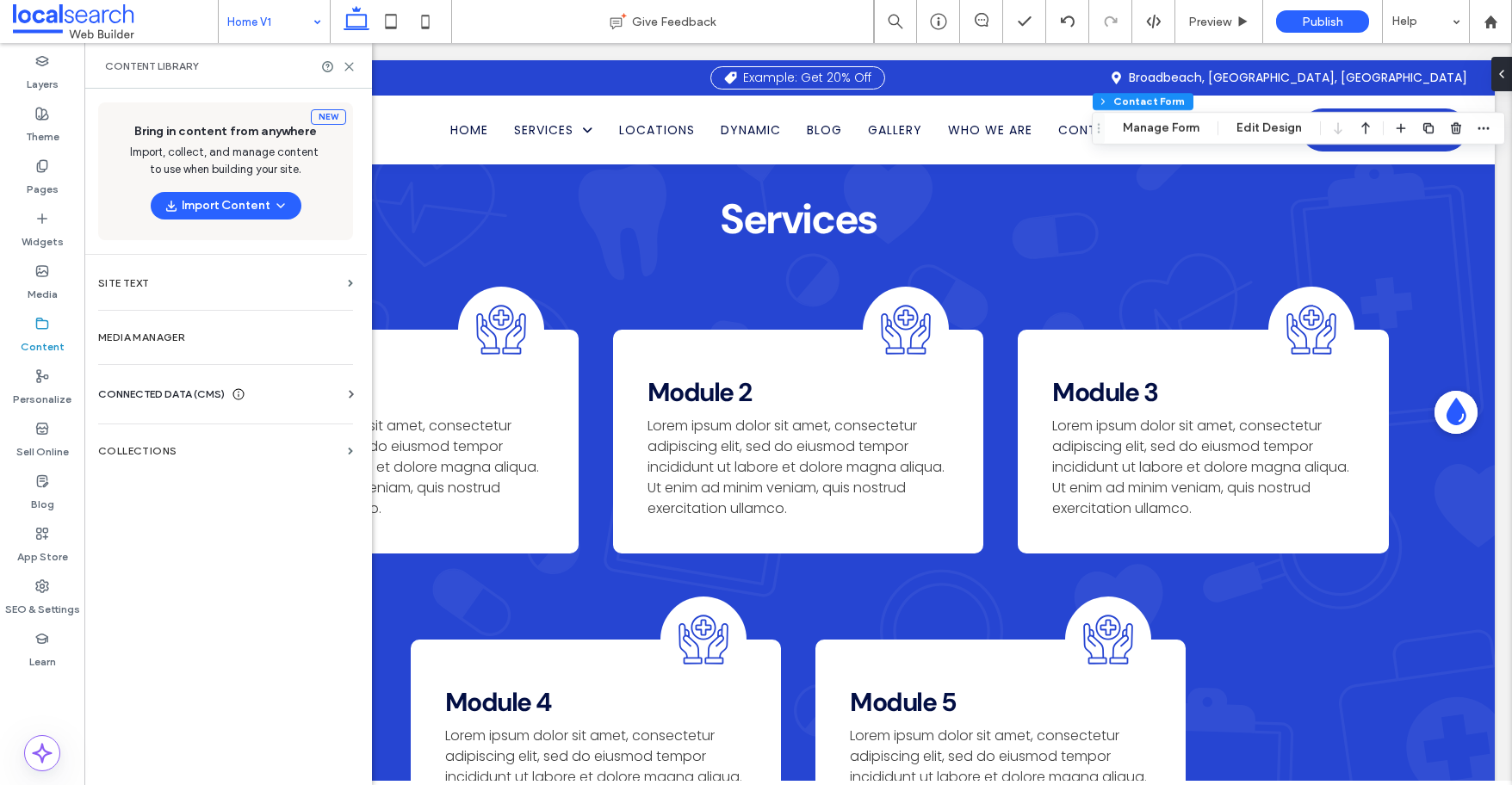
click at [124, 388] on span "CONNECTED DATA (CMS)" at bounding box center [161, 395] width 127 height 18
drag, startPoint x: 128, startPoint y: 430, endPoint x: 142, endPoint y: 424, distance: 15.2
click at [128, 431] on label "Business Info" at bounding box center [229, 437] width 234 height 12
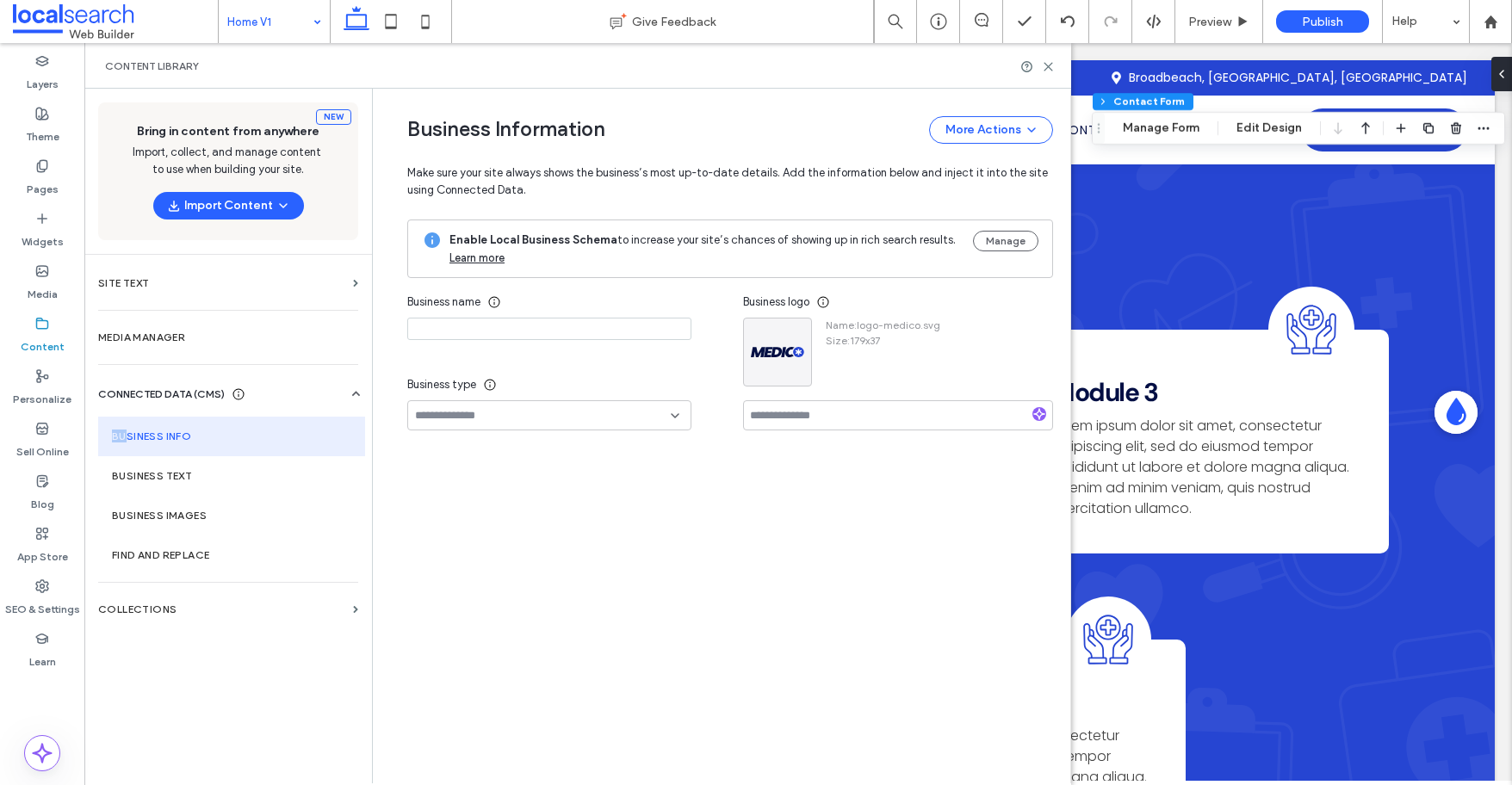
type input "*******"
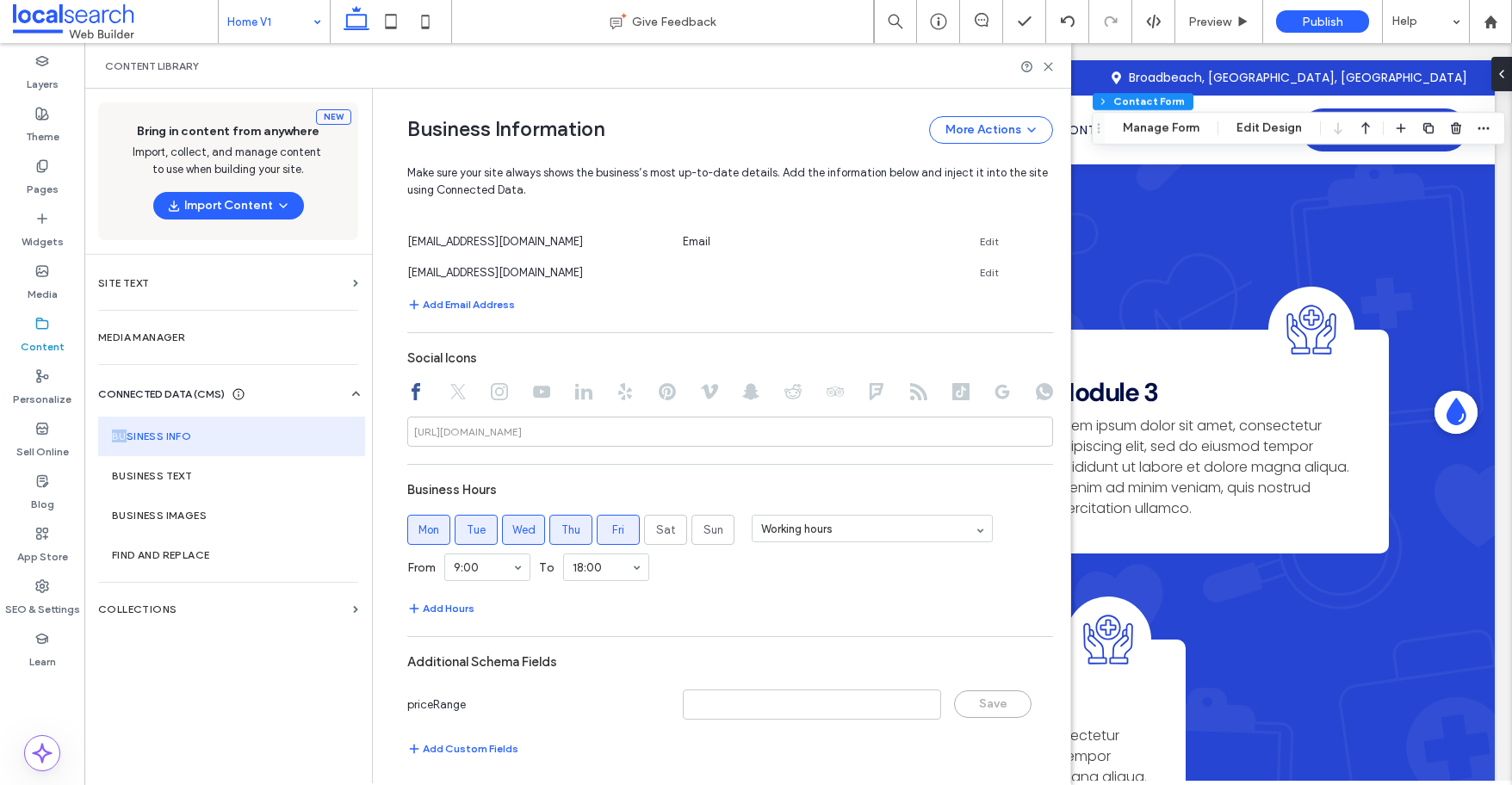
scroll to position [790, 0]
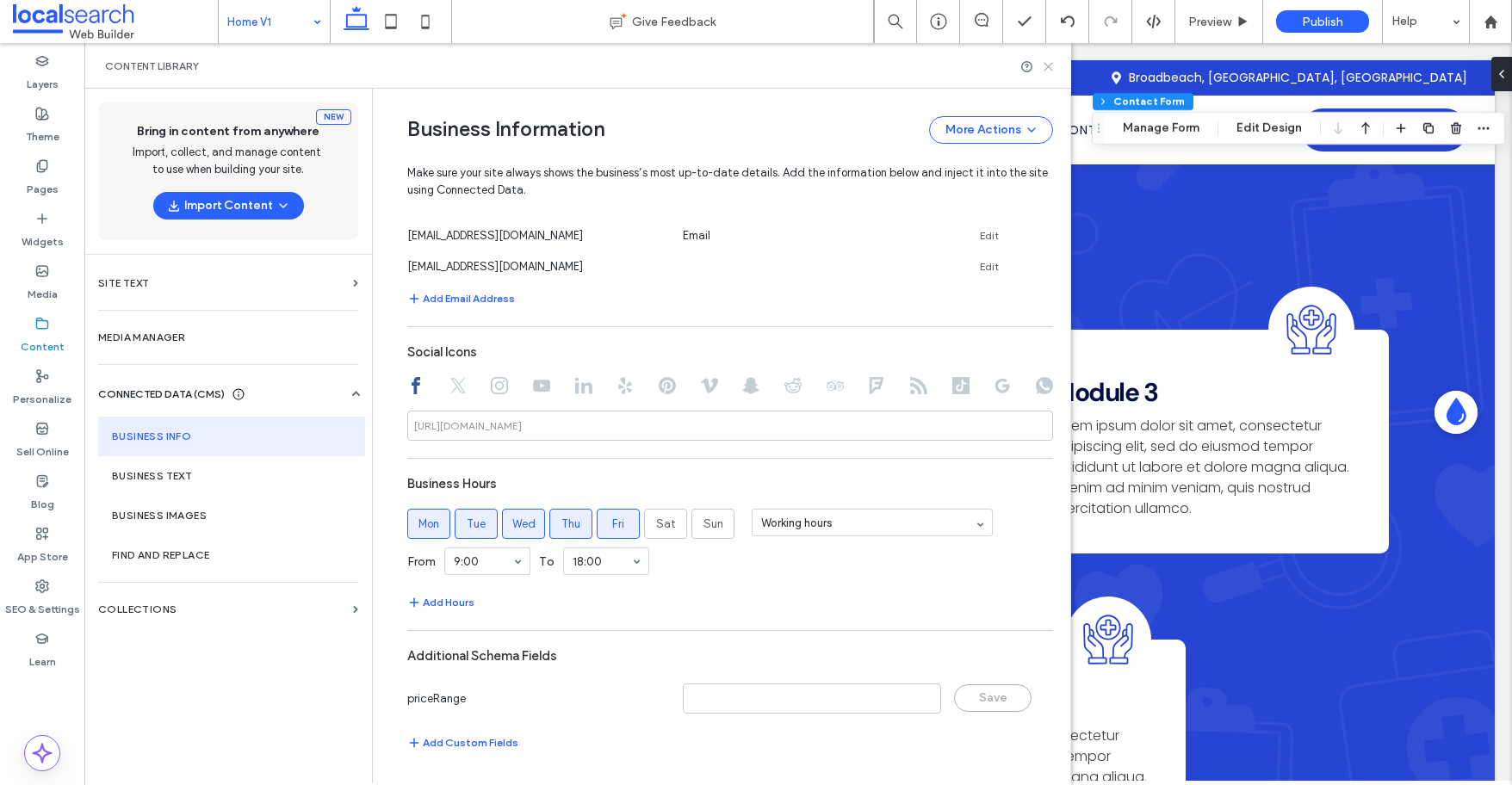
click at [1049, 70] on icon at bounding box center [1047, 67] width 13 height 13
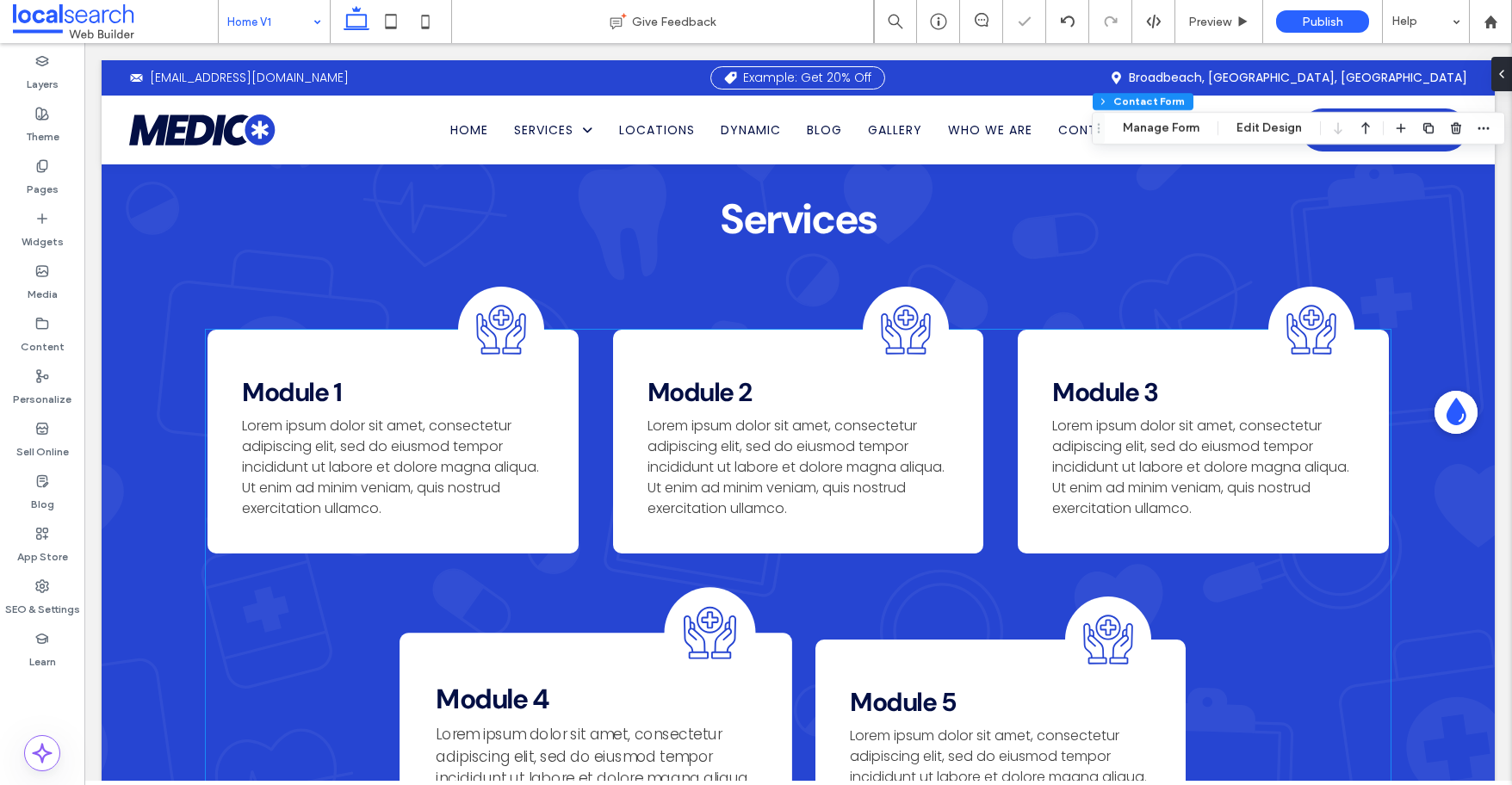
scroll to position [1862, 0]
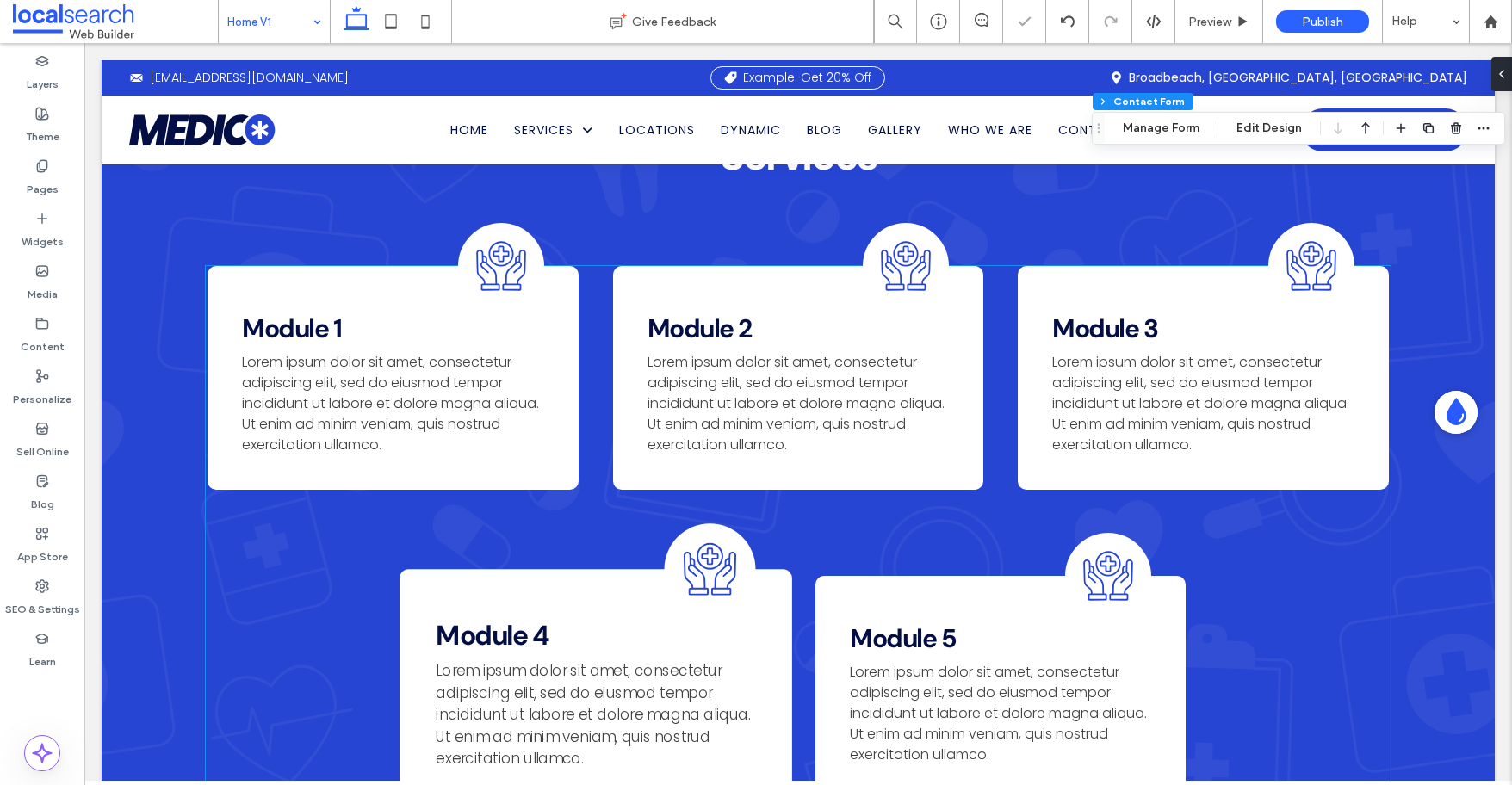
type input "*"
type input "***"
type input "*"
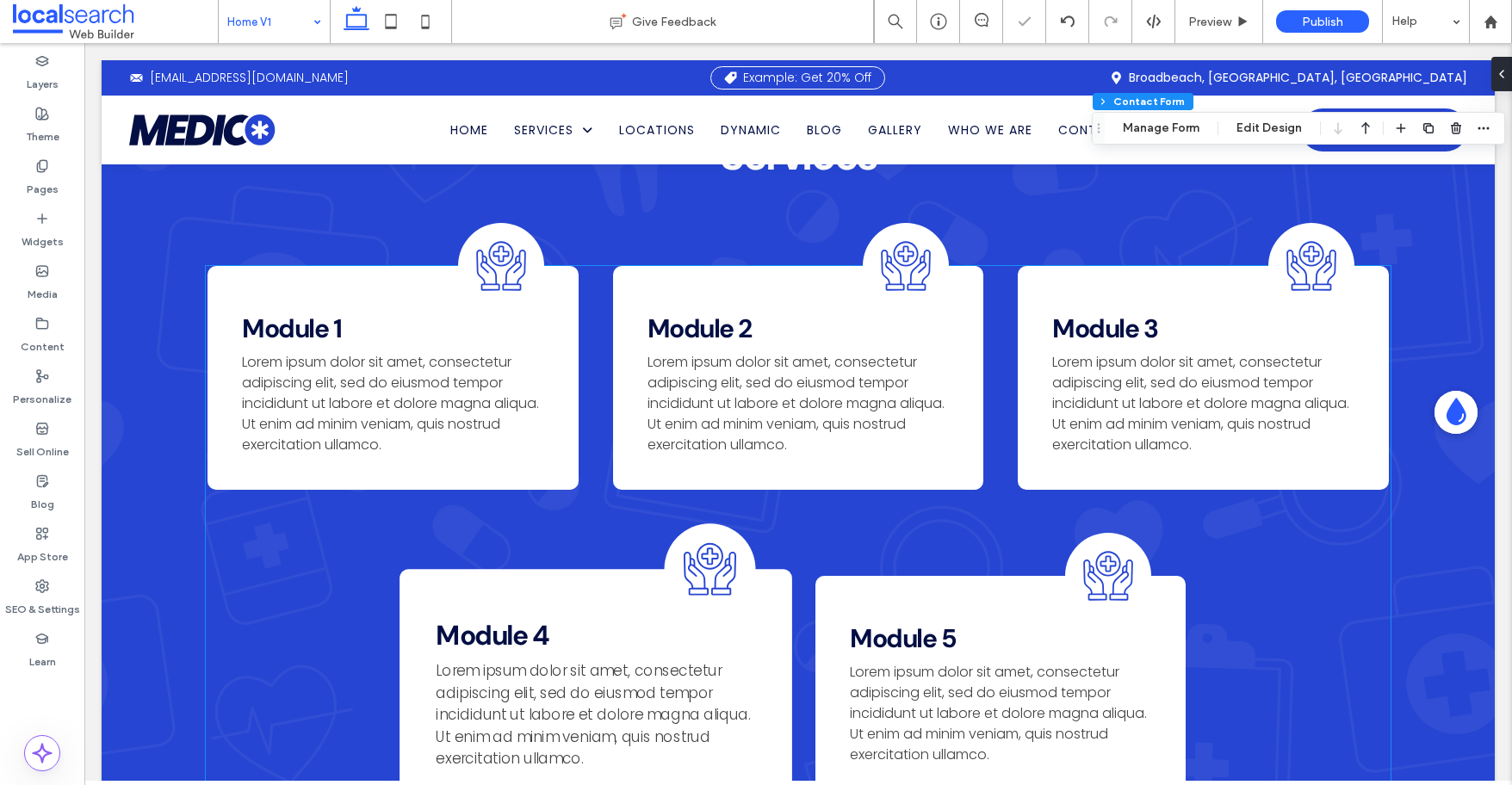
type input "***"
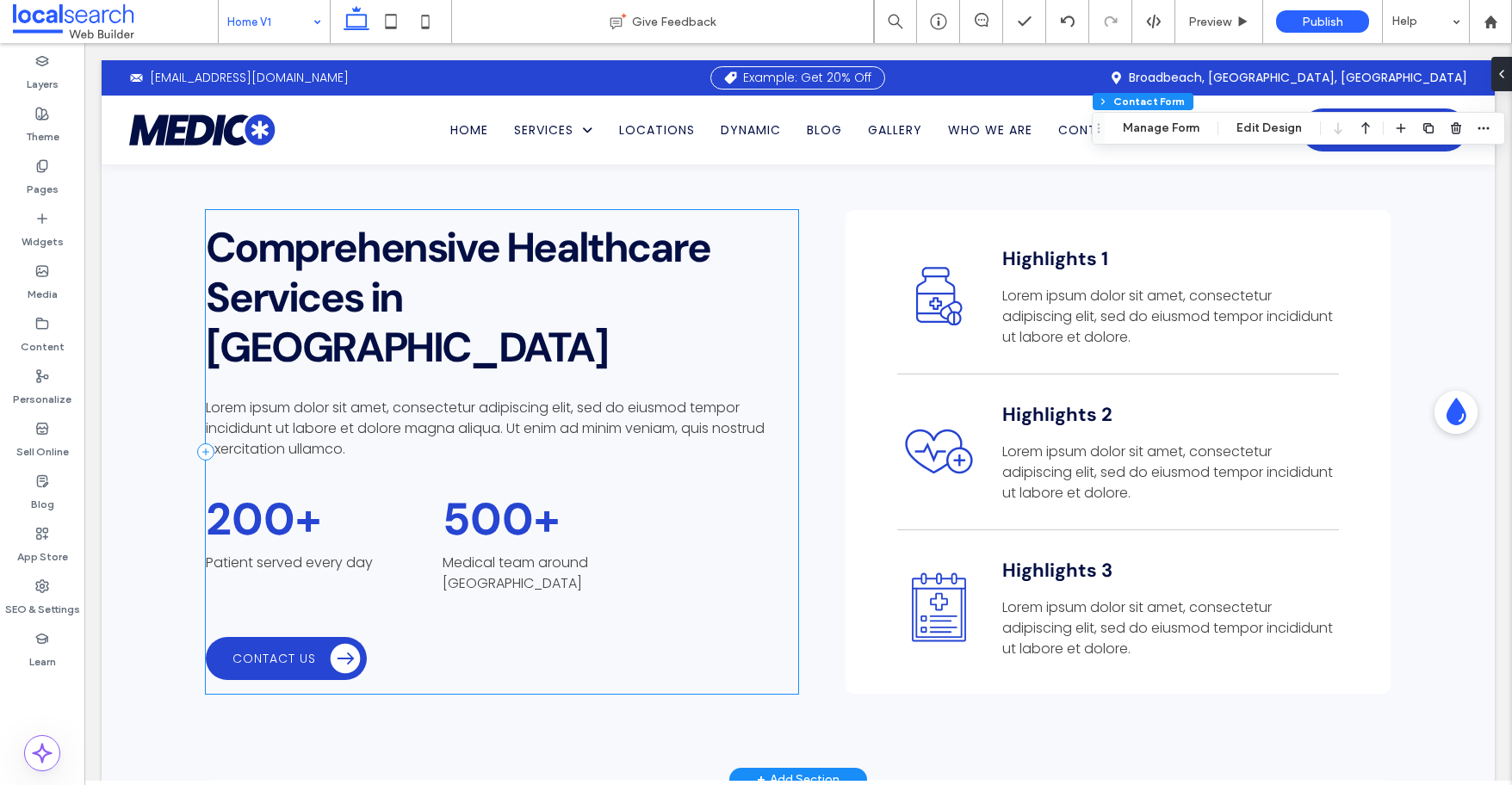
scroll to position [971, 0]
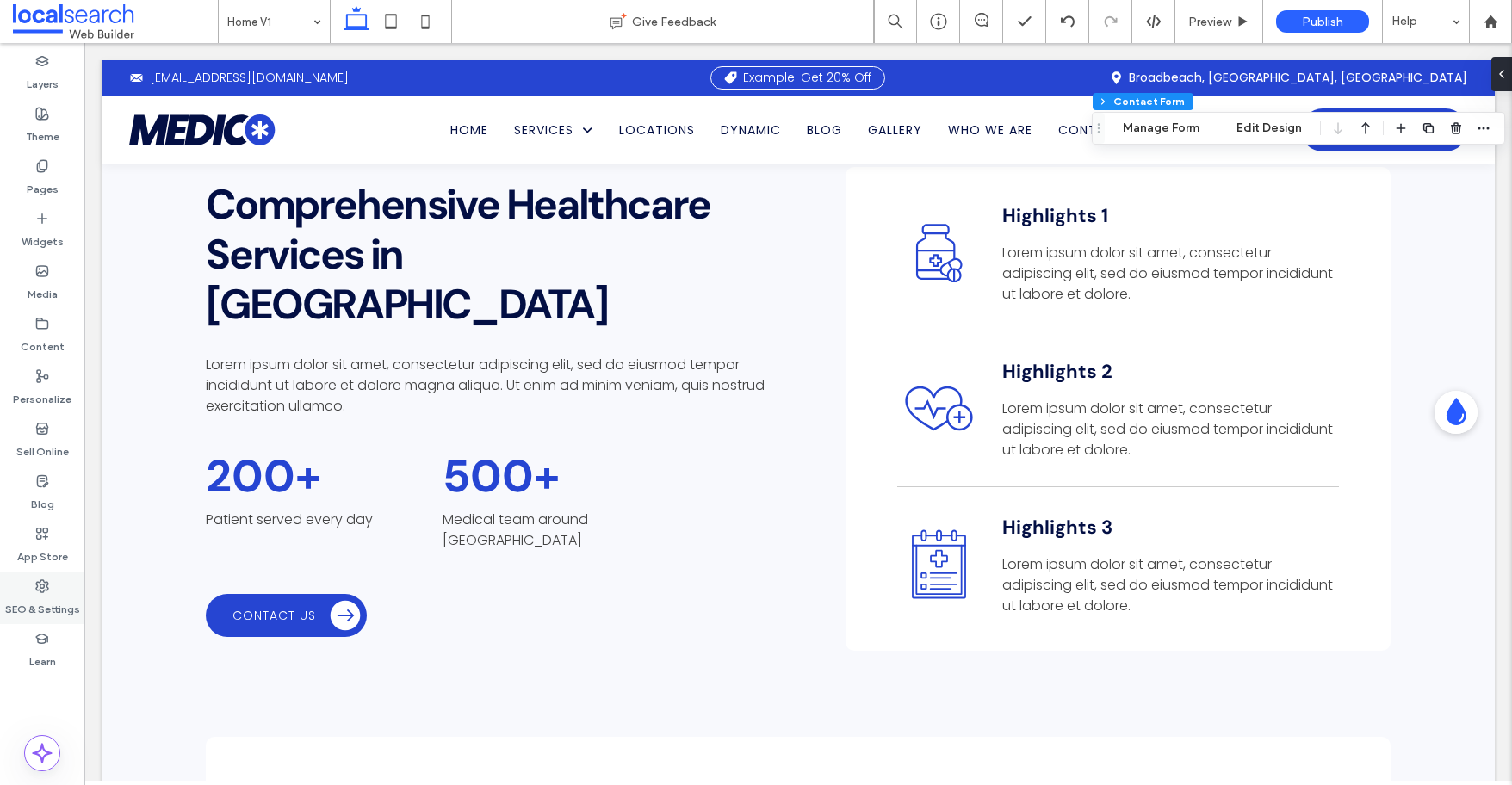
click at [46, 596] on label "SEO & Settings" at bounding box center [43, 606] width 75 height 25
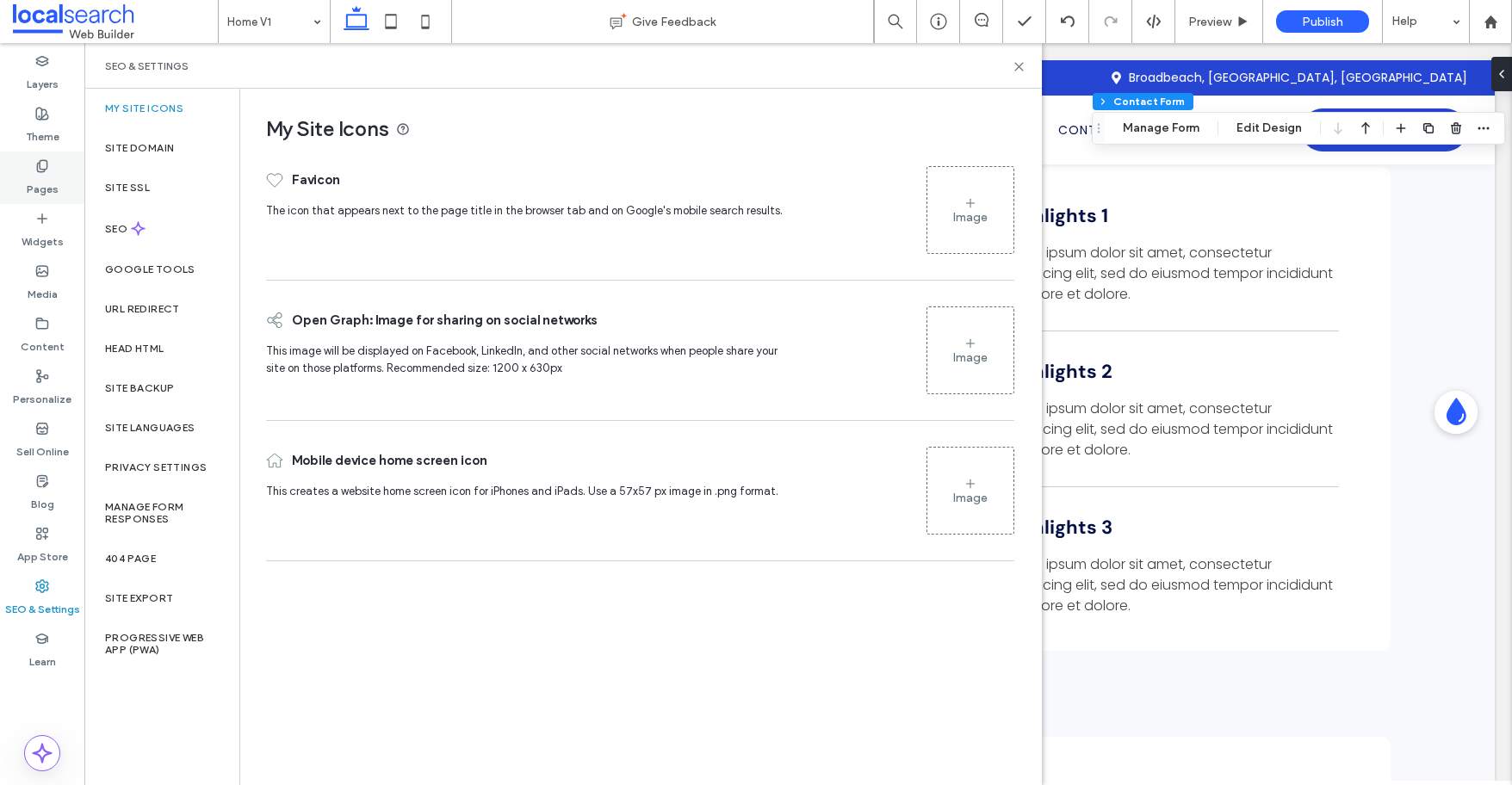
click at [37, 172] on icon at bounding box center [42, 166] width 14 height 14
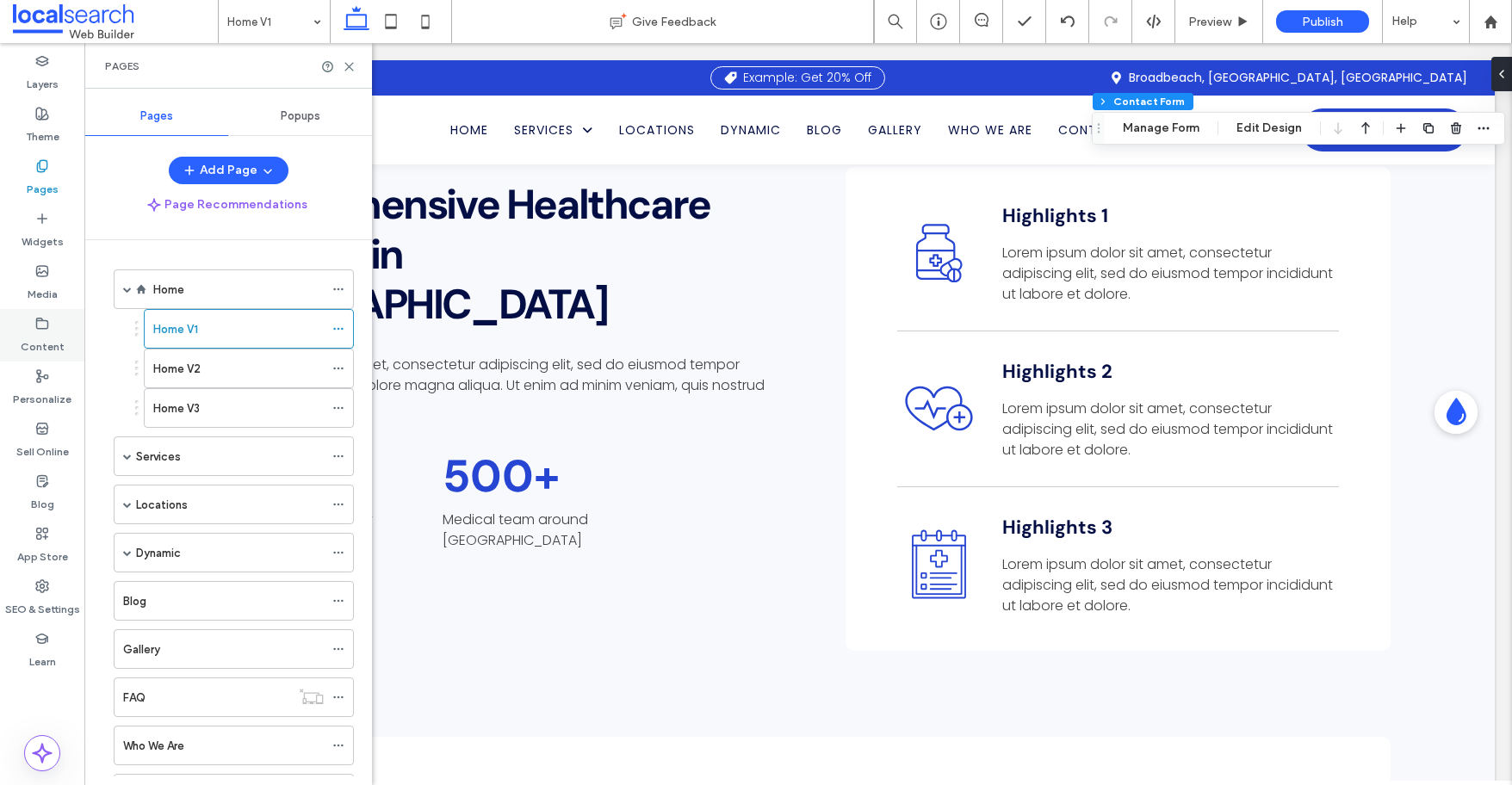
click at [29, 341] on label "Content" at bounding box center [43, 343] width 44 height 25
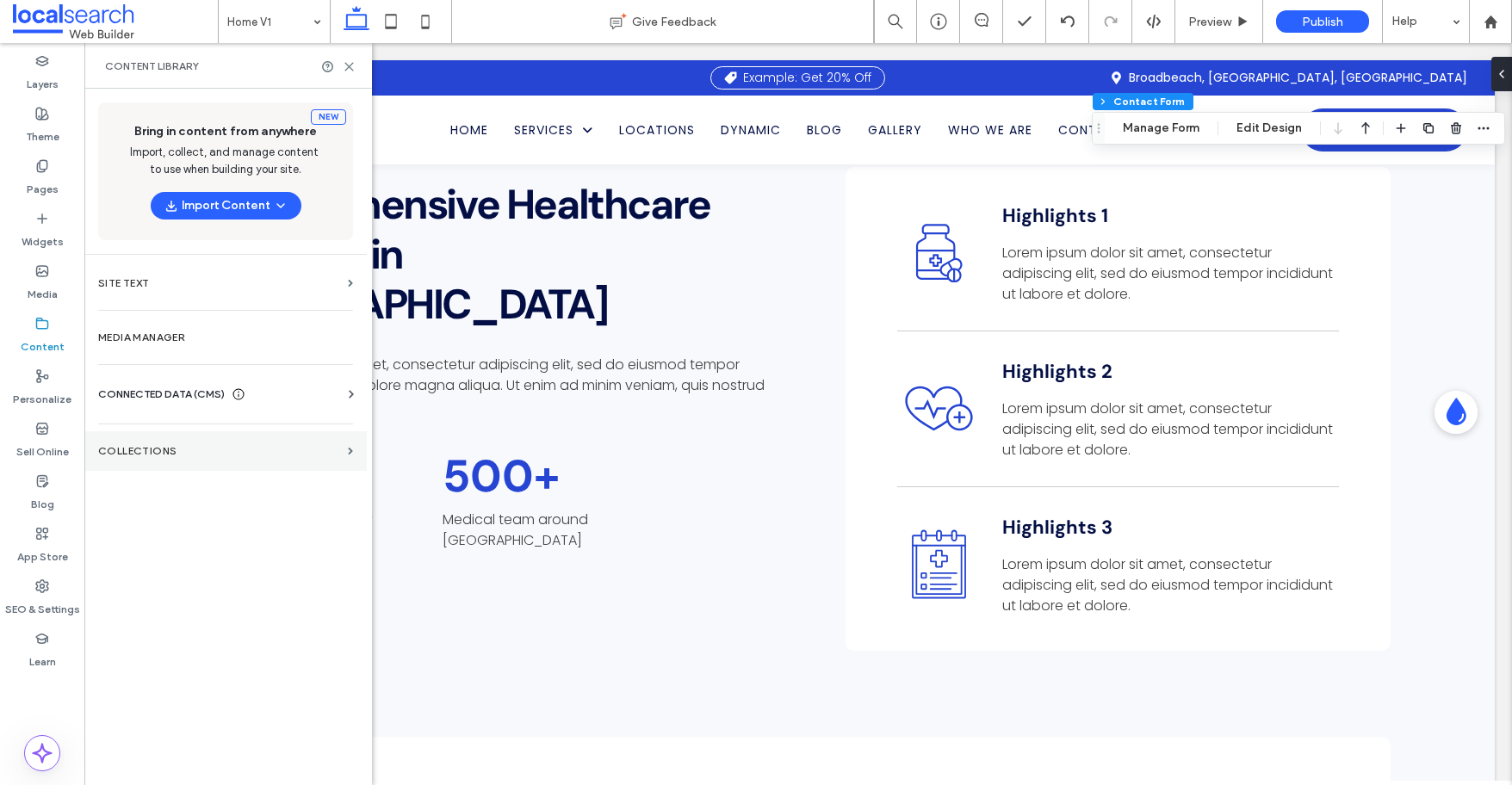
click at [180, 435] on section "Collections" at bounding box center [225, 451] width 283 height 39
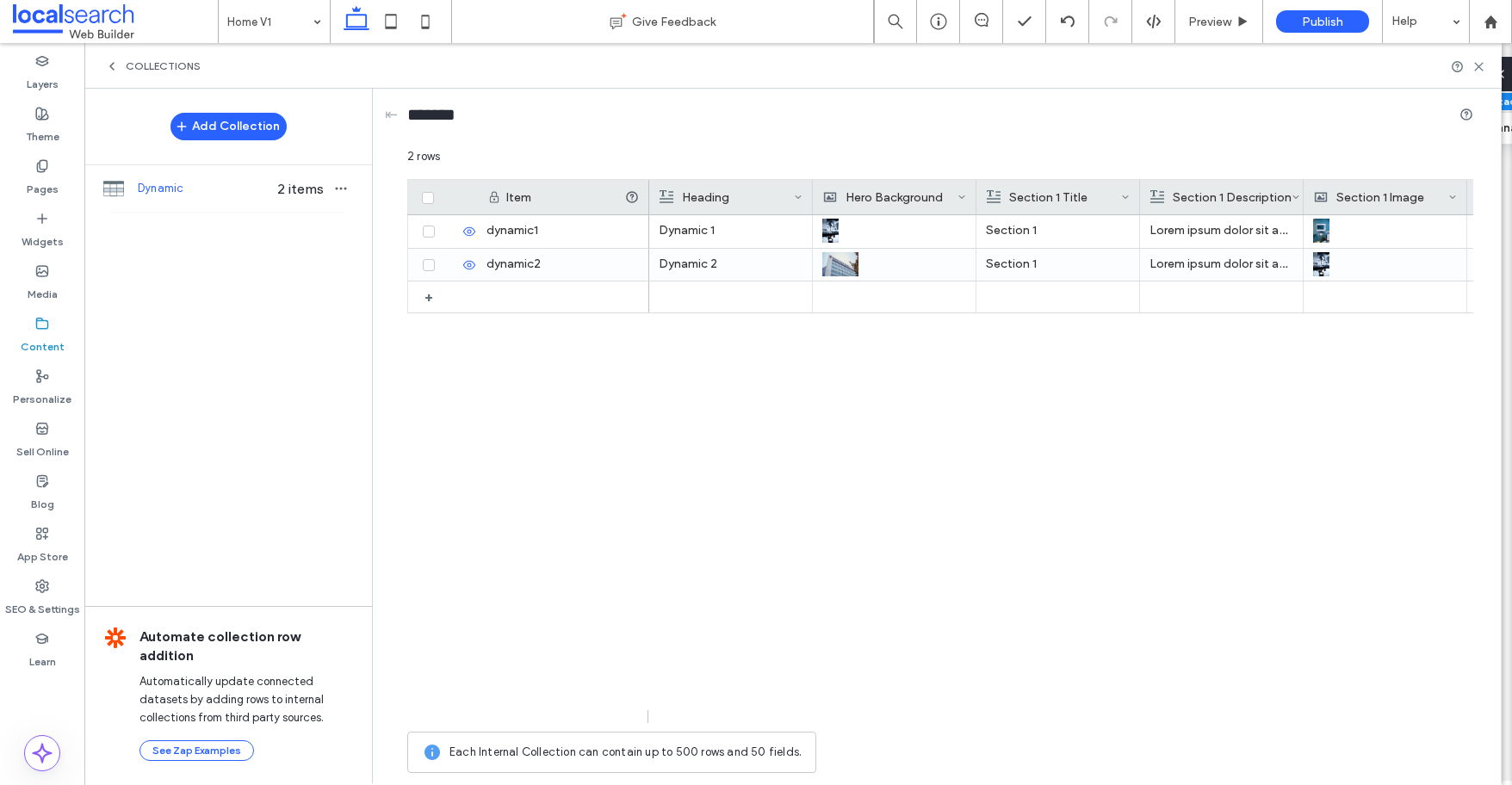
click at [43, 340] on label "Content" at bounding box center [43, 343] width 44 height 25
click at [116, 62] on icon at bounding box center [112, 67] width 14 height 14
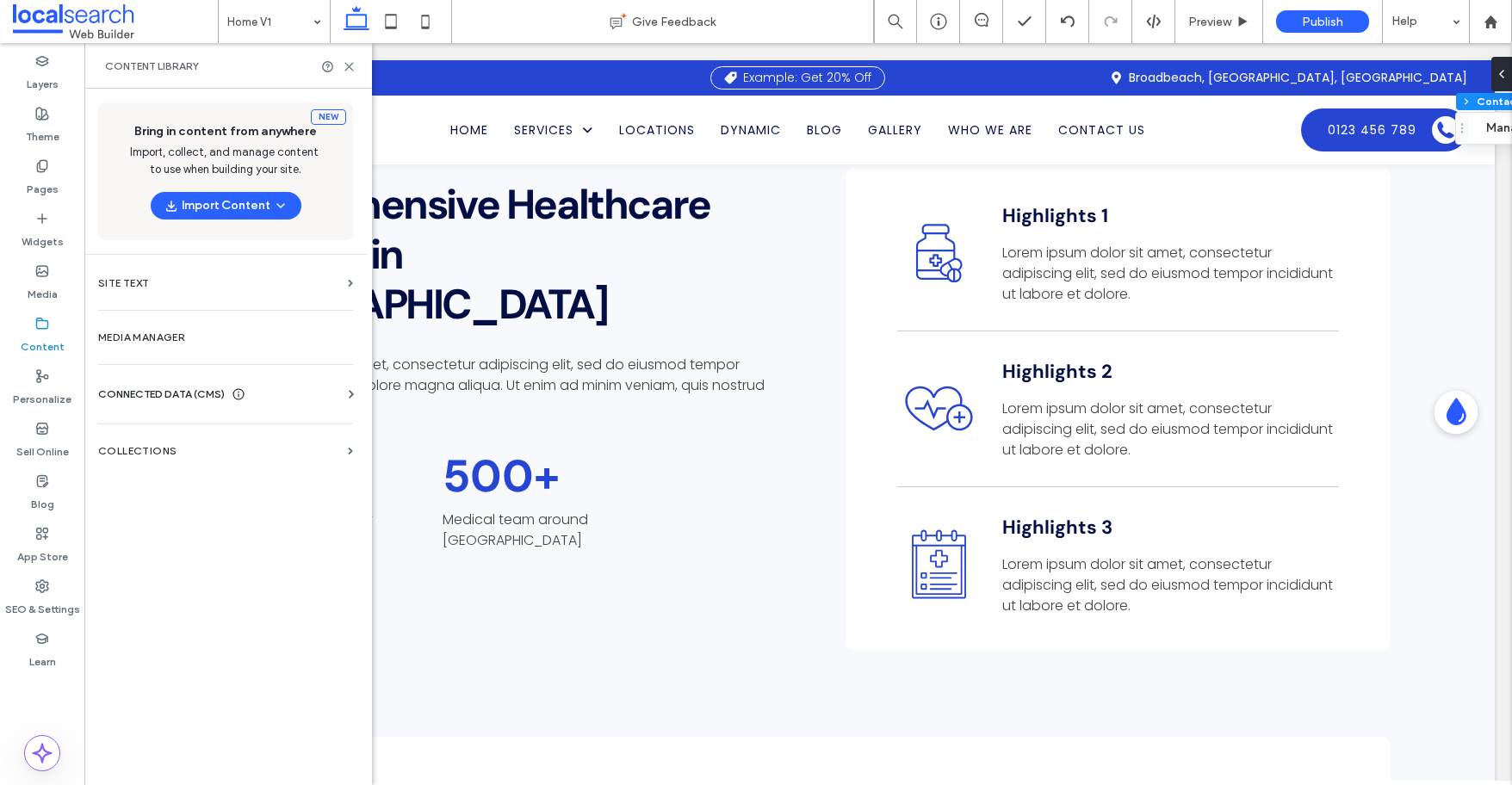
click at [123, 391] on span "CONNECTED DATA (CMS)" at bounding box center [161, 395] width 127 height 18
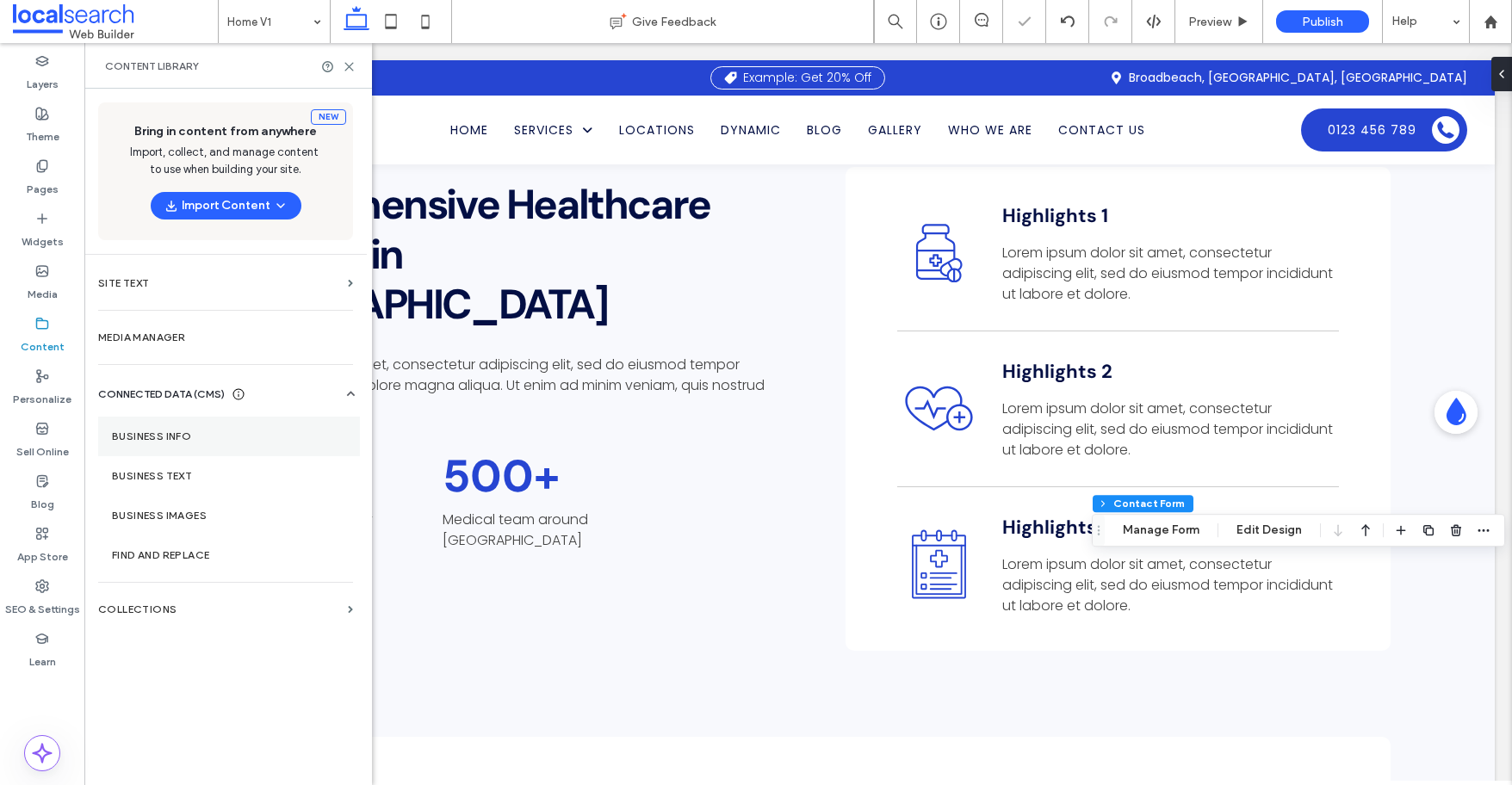
click at [165, 440] on label "Business Info" at bounding box center [229, 437] width 234 height 12
type input "*"
type input "***"
type input "*"
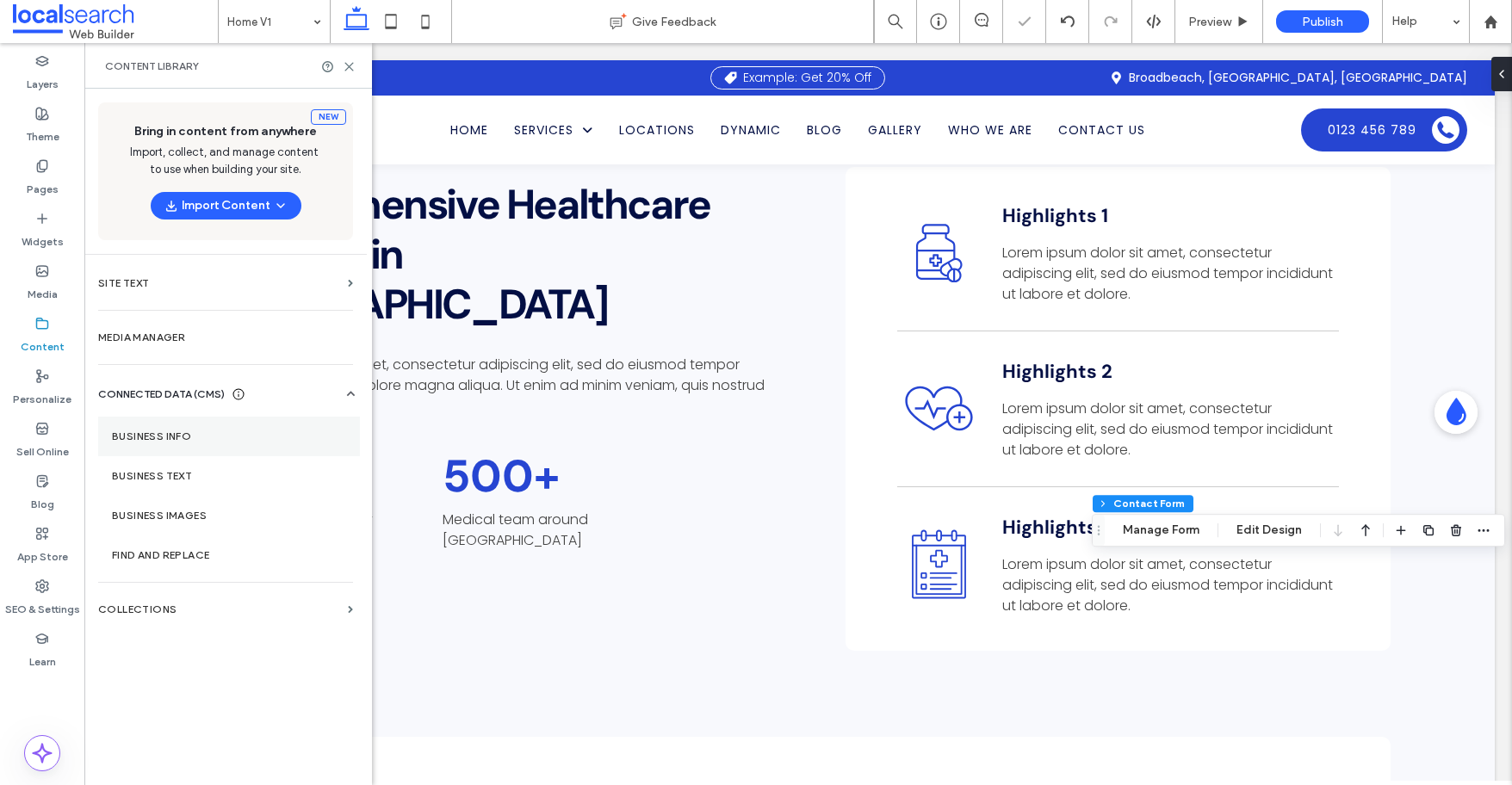
type input "*"
type input "***"
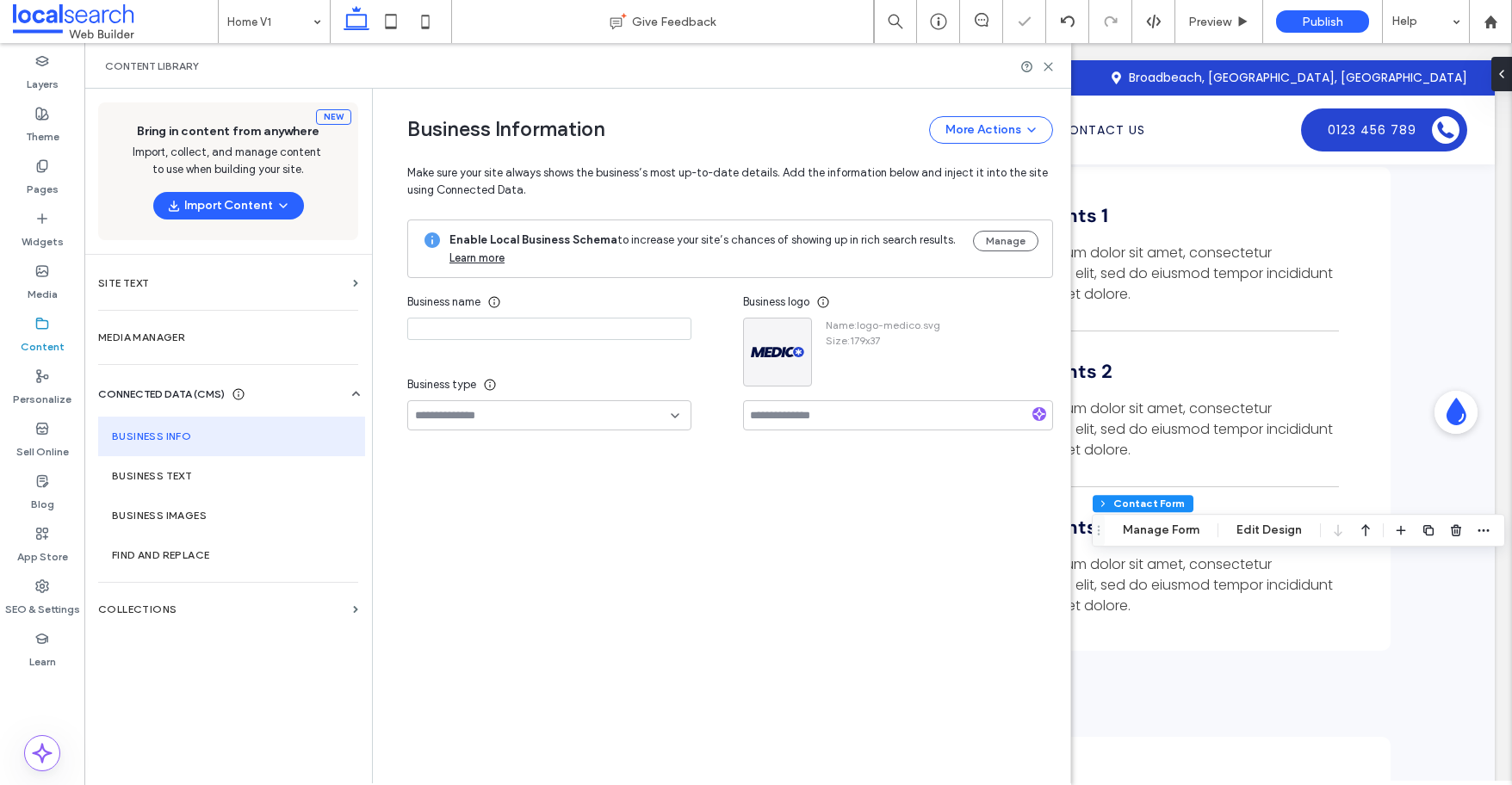
type input "*******"
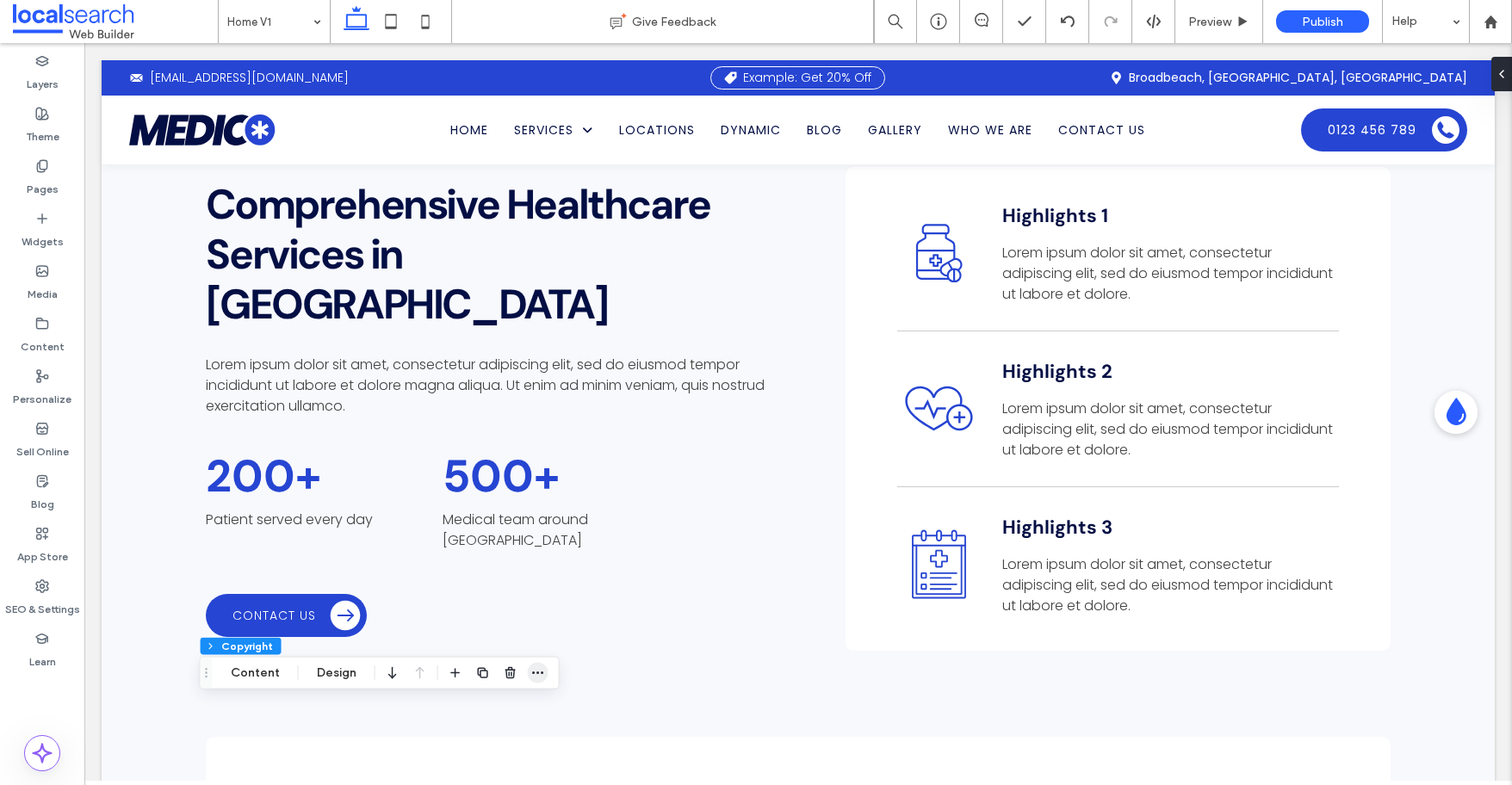
click at [536, 673] on icon "button" at bounding box center [538, 674] width 14 height 14
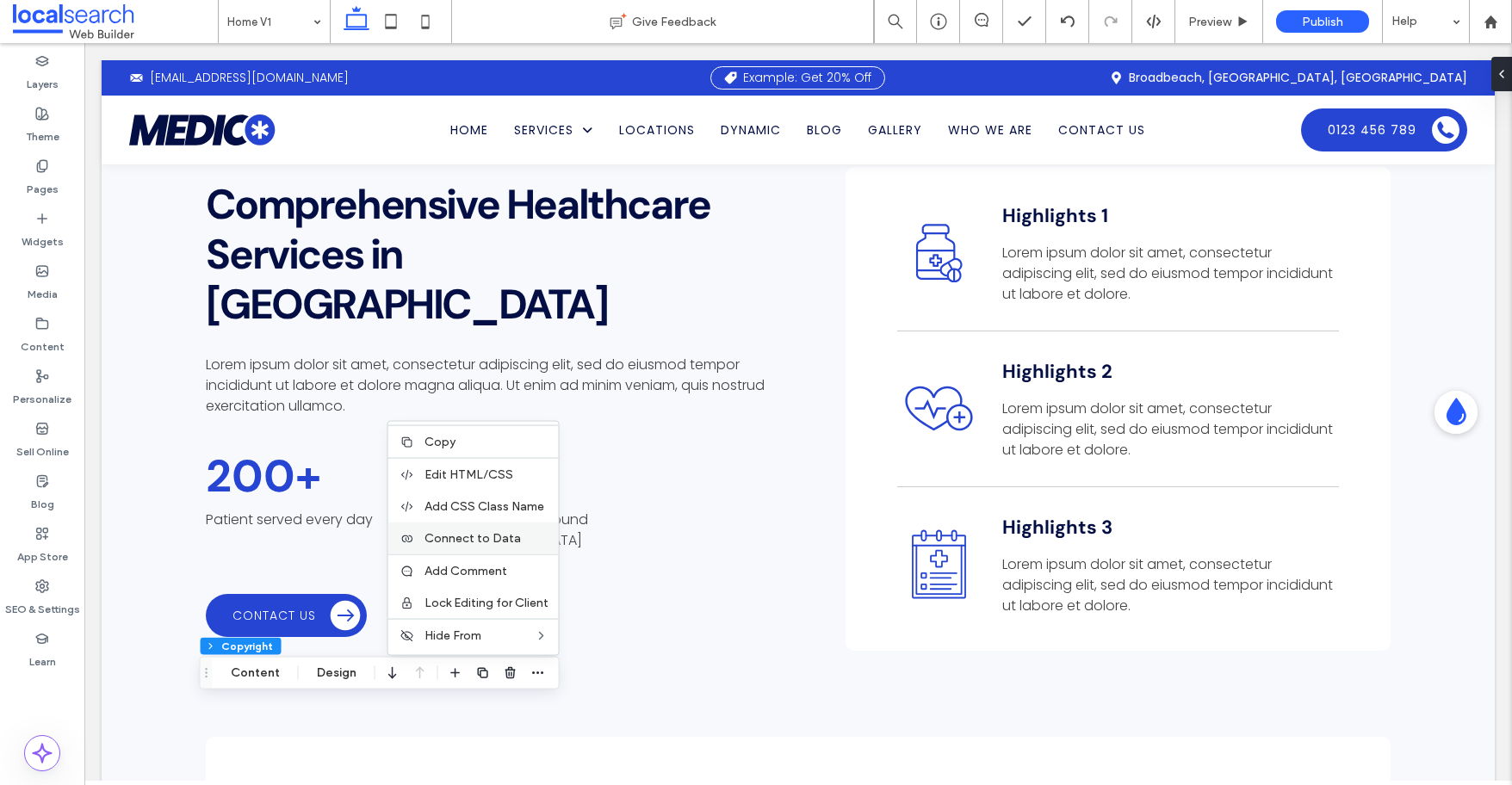
click at [537, 531] on label "Connect to Data" at bounding box center [486, 538] width 124 height 15
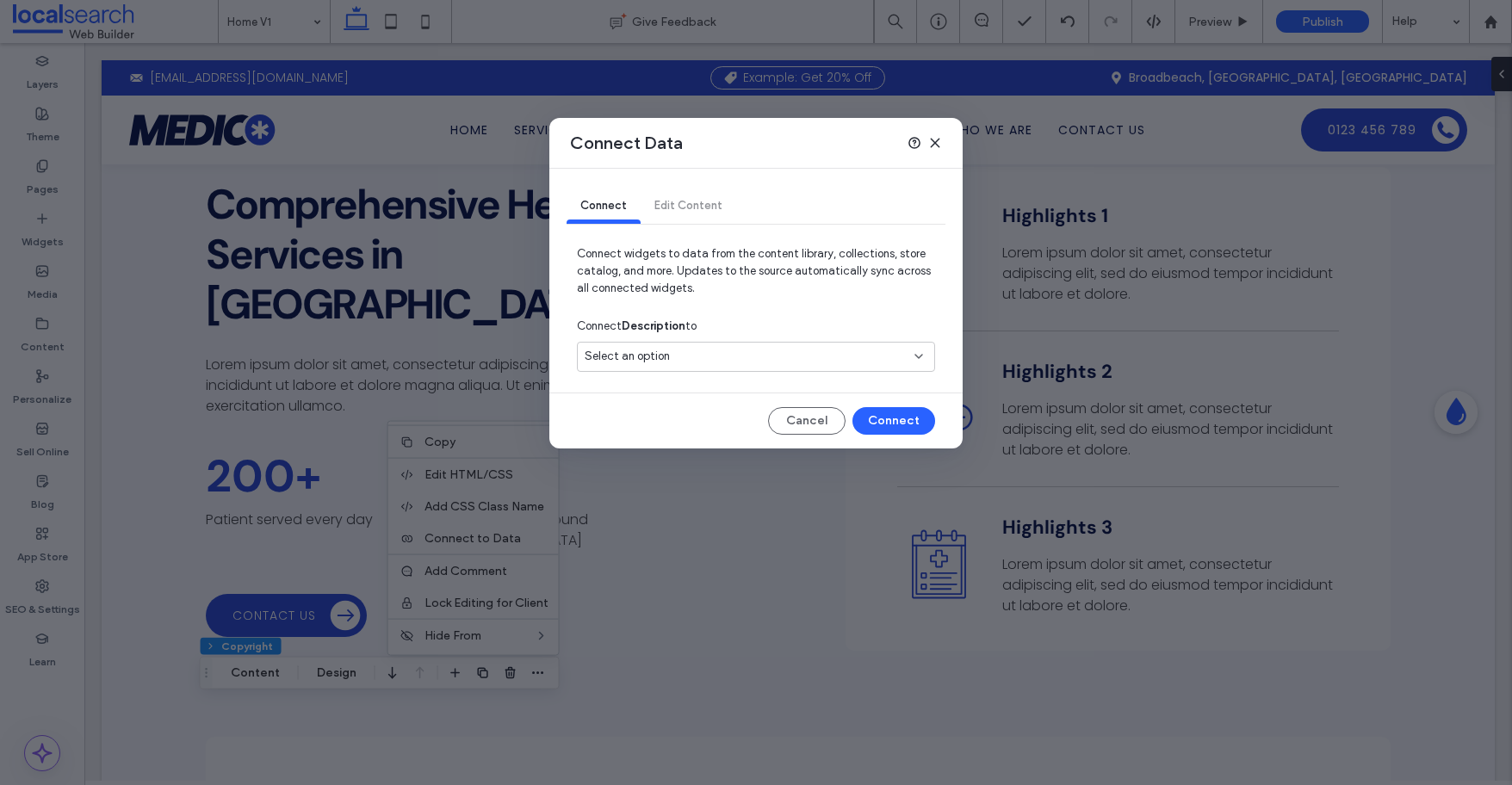
click at [889, 350] on div "Select an option" at bounding box center [746, 356] width 322 height 18
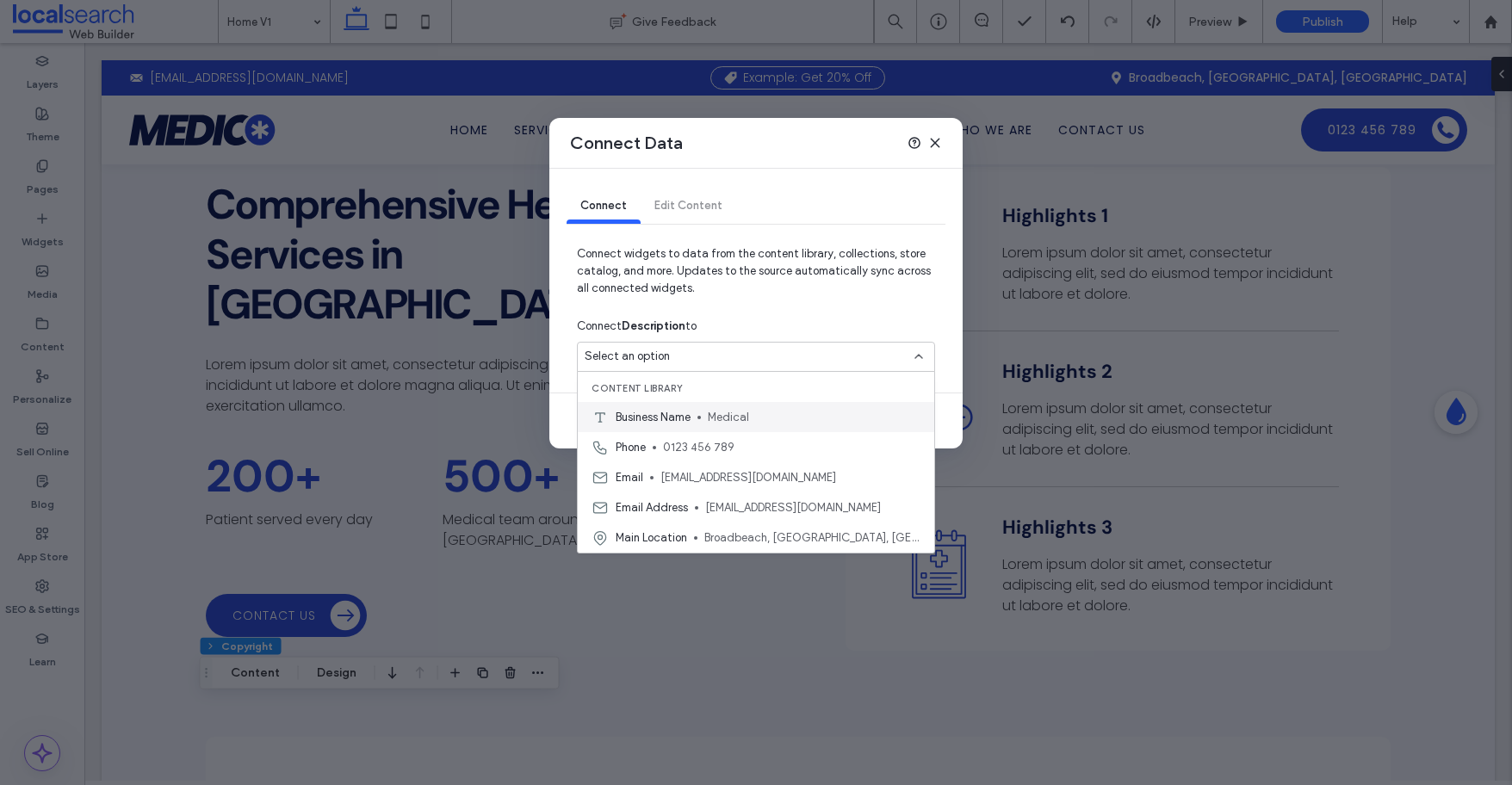
click at [809, 419] on span "Medical" at bounding box center [814, 417] width 213 height 18
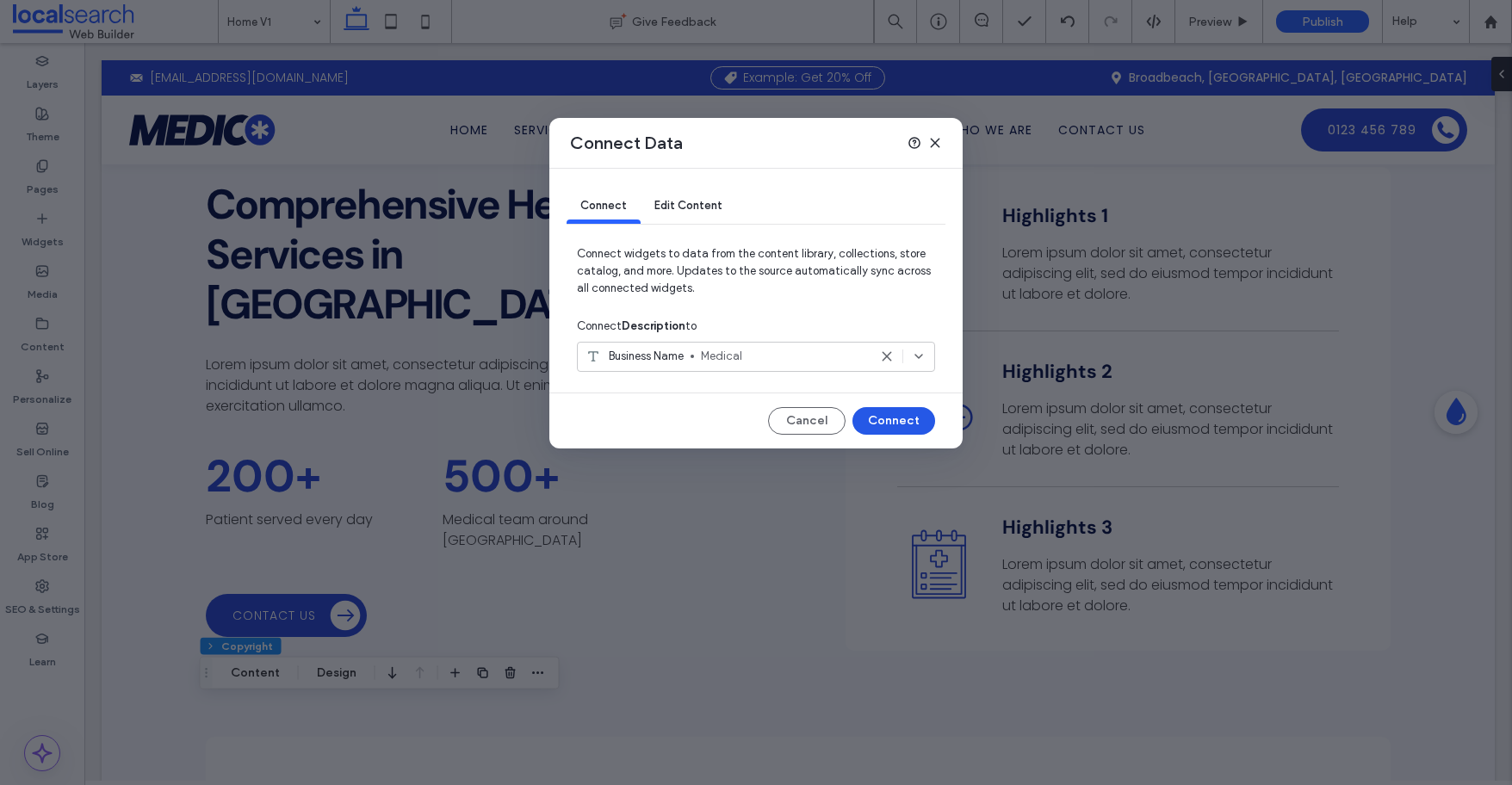
click at [887, 421] on button "Connect" at bounding box center [893, 420] width 82 height 27
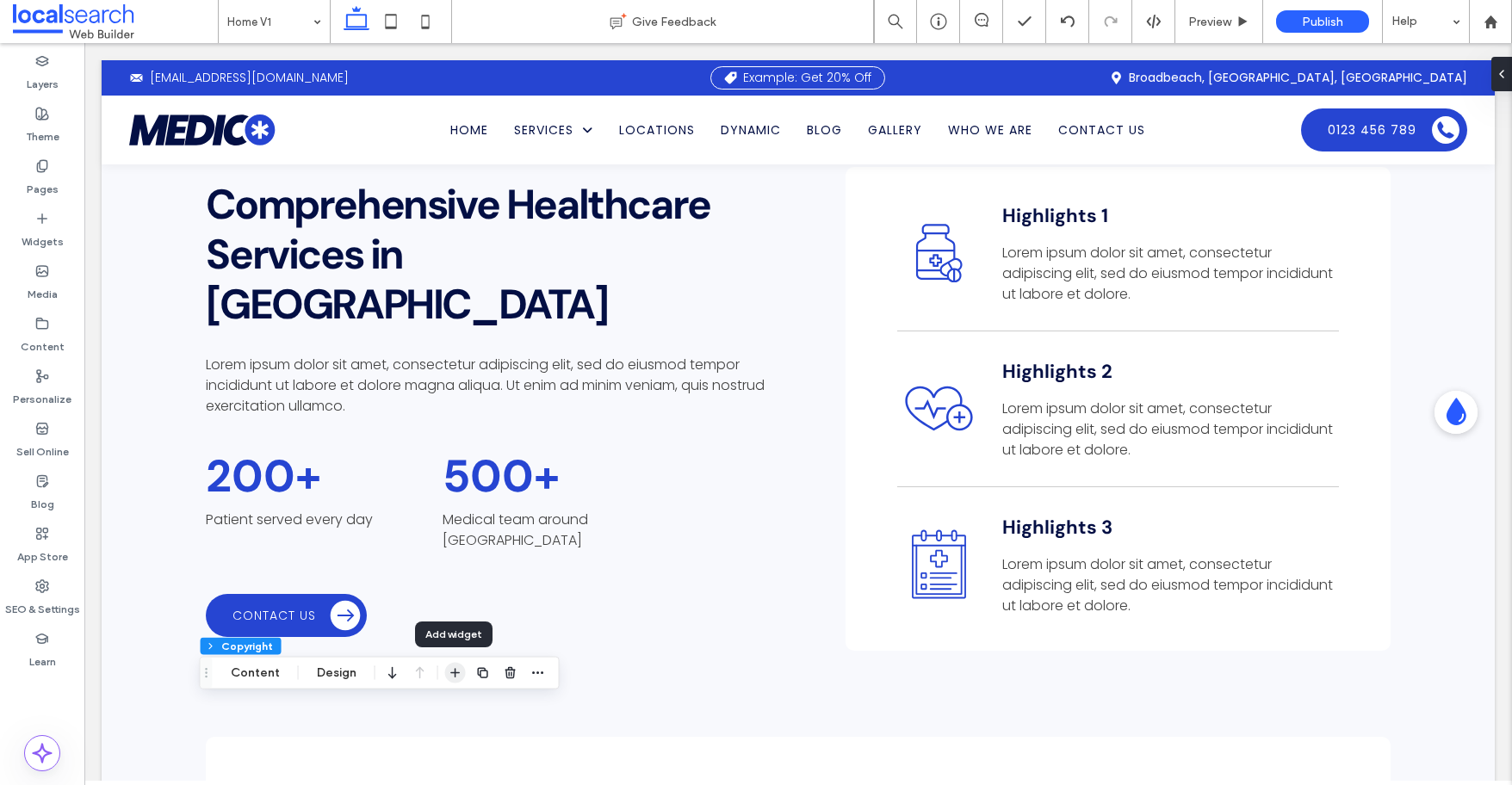
click at [449, 671] on icon "button" at bounding box center [456, 674] width 14 height 14
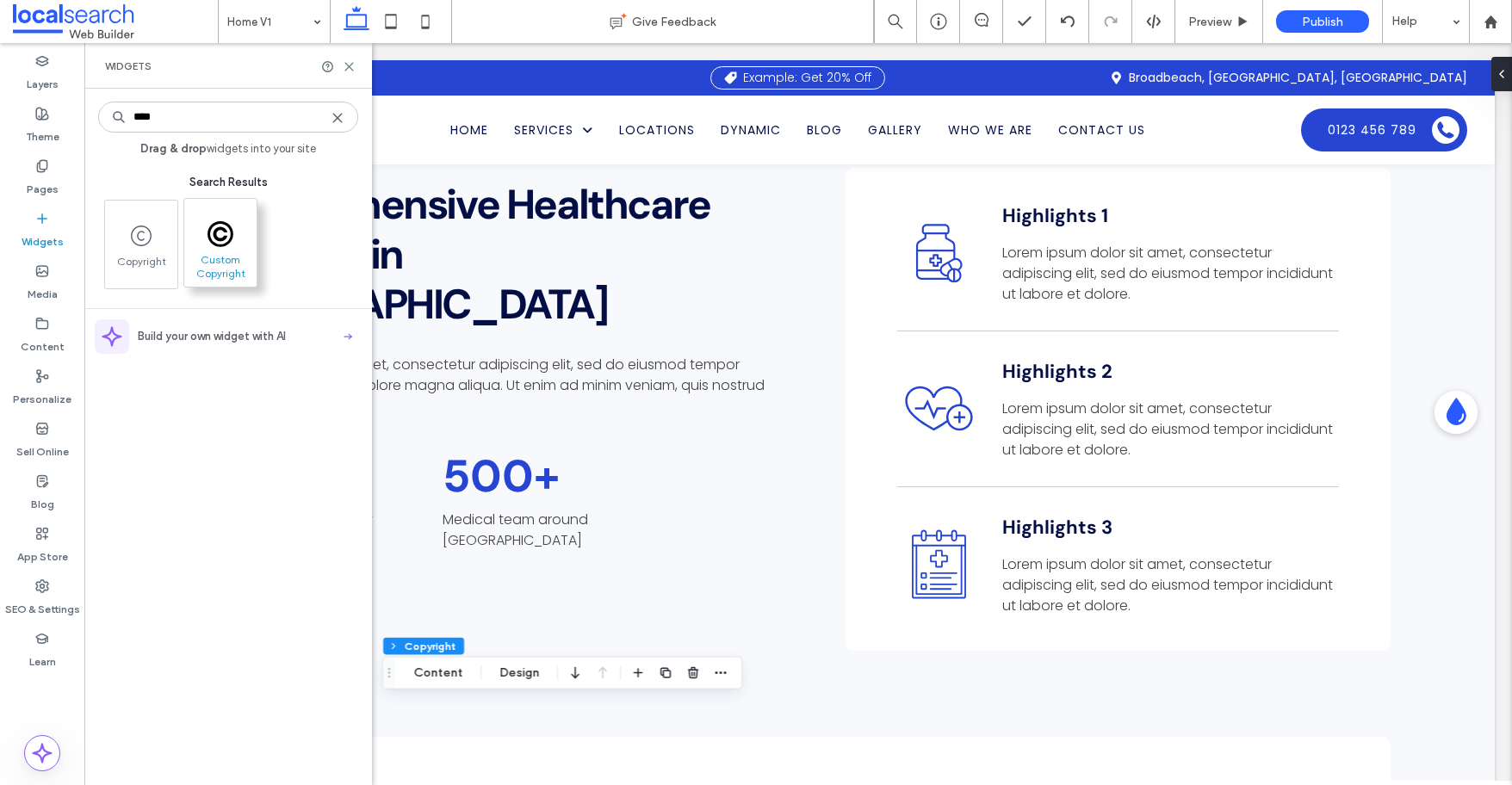
type input "****"
click at [223, 243] on icon at bounding box center [220, 235] width 26 height 26
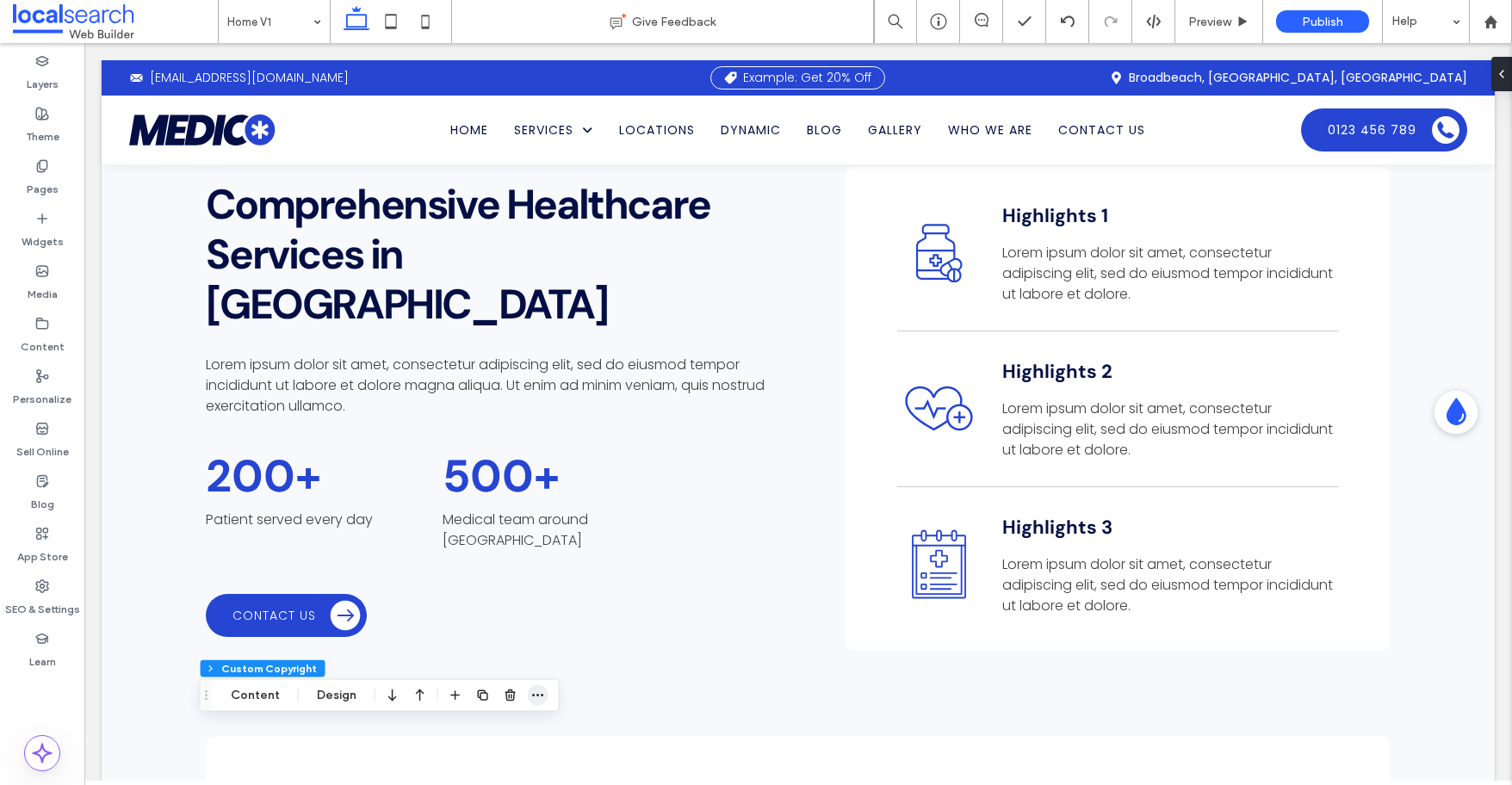
click at [541, 697] on icon "button" at bounding box center [538, 696] width 14 height 14
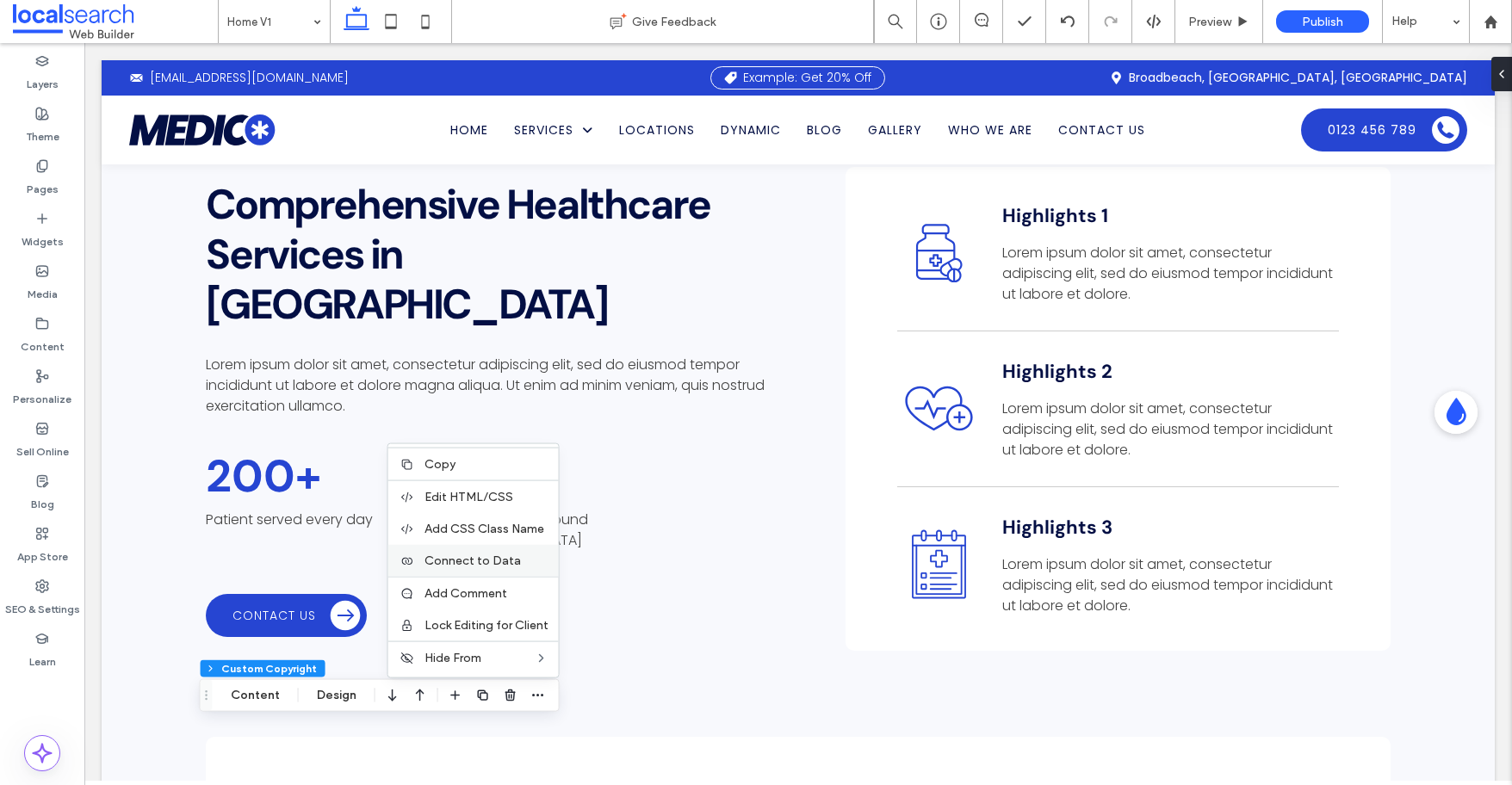
click at [494, 554] on span "Connect to Data" at bounding box center [472, 561] width 96 height 15
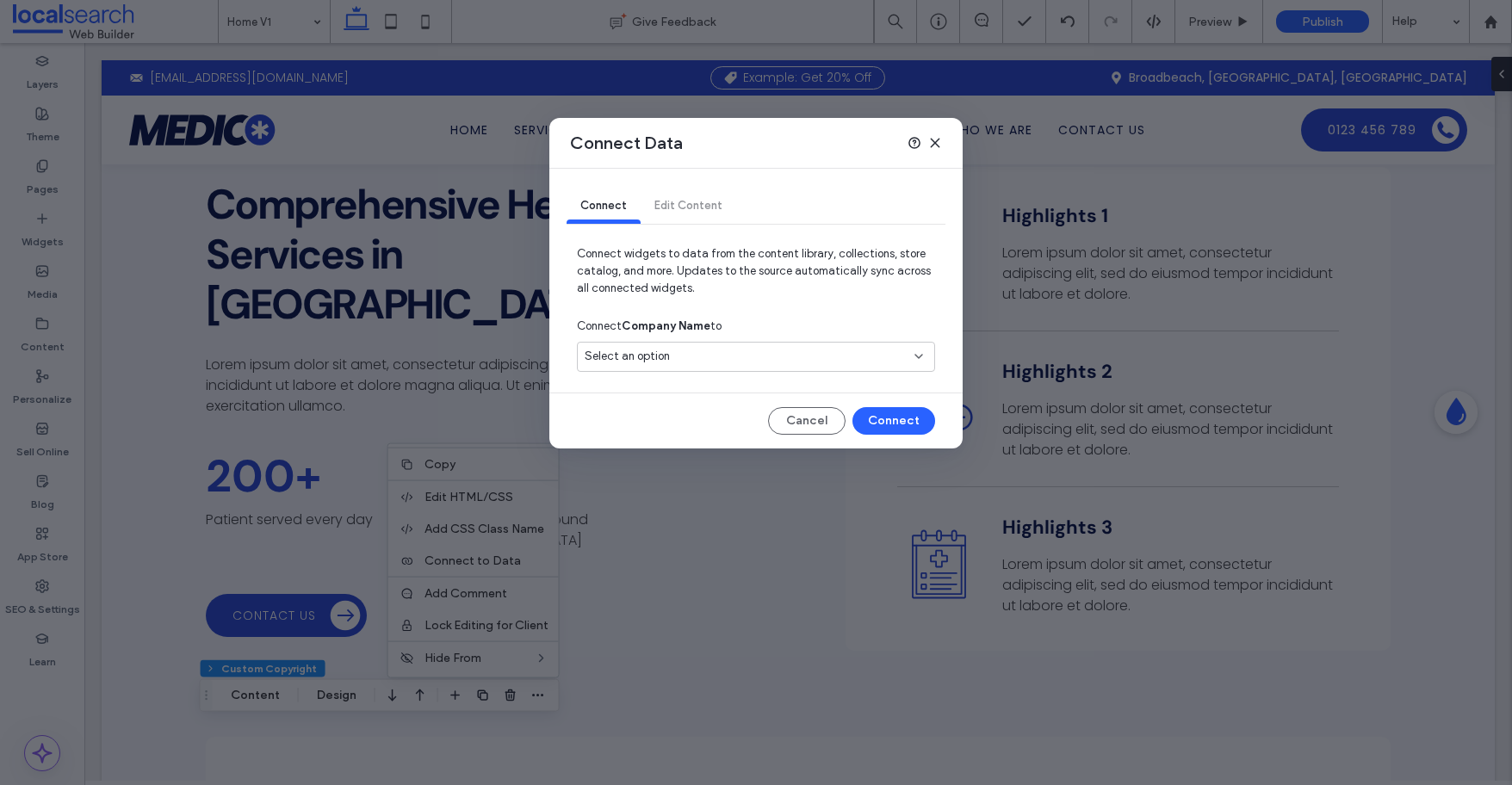
click at [831, 359] on div "Select an option" at bounding box center [746, 356] width 322 height 18
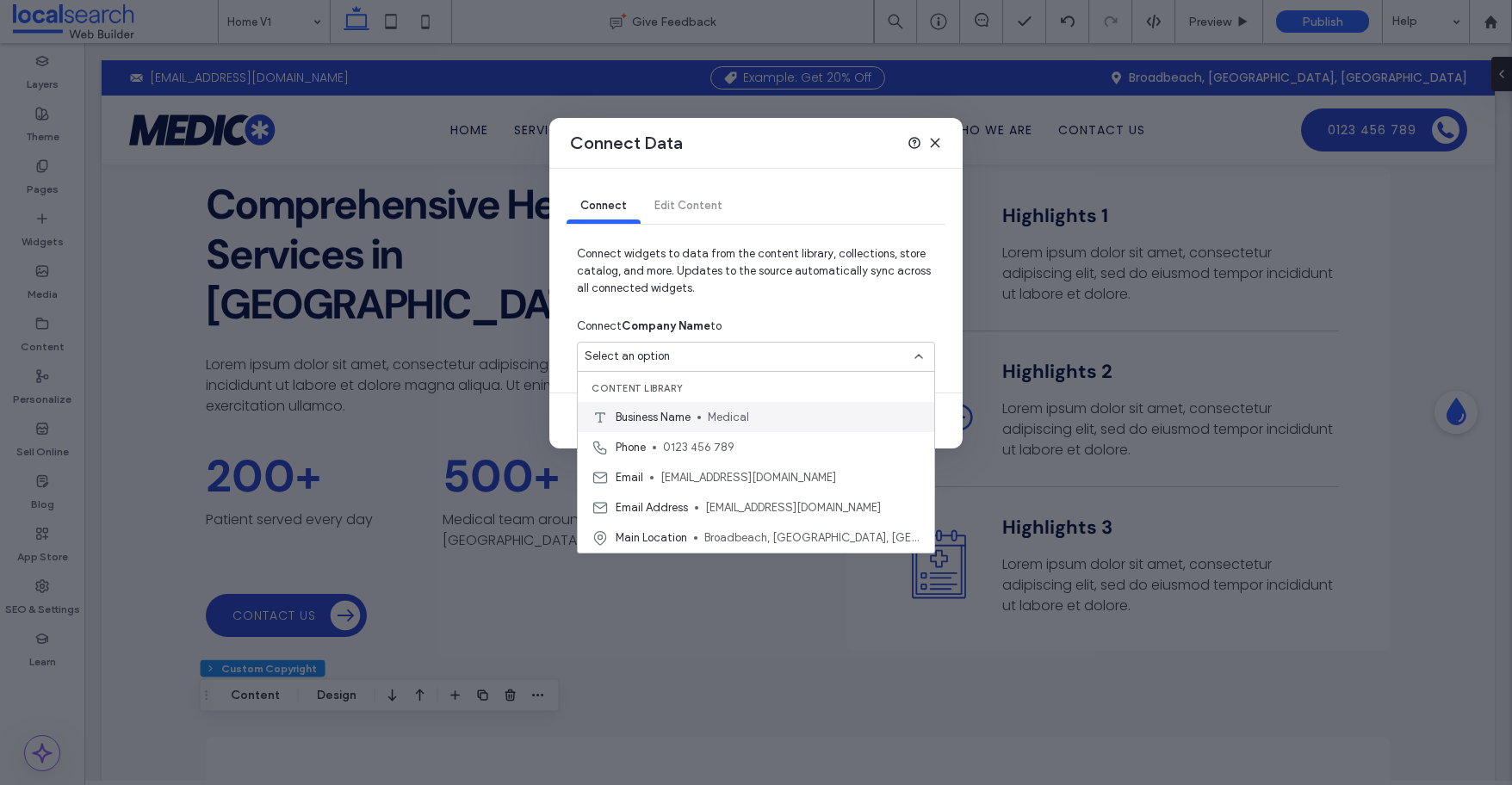
click at [694, 417] on div "Business Name Medical" at bounding box center [755, 417] width 356 height 30
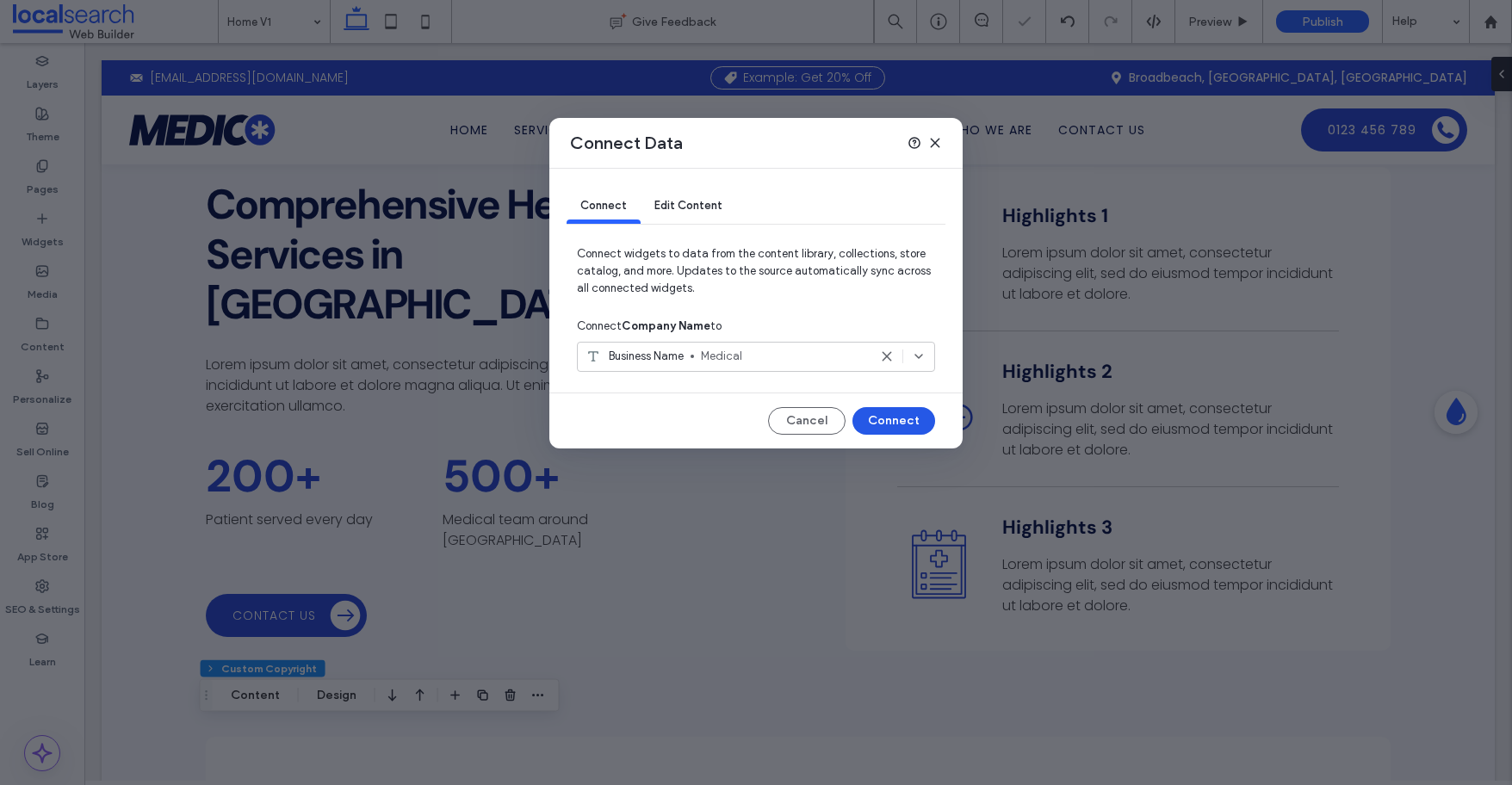
click at [895, 417] on button "Connect" at bounding box center [893, 420] width 82 height 27
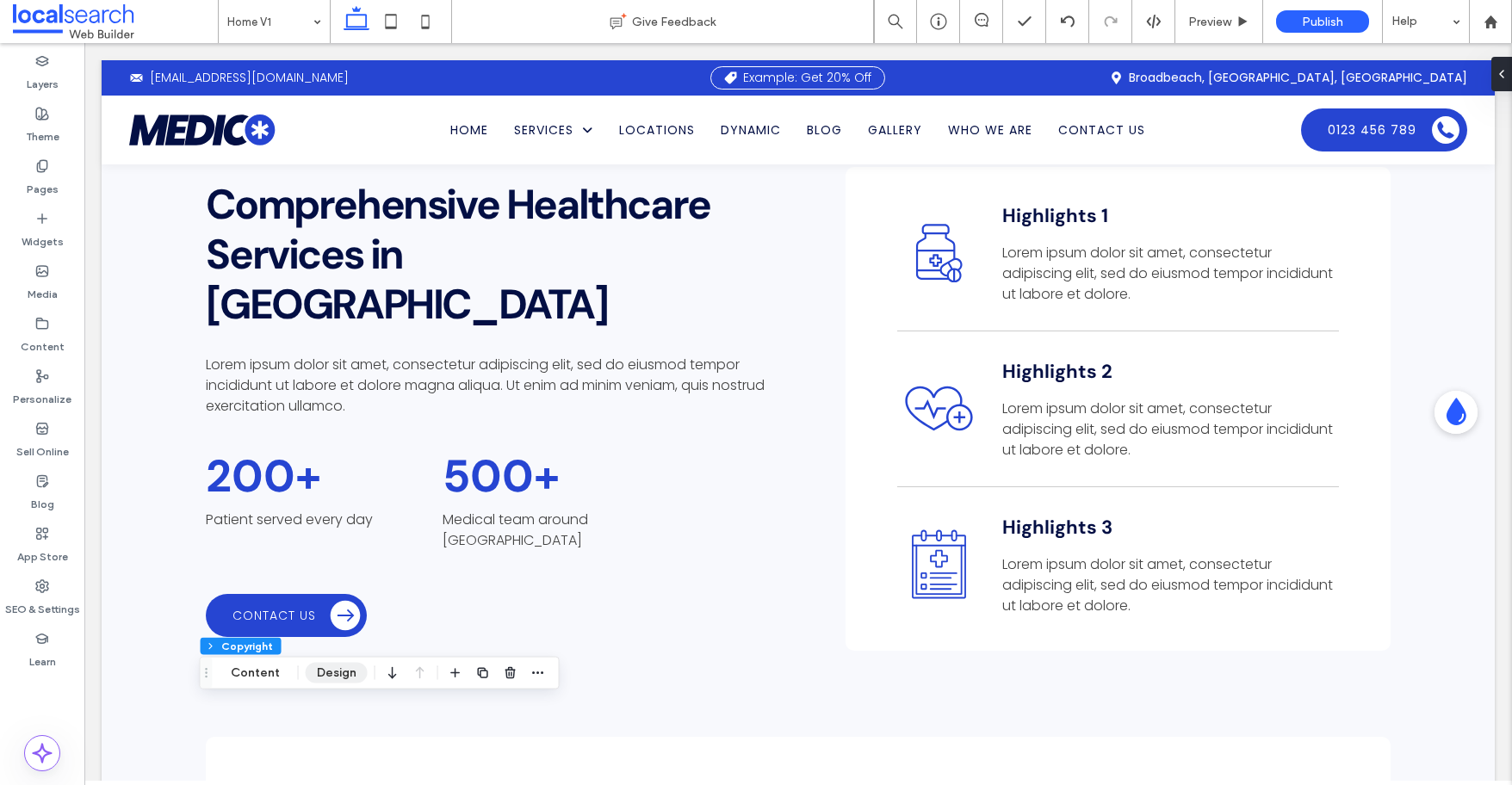
click at [327, 669] on button "Design" at bounding box center [336, 674] width 62 height 21
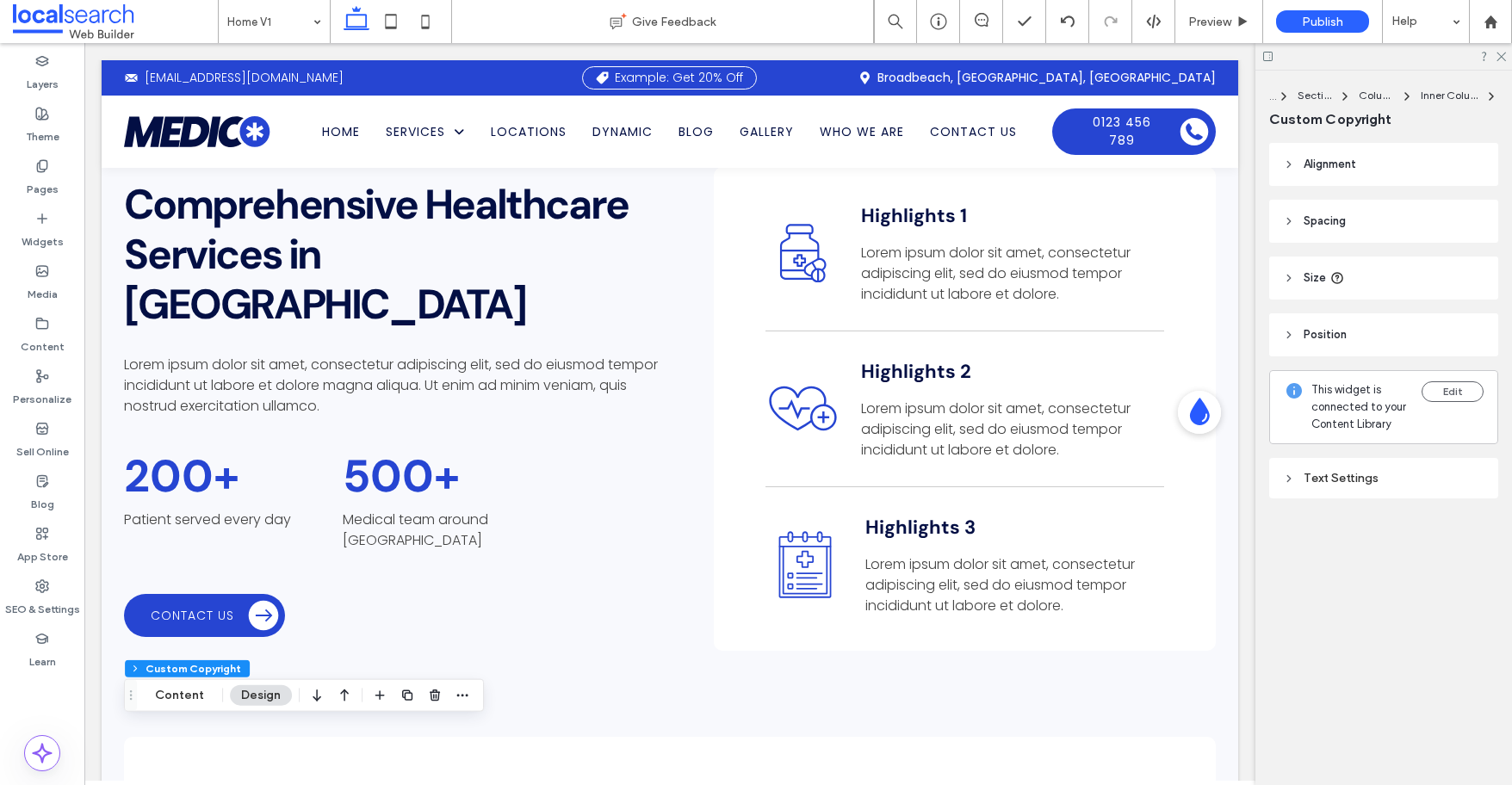
click at [1303, 474] on div "Text Settings" at bounding box center [1383, 478] width 201 height 15
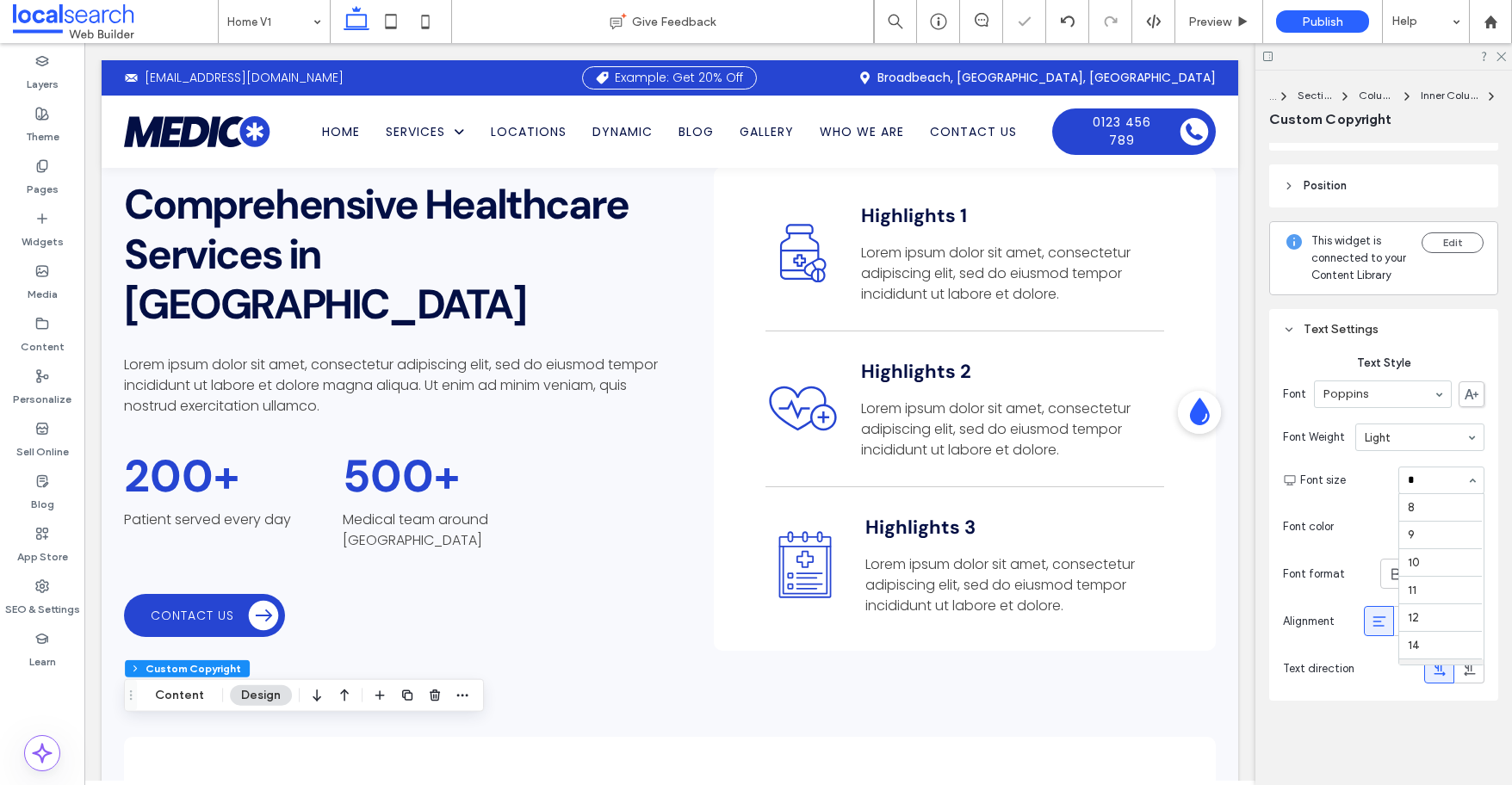
type input "**"
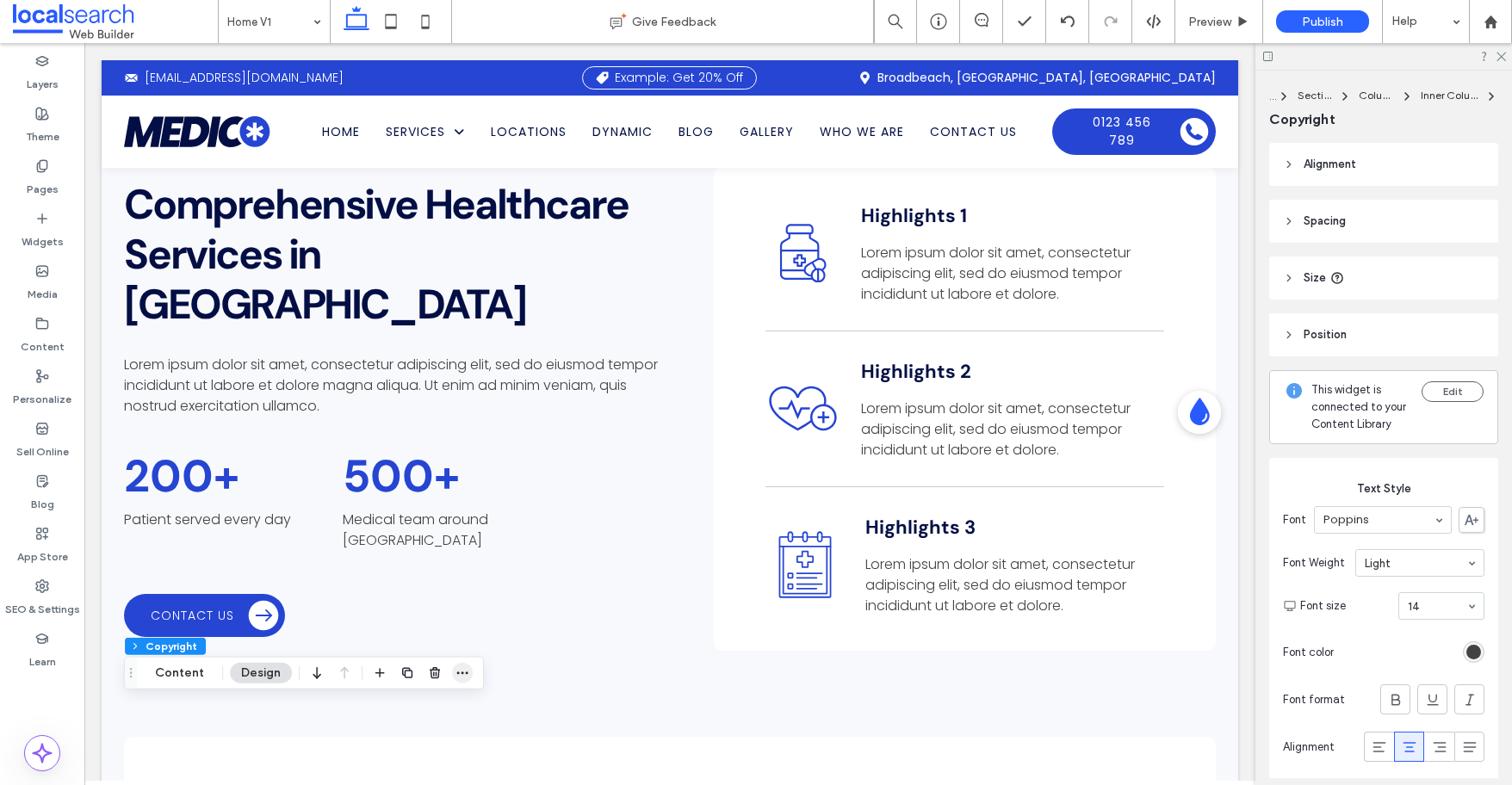
click at [457, 673] on use "button" at bounding box center [462, 672] width 11 height 3
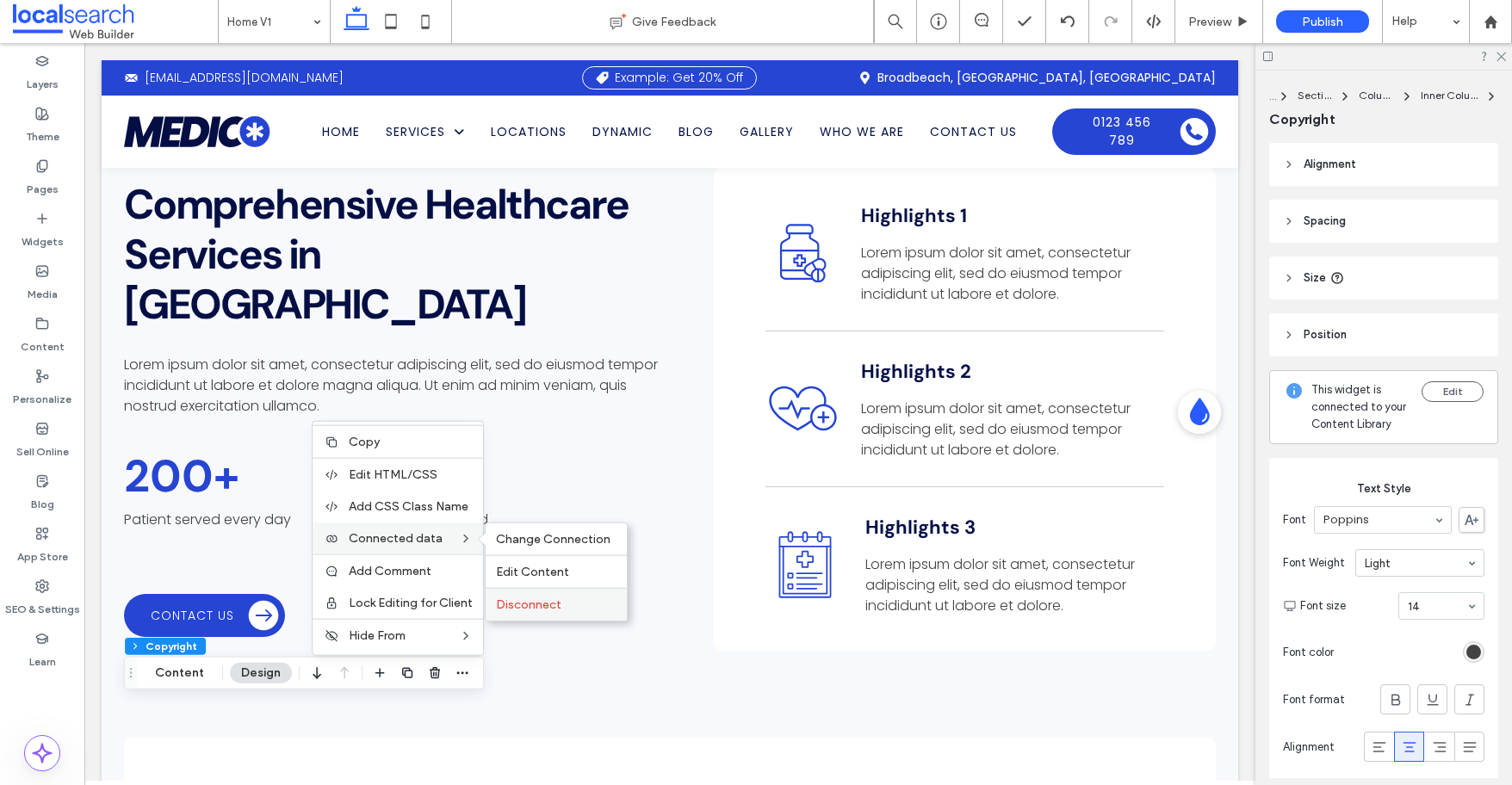
click at [546, 599] on span "Disconnect" at bounding box center [528, 605] width 66 height 15
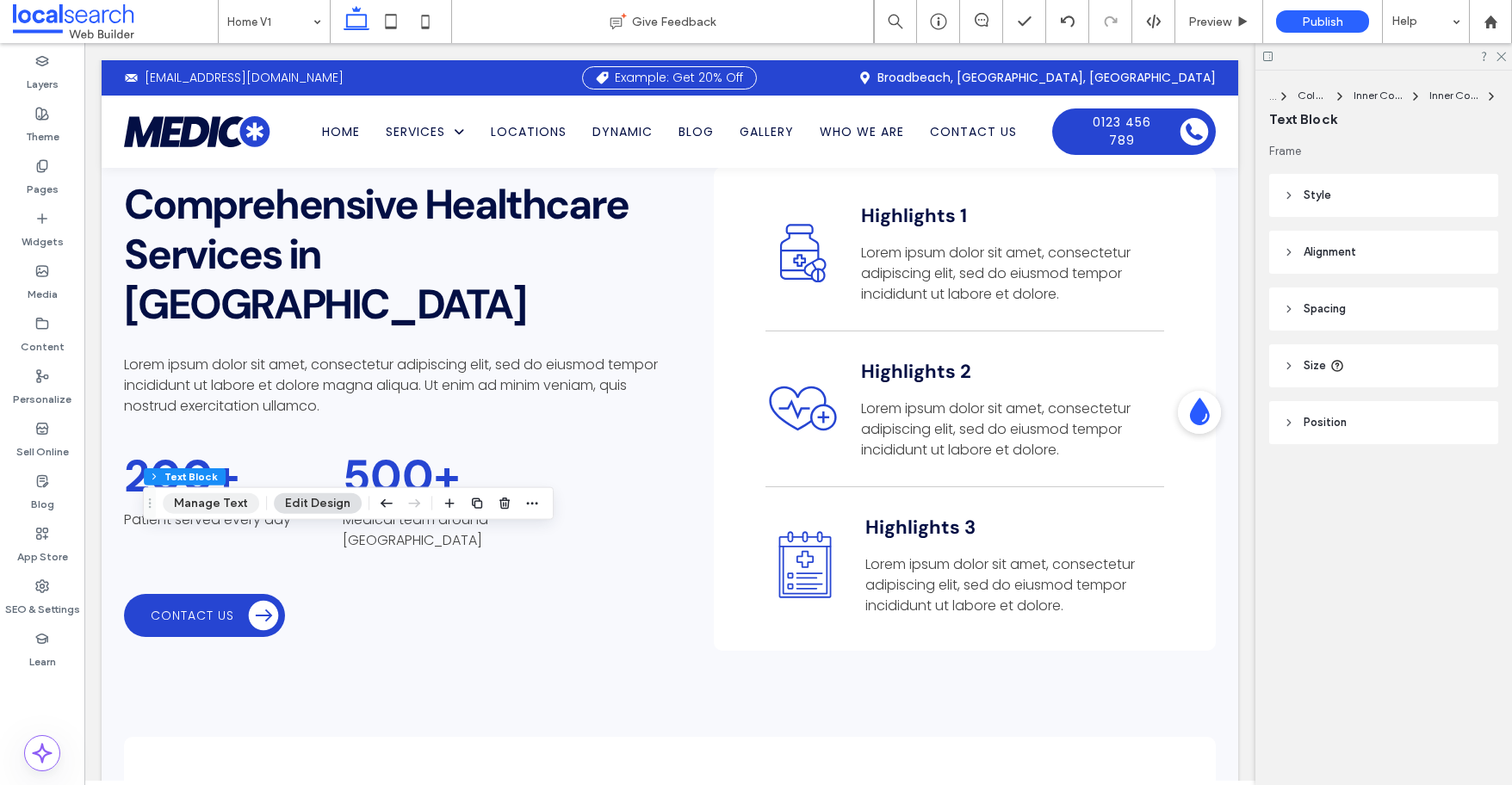
click at [205, 507] on button "Manage Text" at bounding box center [211, 504] width 96 height 21
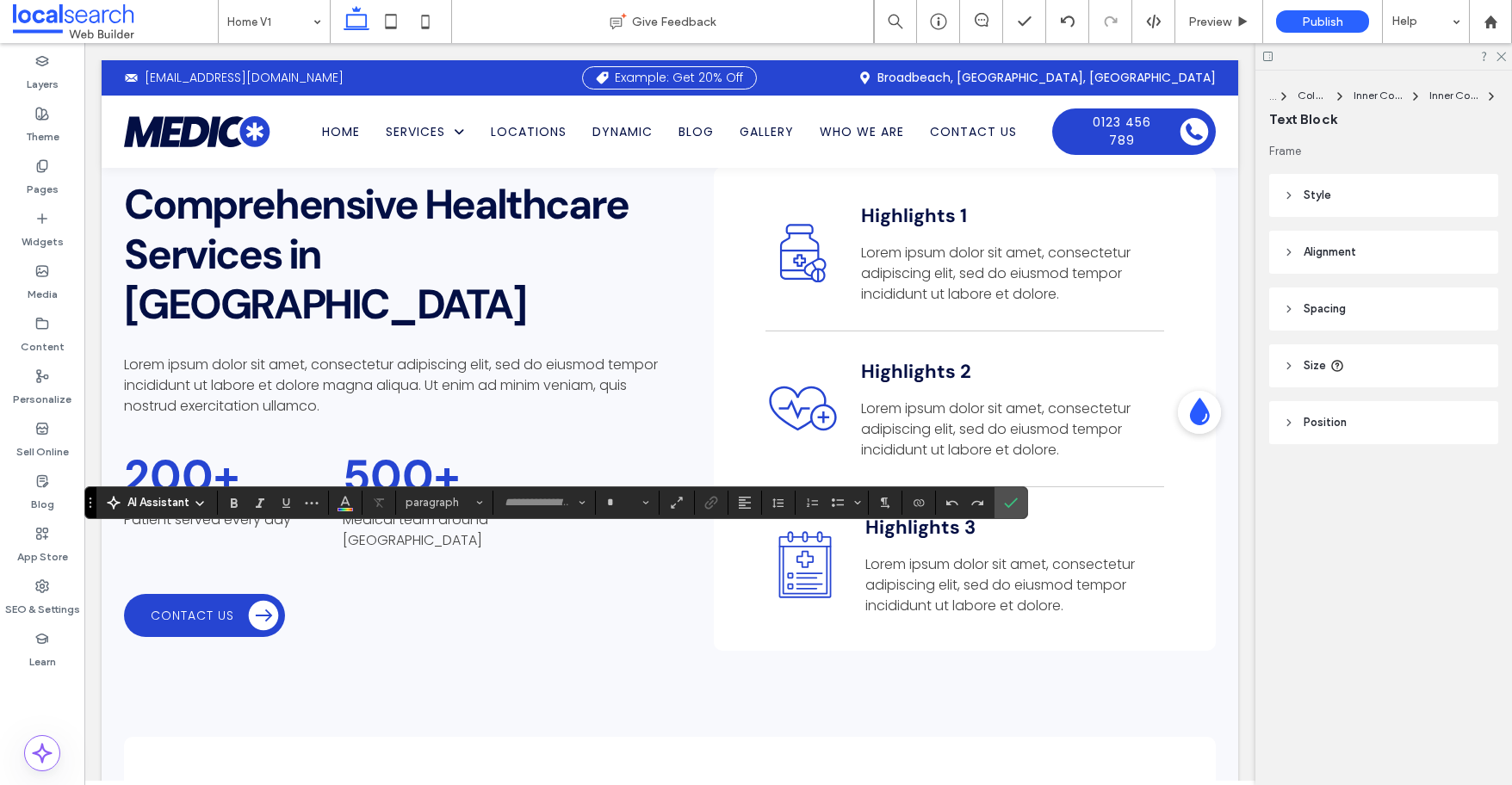
type input "*******"
type input "**"
click at [712, 504] on icon "Link" at bounding box center [711, 503] width 14 height 14
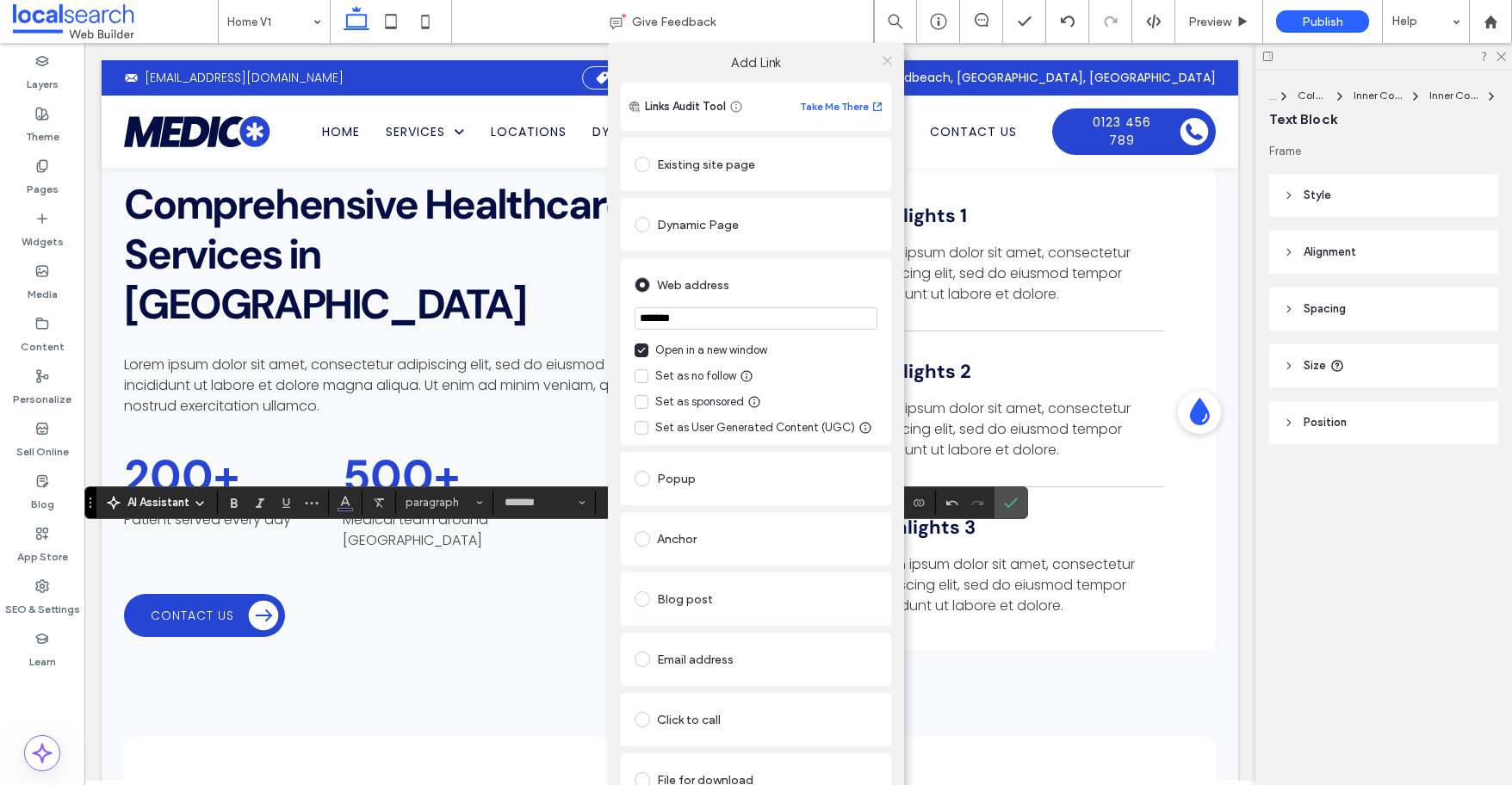
click at [882, 58] on icon at bounding box center [887, 60] width 13 height 13
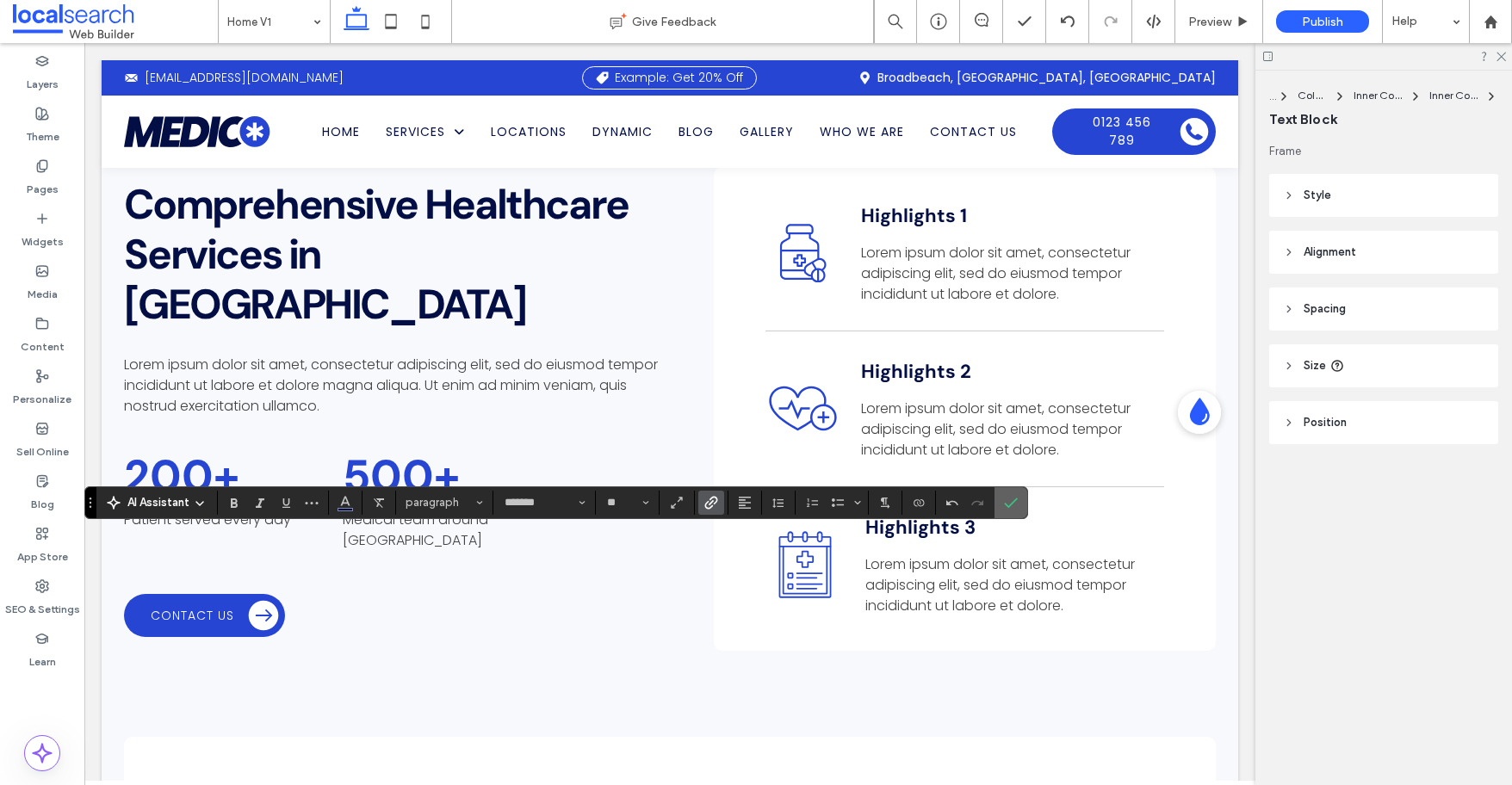
click at [1004, 502] on icon "Confirm" at bounding box center [1011, 503] width 14 height 14
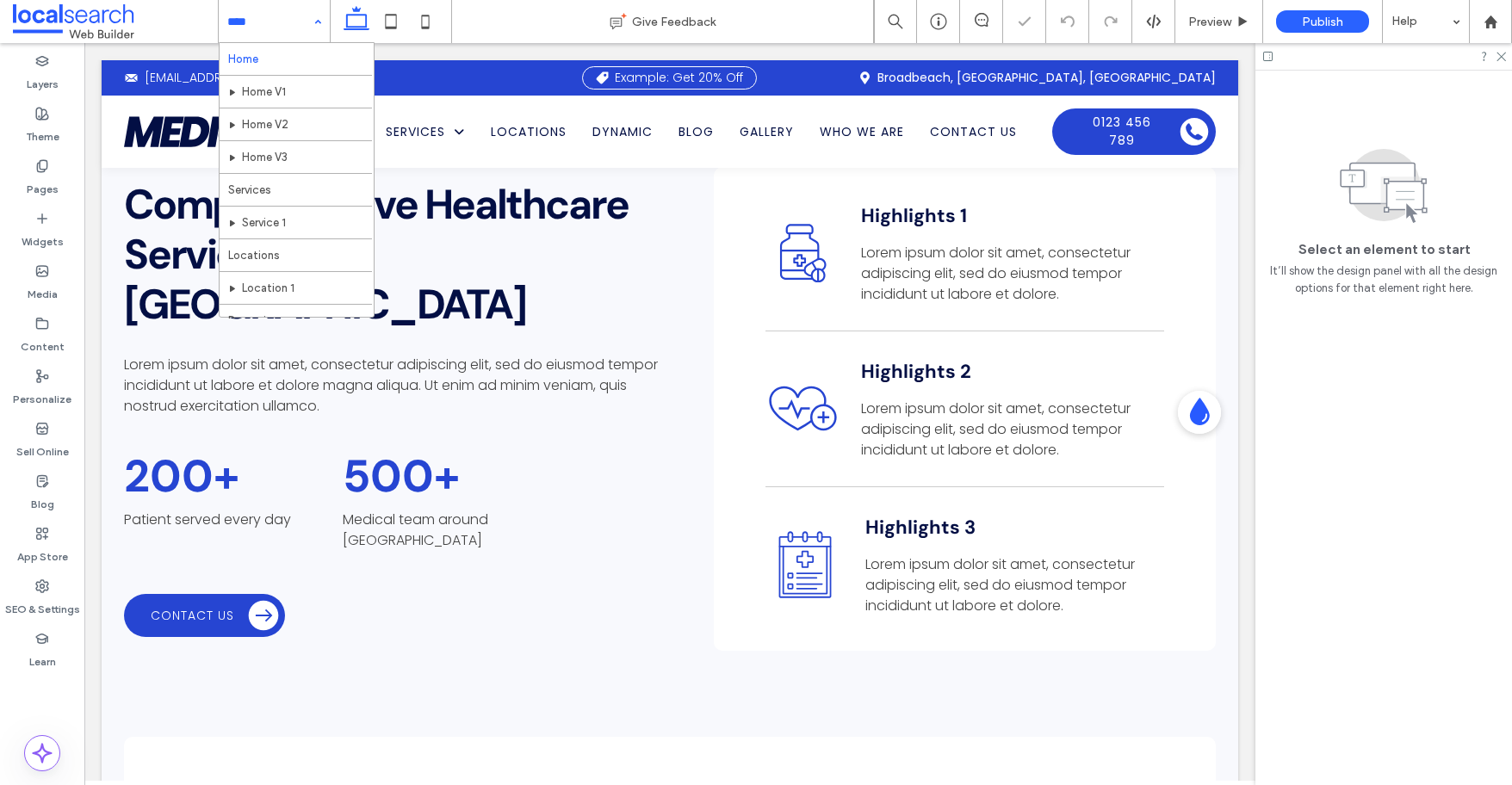
click at [243, 17] on input at bounding box center [270, 21] width 85 height 43
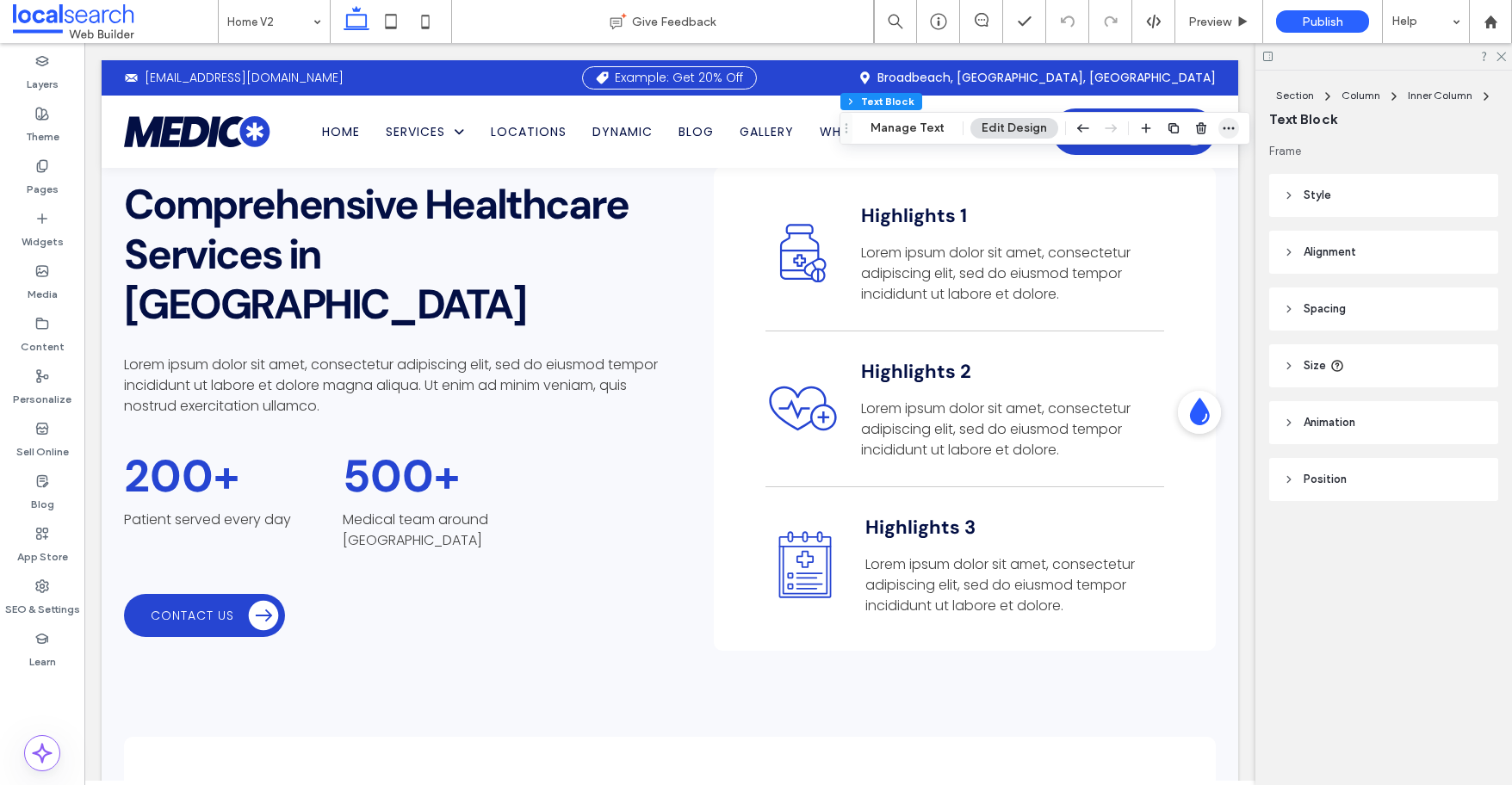
click at [1228, 124] on icon "button" at bounding box center [1228, 129] width 14 height 14
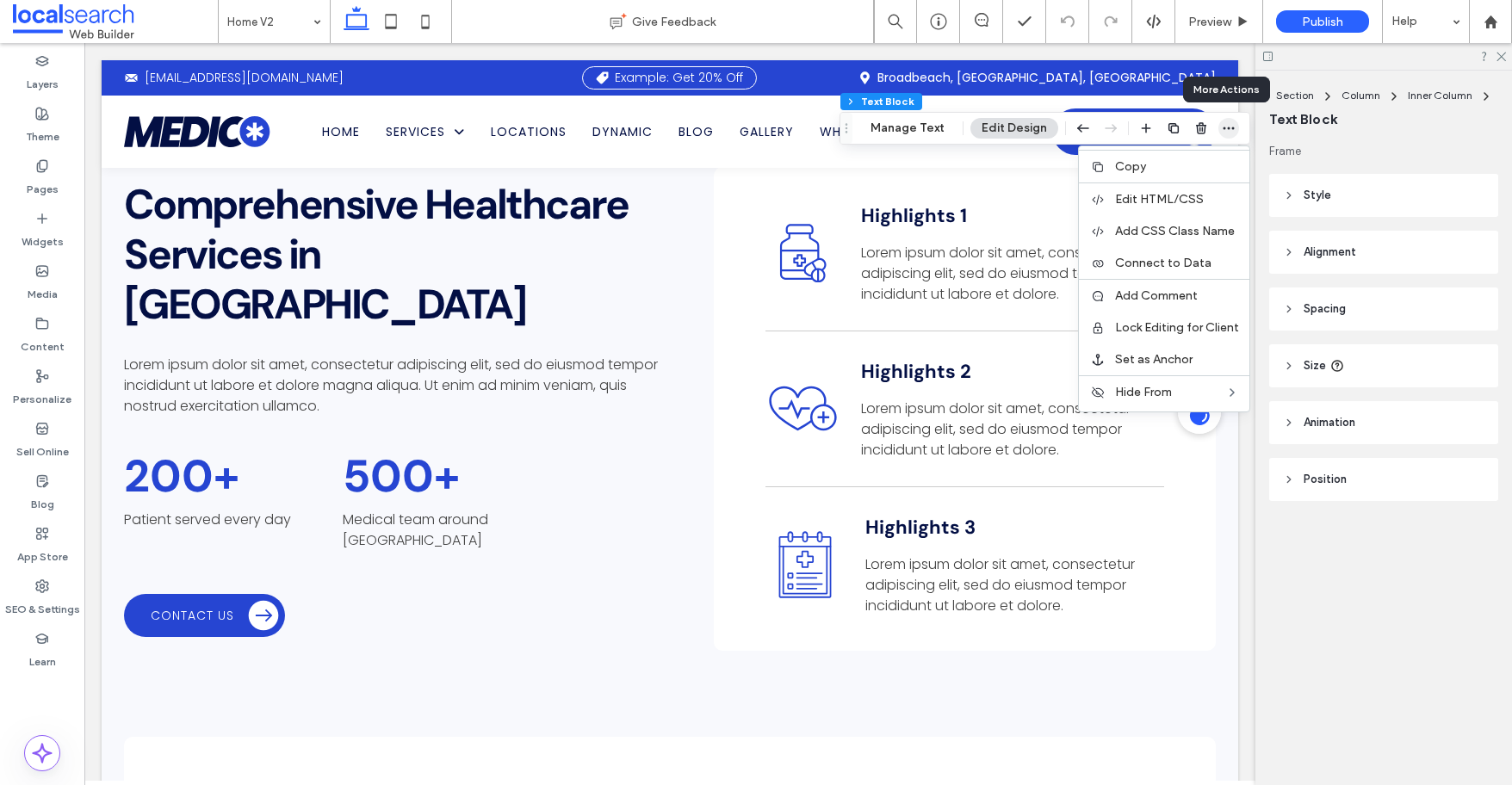
click at [1226, 124] on icon "button" at bounding box center [1228, 129] width 14 height 14
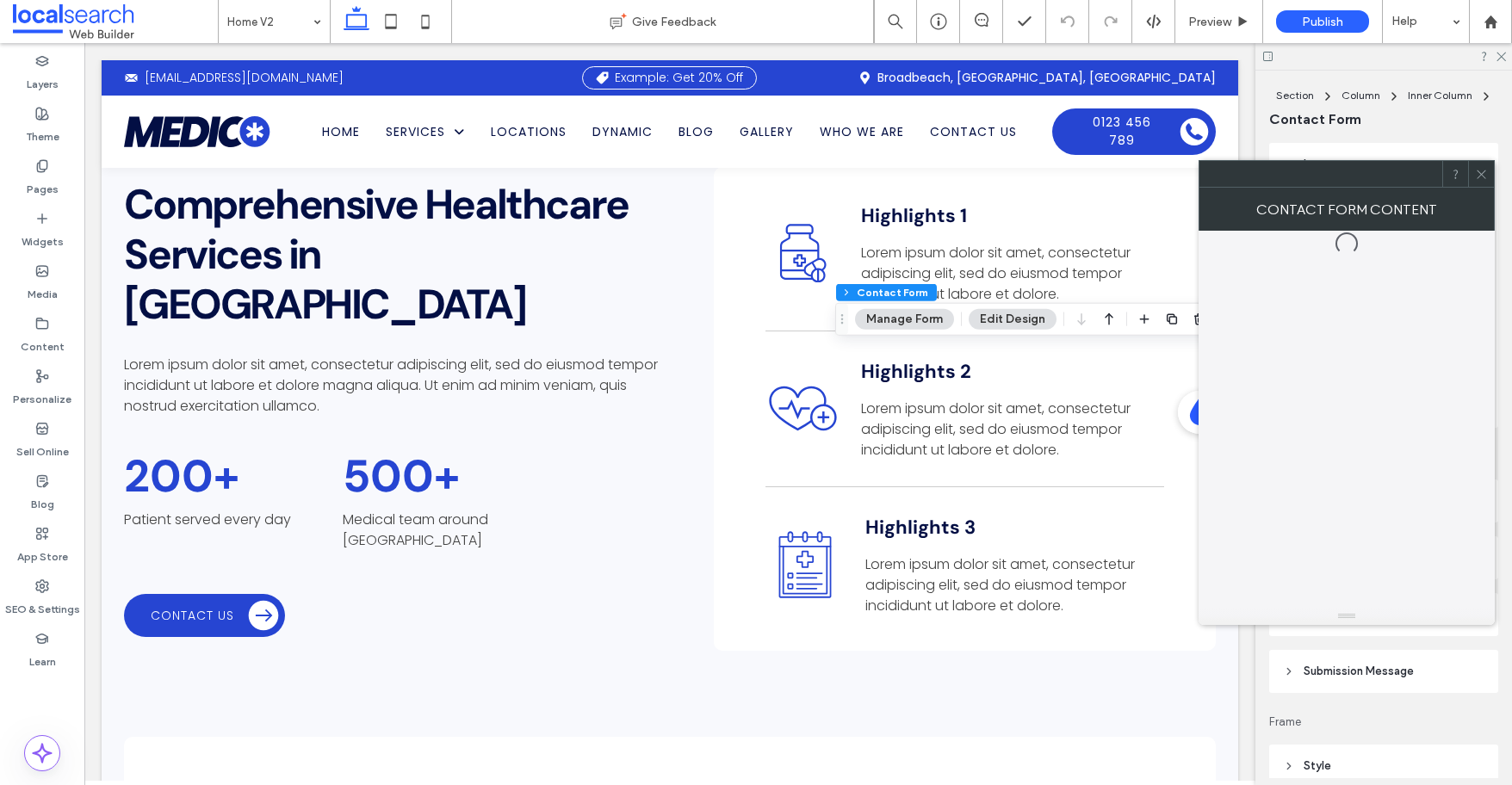
type input "*"
type input "***"
type input "*"
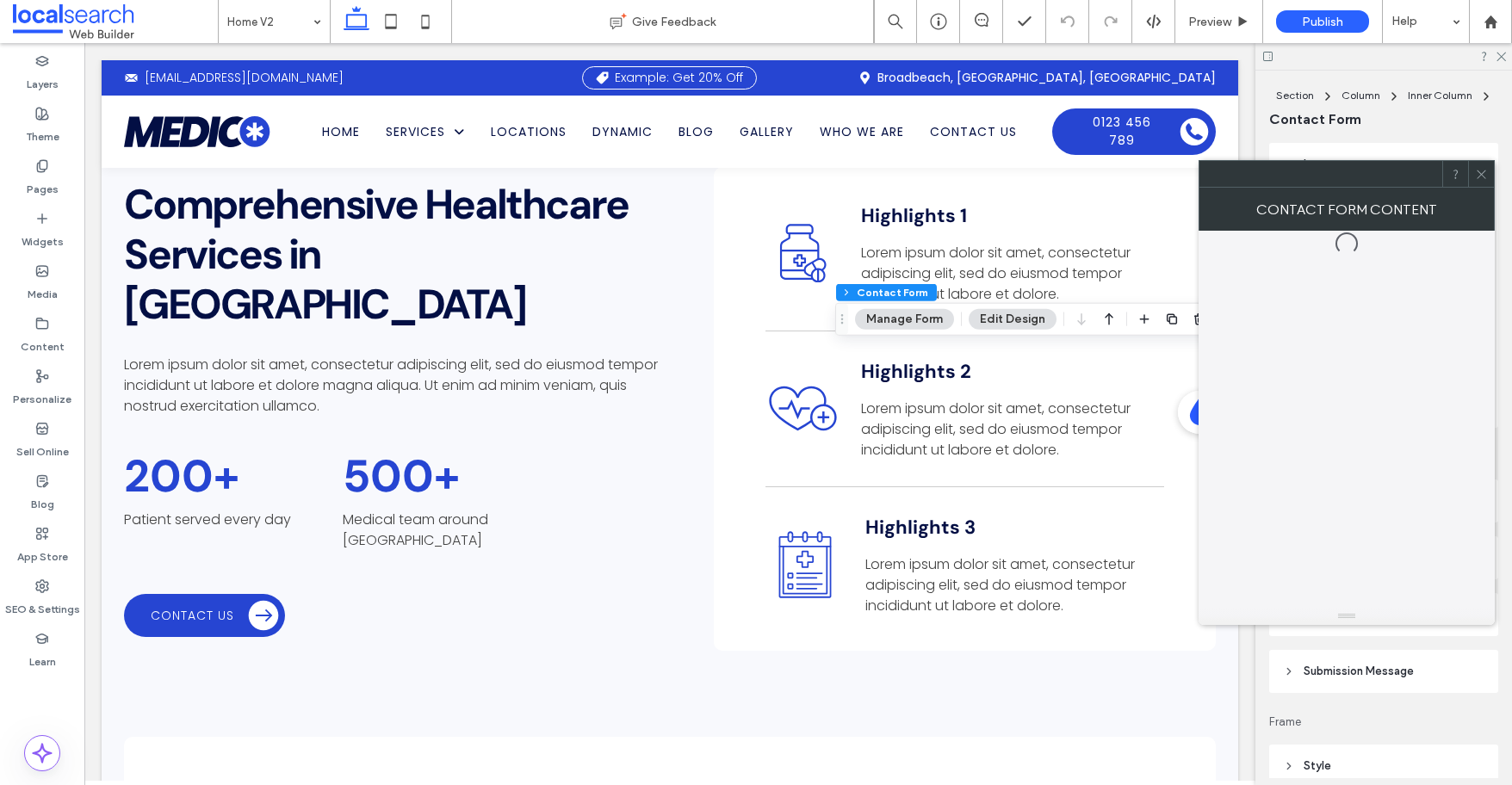
type input "***"
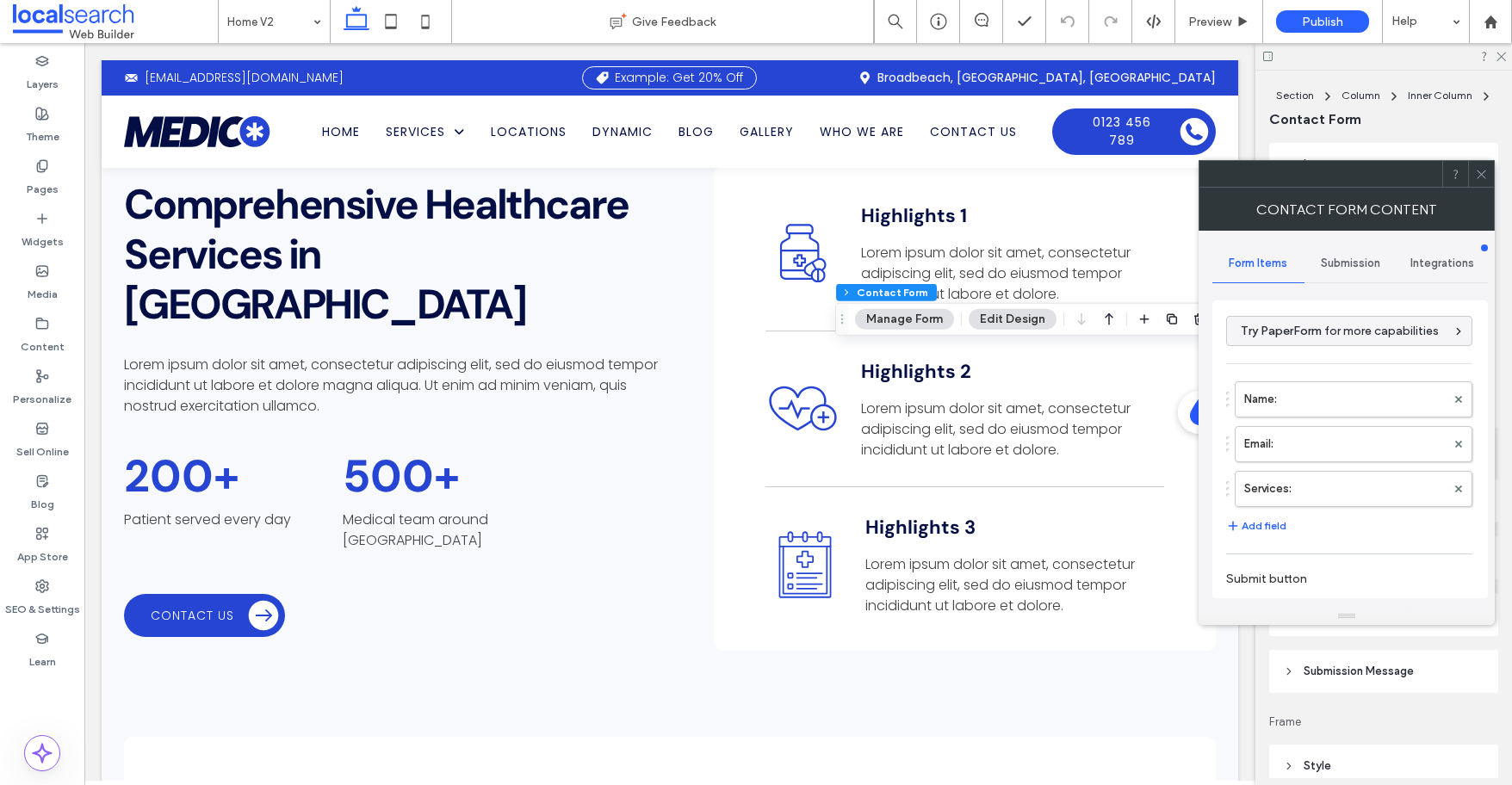
click at [1359, 263] on span "Submission" at bounding box center [1350, 263] width 60 height 14
click at [1335, 338] on label "New submission notification" at bounding box center [1350, 344] width 230 height 34
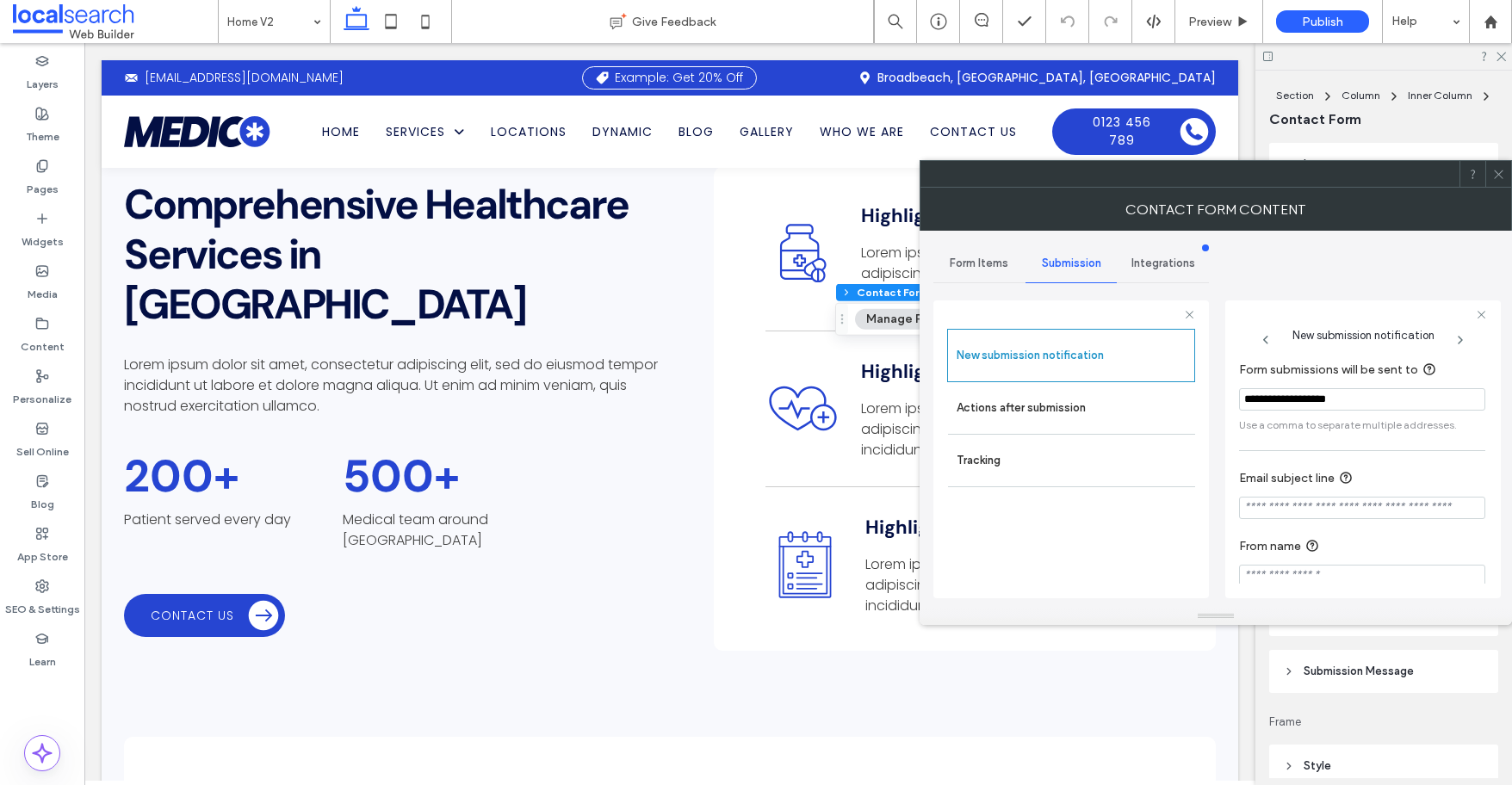
click at [1501, 174] on icon at bounding box center [1498, 174] width 13 height 13
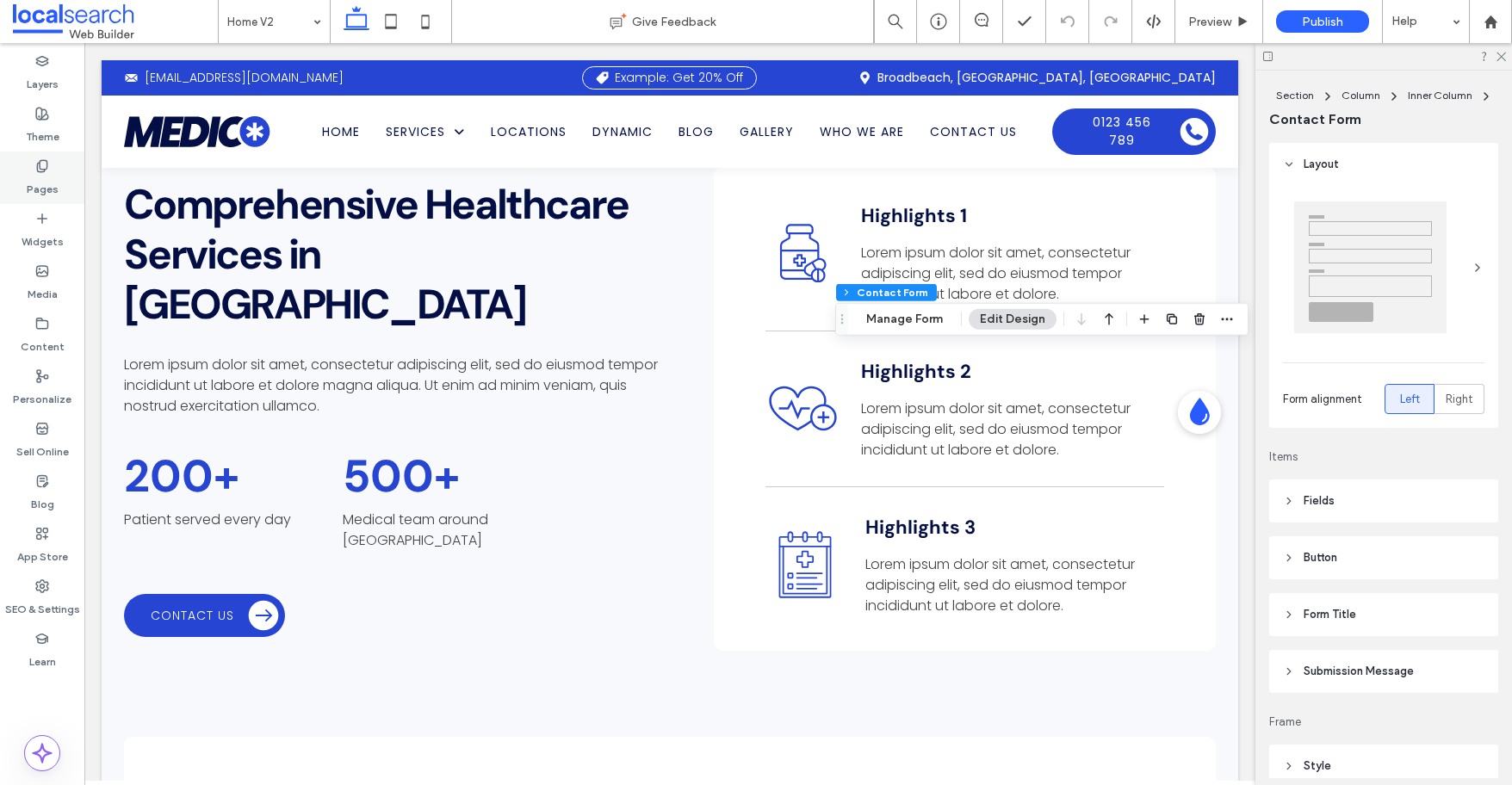
click at [44, 189] on label "Pages" at bounding box center [43, 186] width 32 height 25
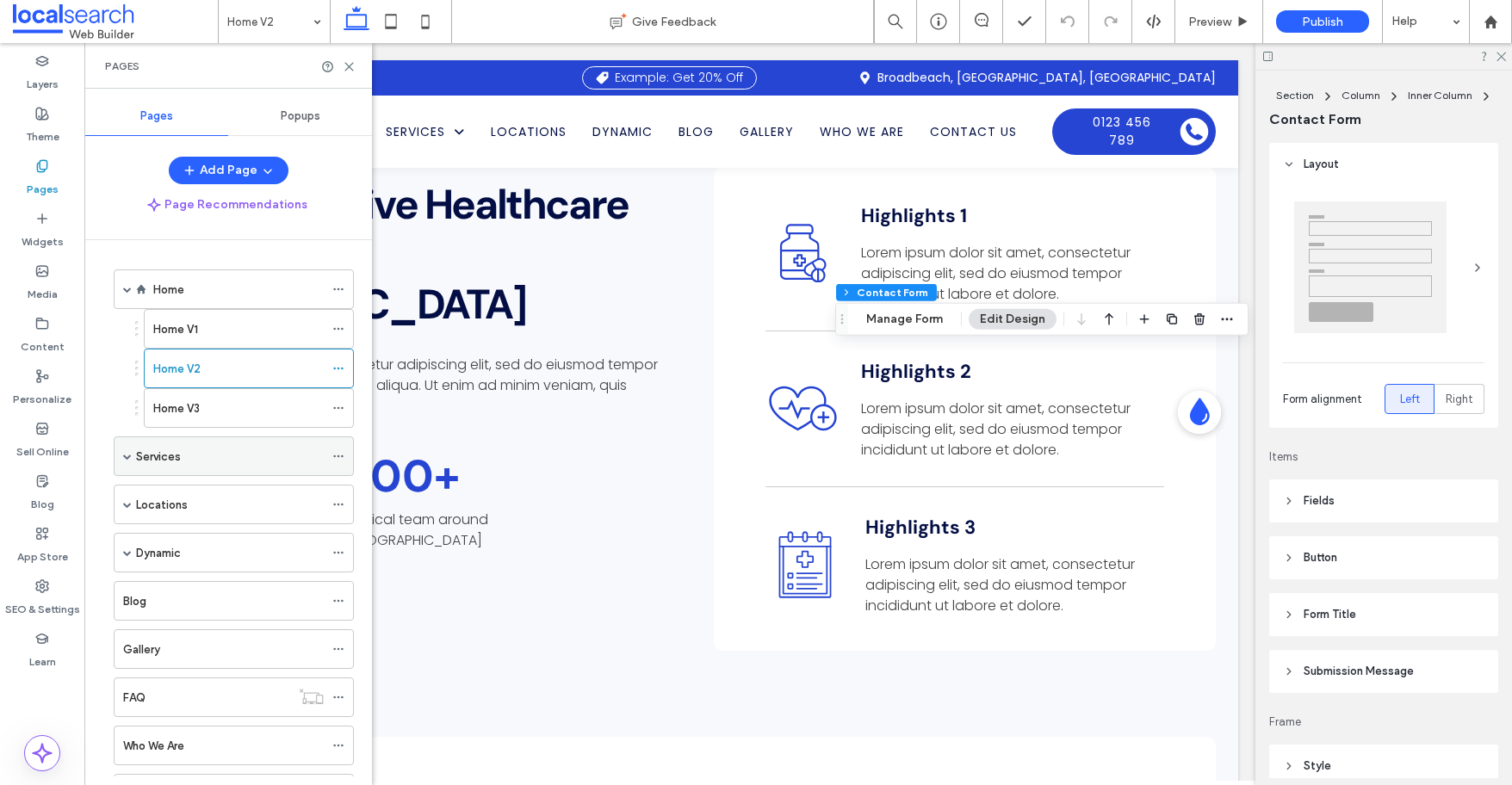
click at [335, 454] on icon at bounding box center [339, 457] width 12 height 12
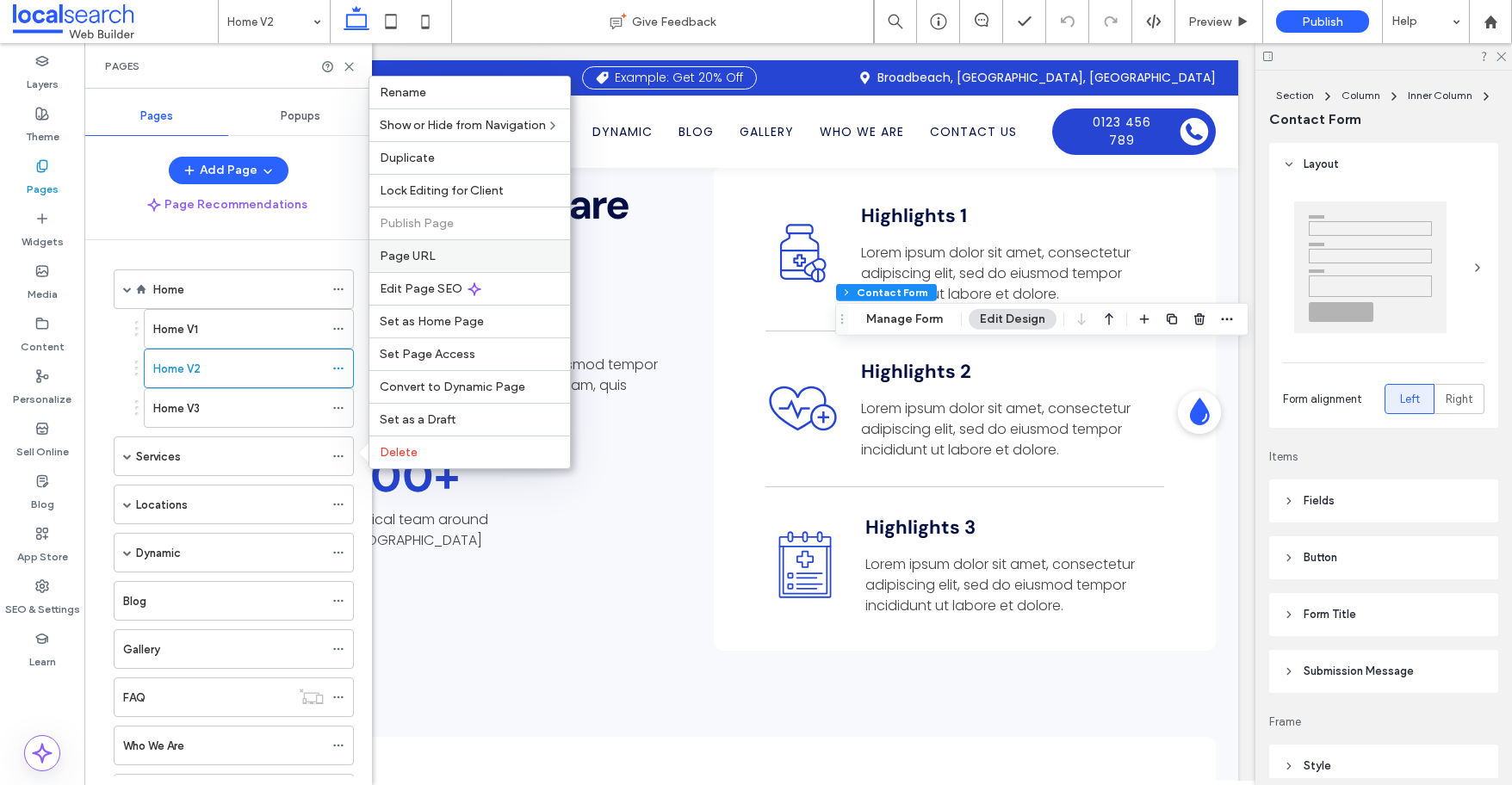
click at [422, 256] on span "Page URL" at bounding box center [408, 256] width 56 height 15
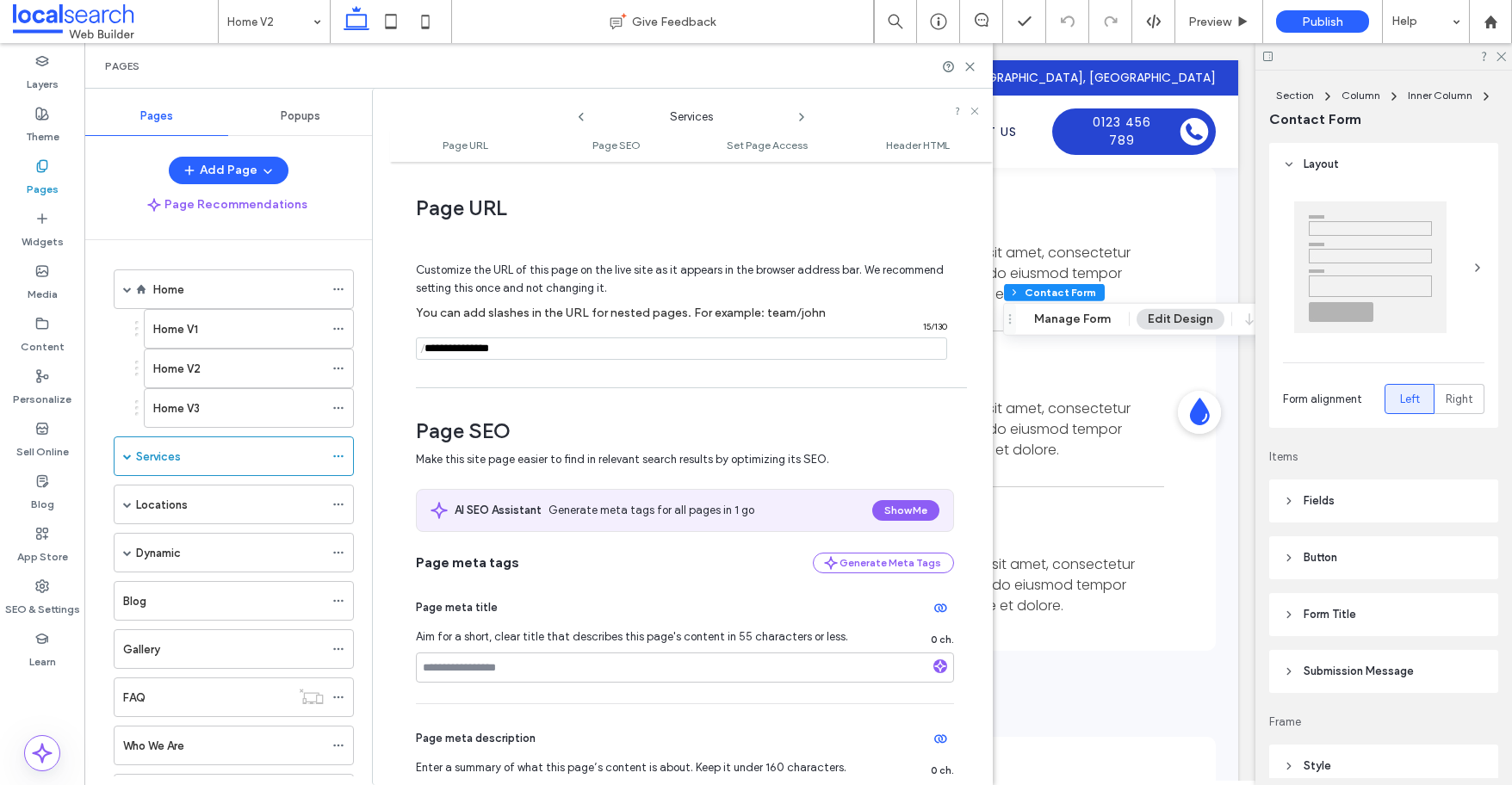
drag, startPoint x: 536, startPoint y: 349, endPoint x: 426, endPoint y: 347, distance: 110.0
click at [426, 347] on div "/ 15 / 130" at bounding box center [681, 349] width 531 height 23
type input "********"
click at [844, 308] on label "You can add slashes in the URL for nested pages. For example: team/john" at bounding box center [684, 312] width 538 height 32
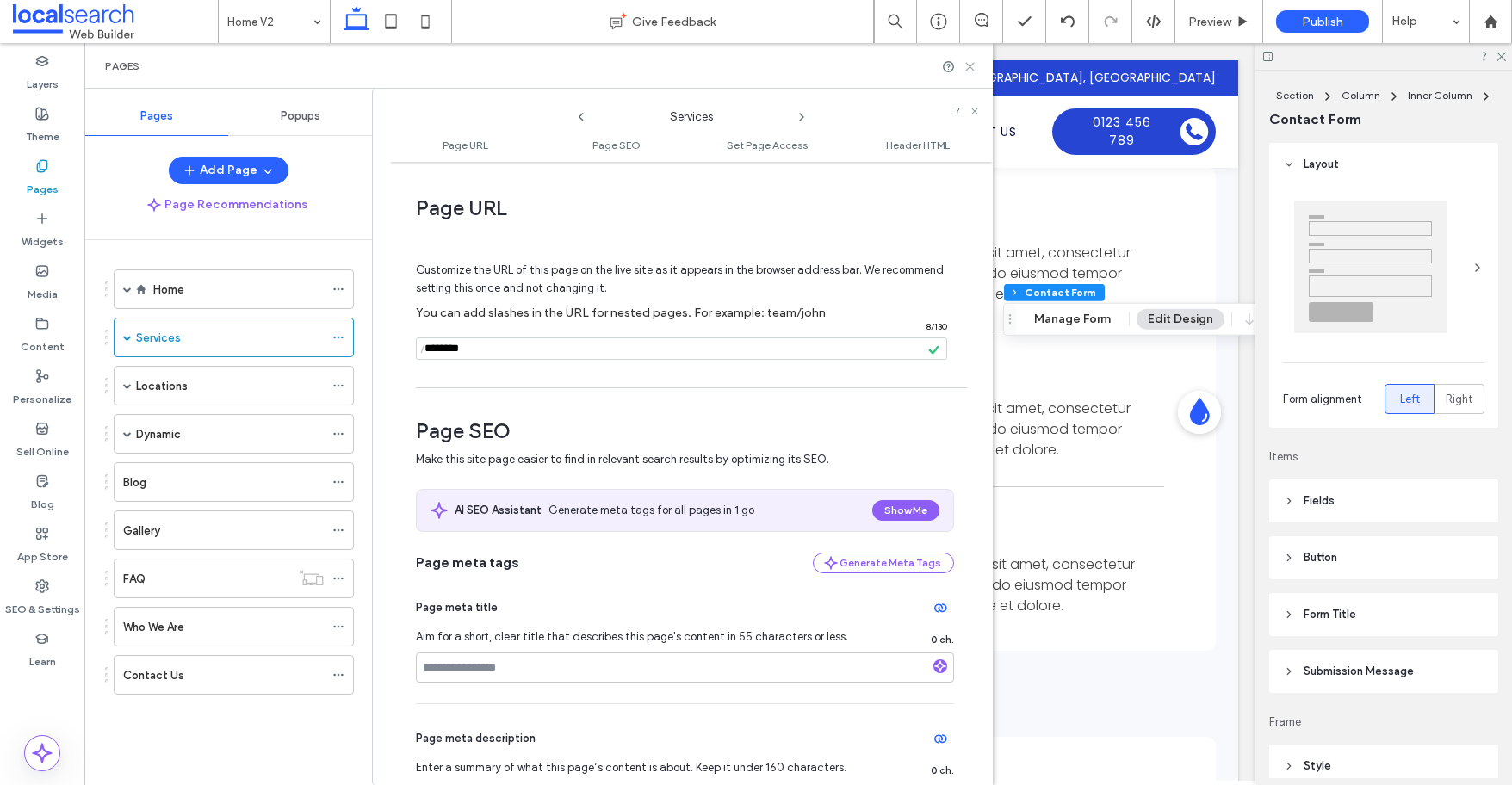
click at [971, 61] on icon at bounding box center [970, 67] width 13 height 13
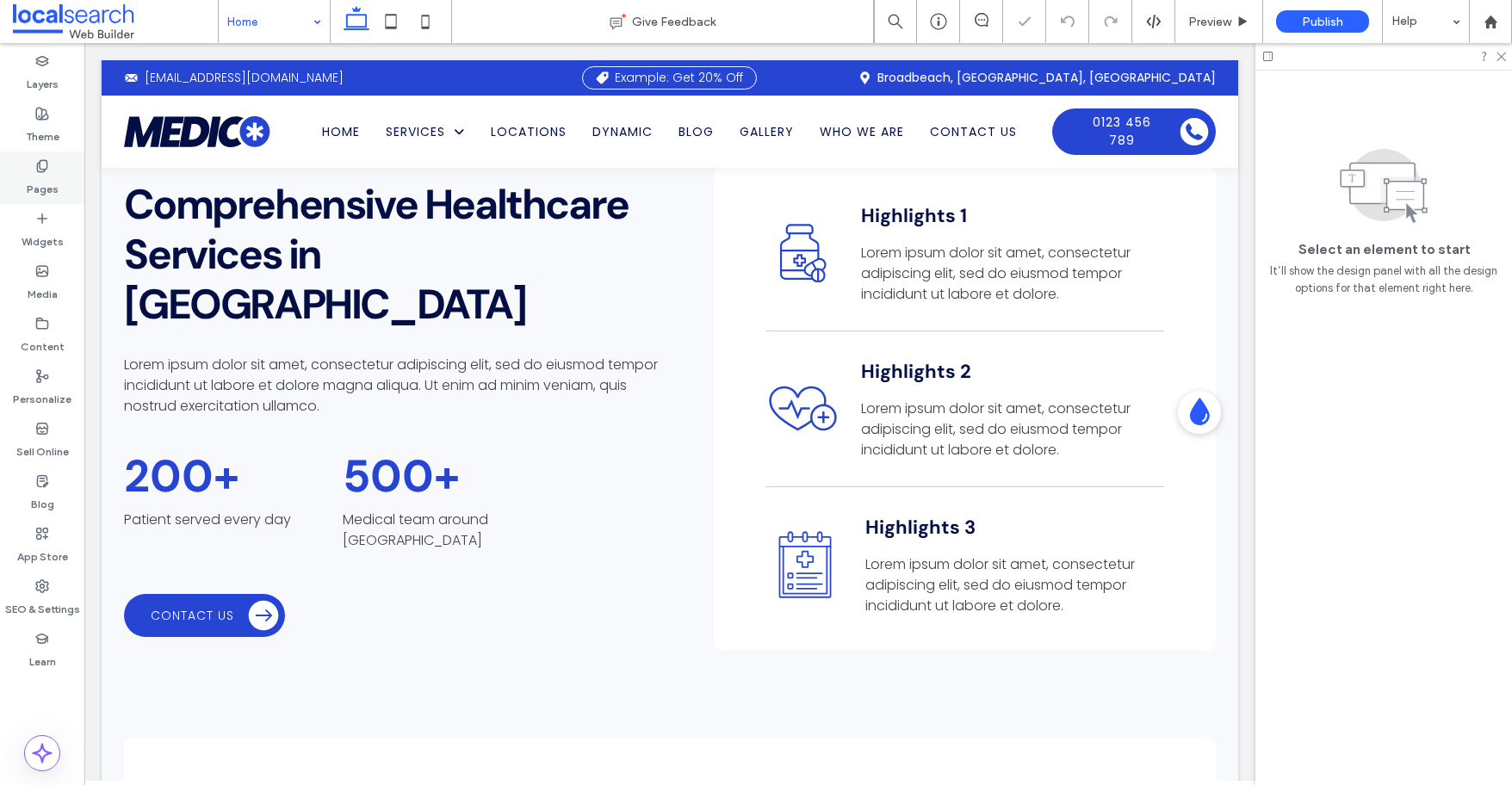
click at [33, 173] on label "Pages" at bounding box center [43, 186] width 32 height 25
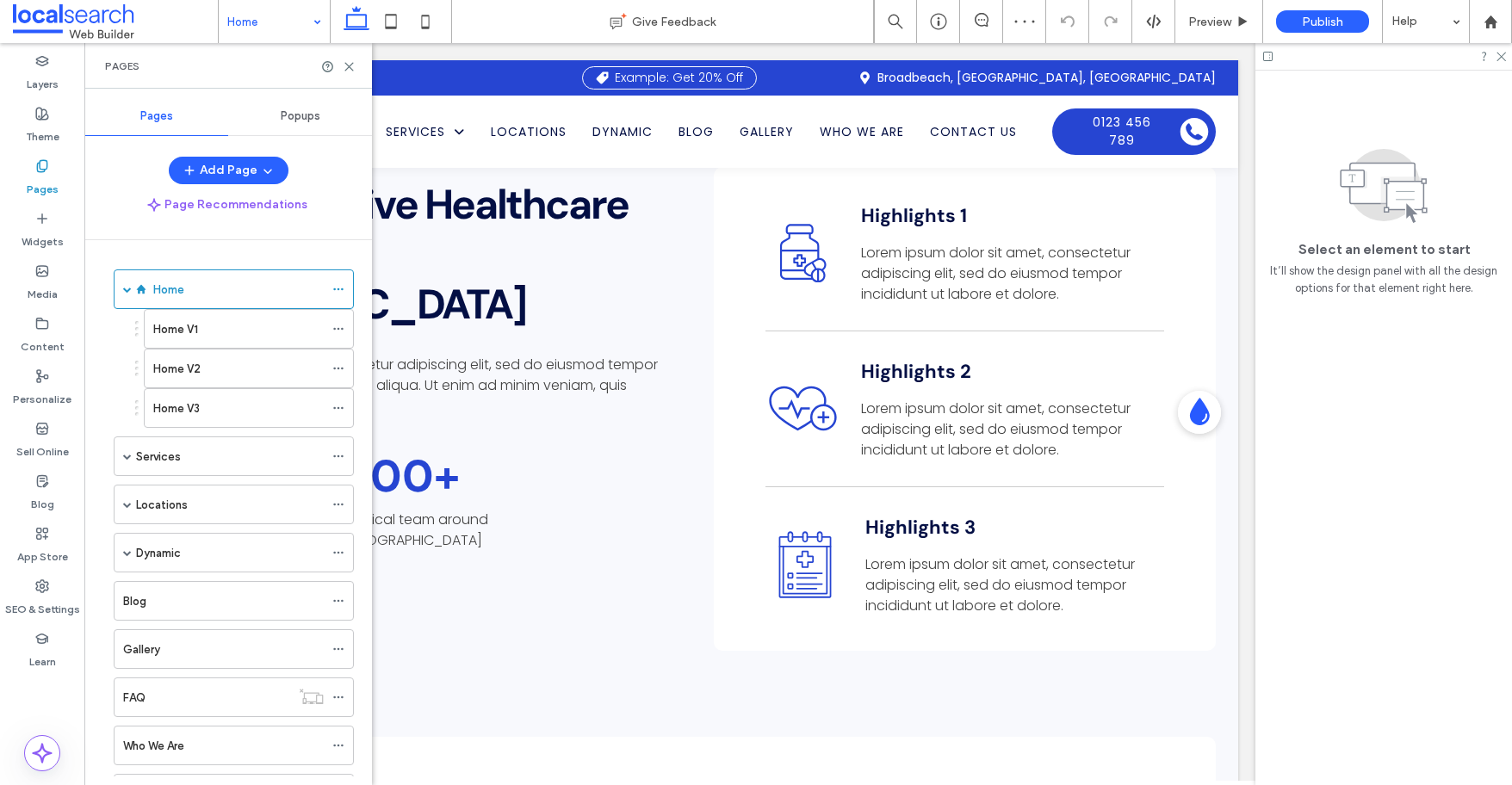
click at [33, 173] on label "Pages" at bounding box center [43, 186] width 32 height 25
click at [348, 69] on icon at bounding box center [349, 67] width 13 height 13
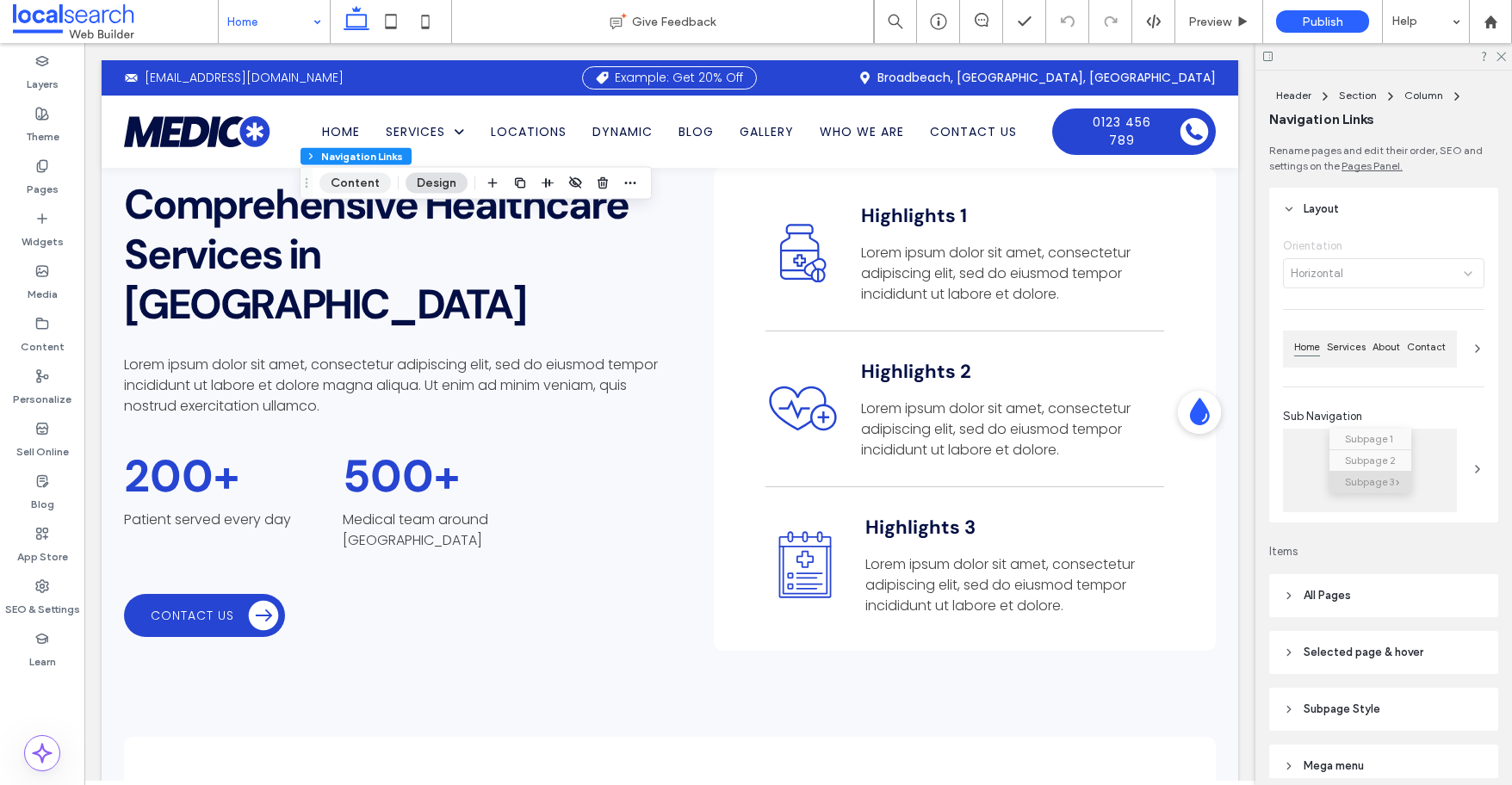
click at [351, 180] on button "Content" at bounding box center [355, 184] width 72 height 21
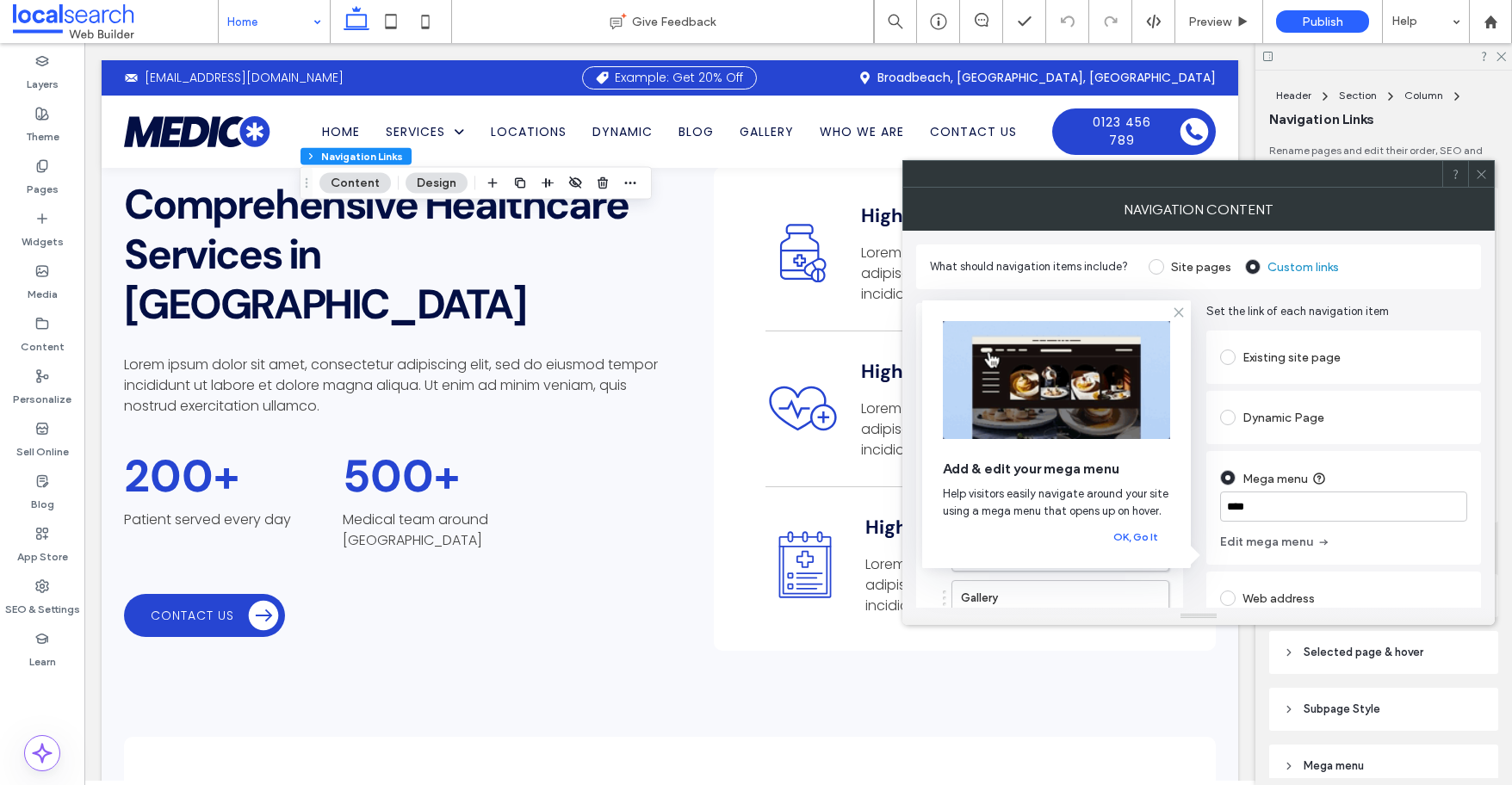
click at [1180, 311] on icon at bounding box center [1179, 312] width 14 height 14
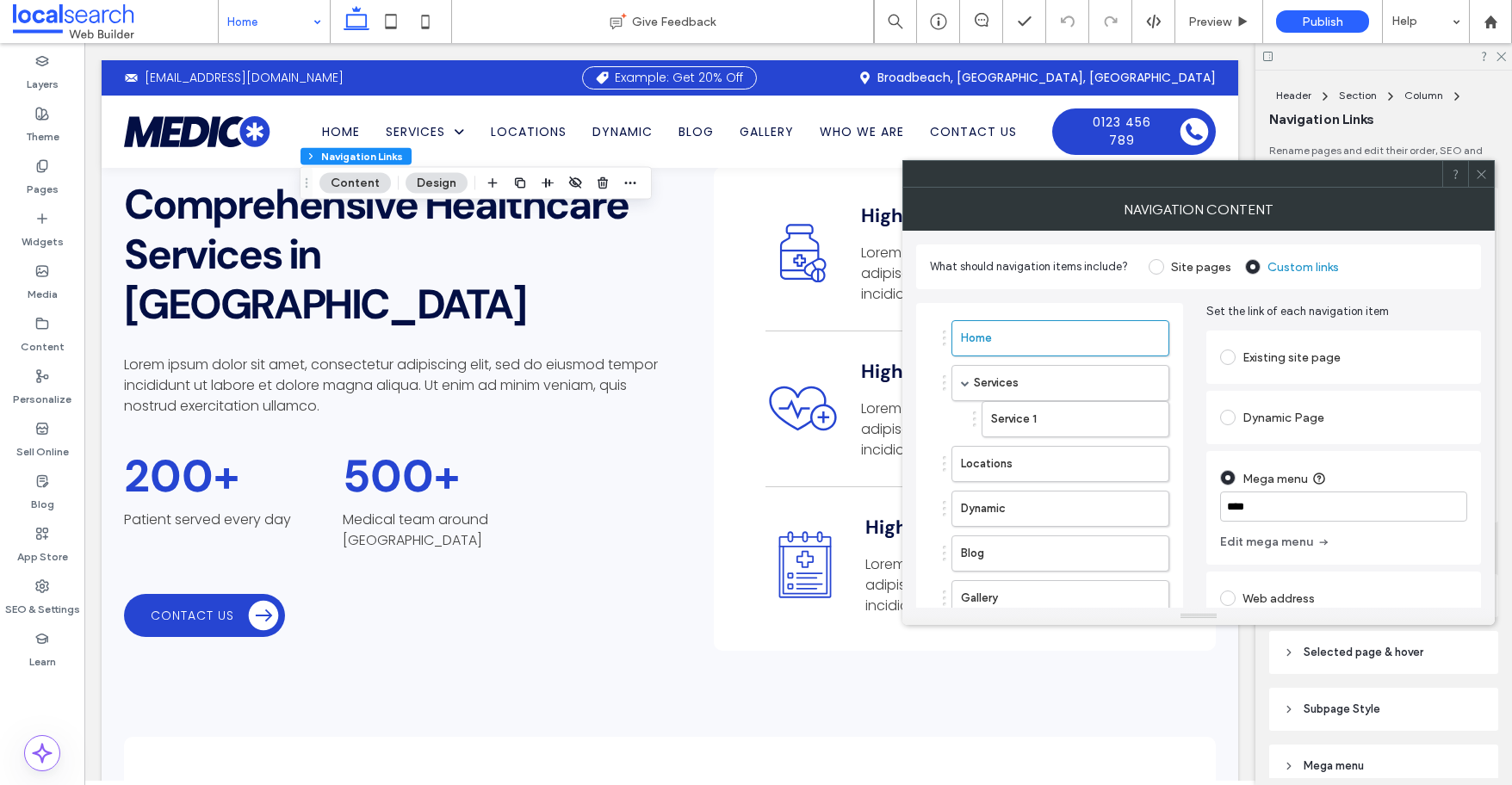
click at [1184, 266] on label "Site pages" at bounding box center [1200, 267] width 60 height 15
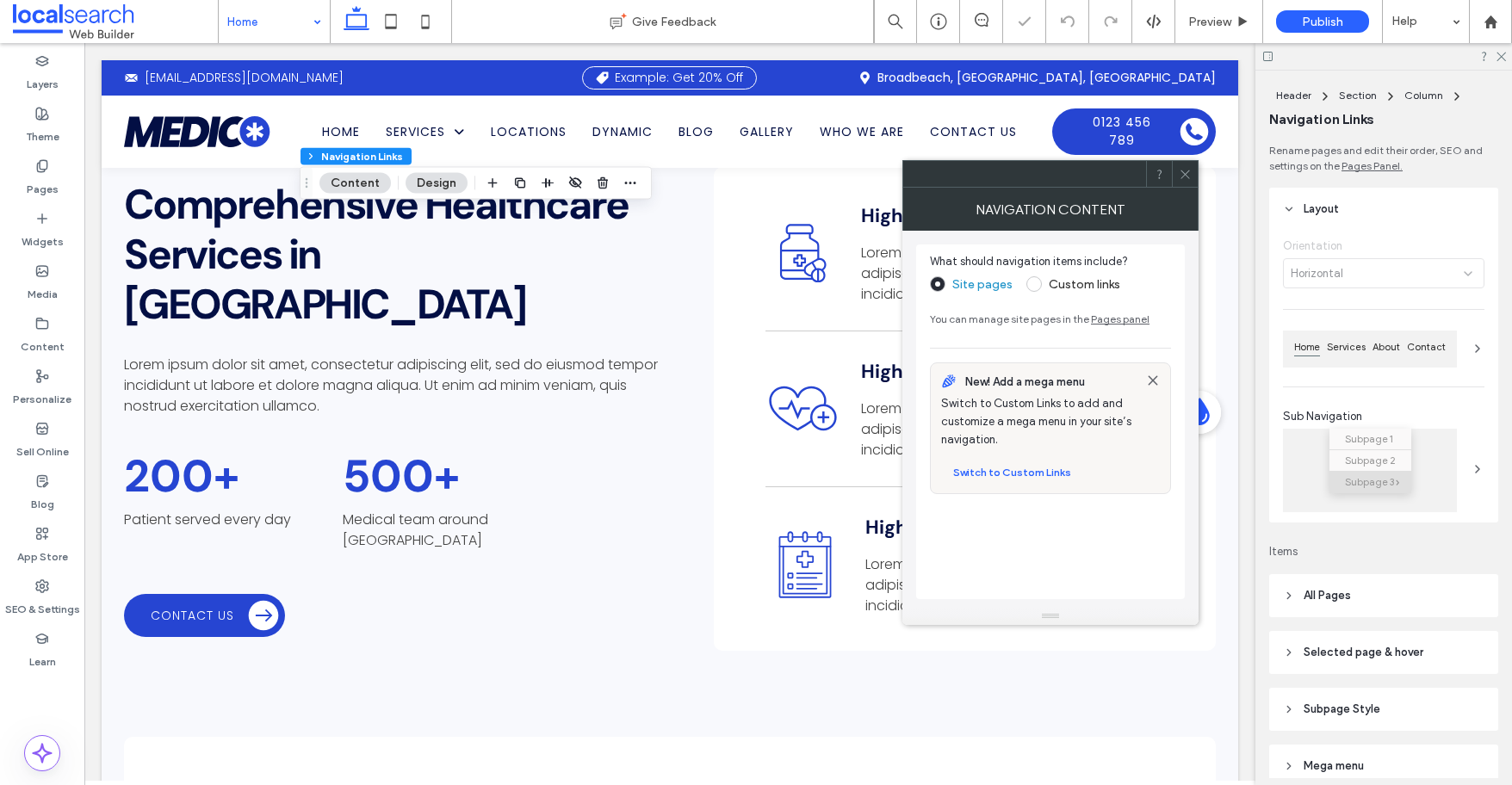
type input "*"
type input "***"
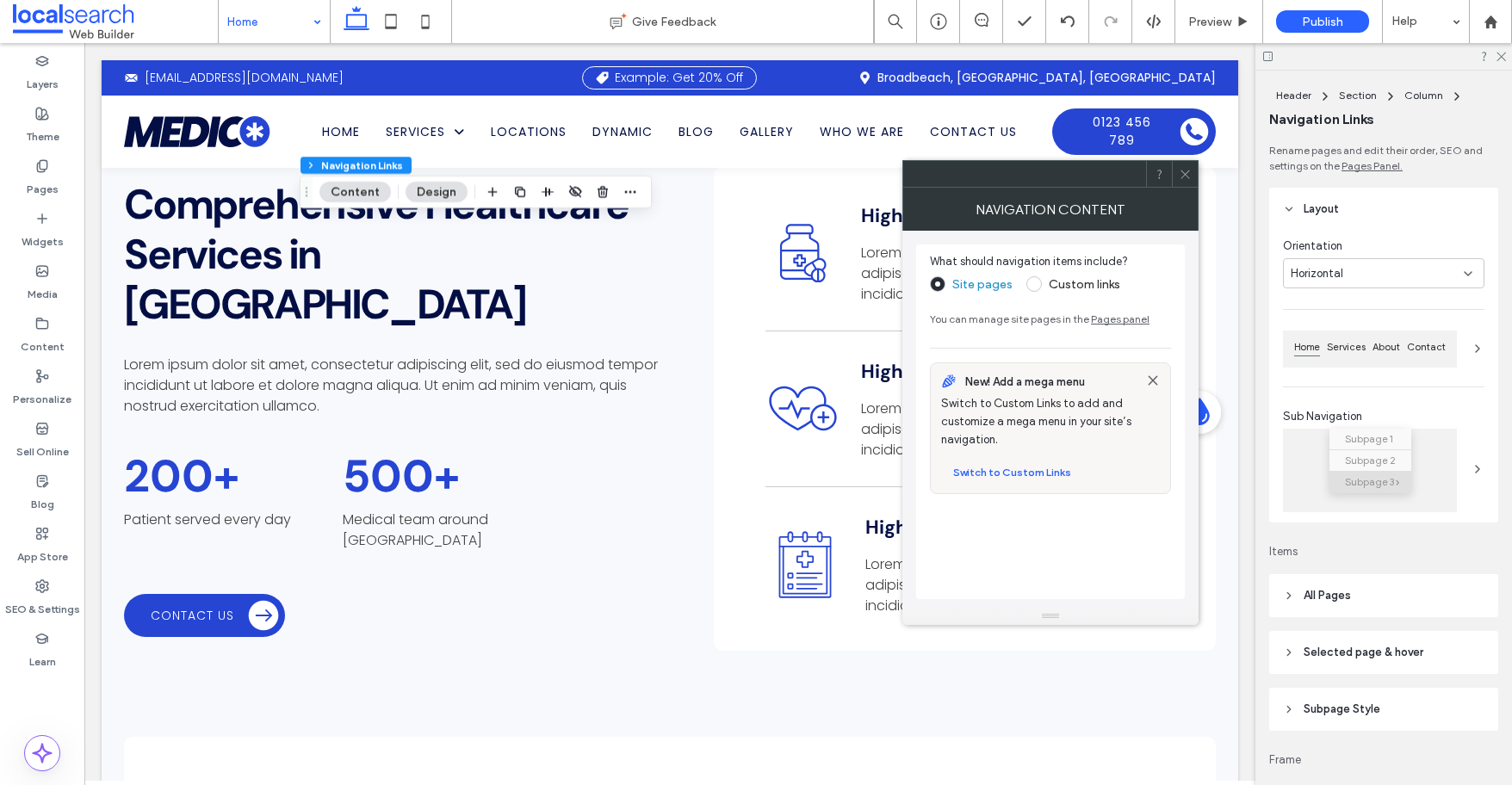
click at [1037, 282] on span at bounding box center [1034, 284] width 16 height 16
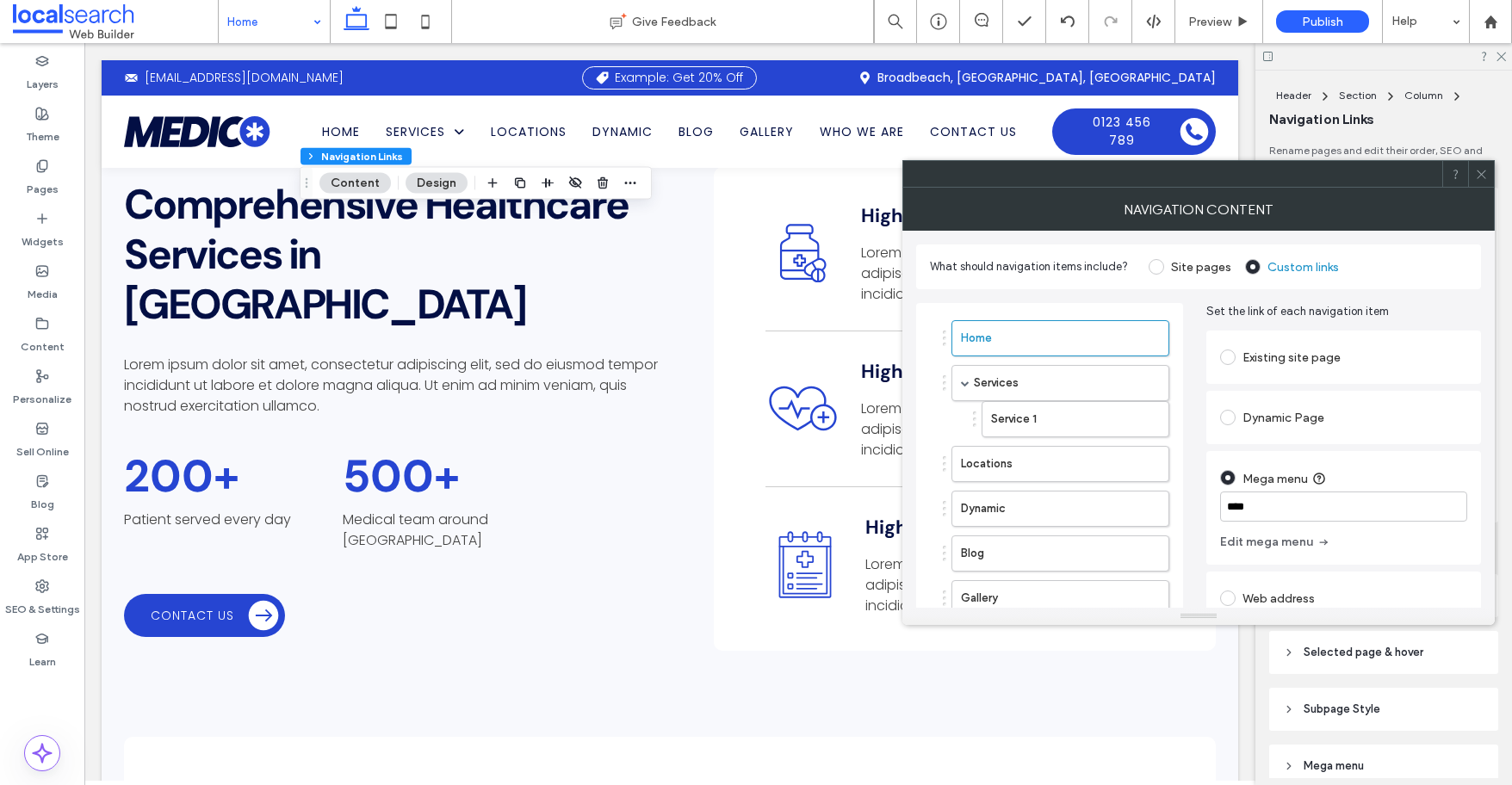
click at [1487, 176] on icon at bounding box center [1480, 174] width 13 height 13
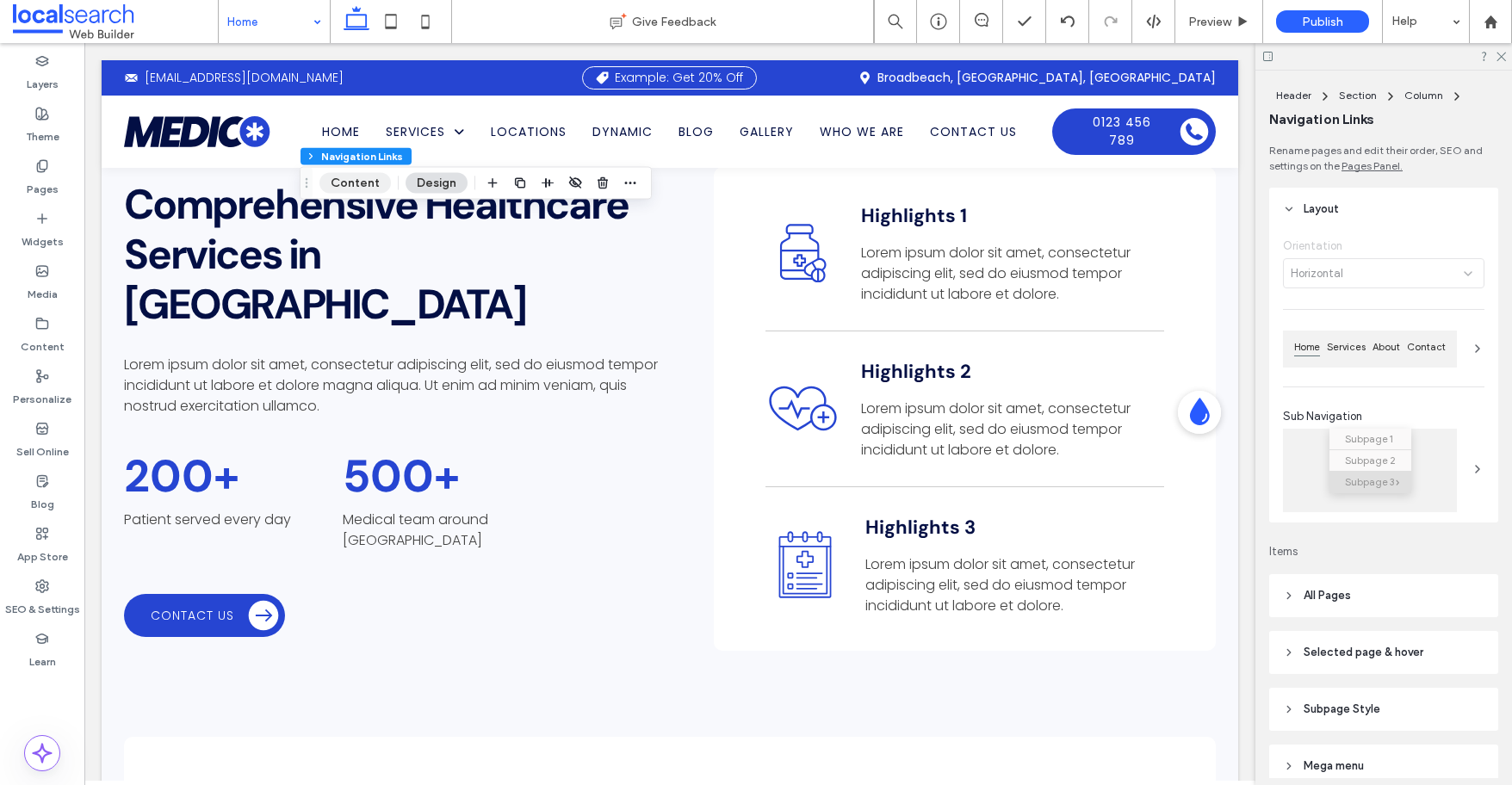
click at [368, 184] on button "Content" at bounding box center [355, 184] width 72 height 21
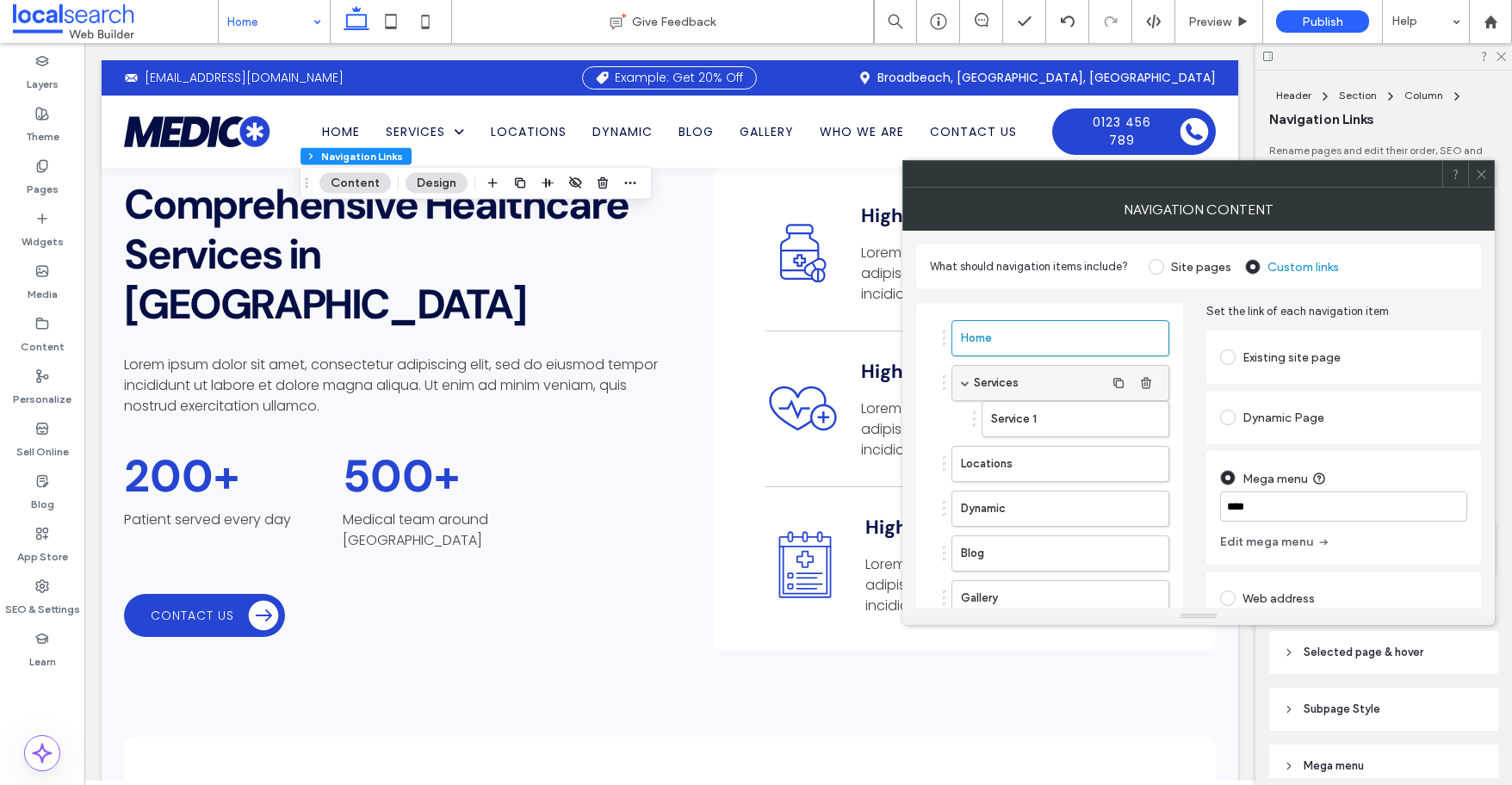
click at [1099, 389] on label "Services" at bounding box center [1040, 382] width 131 height 34
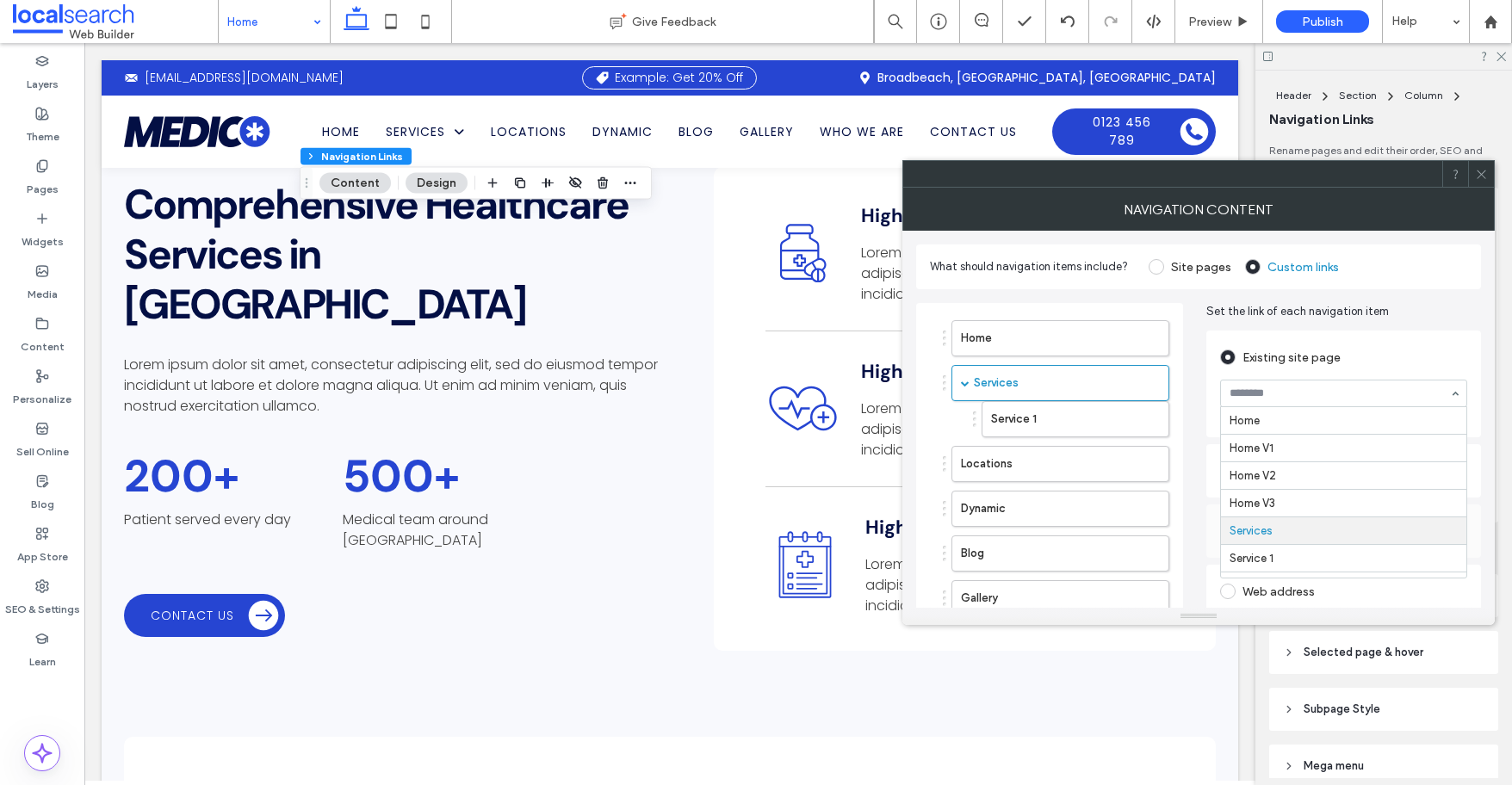
scroll to position [110, 0]
click at [1284, 389] on input at bounding box center [1339, 394] width 220 height 12
click at [1480, 179] on icon at bounding box center [1480, 174] width 13 height 13
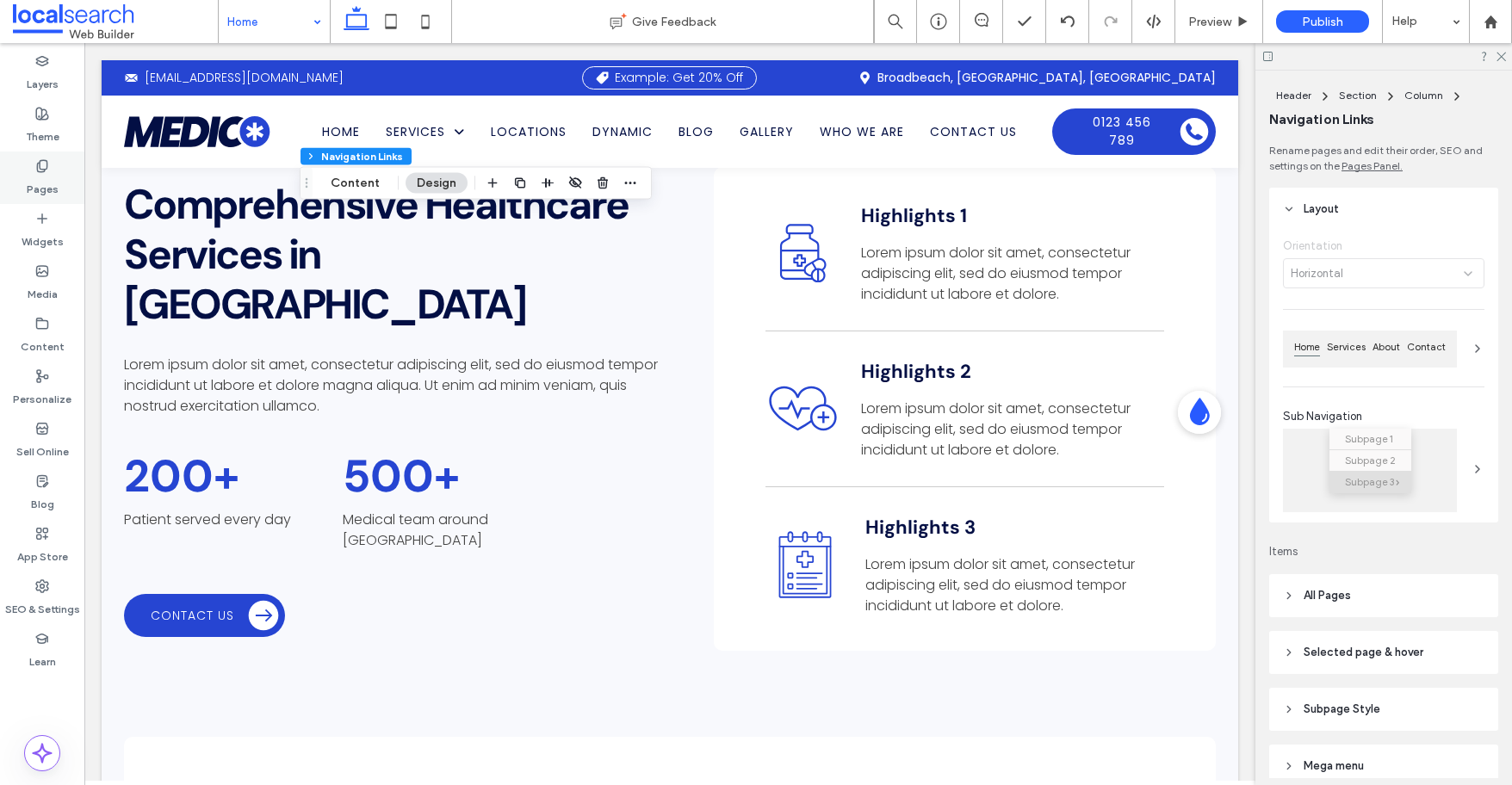
click at [33, 180] on label "Pages" at bounding box center [43, 186] width 32 height 25
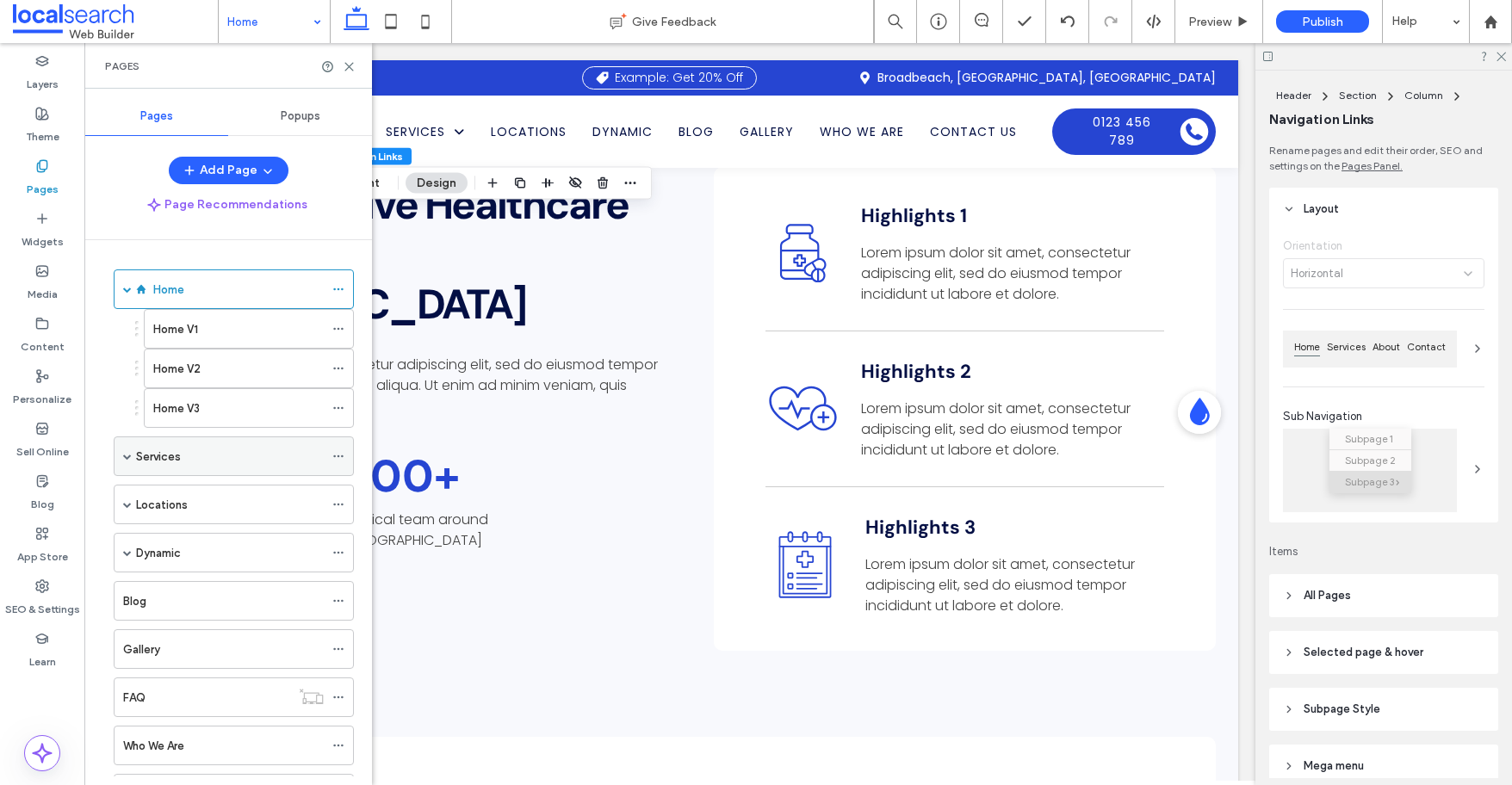
click at [341, 455] on use at bounding box center [338, 456] width 10 height 3
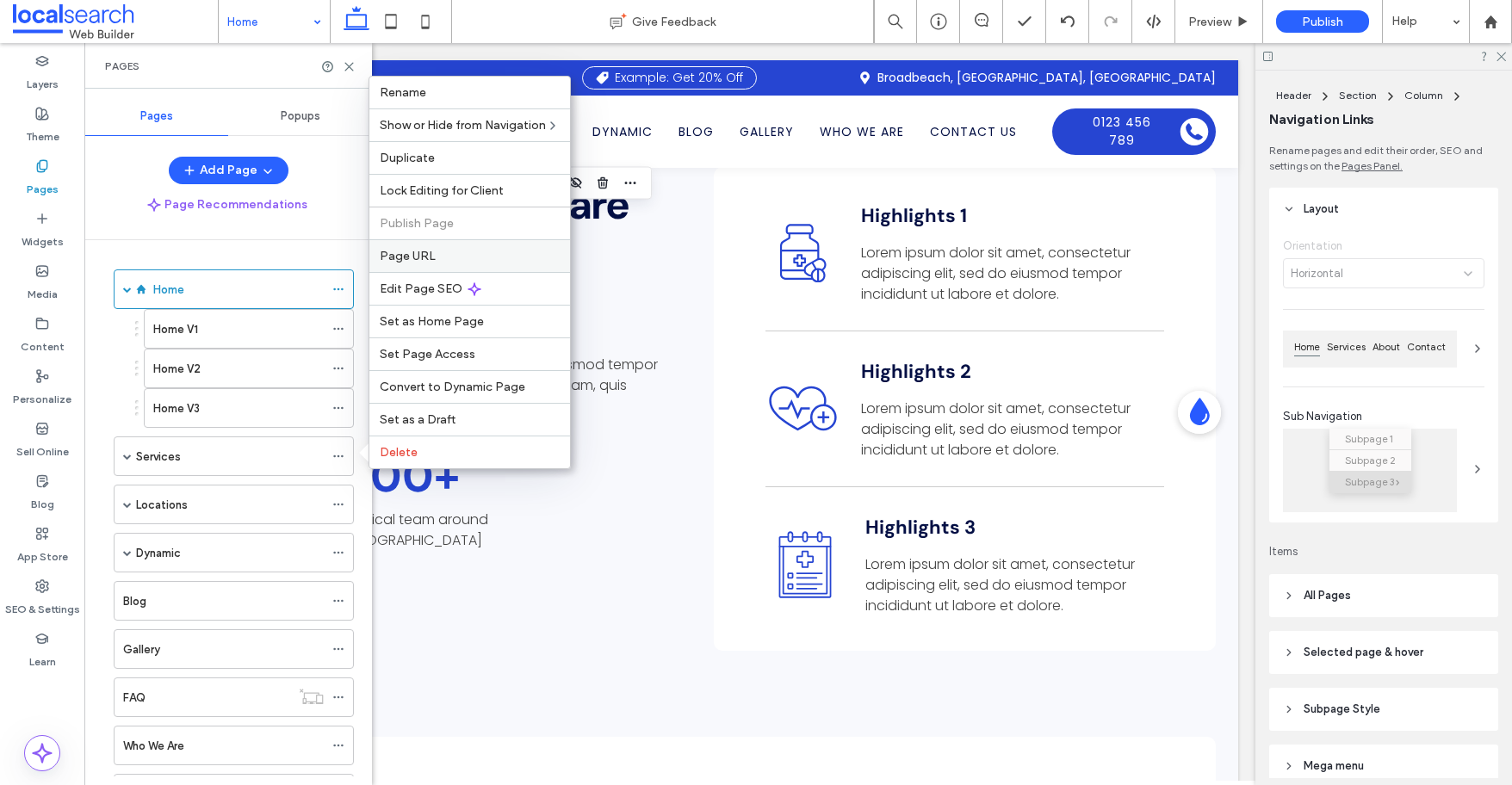
click at [430, 256] on span "Page URL" at bounding box center [408, 256] width 56 height 15
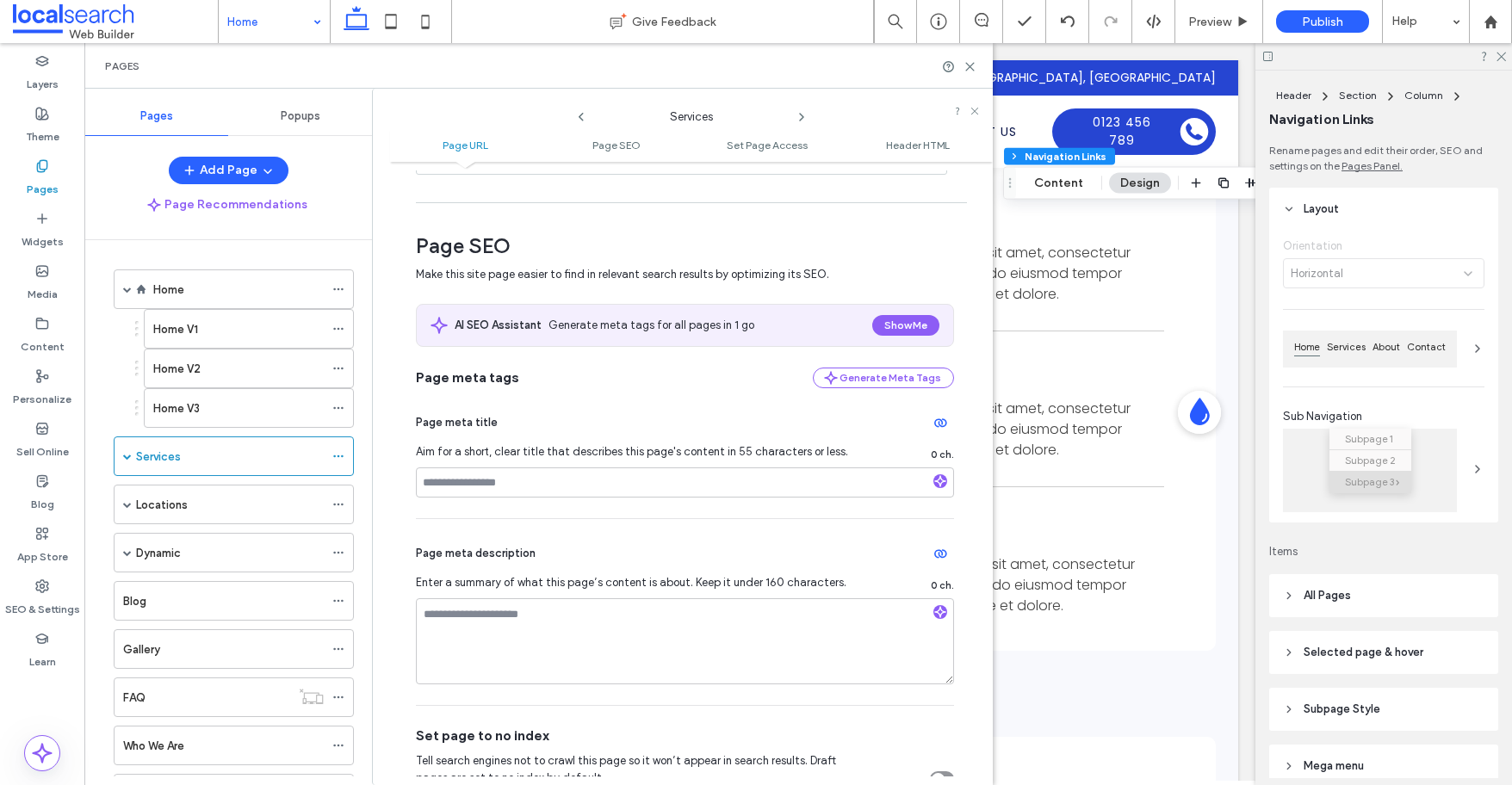
scroll to position [0, 0]
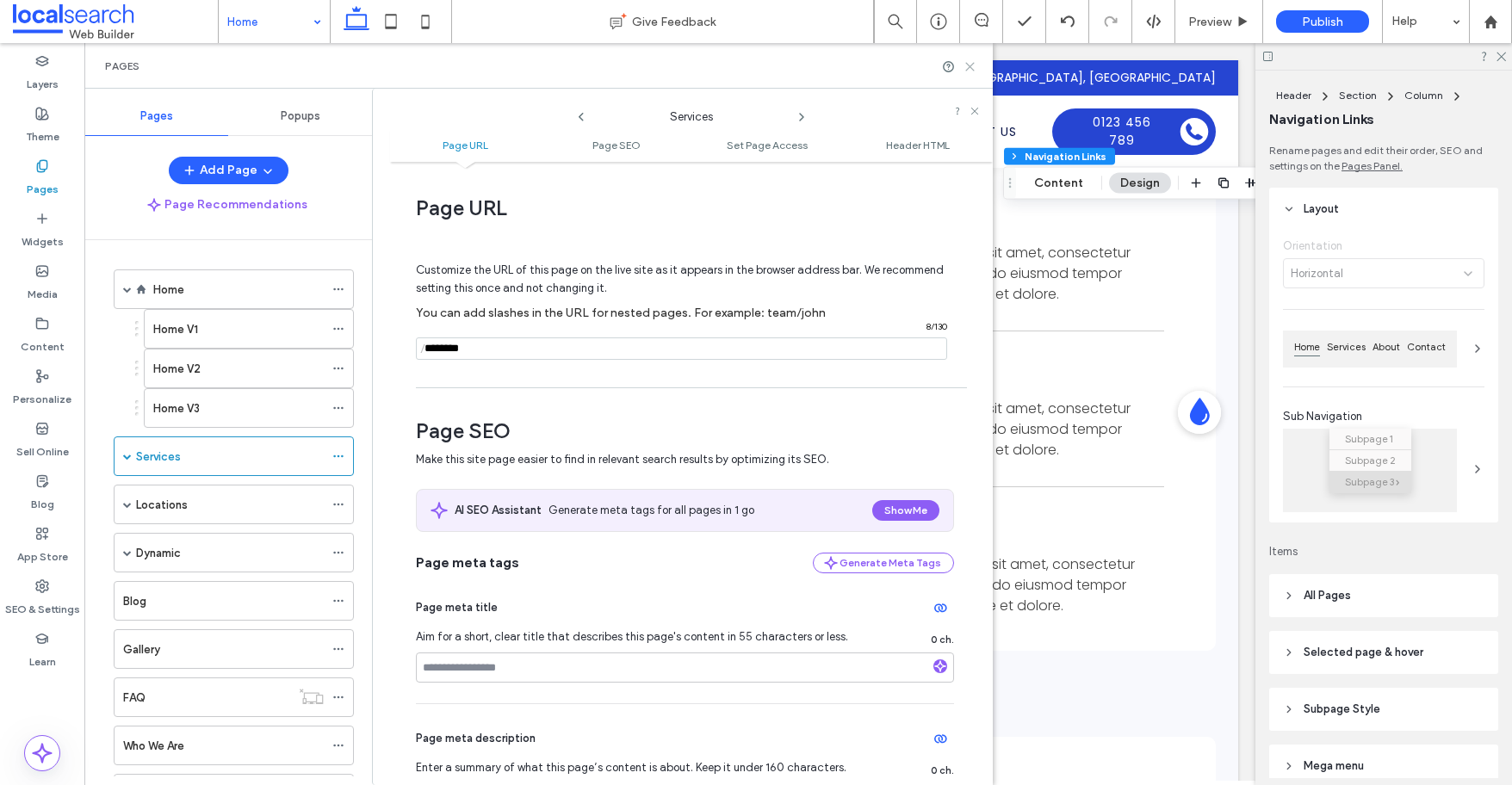
click at [966, 66] on icon at bounding box center [970, 67] width 13 height 13
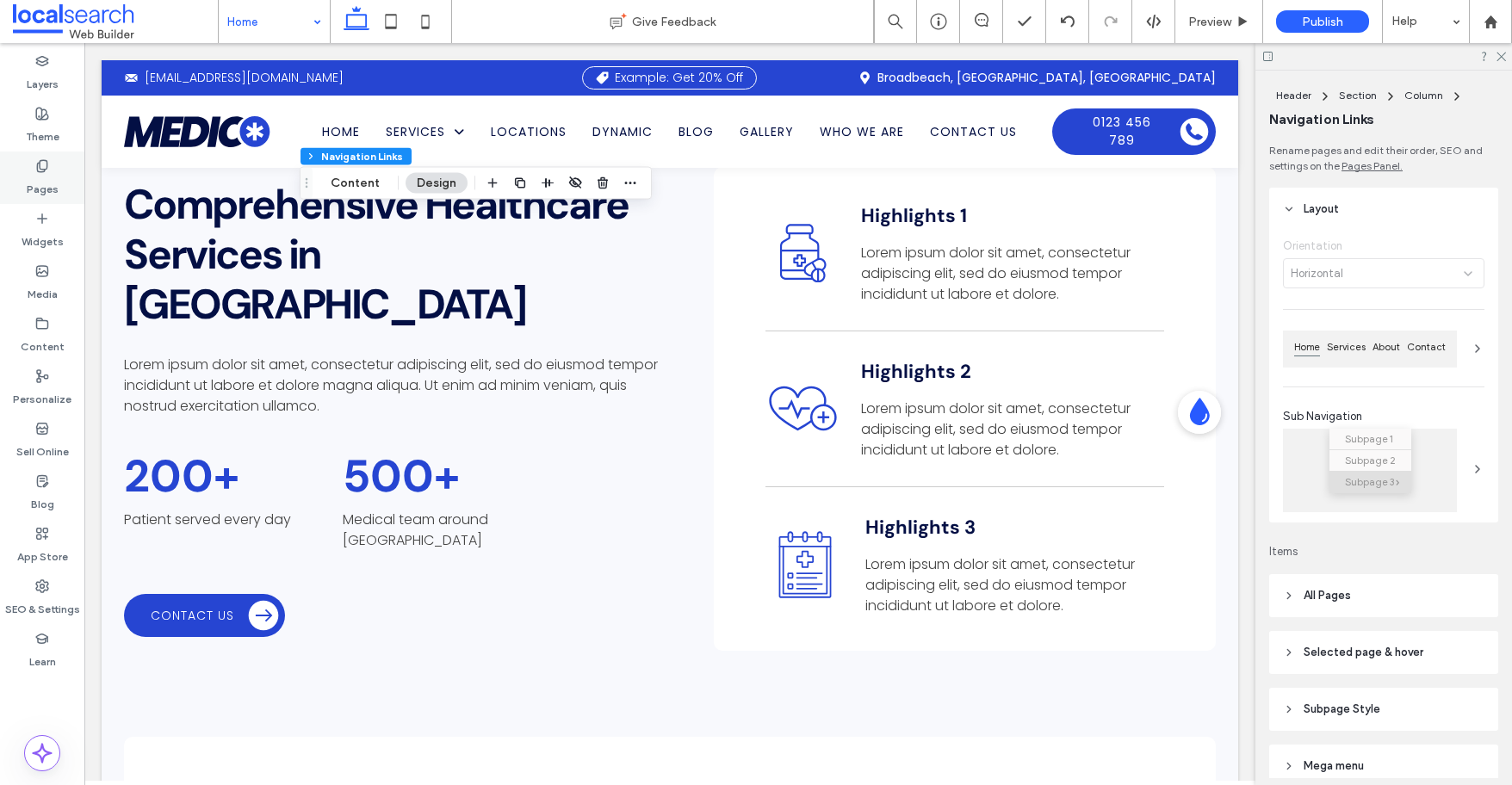
click at [39, 179] on label "Pages" at bounding box center [43, 186] width 32 height 25
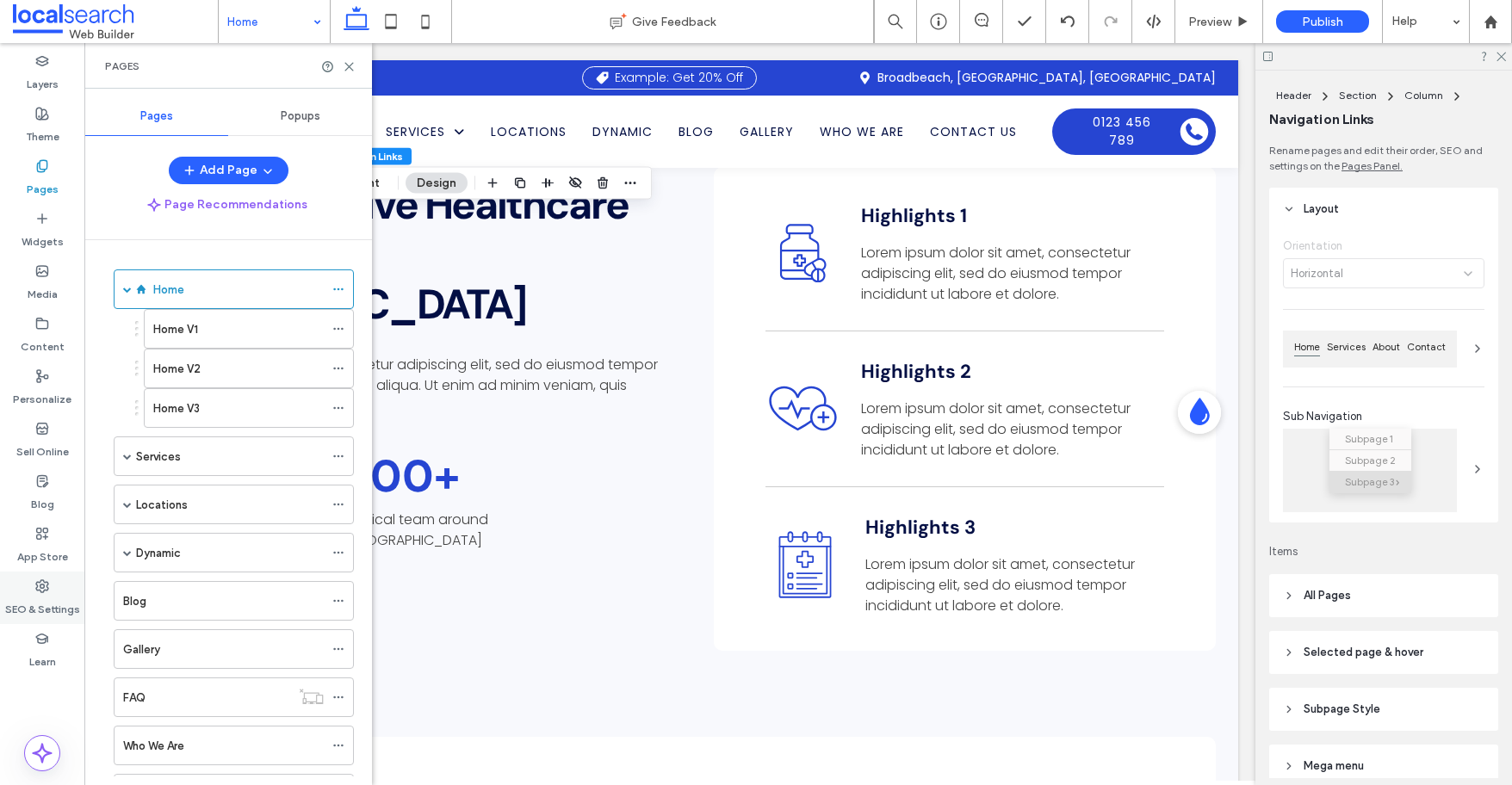
click at [21, 604] on label "SEO & Settings" at bounding box center [43, 606] width 75 height 25
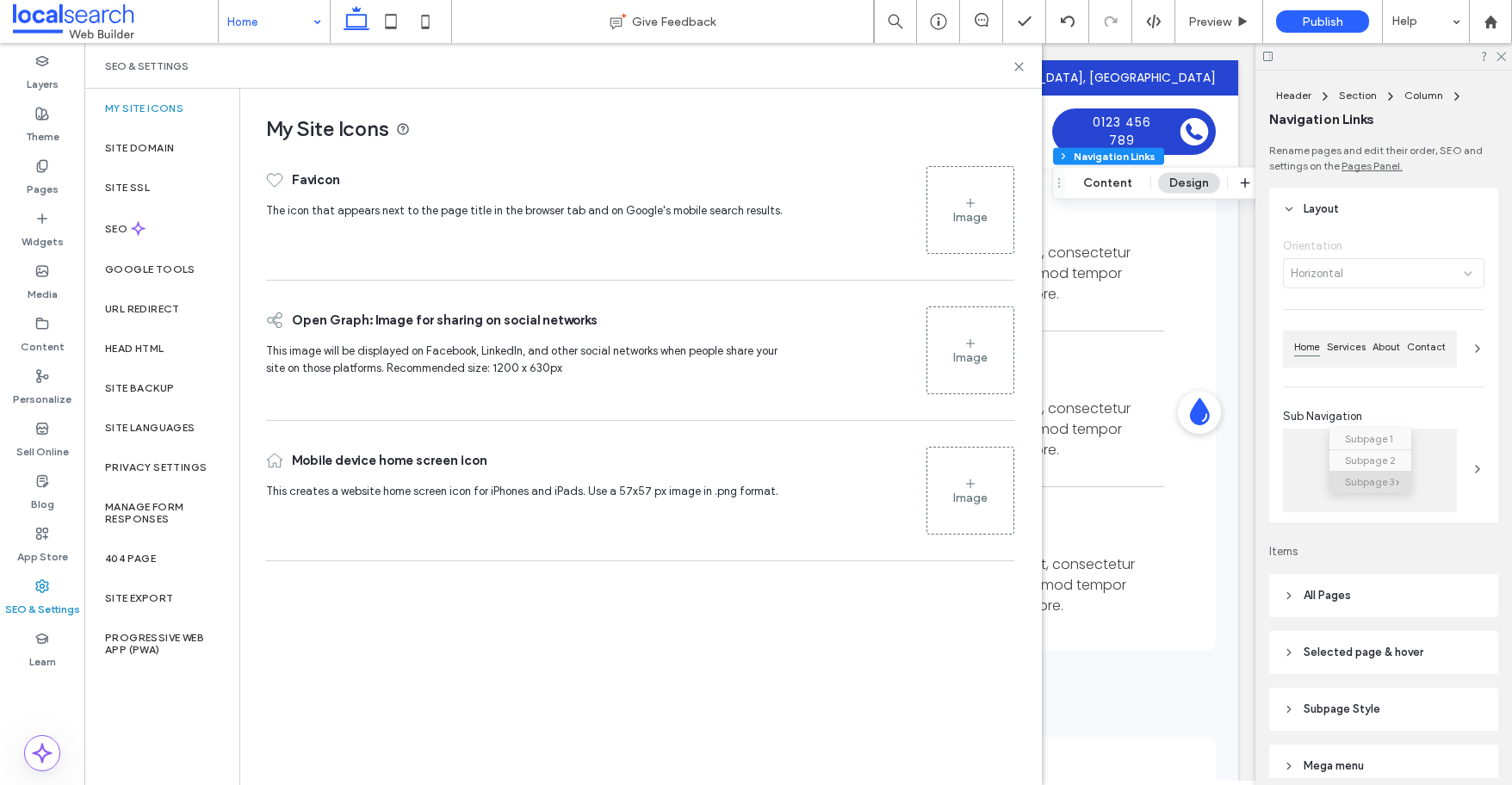
click at [117, 232] on label "SEO" at bounding box center [118, 229] width 26 height 12
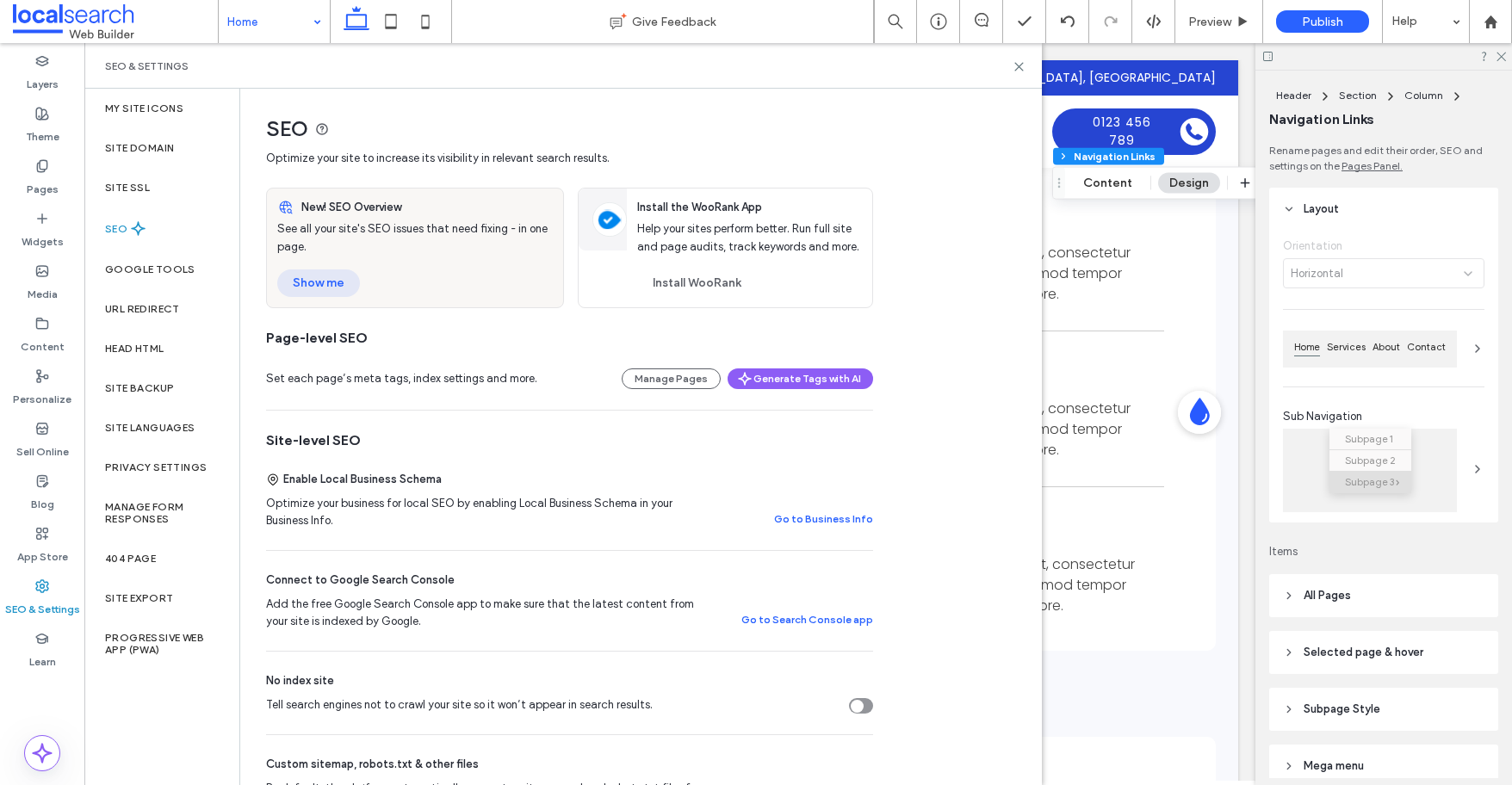
click at [326, 277] on button "Show me" at bounding box center [318, 283] width 82 height 27
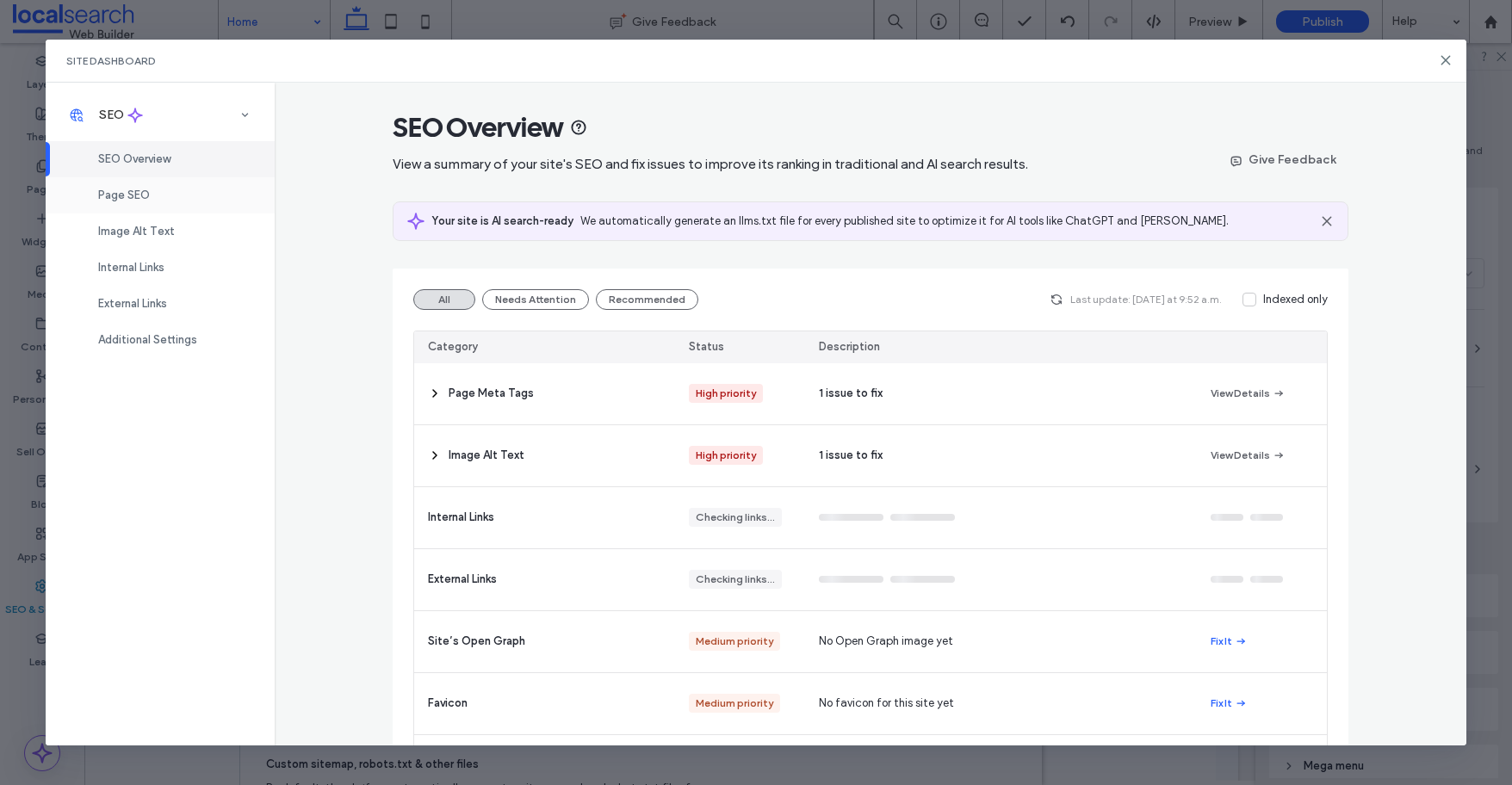
click at [135, 193] on span "Page SEO" at bounding box center [123, 194] width 52 height 13
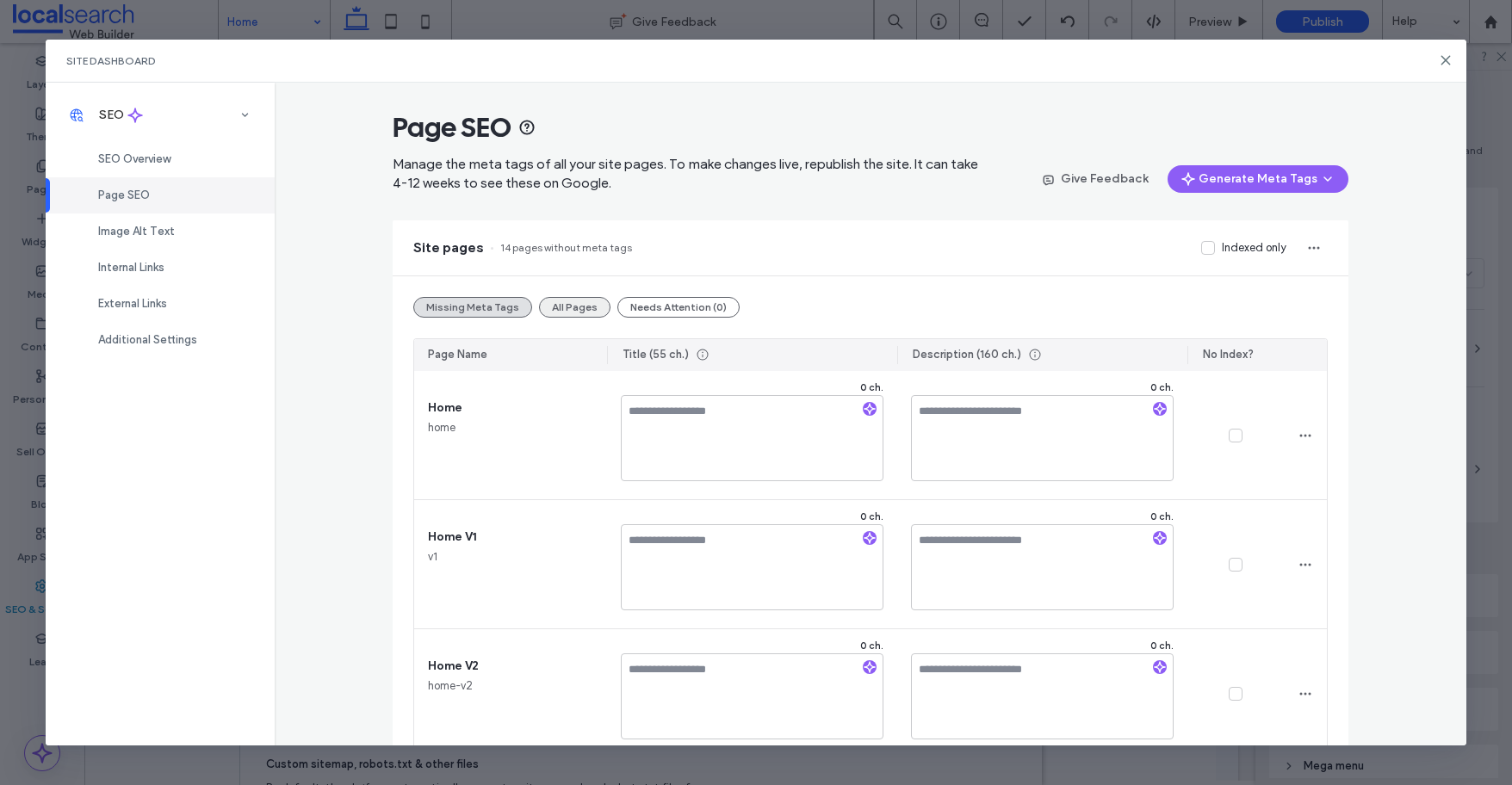
click at [561, 315] on button "All Pages" at bounding box center [575, 307] width 72 height 21
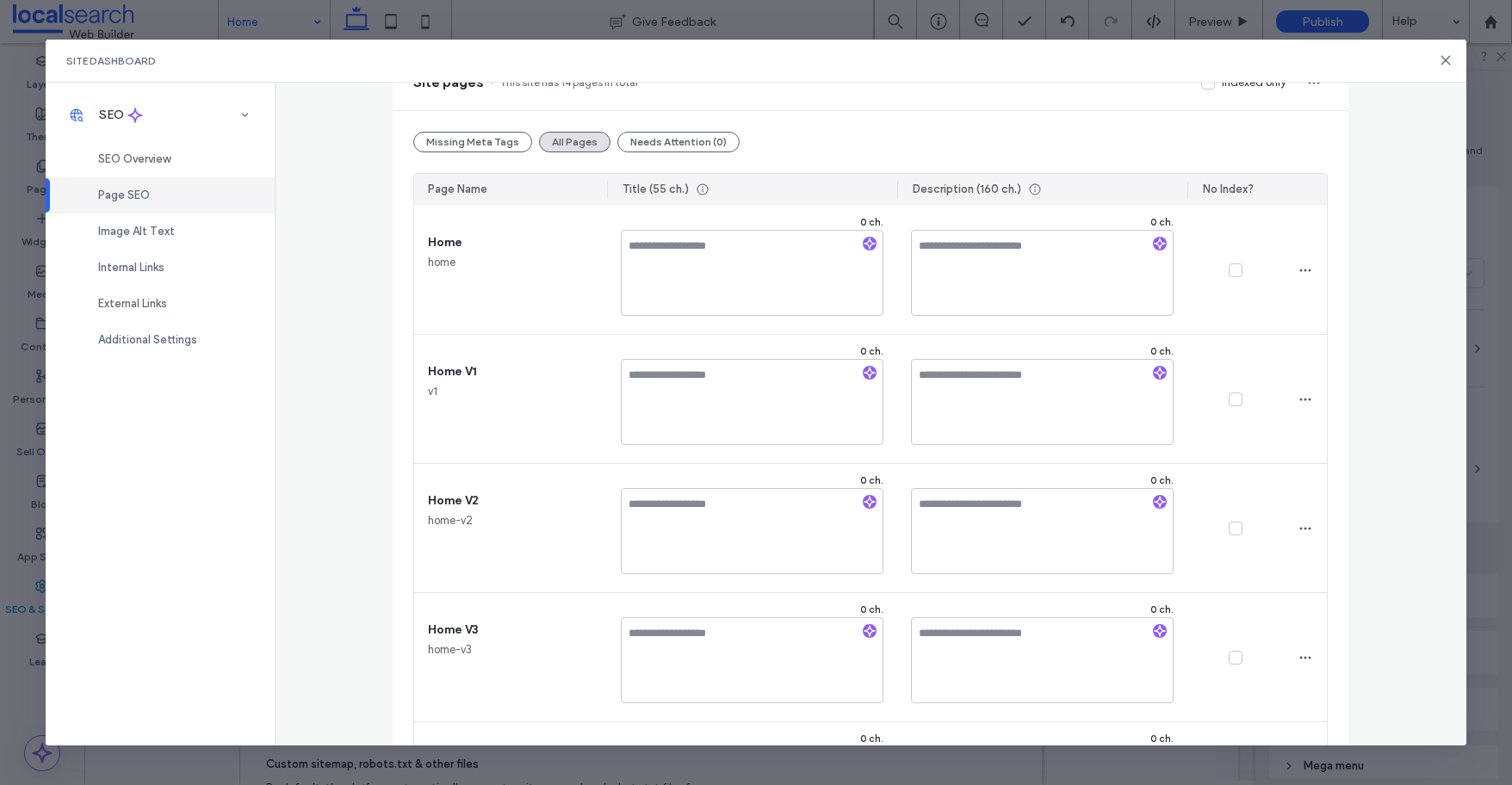
scroll to position [157, 0]
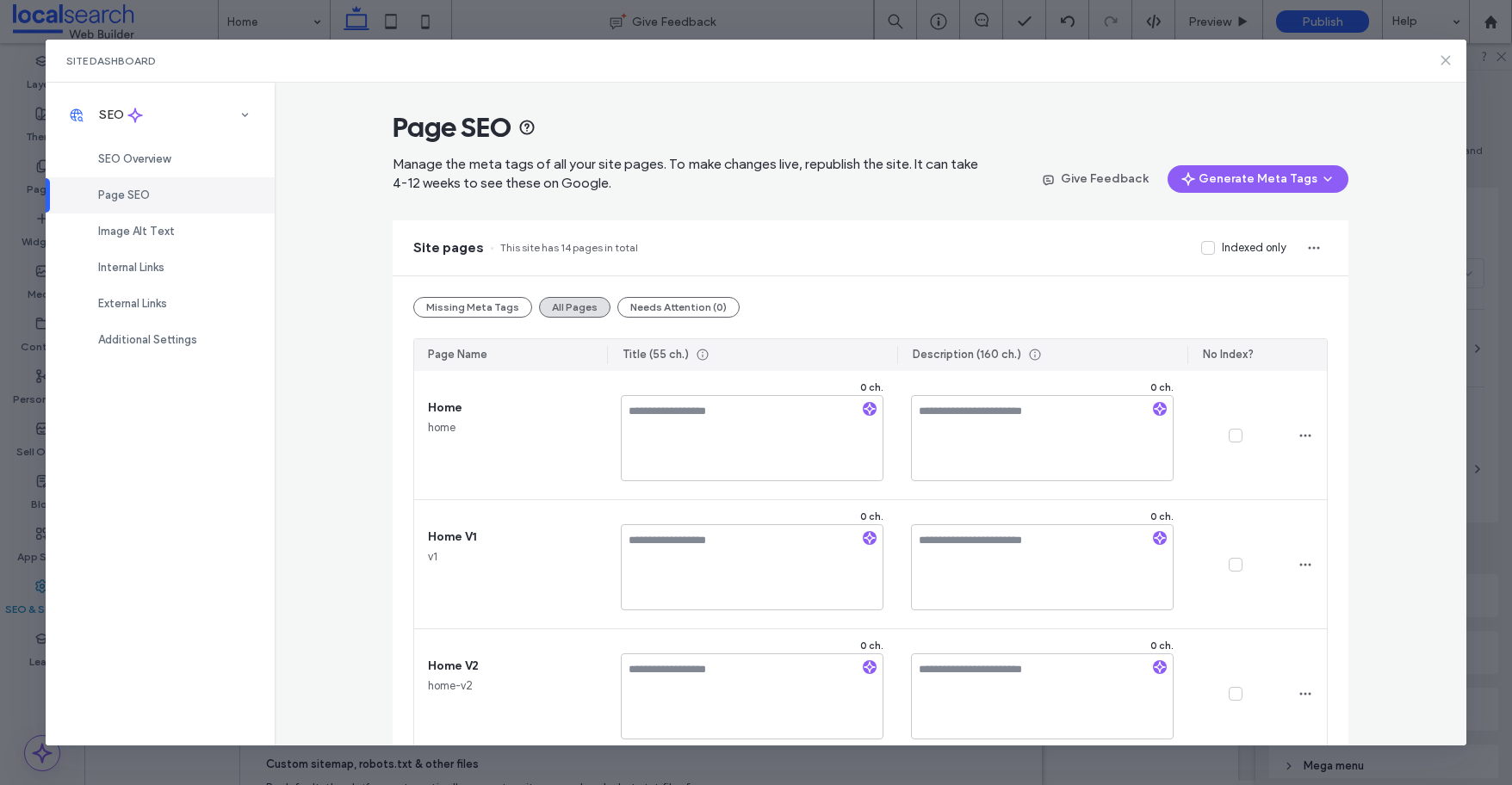
click at [1444, 60] on icon at bounding box center [1446, 60] width 14 height 14
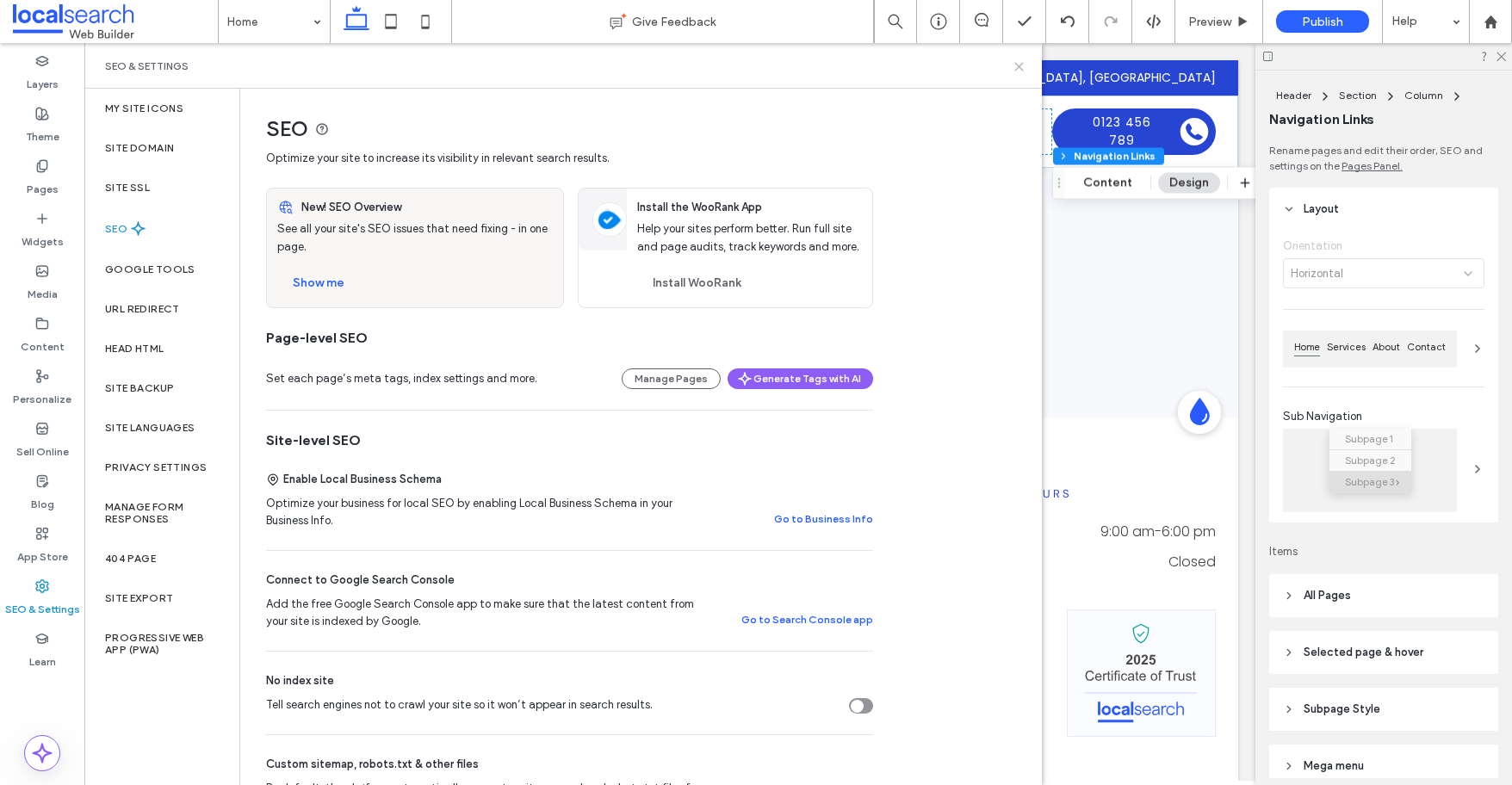
click at [1016, 64] on use at bounding box center [1018, 67] width 8 height 8
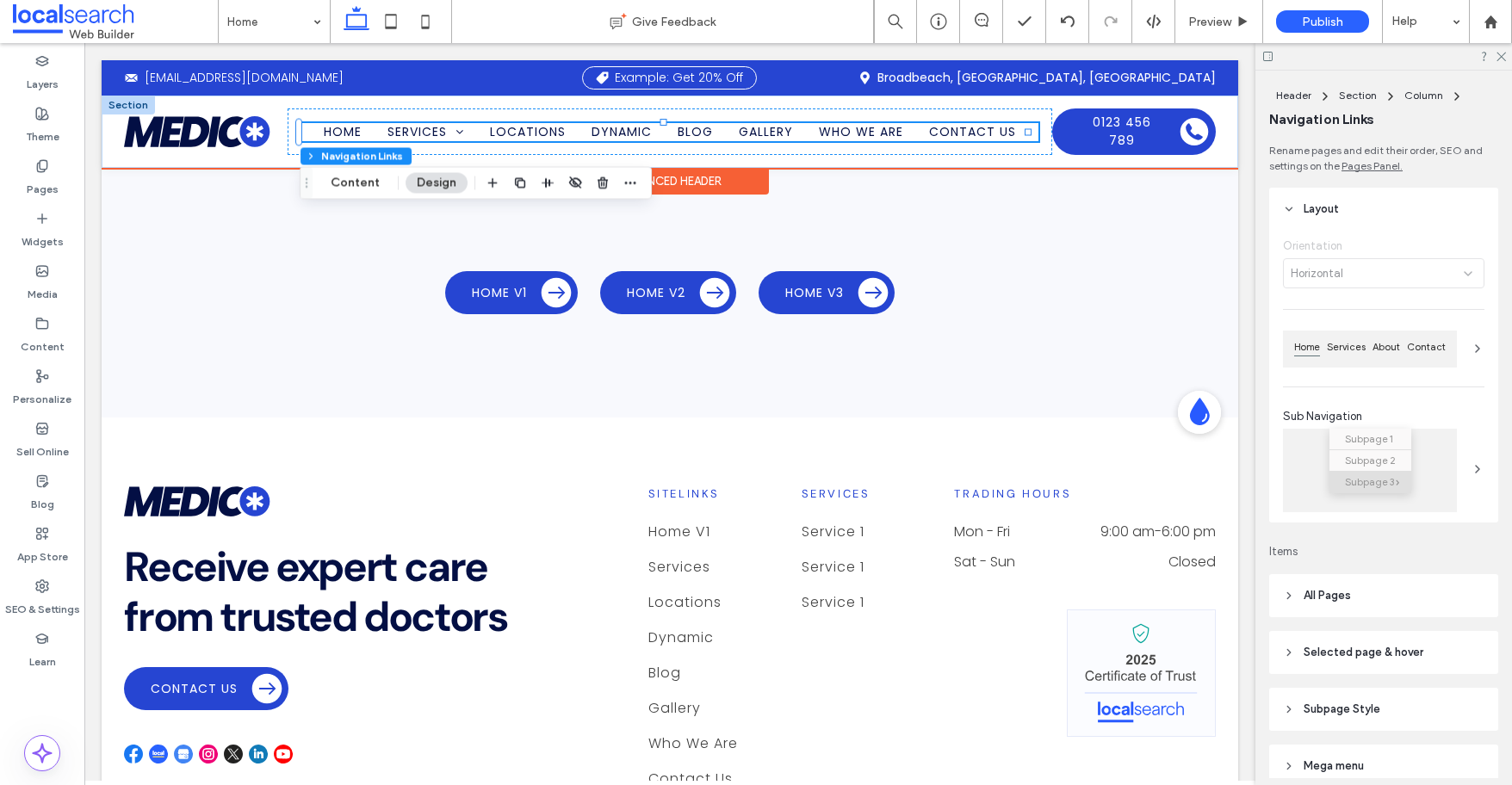
click at [686, 182] on div "Advanced Header" at bounding box center [669, 181] width 197 height 27
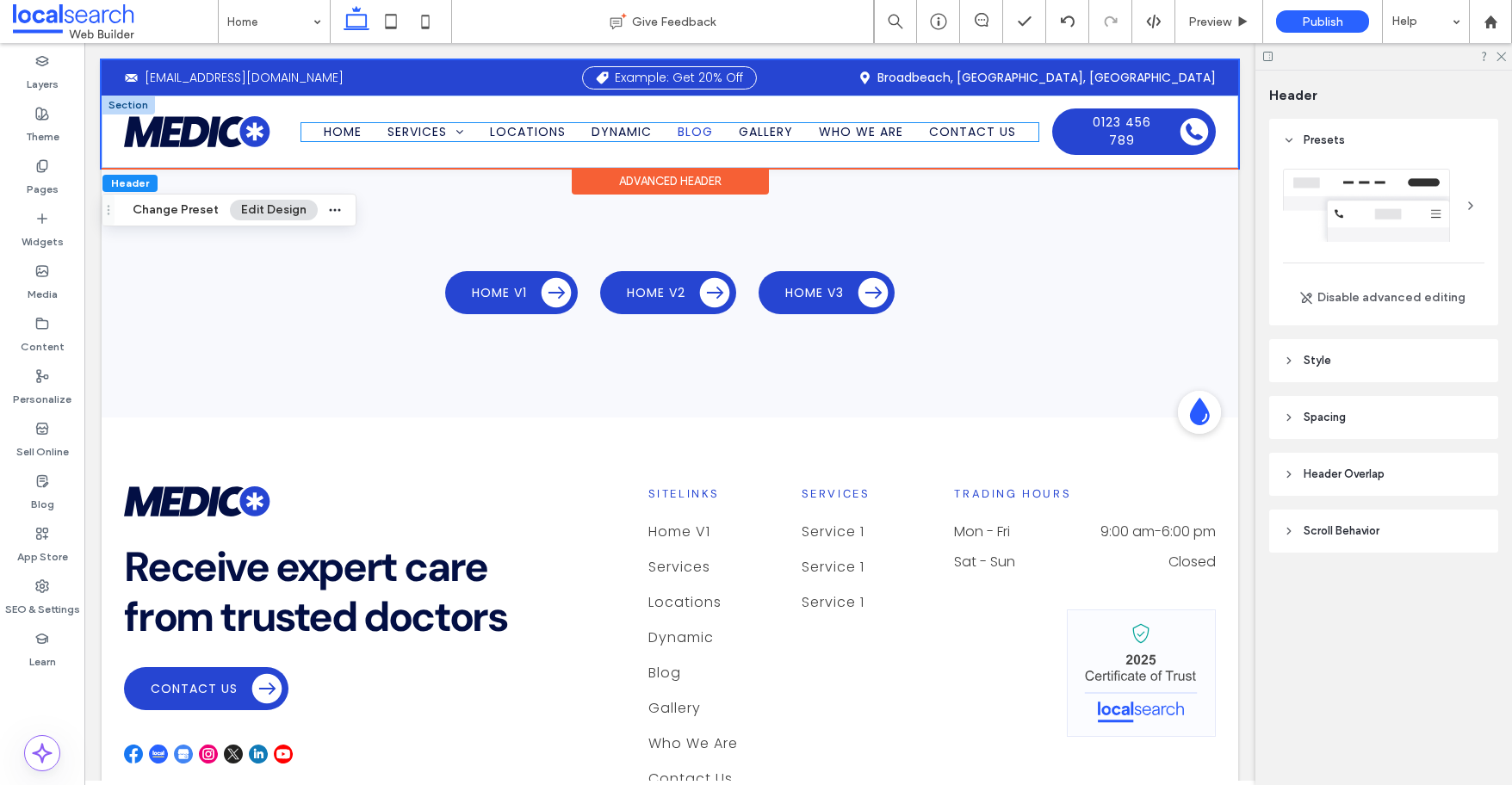
click at [688, 130] on span "Blog" at bounding box center [695, 132] width 35 height 18
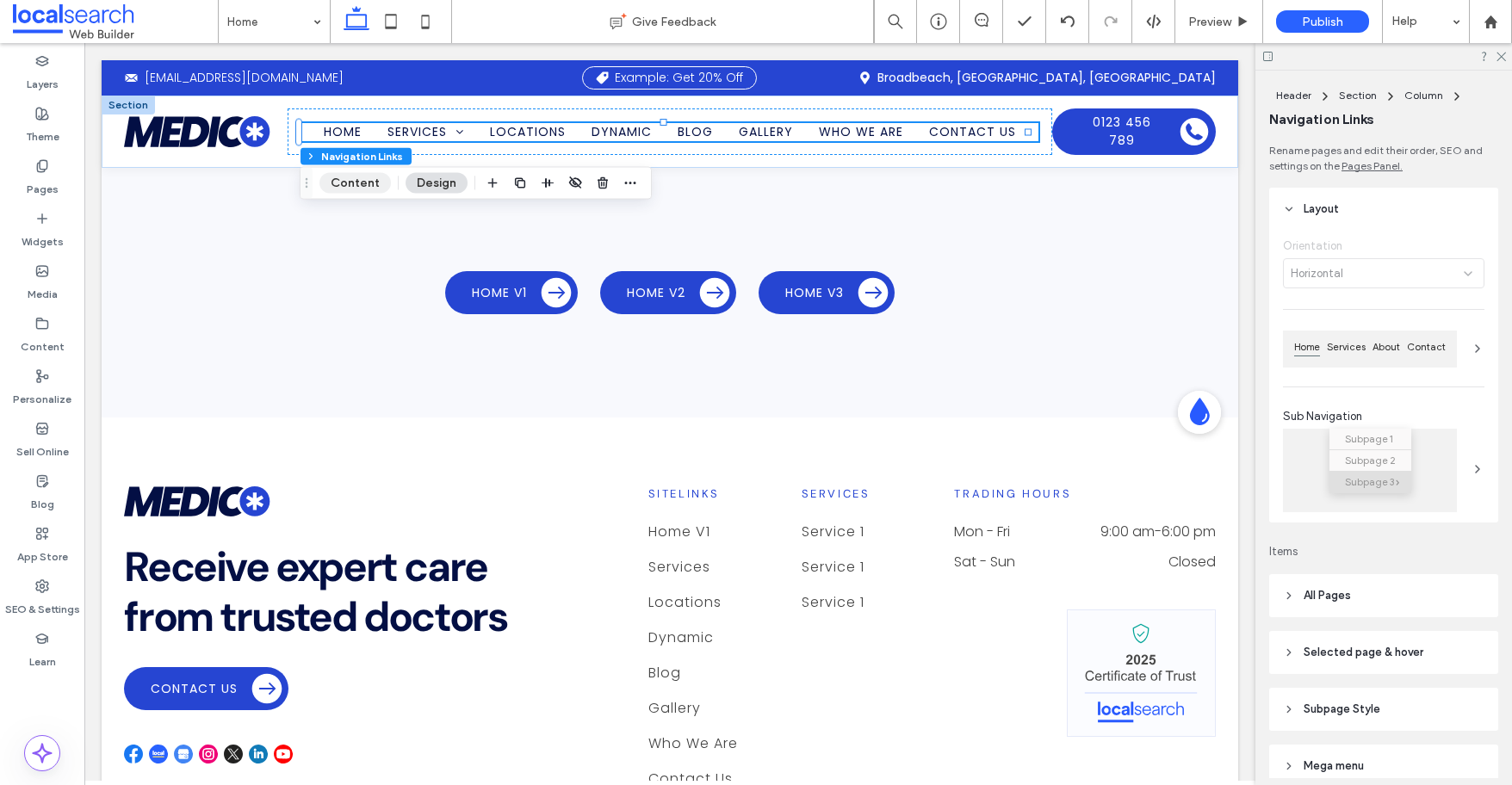
click at [342, 189] on button "Content" at bounding box center [355, 184] width 72 height 21
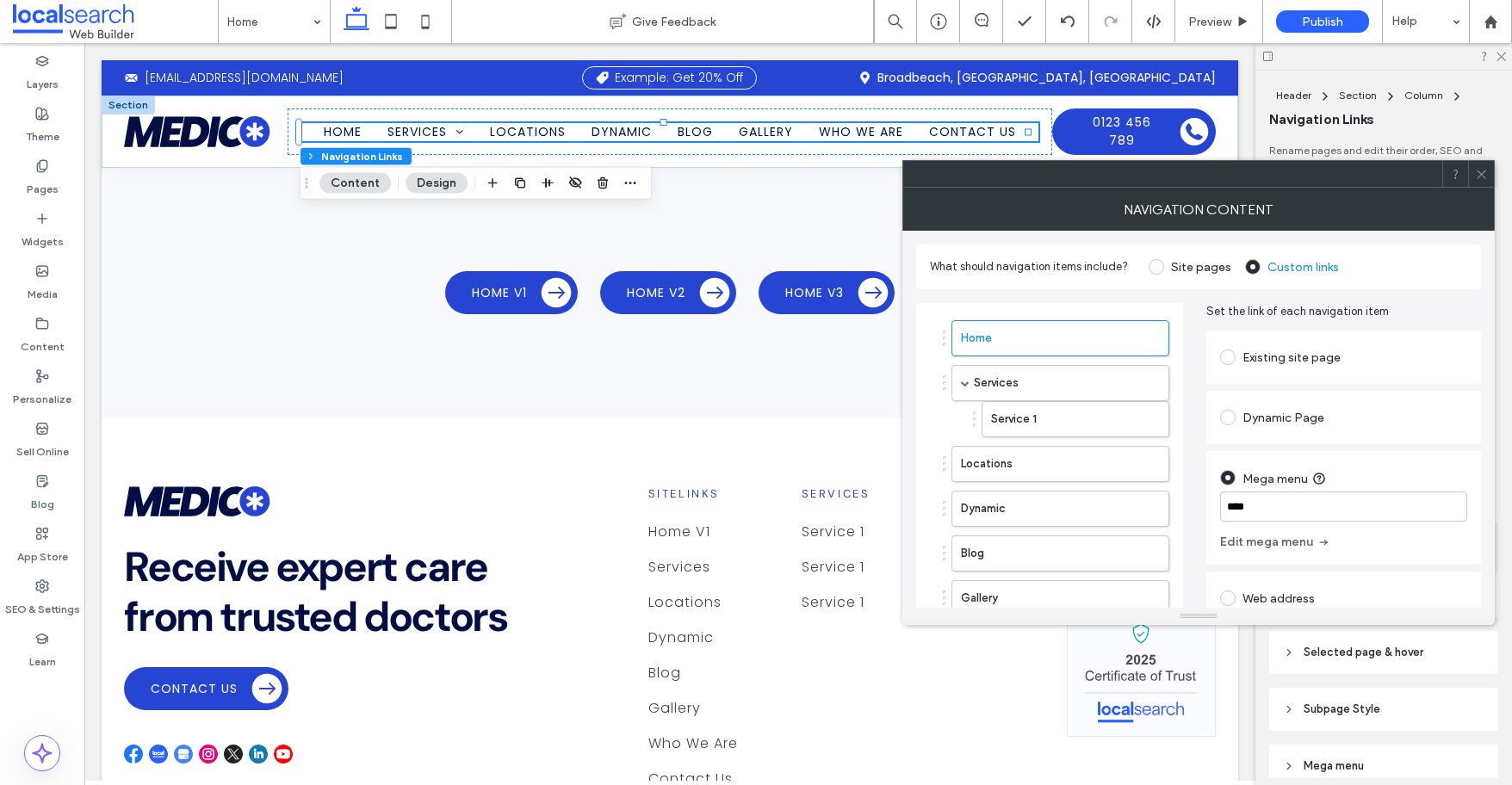
click at [1190, 266] on label "Site pages" at bounding box center [1200, 267] width 60 height 15
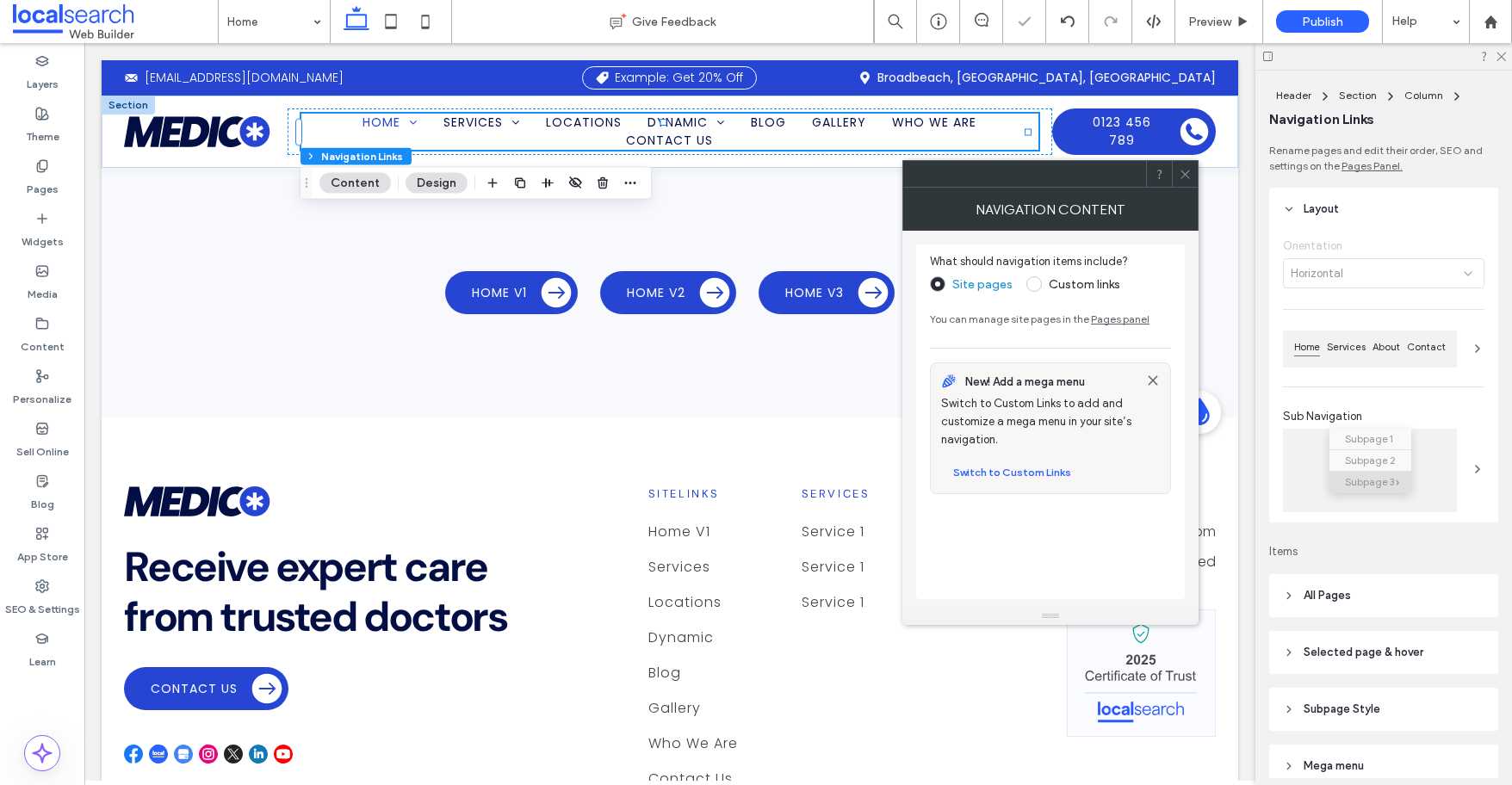
type input "*"
type input "***"
click at [1088, 280] on label "Custom links" at bounding box center [1084, 284] width 72 height 15
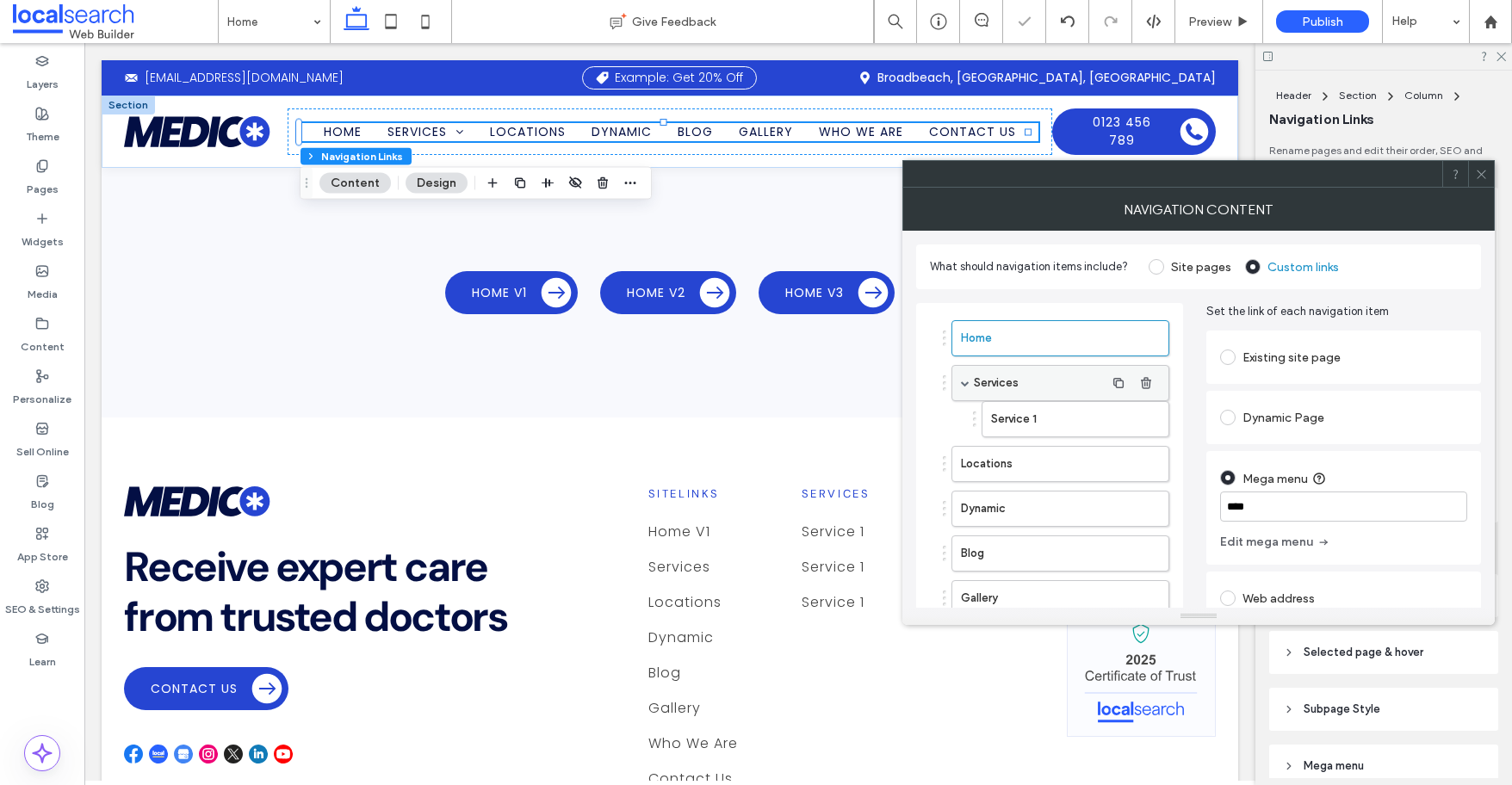
click at [1012, 381] on label "Services" at bounding box center [1040, 382] width 131 height 34
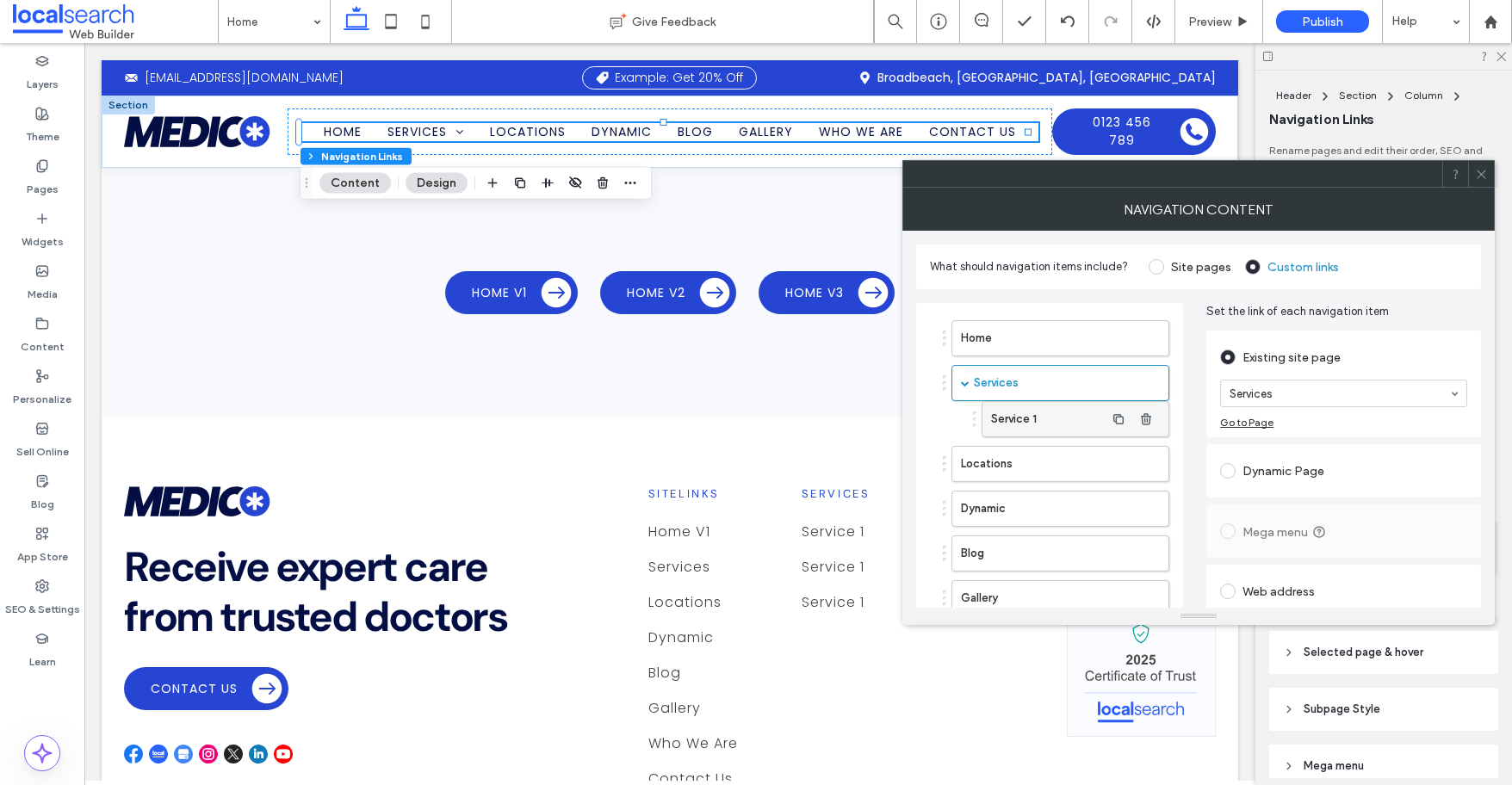
click at [1047, 409] on label "Service 1" at bounding box center [1047, 418] width 114 height 34
click at [1042, 396] on label "Services" at bounding box center [1040, 382] width 131 height 34
click at [1021, 320] on div "Home" at bounding box center [1060, 338] width 218 height 36
click at [1036, 323] on label "Home" at bounding box center [1032, 338] width 144 height 34
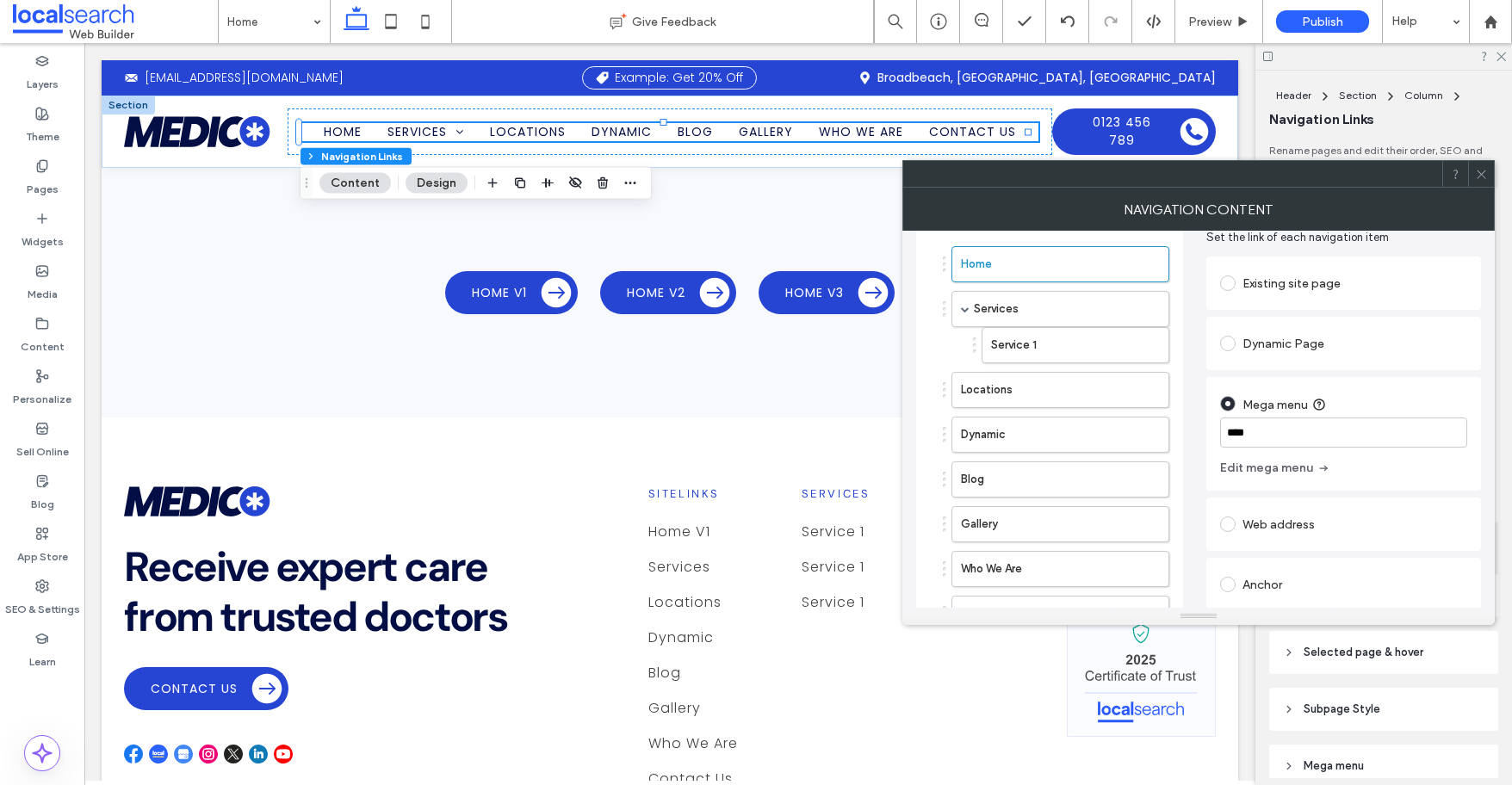
scroll to position [52, 0]
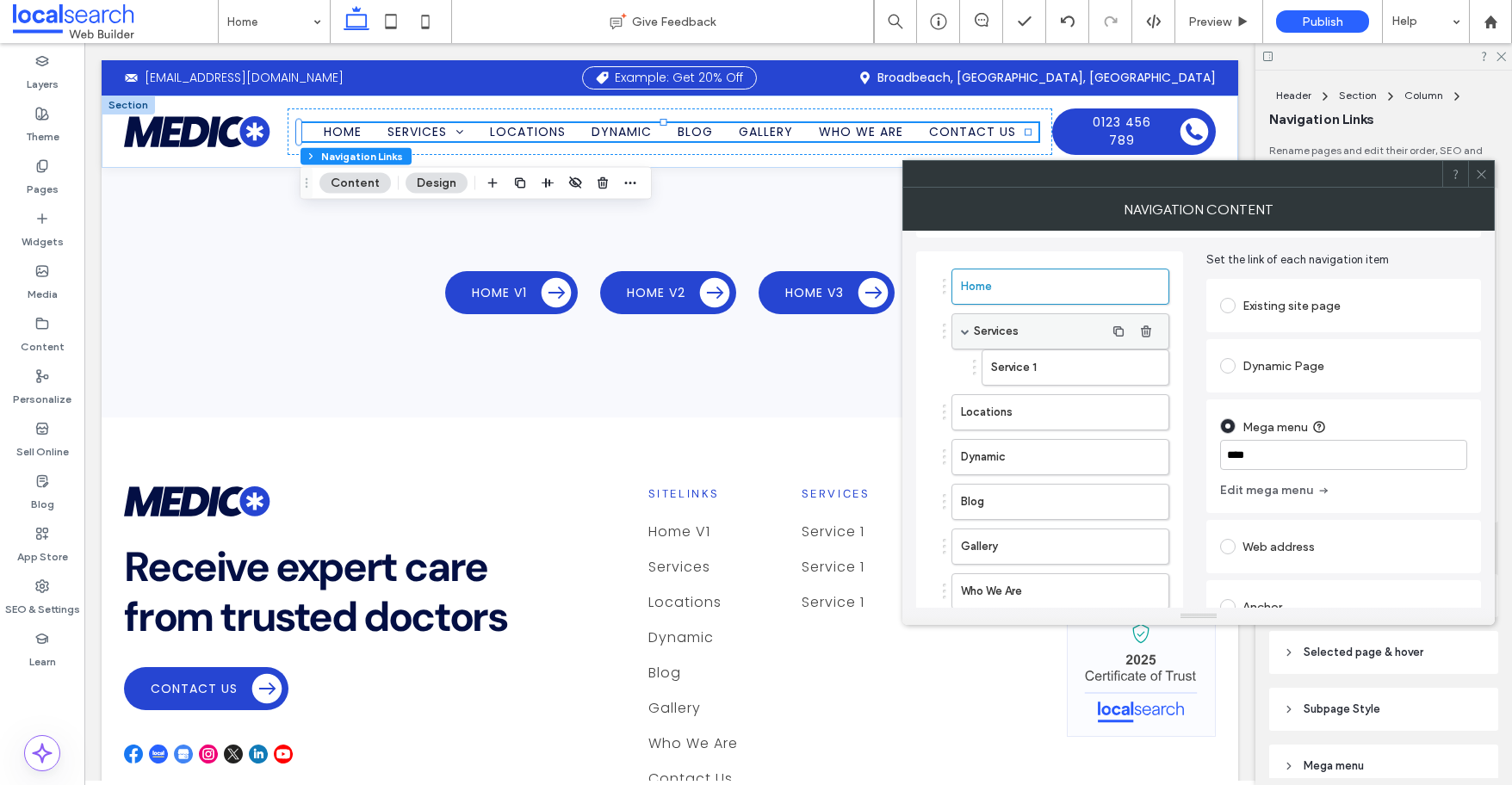
click at [1021, 328] on label "Services" at bounding box center [1040, 331] width 131 height 34
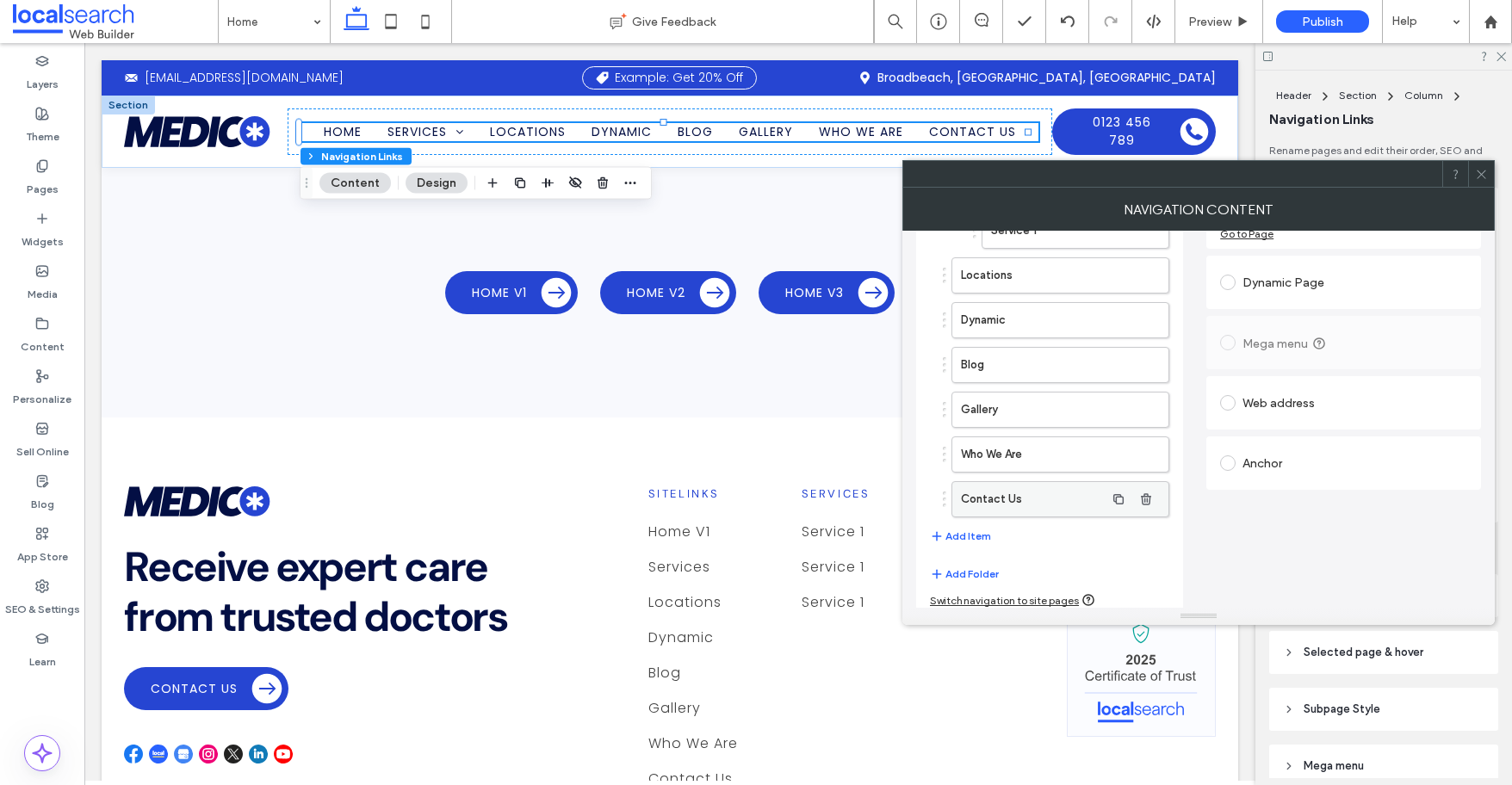
scroll to position [196, 0]
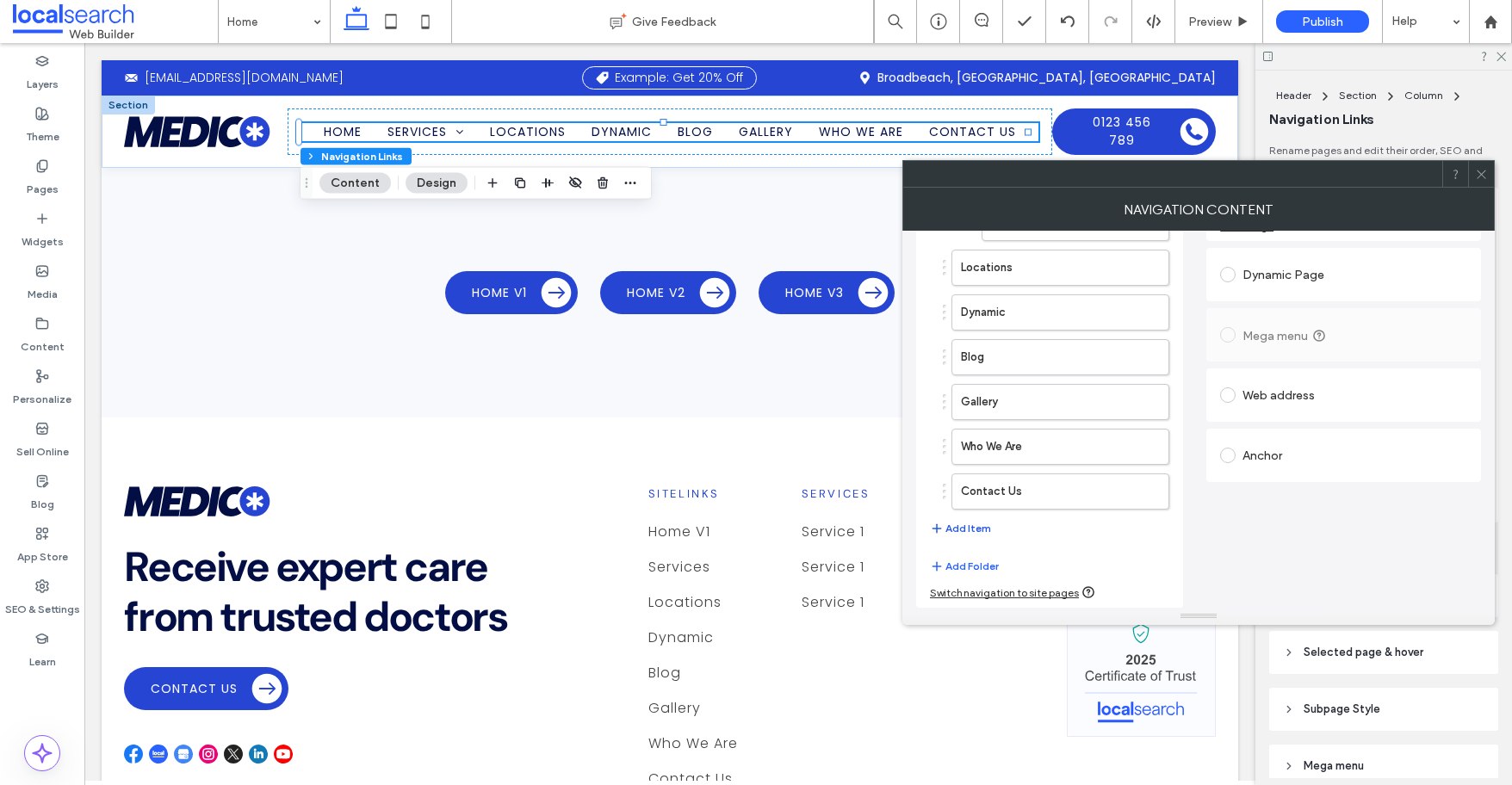
click at [956, 525] on button "Add Item" at bounding box center [961, 529] width 61 height 21
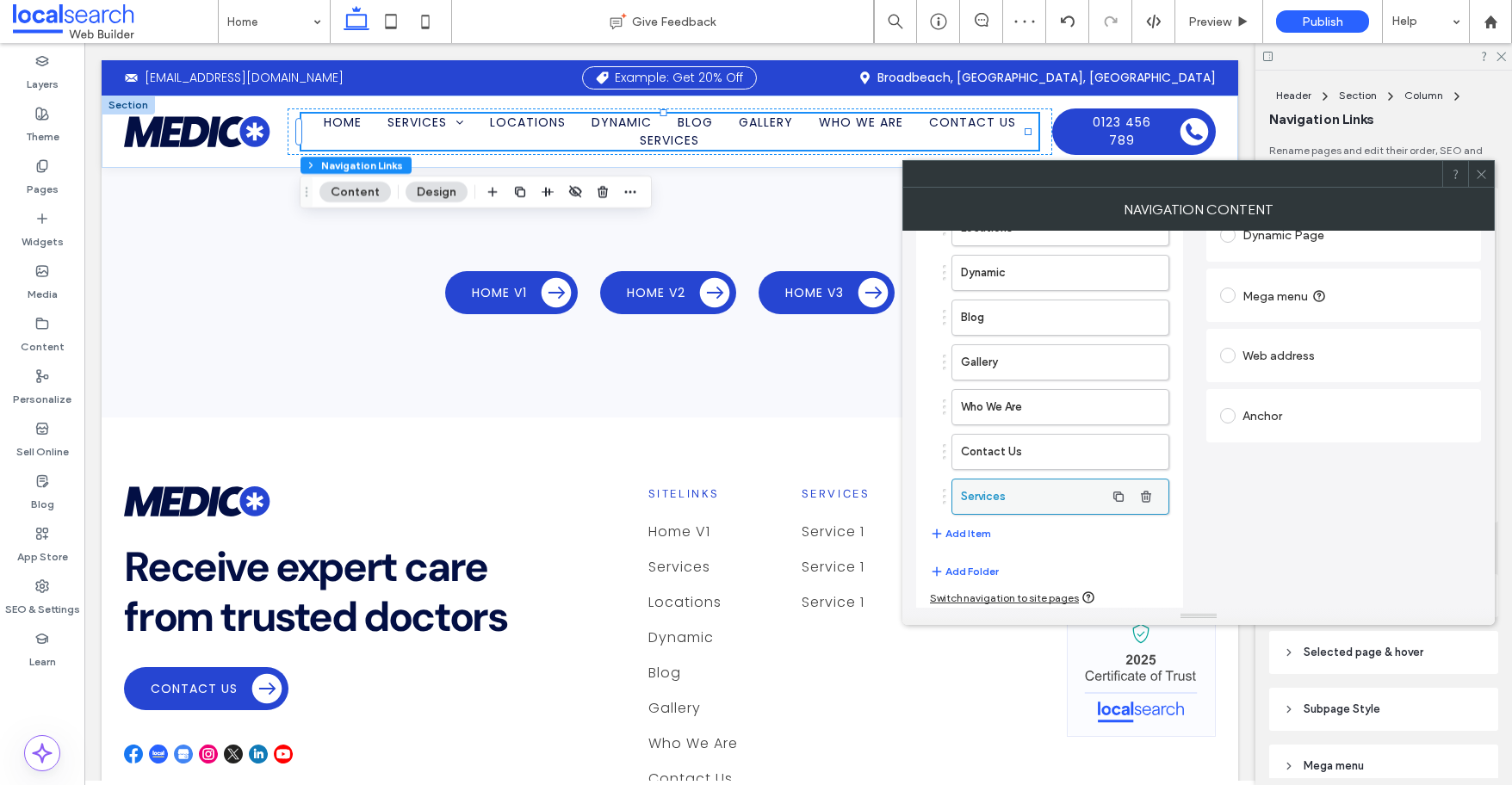
scroll to position [241, 0]
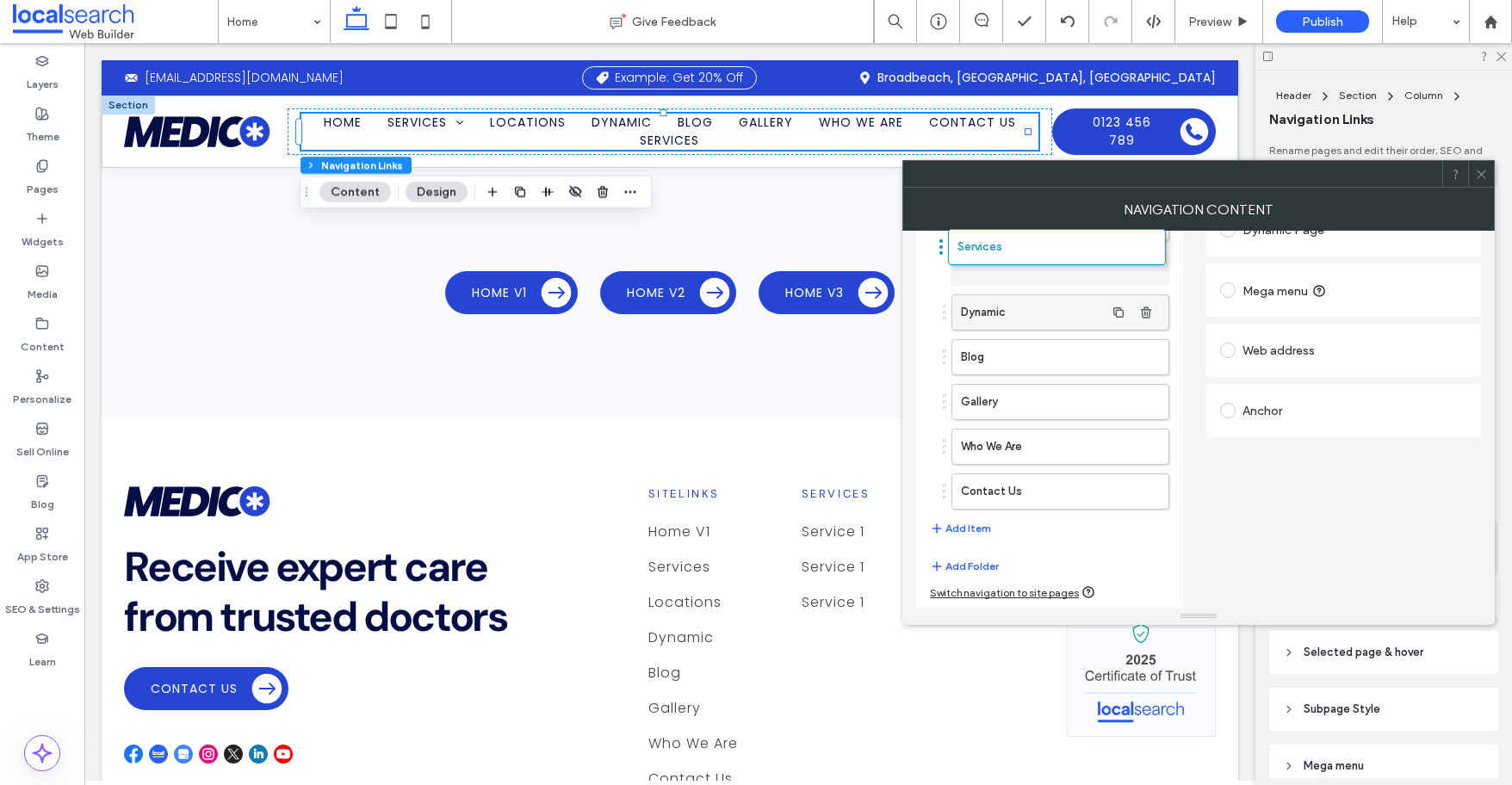
drag, startPoint x: 997, startPoint y: 494, endPoint x: 993, endPoint y: 266, distance: 228.0
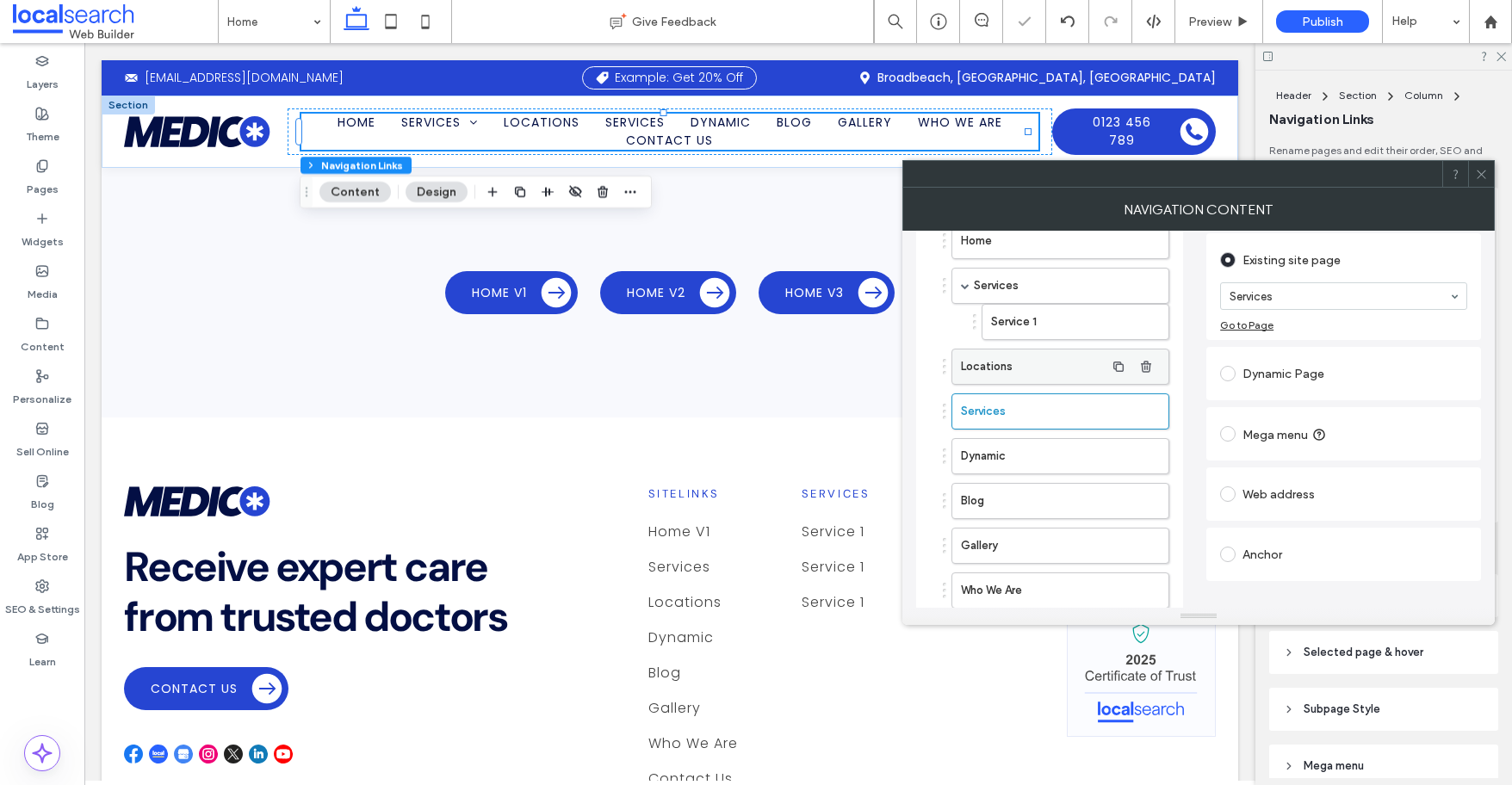
scroll to position [85, 0]
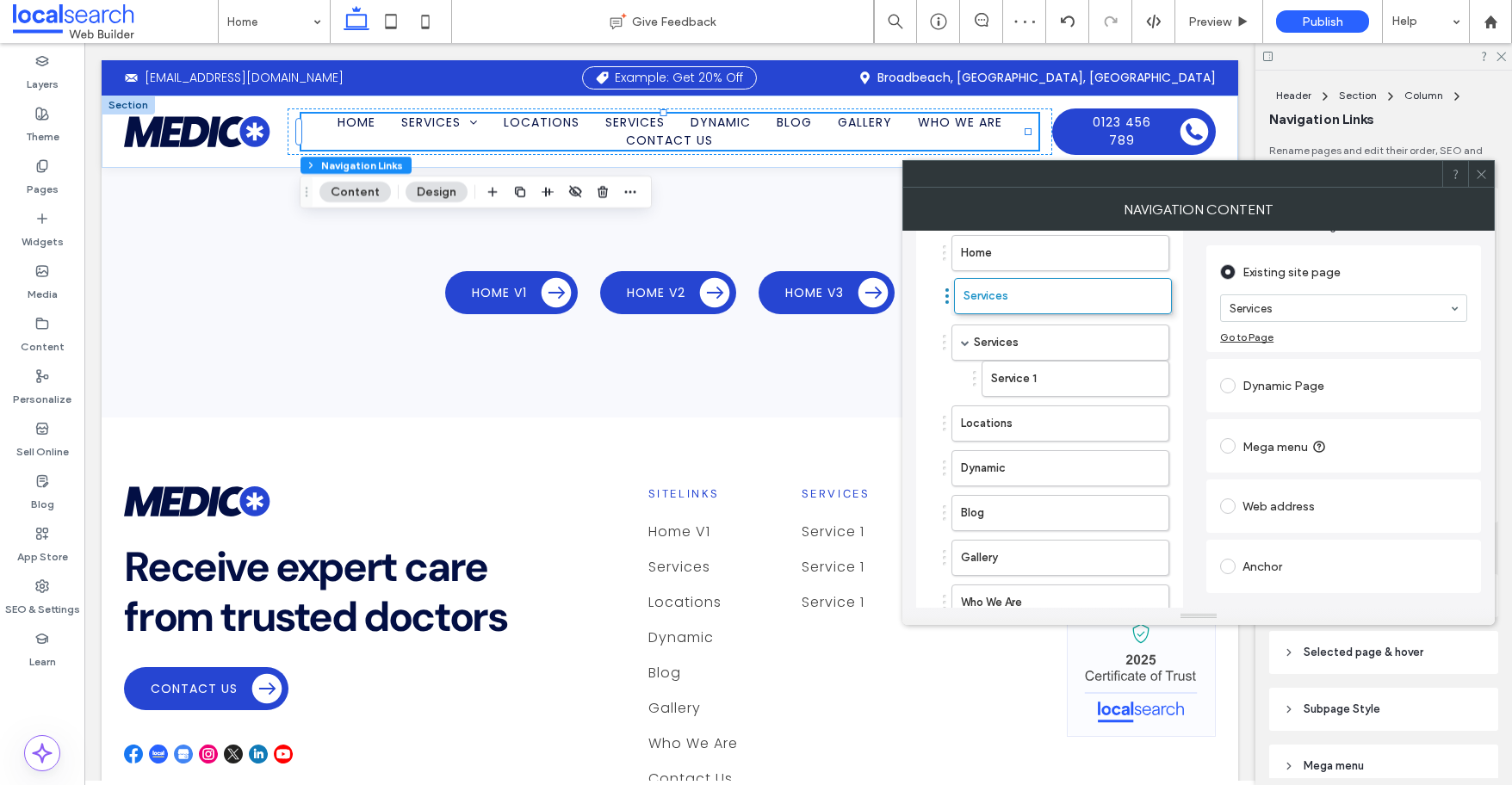
drag, startPoint x: 943, startPoint y: 426, endPoint x: 946, endPoint y: 299, distance: 127.0
drag, startPoint x: 1003, startPoint y: 369, endPoint x: 1012, endPoint y: 290, distance: 79.5
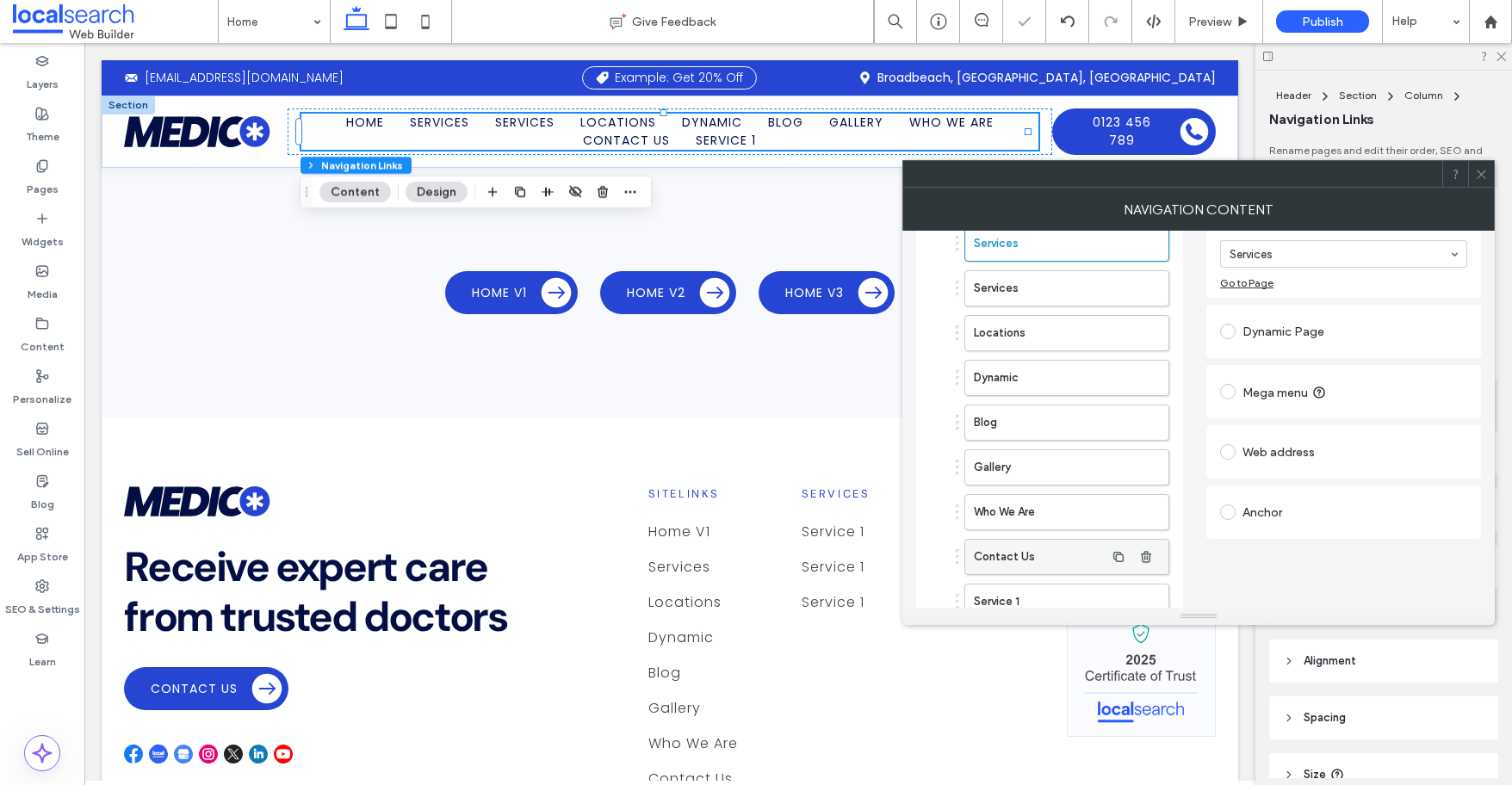
scroll to position [249, 0]
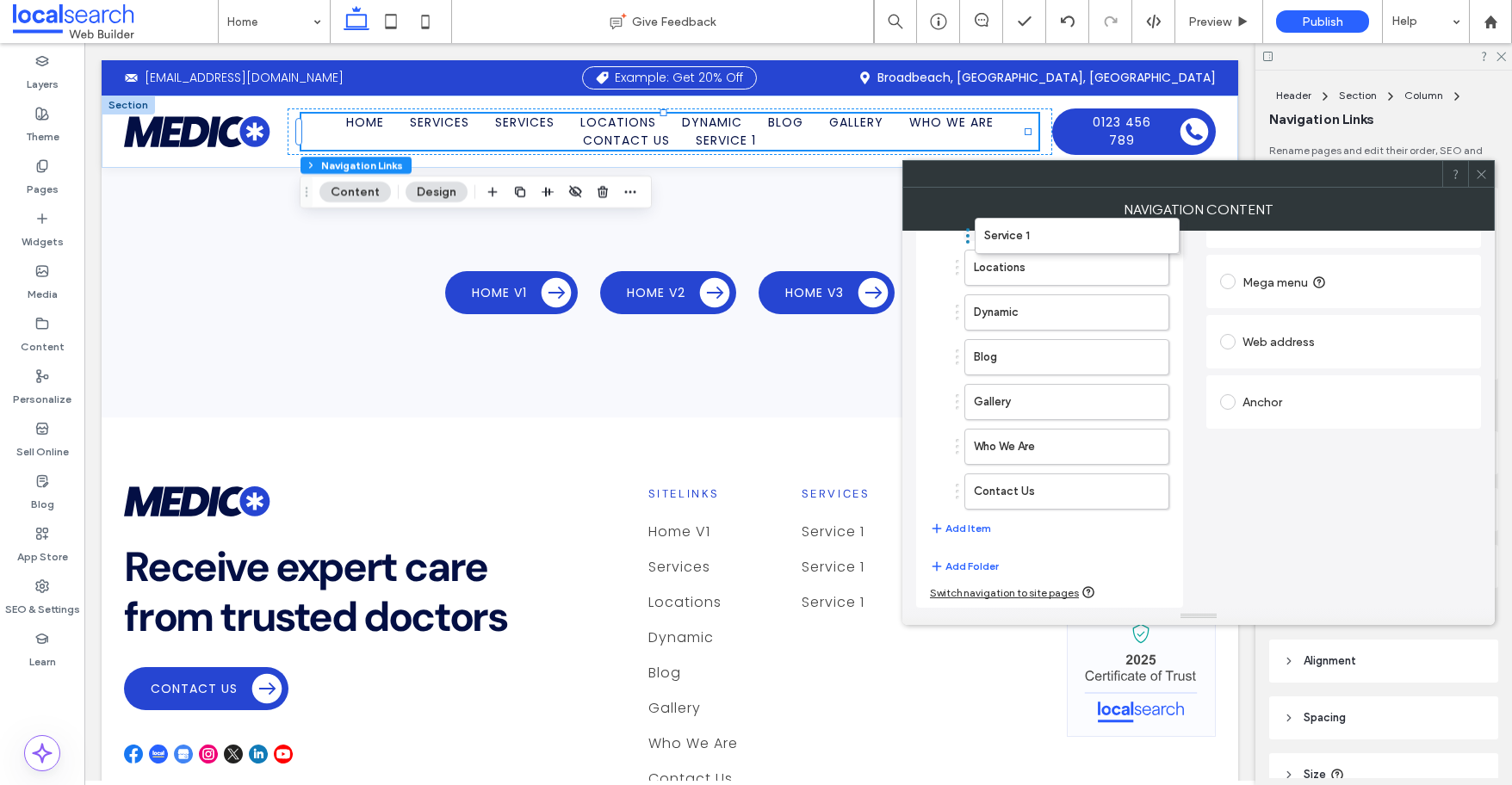
drag, startPoint x: 956, startPoint y: 489, endPoint x: 966, endPoint y: 234, distance: 255.2
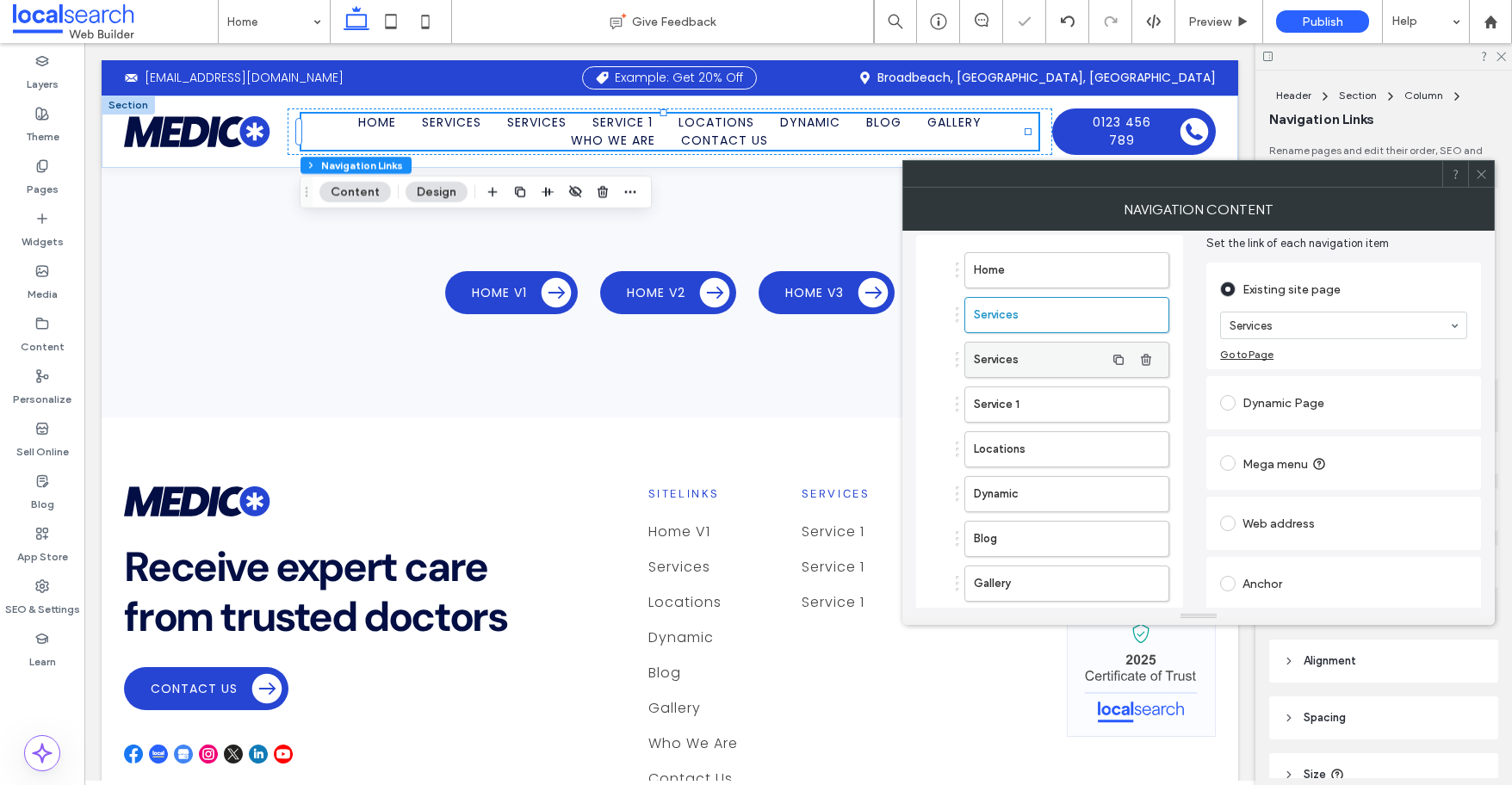
scroll to position [65, 0]
drag, startPoint x: 956, startPoint y: 408, endPoint x: 990, endPoint y: 330, distance: 85.1
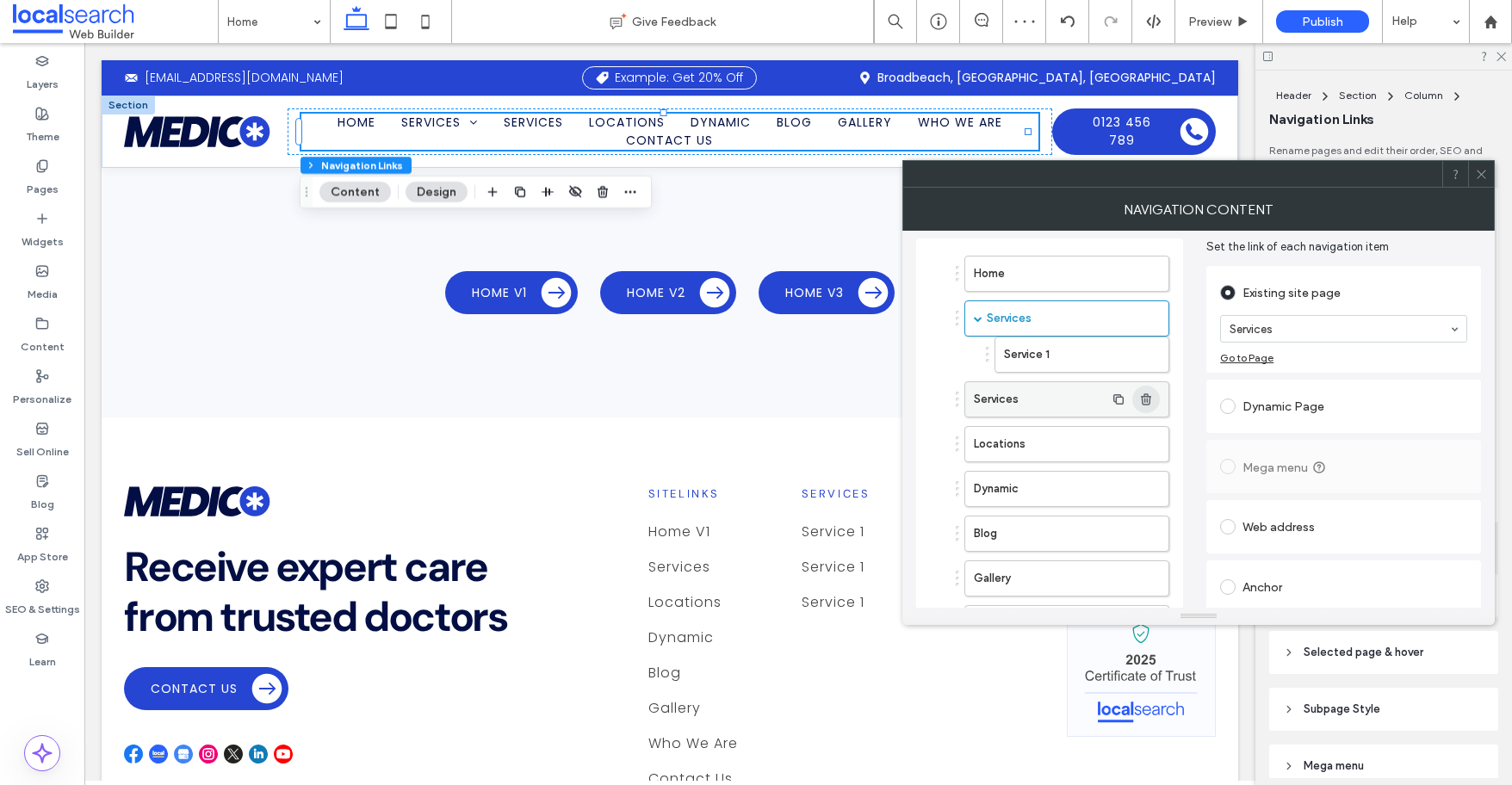
click at [1140, 398] on icon "button" at bounding box center [1146, 400] width 14 height 14
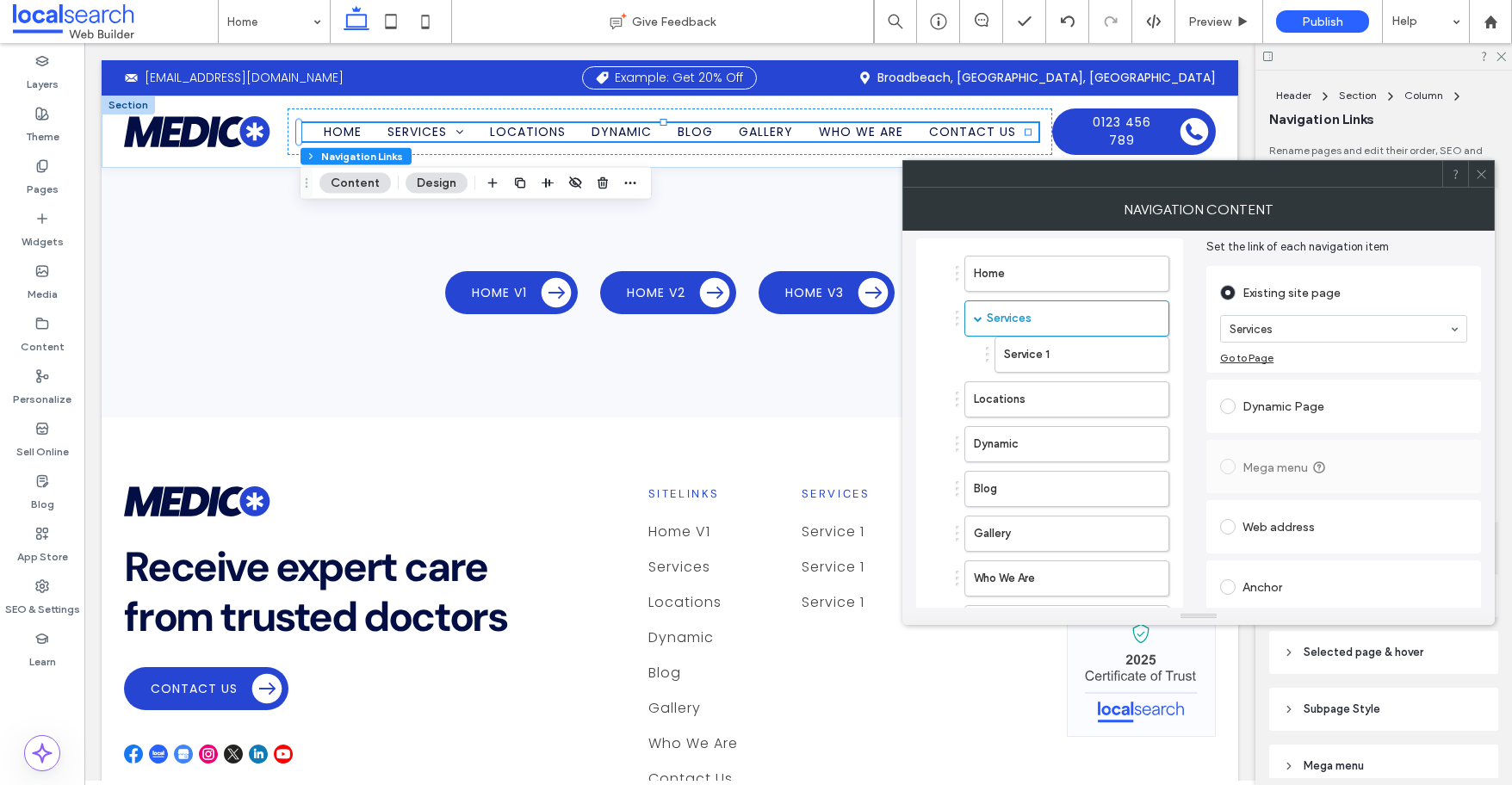
click at [1479, 173] on icon at bounding box center [1480, 174] width 13 height 13
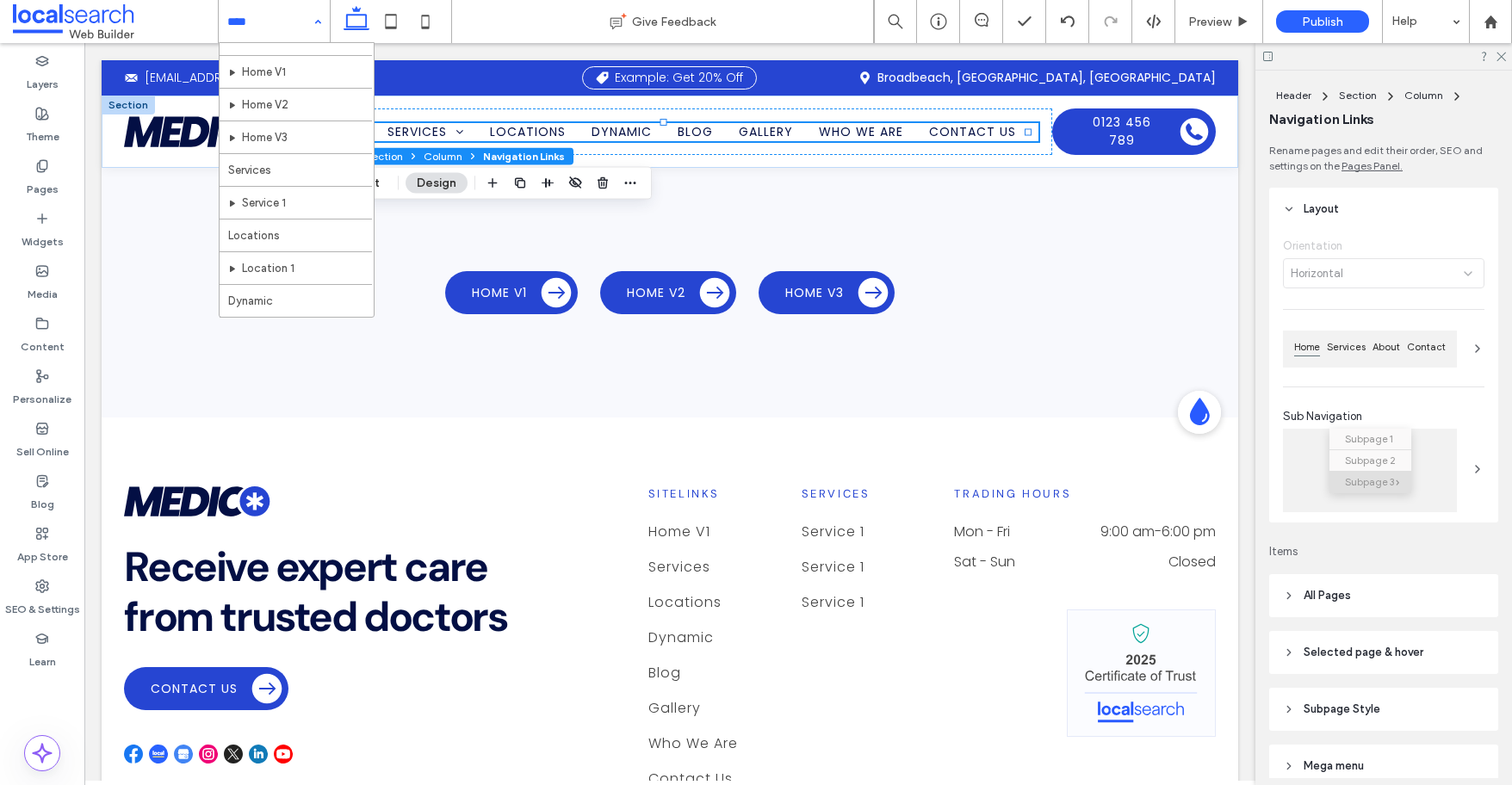
scroll to position [7, 0]
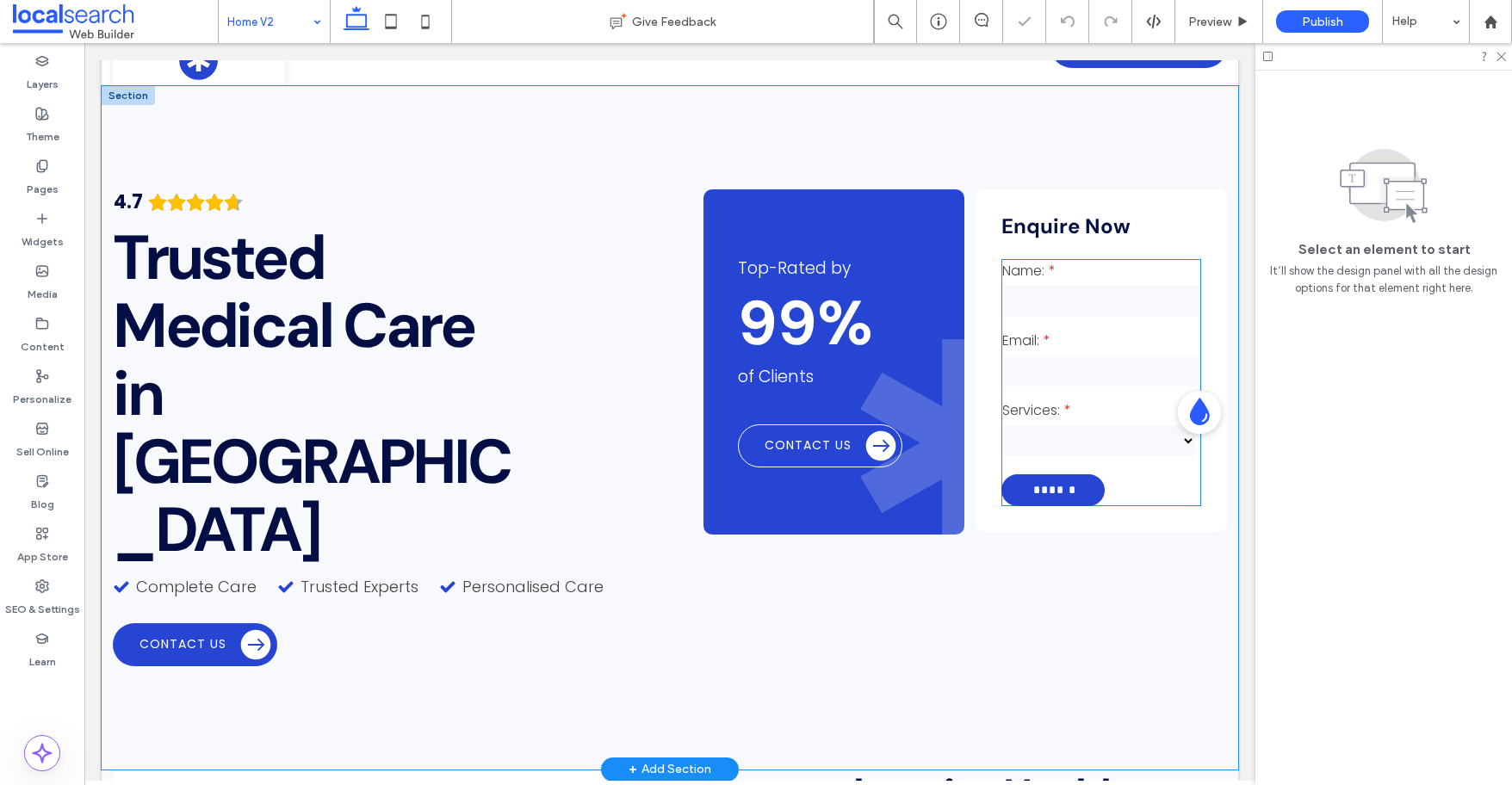
scroll to position [145, 0]
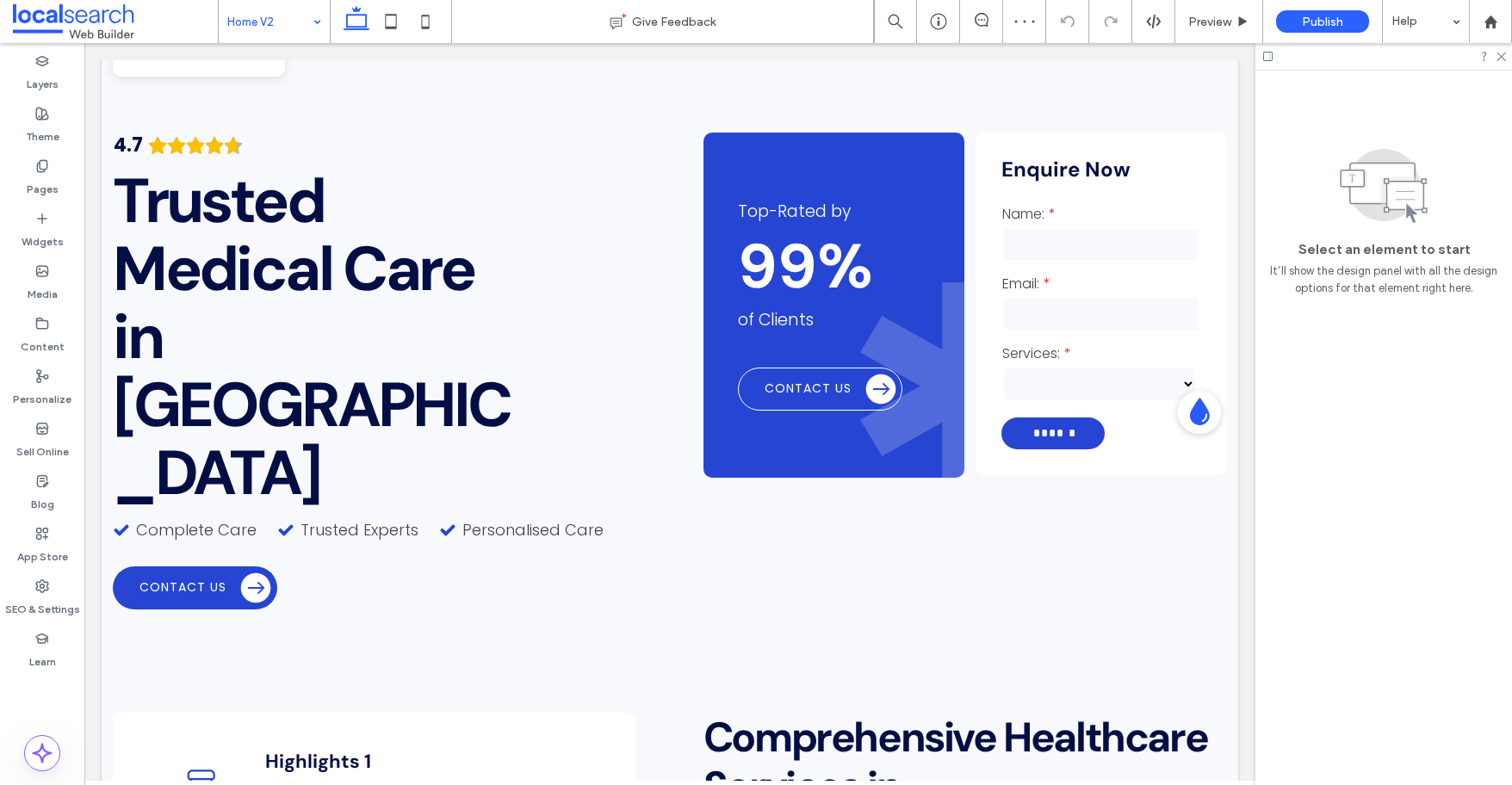
click at [243, 18] on input at bounding box center [270, 21] width 85 height 43
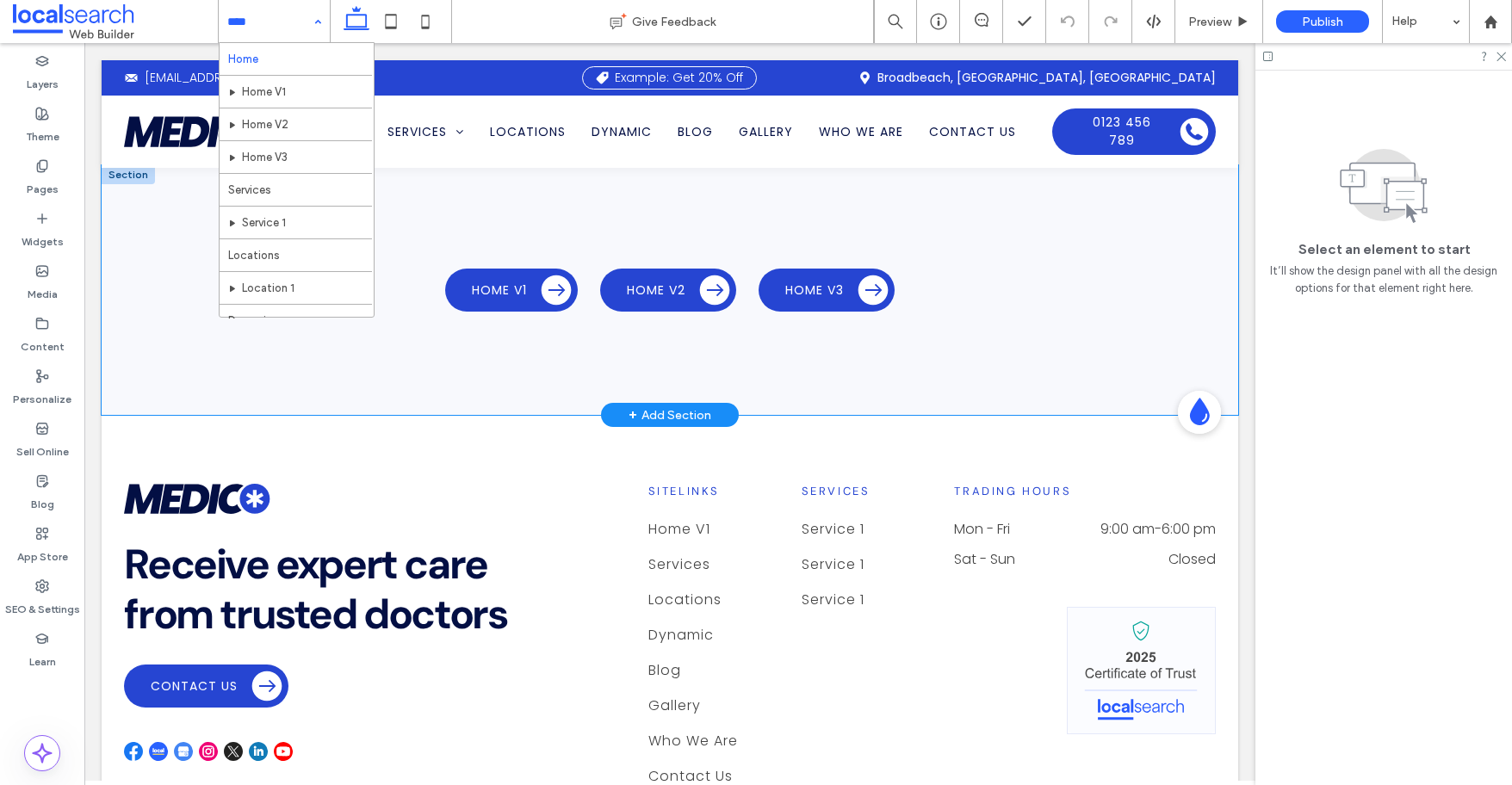
scroll to position [4, 0]
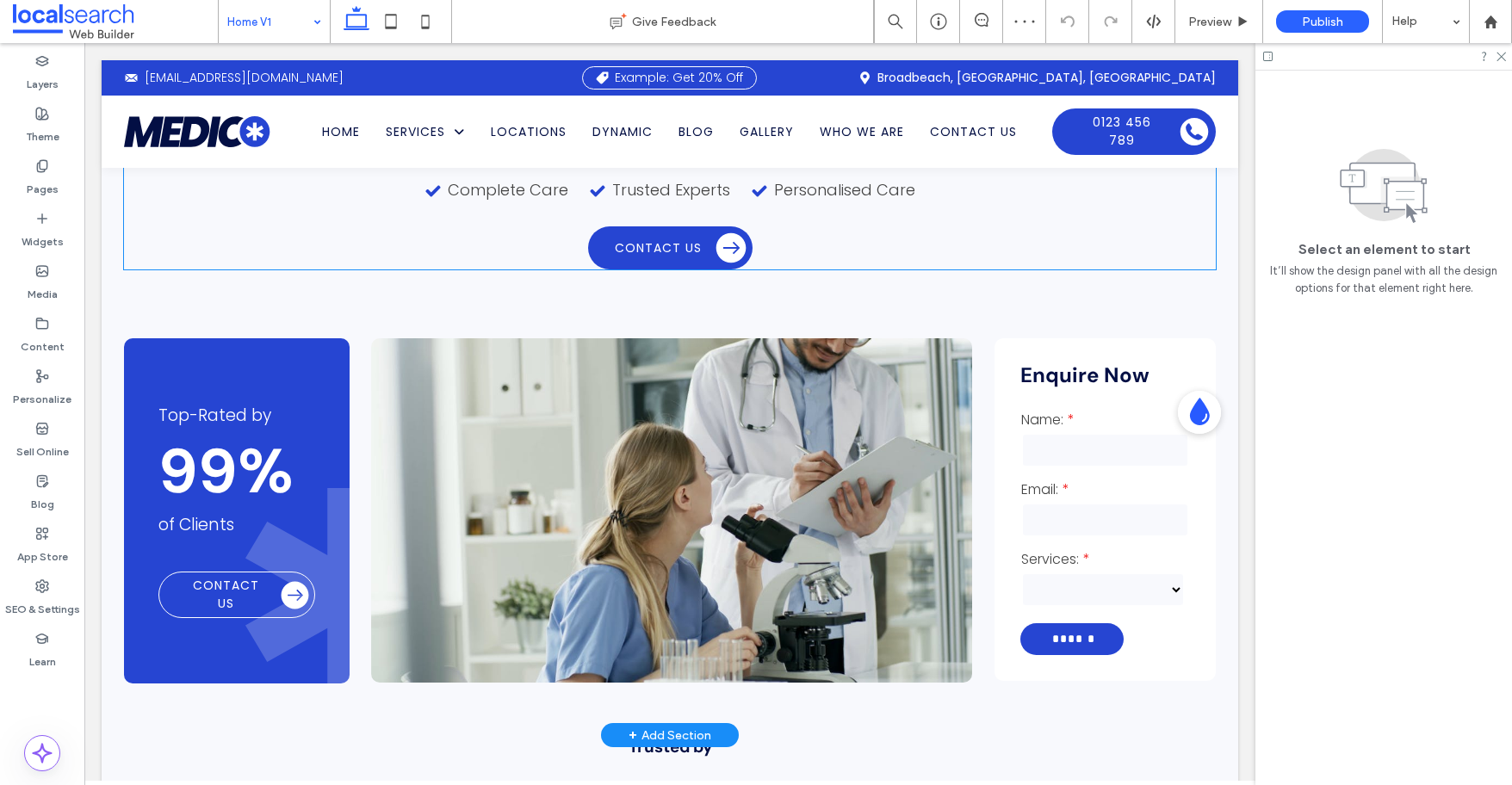
scroll to position [244, 0]
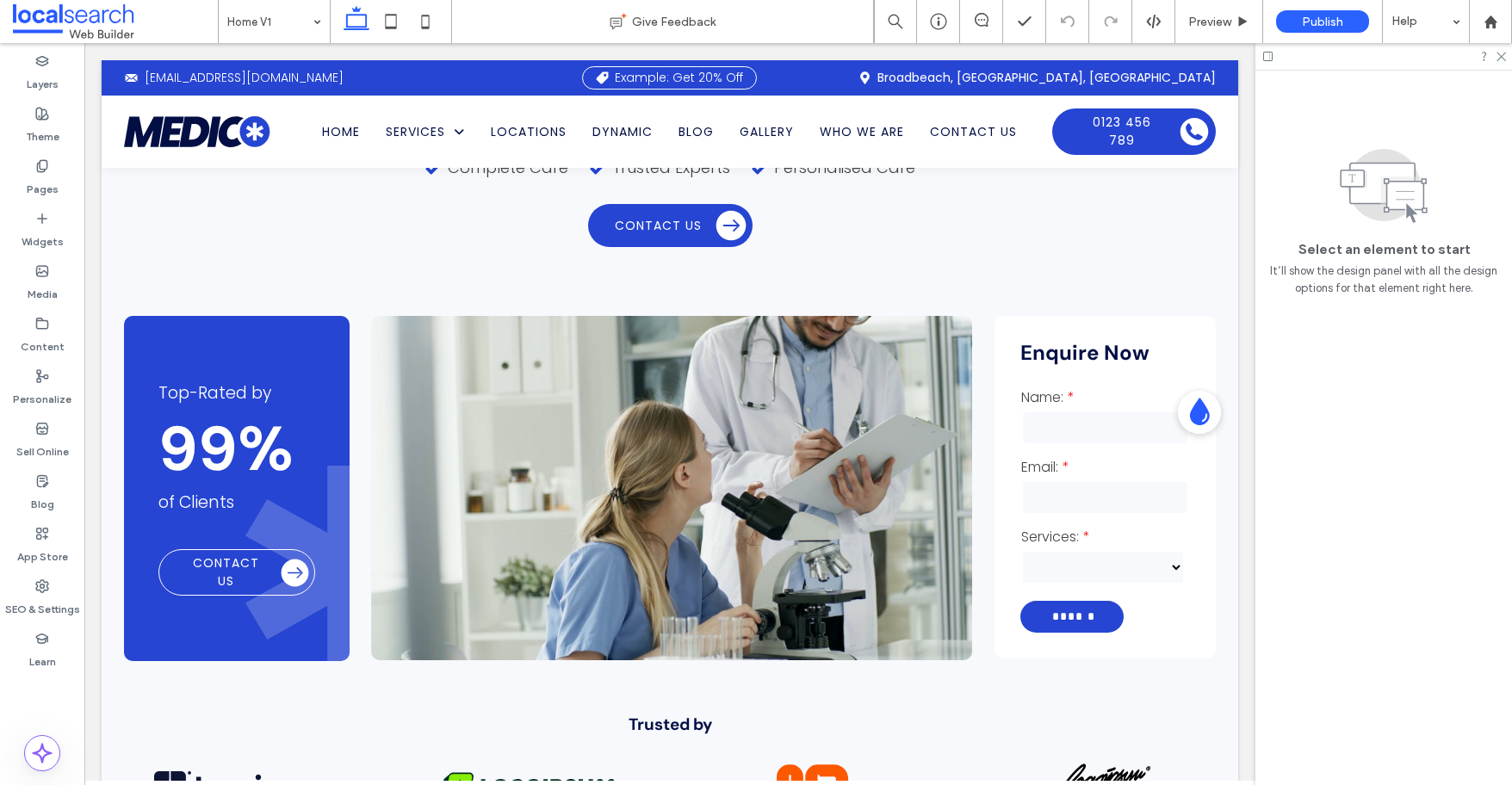
scroll to position [244, 0]
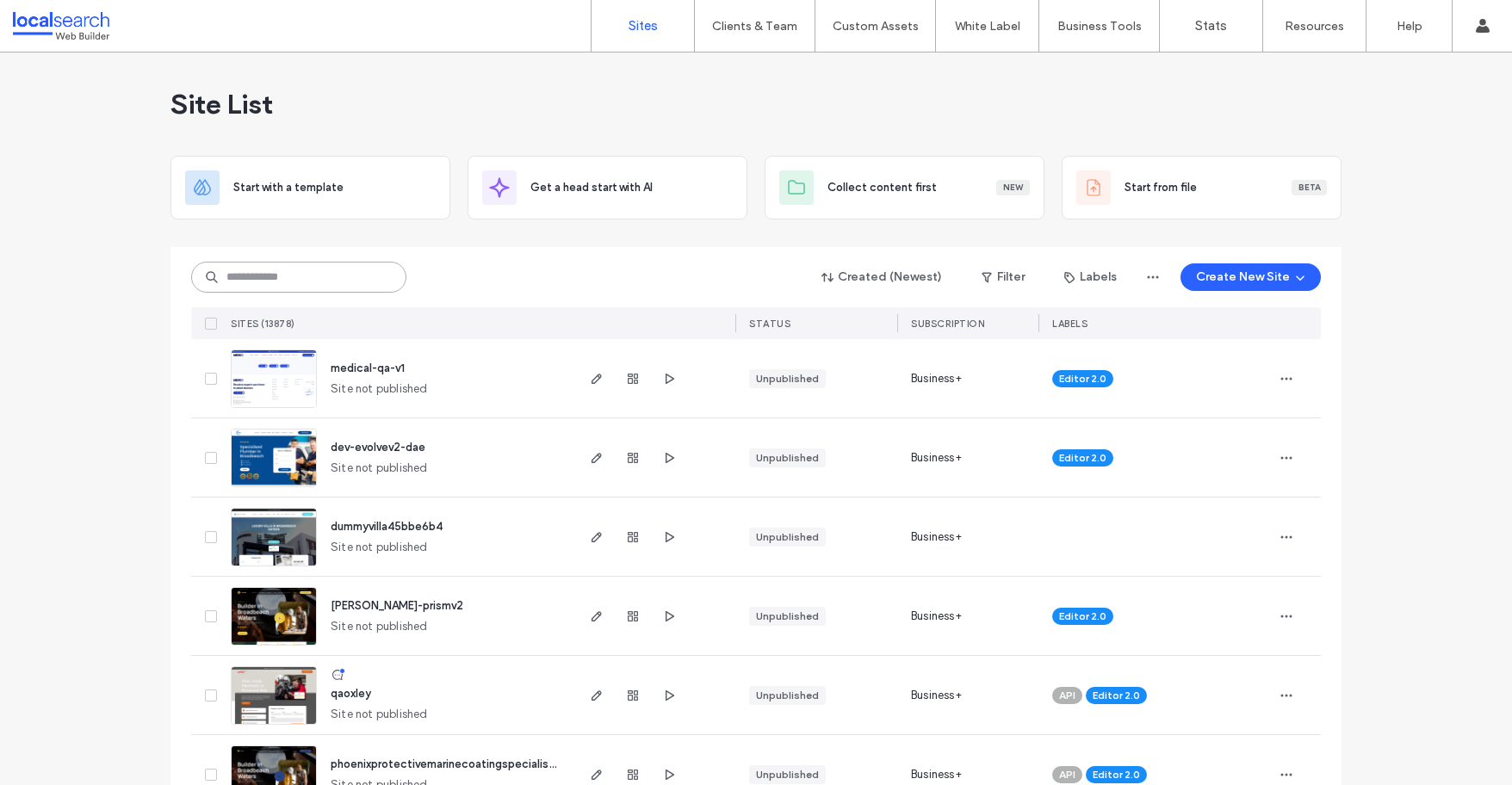
click at [262, 274] on input at bounding box center [298, 277] width 215 height 31
click at [336, 271] on input at bounding box center [298, 277] width 215 height 31
paste input "********"
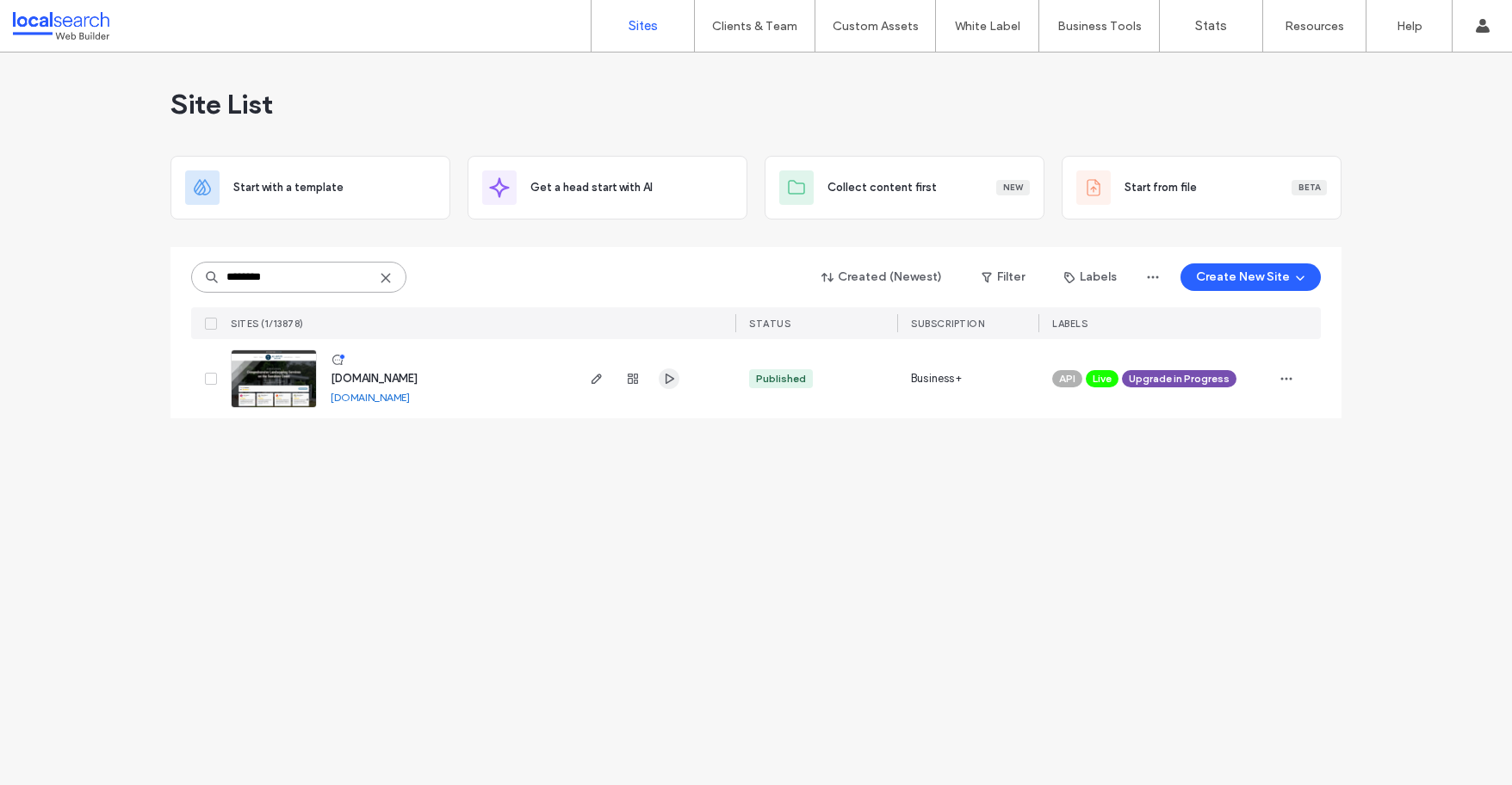
type input "********"
click at [417, 380] on span "[DOMAIN_NAME]" at bounding box center [374, 378] width 87 height 13
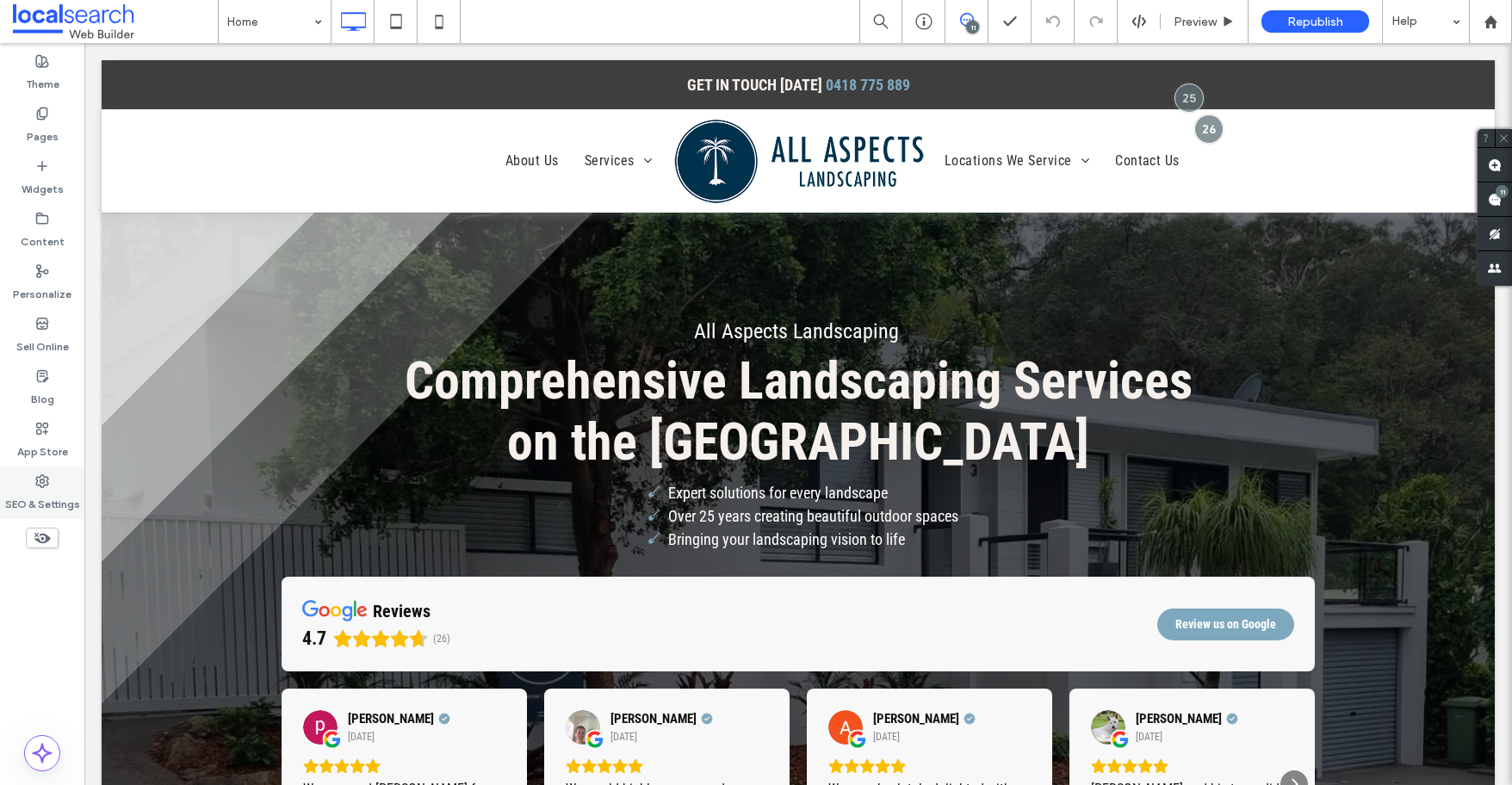
click at [36, 490] on label "SEO & Settings" at bounding box center [43, 501] width 75 height 25
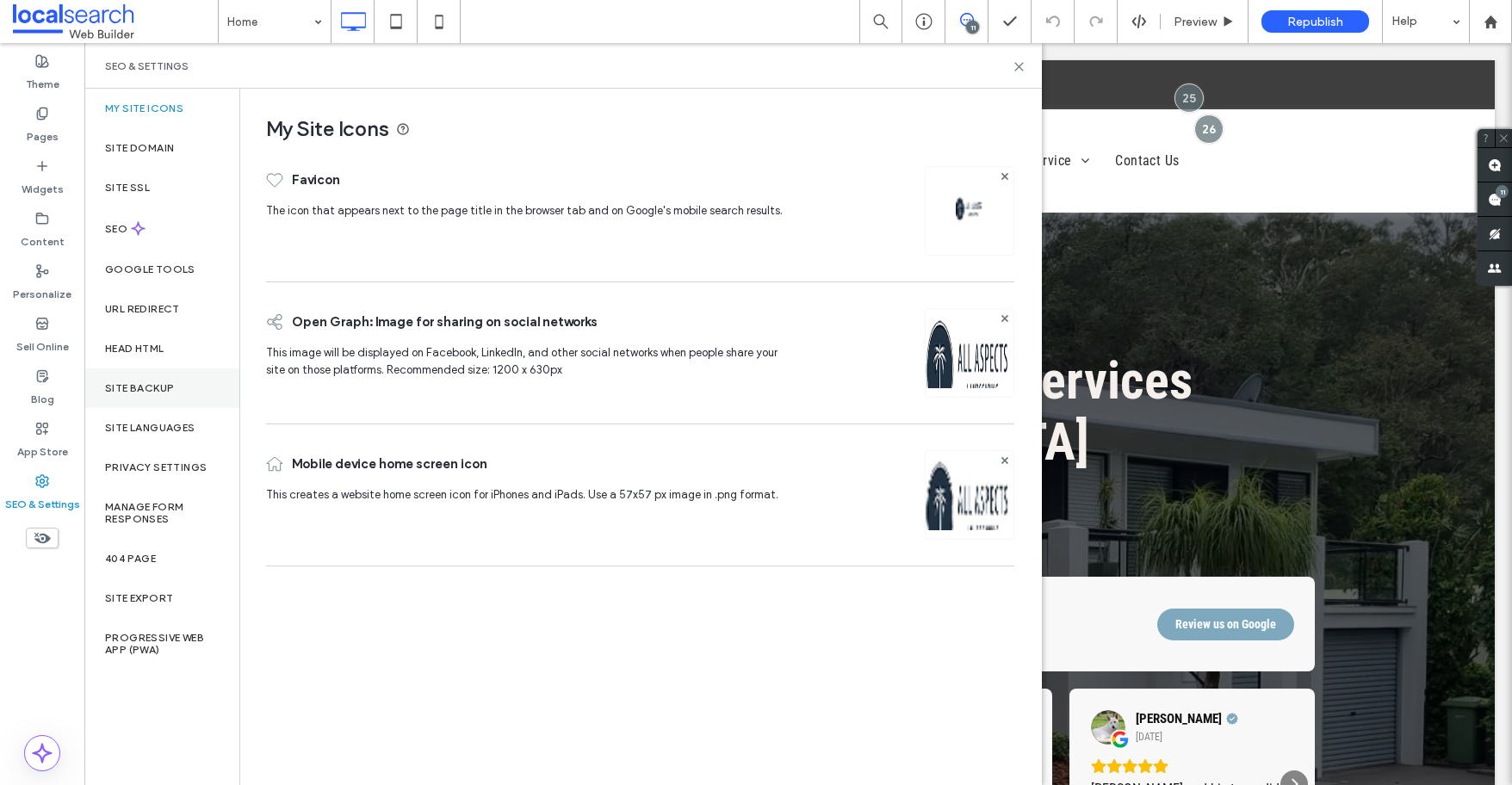
drag, startPoint x: 124, startPoint y: 382, endPoint x: 142, endPoint y: 378, distance: 18.4
click at [125, 382] on label "Site Backup" at bounding box center [139, 389] width 69 height 12
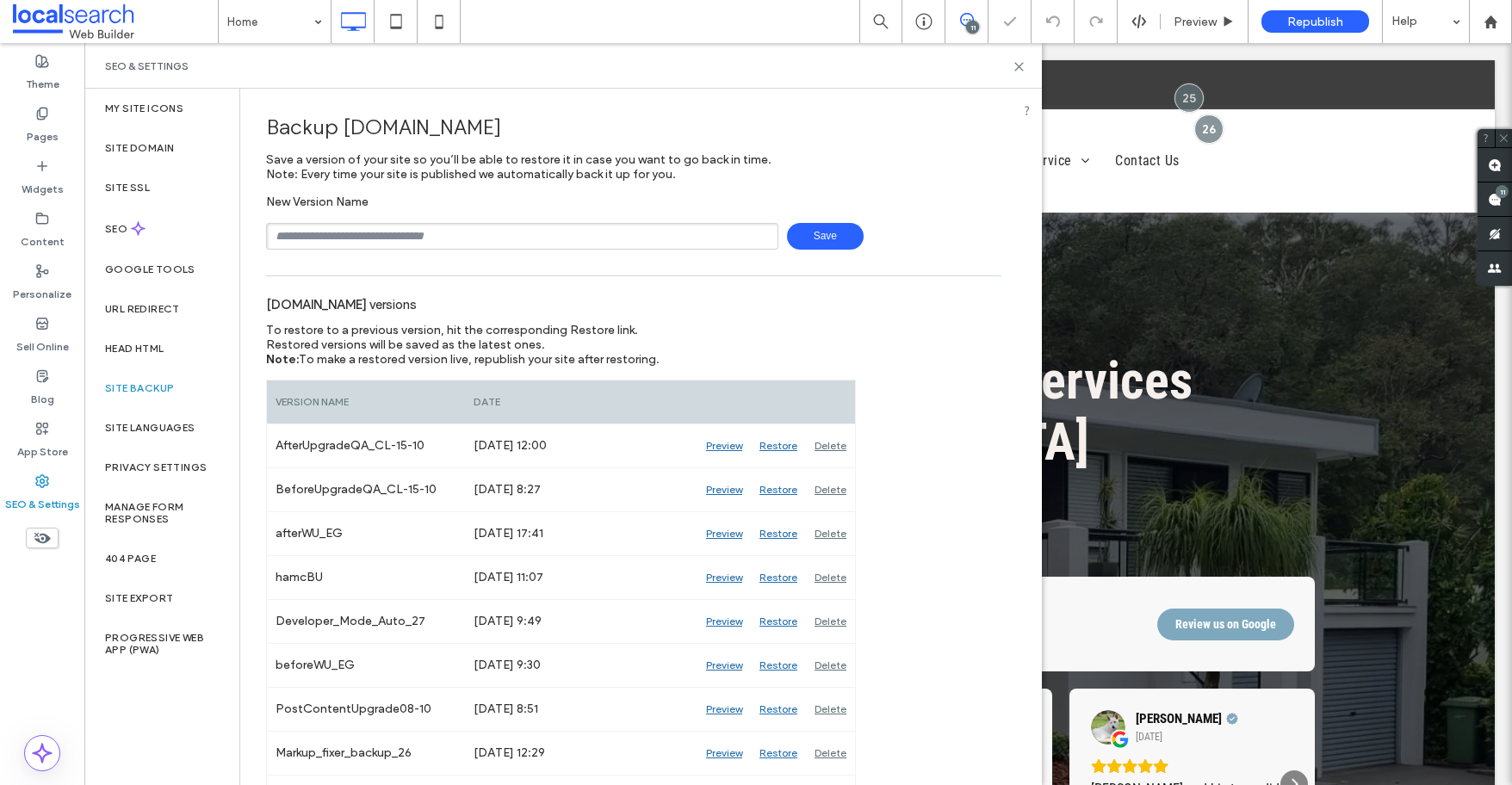
click at [430, 240] on input "text" at bounding box center [522, 236] width 512 height 27
type input "**********"
click at [811, 238] on span "Save" at bounding box center [825, 236] width 77 height 27
click at [1018, 67] on icon at bounding box center [1018, 67] width 13 height 13
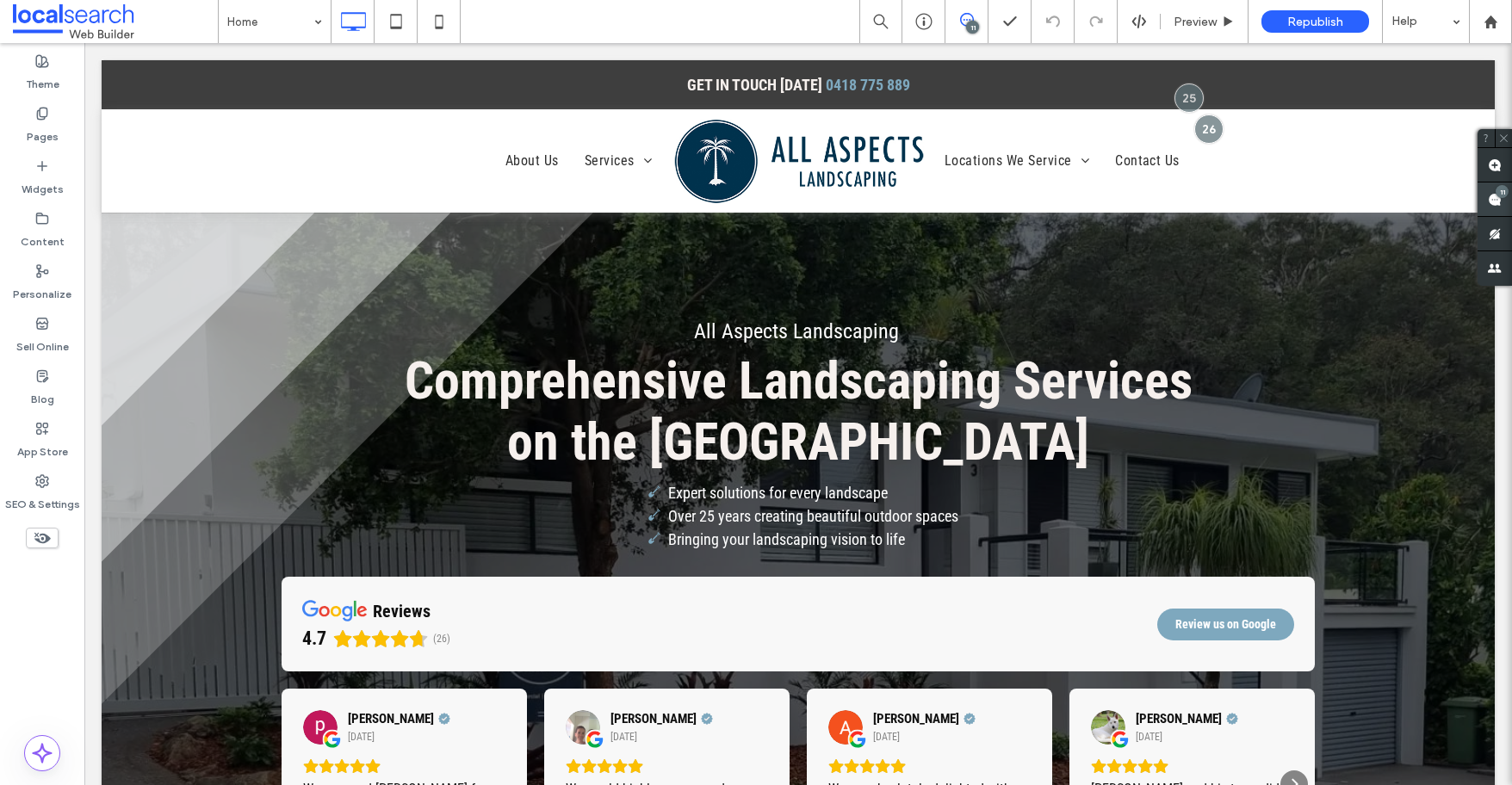
click at [1498, 197] on div "11" at bounding box center [1502, 192] width 13 height 13
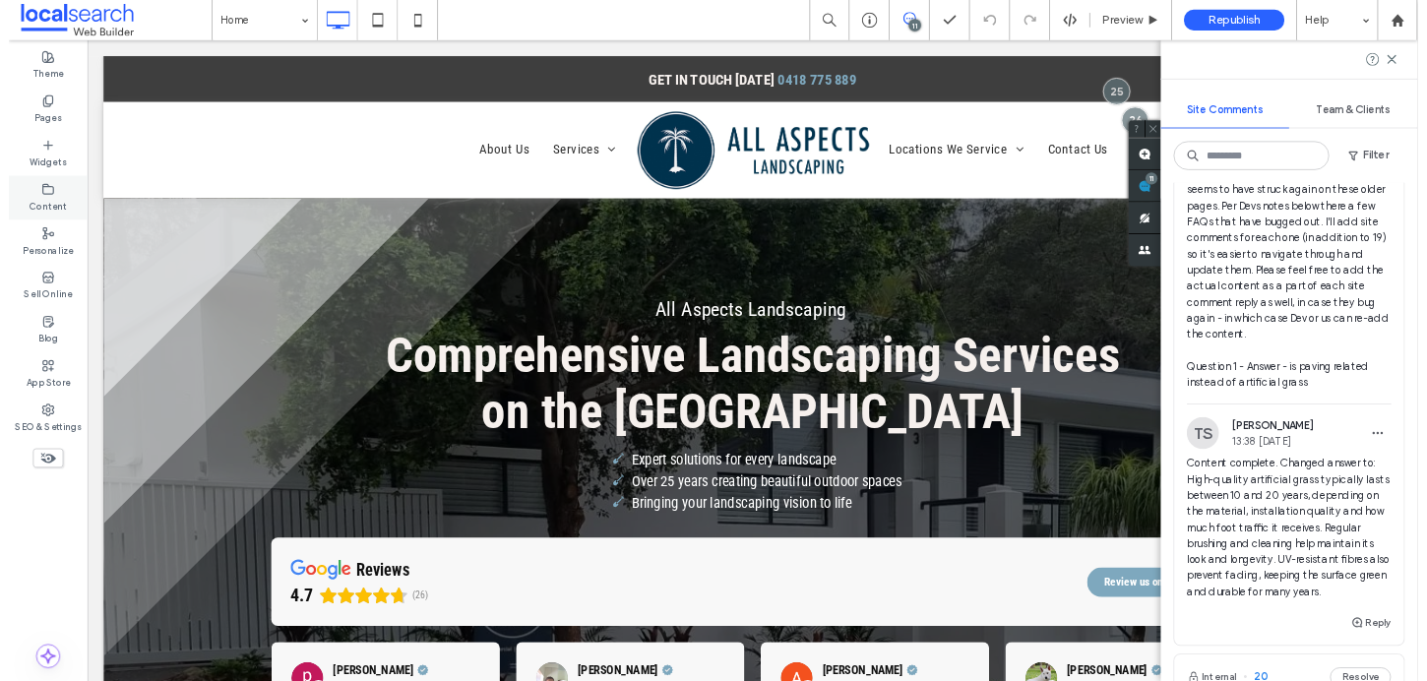
scroll to position [2683, 0]
